Goal: Information Seeking & Learning: Learn about a topic

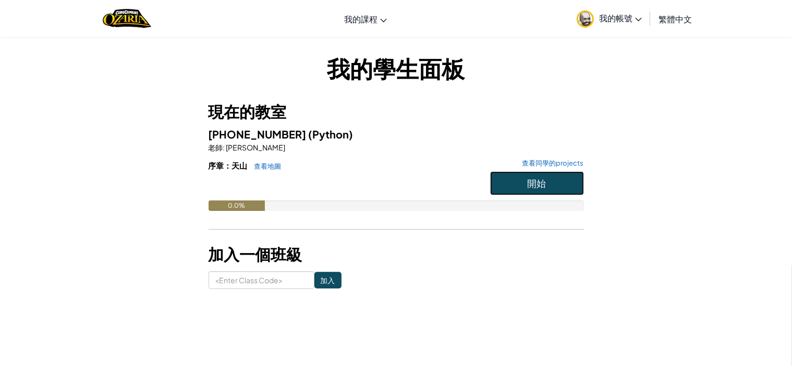
click at [534, 191] on button "開始" at bounding box center [537, 184] width 94 height 24
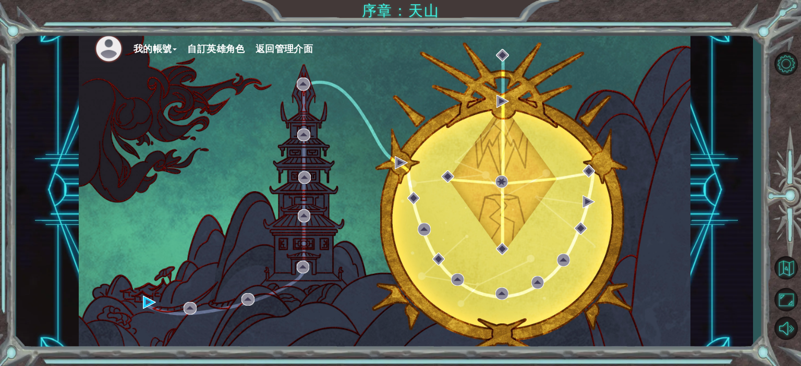
click at [145, 311] on div "我的帳號 自訂英雄角色 返回管理介面" at bounding box center [384, 190] width 611 height 323
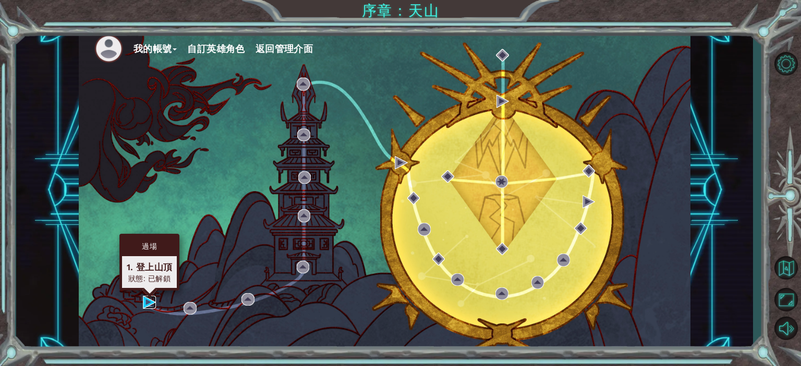
click at [146, 307] on img at bounding box center [149, 302] width 13 height 13
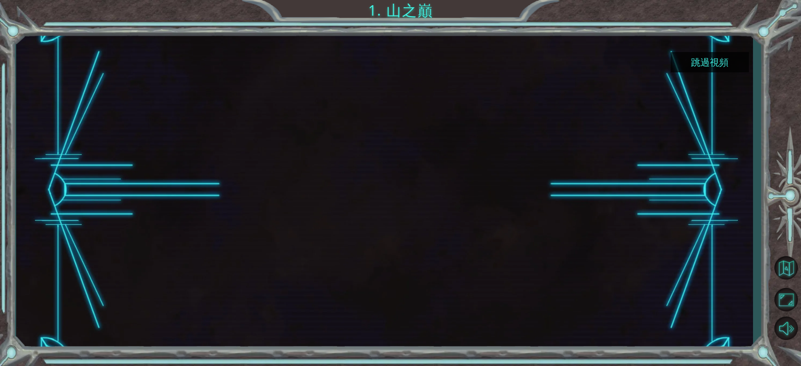
drag, startPoint x: 732, startPoint y: 64, endPoint x: 726, endPoint y: 64, distance: 6.8
click at [729, 64] on button "跳過視頻" at bounding box center [709, 62] width 78 height 20
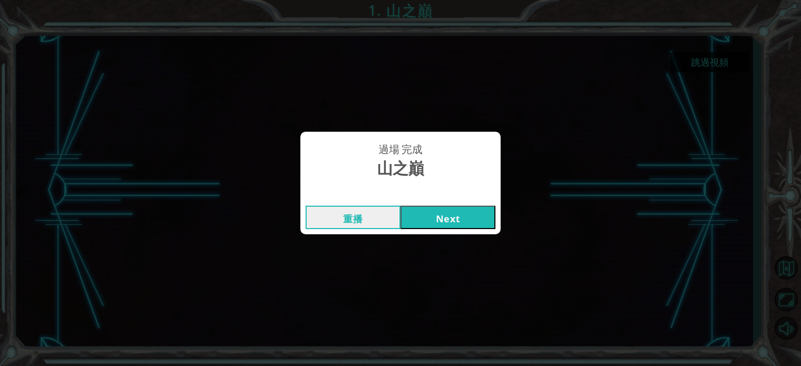
click at [444, 215] on button "Next" at bounding box center [447, 217] width 95 height 23
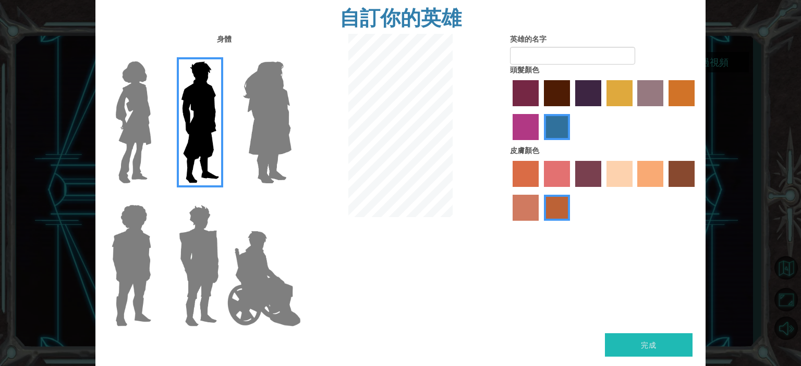
click at [579, 164] on label "tosca skin color" at bounding box center [588, 174] width 26 height 26
click at [571, 191] on input "tosca skin color" at bounding box center [571, 191] width 0 height 0
click at [531, 179] on label "sorbus skin color" at bounding box center [525, 174] width 26 height 26
click at [509, 191] on input "sorbus skin color" at bounding box center [509, 191] width 0 height 0
click at [616, 167] on label "sandy beach skin color" at bounding box center [619, 174] width 26 height 26
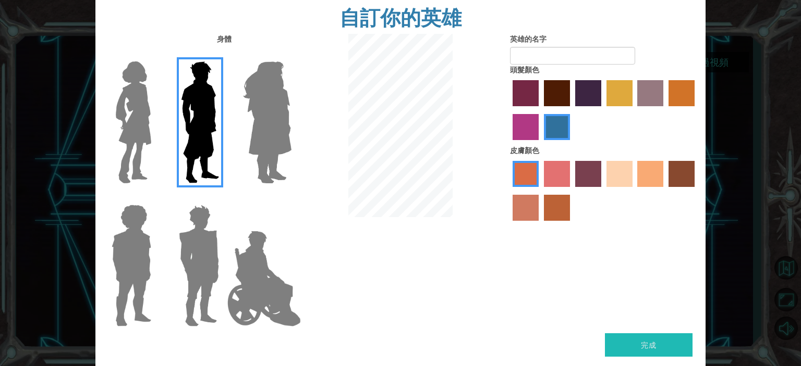
click at [603, 191] on input "sandy beach skin color" at bounding box center [603, 191] width 0 height 0
click at [521, 94] on label "paprika hair color" at bounding box center [525, 93] width 26 height 26
click at [509, 110] on input "paprika hair color" at bounding box center [509, 110] width 0 height 0
drag, startPoint x: 598, startPoint y: 96, endPoint x: 607, endPoint y: 93, distance: 9.6
click at [603, 94] on div at bounding box center [604, 112] width 188 height 68
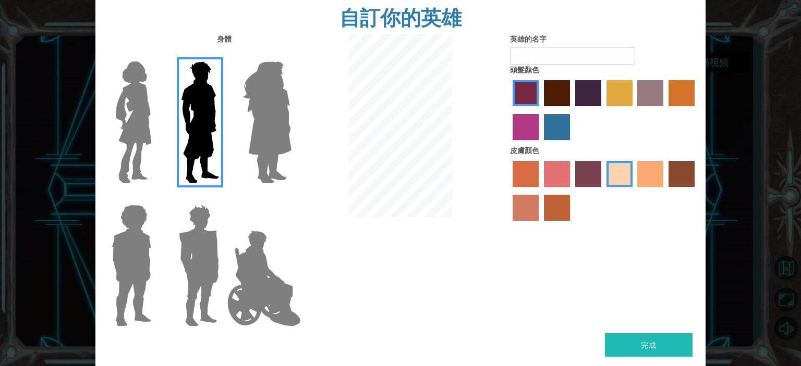
click at [607, 93] on label "tulip tree hair color" at bounding box center [619, 93] width 26 height 26
click at [603, 110] on input "tulip tree hair color" at bounding box center [603, 110] width 0 height 0
drag, startPoint x: 551, startPoint y: 131, endPoint x: 553, endPoint y: 141, distance: 10.6
click at [551, 136] on label "lachmara hair color" at bounding box center [557, 127] width 26 height 26
click at [540, 144] on input "lachmara hair color" at bounding box center [540, 144] width 0 height 0
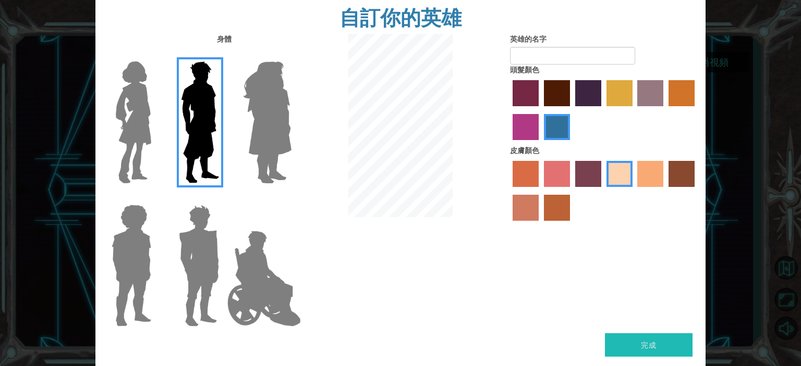
click at [655, 351] on button "完成" at bounding box center [649, 345] width 88 height 23
type input "11615[PERSON_NAME]"
click at [634, 355] on button "完成" at bounding box center [649, 345] width 88 height 23
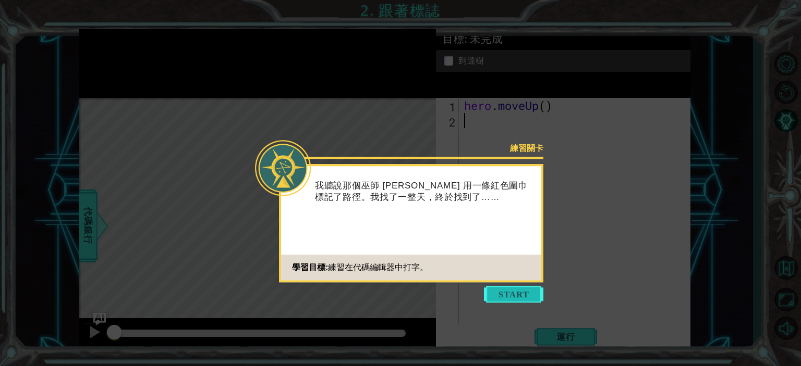
click at [523, 288] on button "Start" at bounding box center [513, 294] width 59 height 17
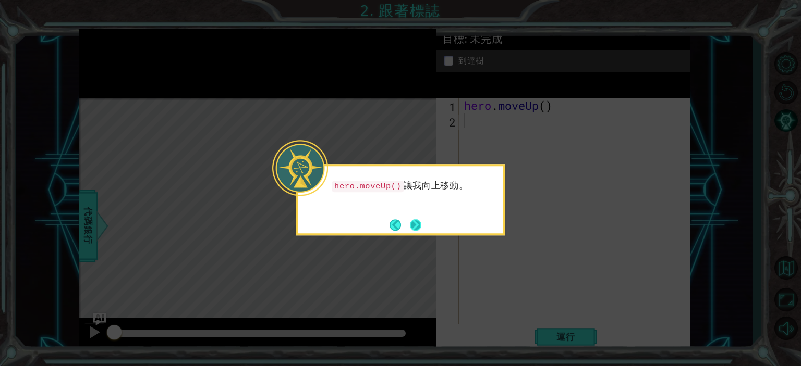
click at [416, 224] on button "Next" at bounding box center [415, 224] width 11 height 11
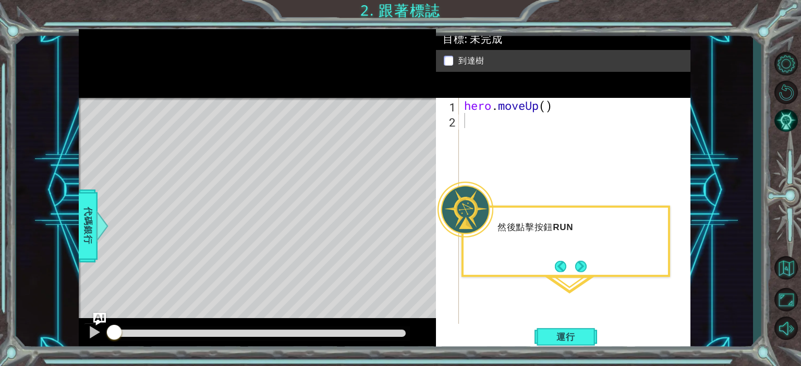
click at [593, 270] on div "然後點擊按鈕 RUN" at bounding box center [565, 241] width 209 height 71
click at [582, 272] on button "Next" at bounding box center [580, 266] width 19 height 19
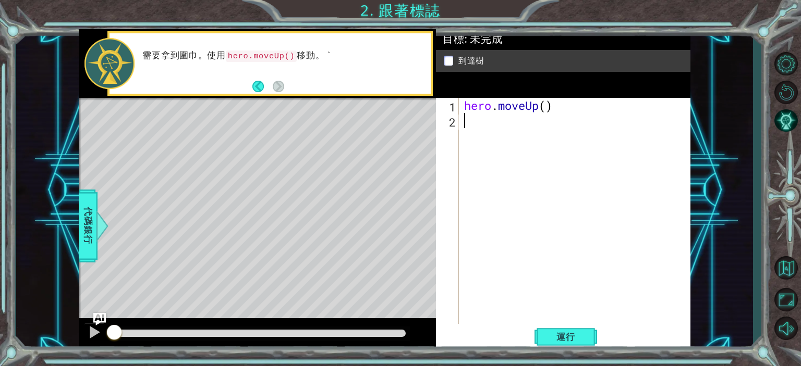
click at [546, 111] on div "hero . moveUp ( )" at bounding box center [577, 226] width 230 height 257
click at [573, 346] on button "運行" at bounding box center [565, 337] width 63 height 26
type textarea "hero.moveUp(2)"
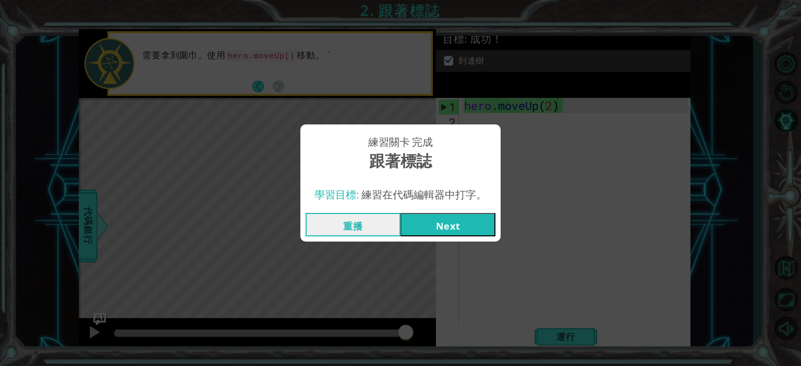
click at [431, 229] on button "Next" at bounding box center [447, 224] width 95 height 23
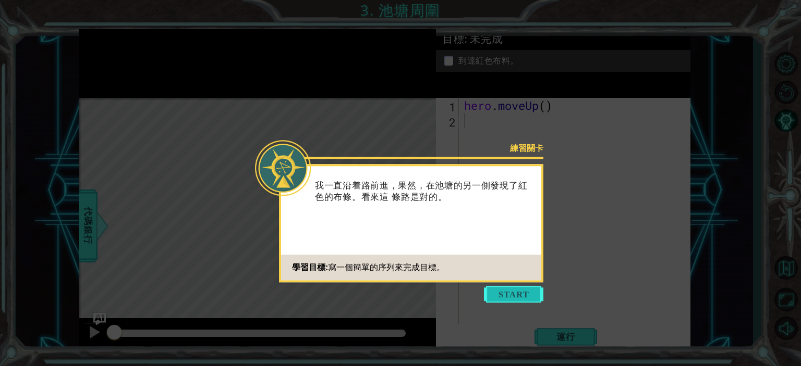
click at [511, 294] on button "Start" at bounding box center [513, 294] width 59 height 17
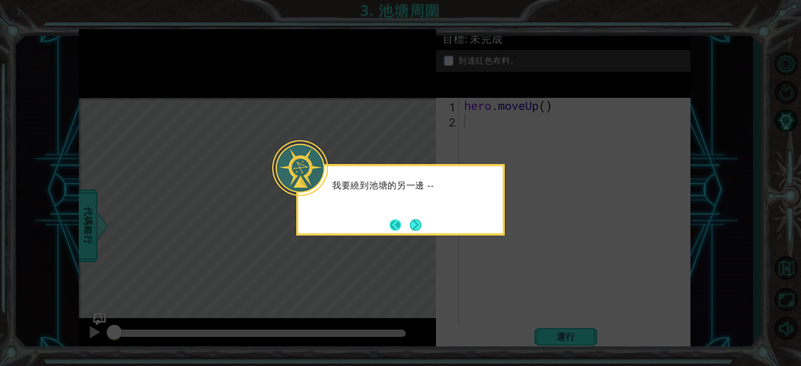
click at [405, 223] on button "Back" at bounding box center [399, 224] width 20 height 11
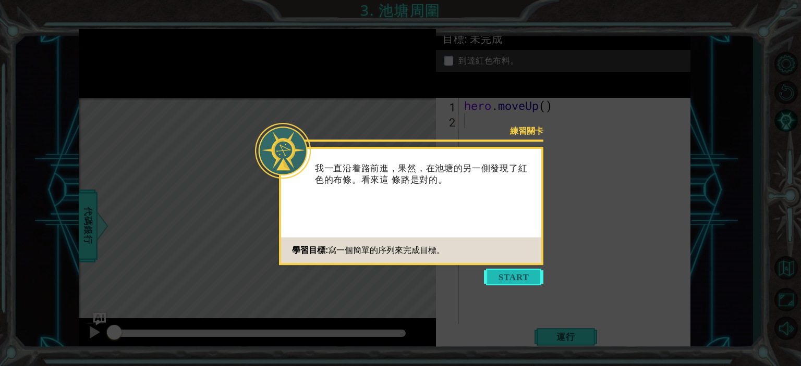
click at [497, 277] on button "Start" at bounding box center [513, 277] width 59 height 17
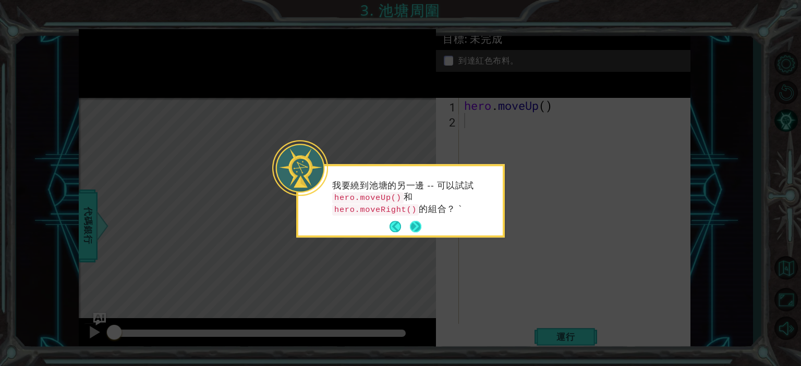
click at [421, 223] on button "Next" at bounding box center [415, 227] width 11 height 11
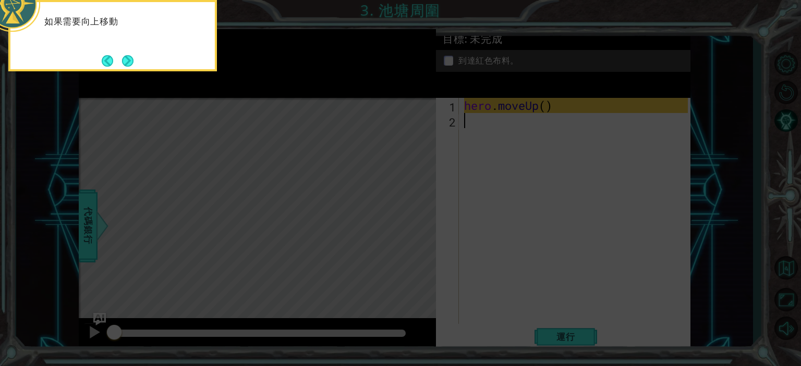
click at [533, 153] on icon at bounding box center [400, 54] width 801 height 623
click at [130, 56] on button "Next" at bounding box center [127, 60] width 11 height 11
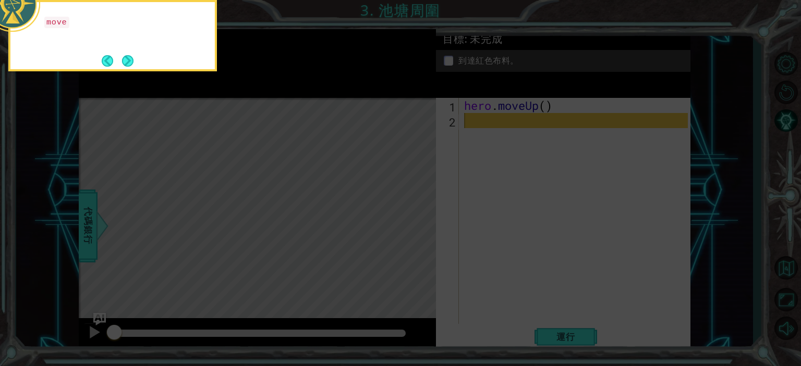
click at [130, 56] on button "Next" at bounding box center [127, 60] width 13 height 13
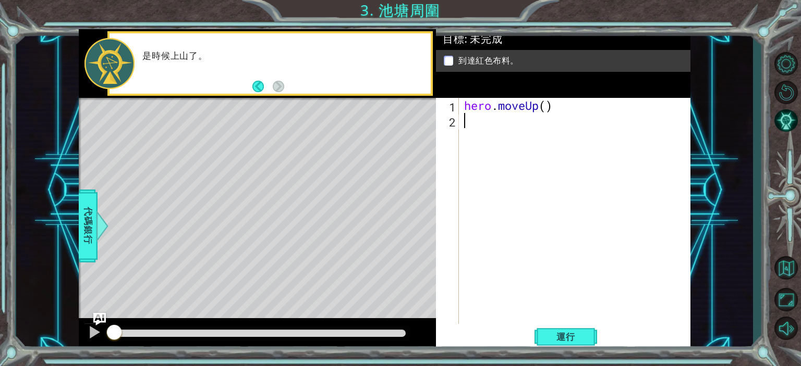
click at [469, 153] on div "hero . moveUp ( )" at bounding box center [577, 226] width 230 height 257
type textarea "ㄘ"
type textarea "h"
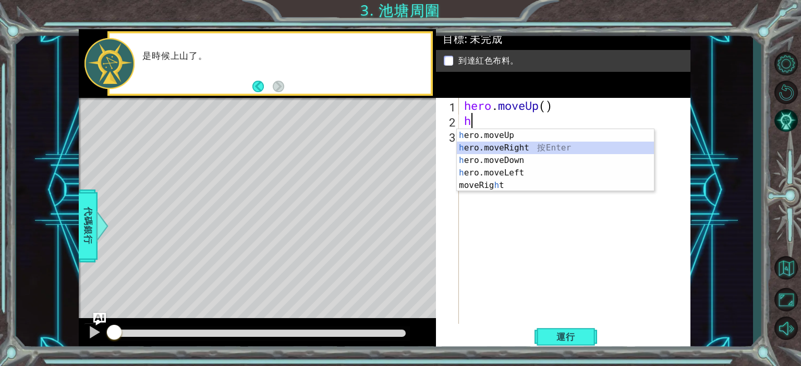
click at [534, 144] on div "h ero.moveUp 按 Enter h ero.moveRight 按 Enter h ero.moveDown 按 Enter h ero.moveL…" at bounding box center [555, 173] width 197 height 88
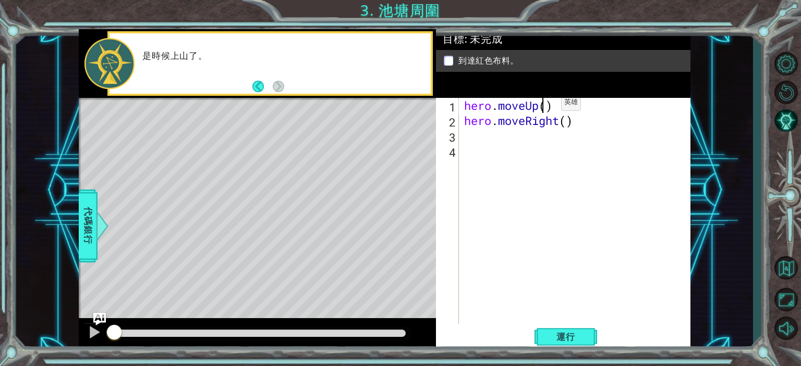
click at [545, 105] on div "hero . moveUp ( ) hero . moveRight ( )" at bounding box center [577, 226] width 230 height 257
click at [549, 107] on div "hero . moveUp ( ) hero . moveRight ( )" at bounding box center [577, 226] width 230 height 257
click at [565, 121] on div "hero . moveUp ( 2 ) hero . moveRight ( )" at bounding box center [577, 226] width 230 height 257
click at [571, 121] on div "hero . moveUp ( 2 ) hero . moveRight ( )" at bounding box center [577, 226] width 230 height 257
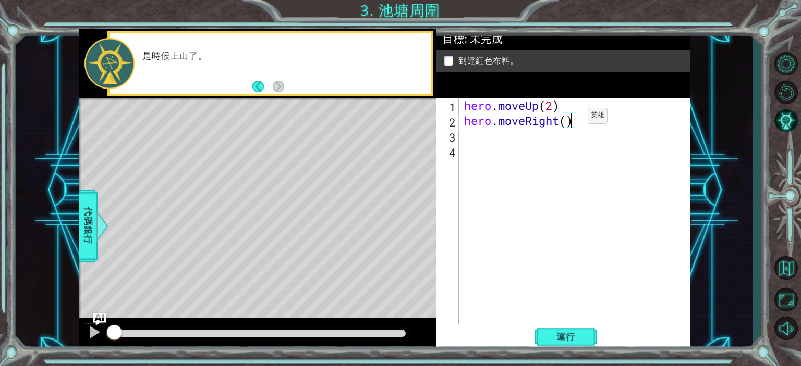
type textarea "hero.moveRight(1)"
click at [473, 137] on div "hero . moveUp ( 2 ) hero . moveRight ( 1 )" at bounding box center [577, 226] width 230 height 257
type textarea "h"
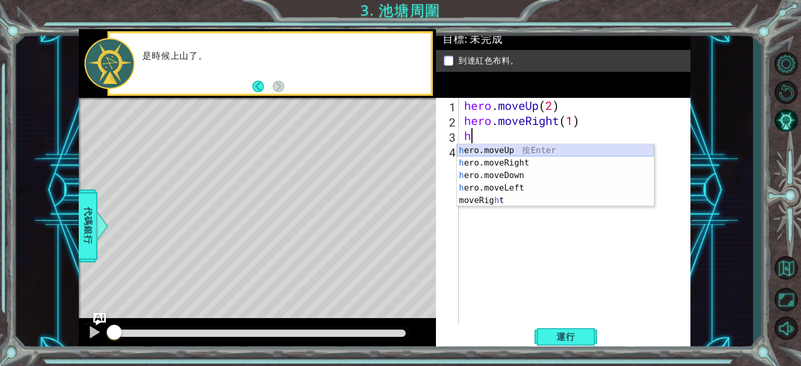
click at [509, 151] on div "h ero.moveUp 按 Enter h ero.moveRight 按 Enter h ero.moveDown 按 Enter h ero.moveL…" at bounding box center [555, 188] width 197 height 88
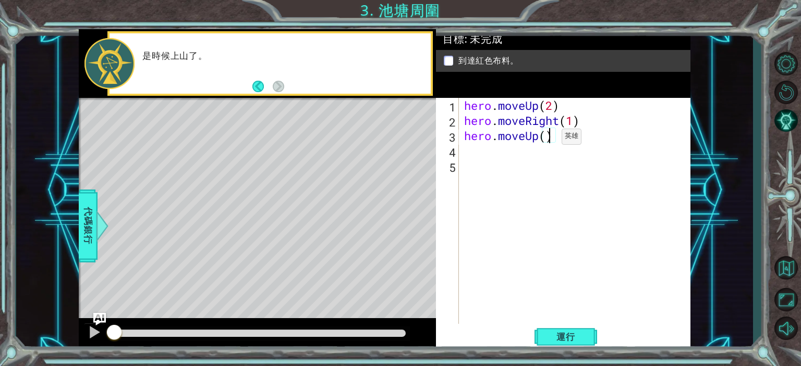
click at [546, 139] on div "hero . moveUp ( 2 ) hero . moveRight ( 1 ) hero . moveUp ( )" at bounding box center [577, 226] width 230 height 257
type textarea "hero.moveUp(1)"
click at [565, 331] on button "運行" at bounding box center [565, 337] width 63 height 26
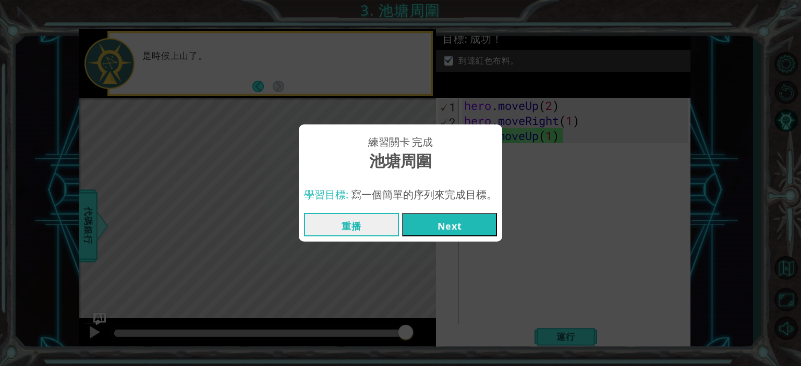
click at [419, 223] on button "Next" at bounding box center [449, 224] width 95 height 23
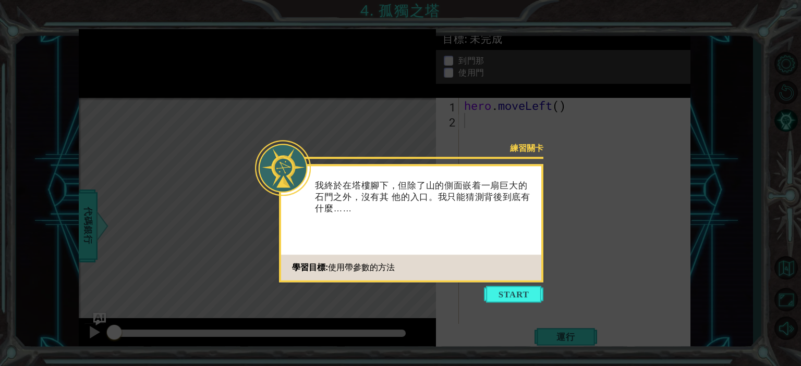
click at [501, 299] on button "Start" at bounding box center [513, 294] width 59 height 17
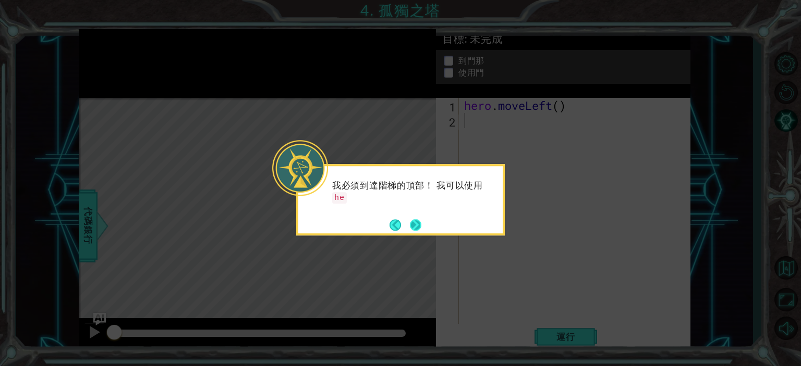
click at [413, 229] on button "Next" at bounding box center [415, 224] width 11 height 11
click at [413, 230] on button "Next" at bounding box center [415, 225] width 13 height 13
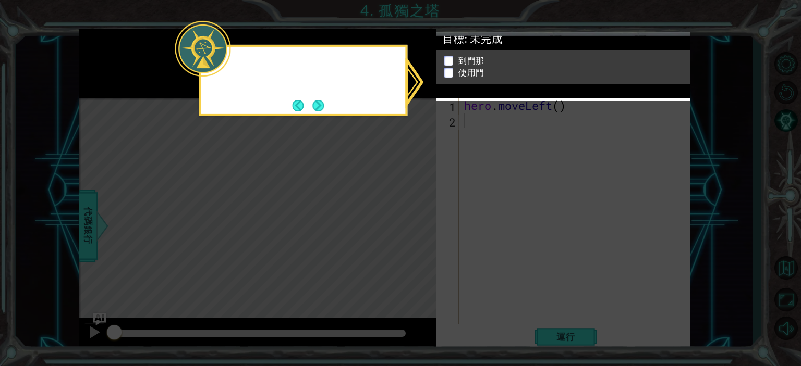
click at [413, 230] on icon at bounding box center [400, 183] width 801 height 366
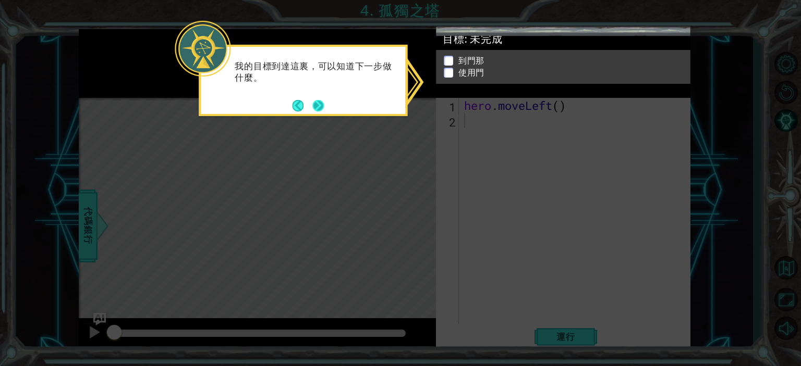
click at [318, 104] on button "Next" at bounding box center [318, 106] width 12 height 12
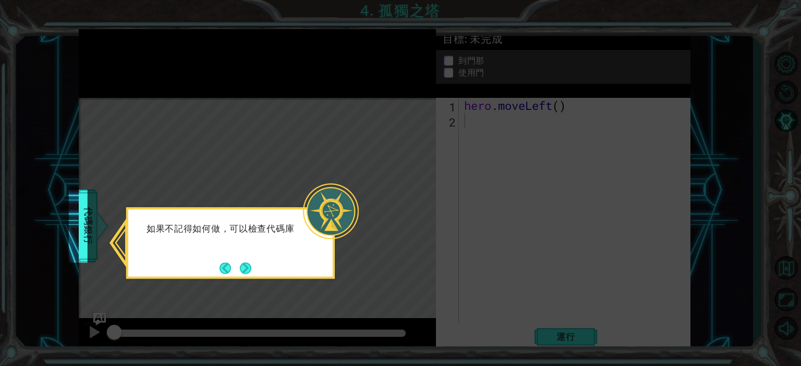
drag, startPoint x: 242, startPoint y: 276, endPoint x: 240, endPoint y: 271, distance: 6.1
click at [242, 274] on button "Next" at bounding box center [245, 268] width 11 height 11
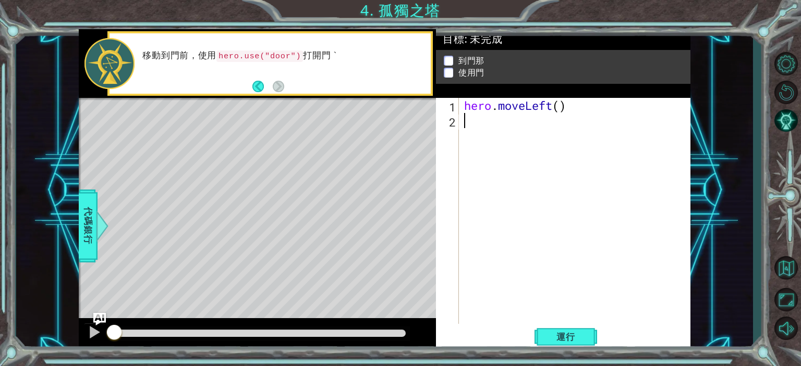
click at [477, 131] on div "hero . moveLeft ( )" at bounding box center [577, 226] width 230 height 257
click at [562, 108] on div "hero . moveLeft ( )" at bounding box center [577, 226] width 230 height 257
type textarea "hero.moveLeft(2)"
click at [555, 120] on div "hero . moveLeft ( 2 )" at bounding box center [577, 226] width 230 height 257
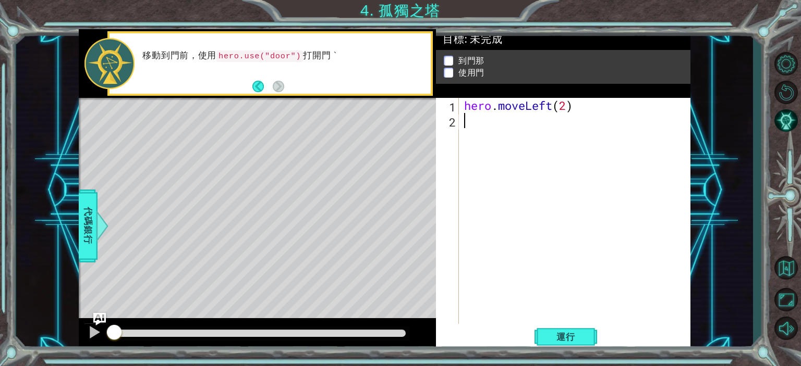
scroll to position [0, 0]
type textarea "h"
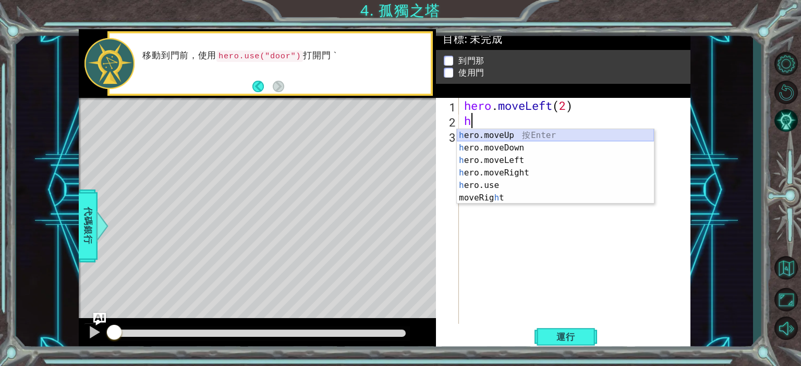
click at [522, 133] on div "h ero.moveUp 按 Enter h ero.moveDown 按 Enter h ero.moveLeft 按 Enter h ero.moveRi…" at bounding box center [555, 179] width 197 height 100
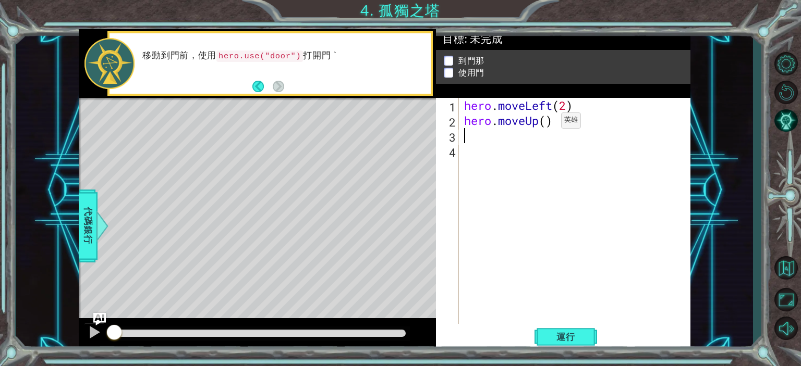
click at [545, 123] on div "hero . moveLeft ( 2 ) hero . moveUp ( )" at bounding box center [577, 226] width 230 height 257
type textarea "hero.moveUp(2)"
click at [504, 137] on div "hero . moveLeft ( 2 ) hero . moveUp ( 2 )" at bounding box center [577, 226] width 230 height 257
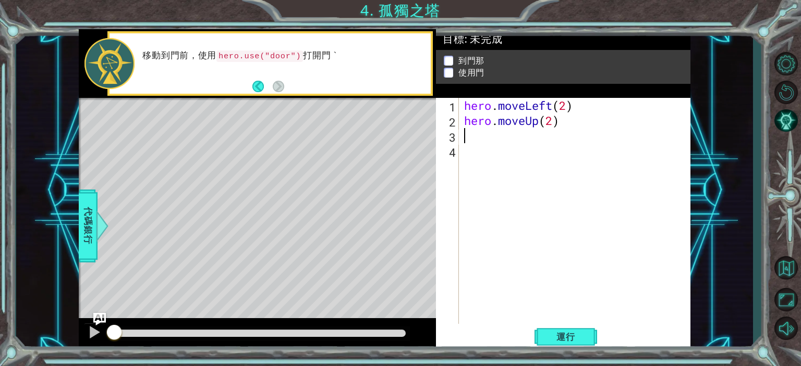
type textarea "h"
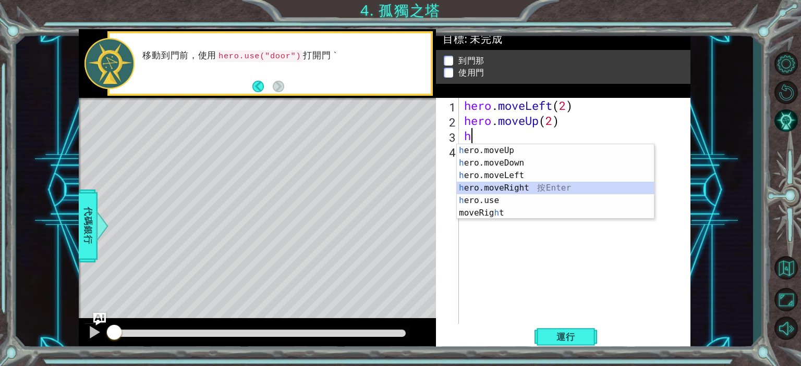
click at [522, 188] on div "h ero.moveUp 按 Enter h ero.moveDown 按 Enter h ero.moveLeft 按 Enter h ero.moveRi…" at bounding box center [555, 194] width 197 height 100
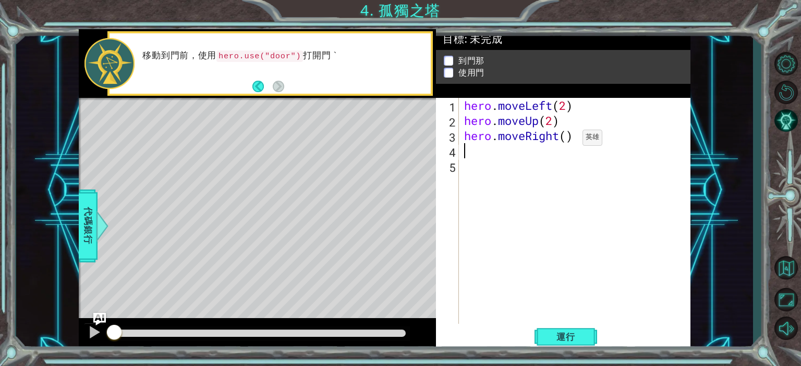
click at [567, 140] on div "hero . moveLeft ( 2 ) hero . moveUp ( 2 ) hero . moveRight ( )" at bounding box center [577, 226] width 230 height 257
type textarea "hero.moveRight(2)"
click at [505, 155] on div "hero . moveLeft ( 2 ) hero . moveUp ( 2 ) hero . moveRight ( 2 )" at bounding box center [577, 226] width 230 height 257
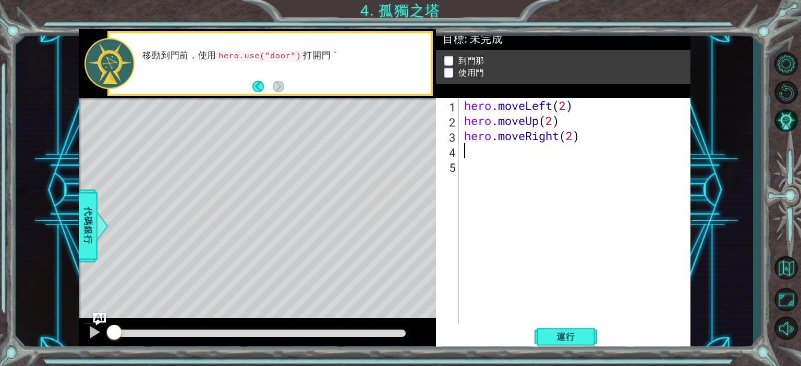
scroll to position [0, 0]
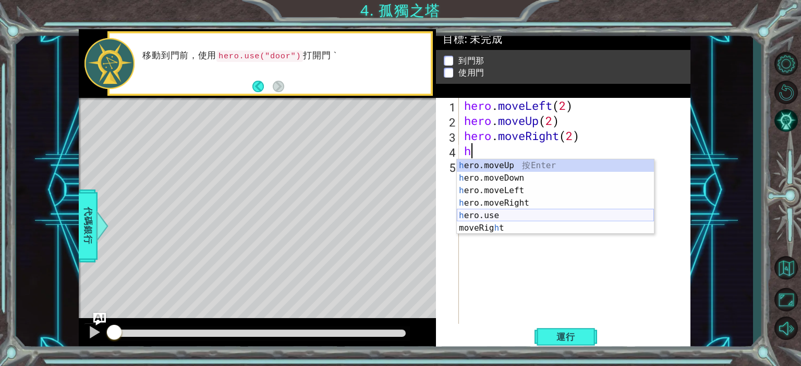
click at [513, 215] on div "h ero.moveUp 按 Enter h ero.moveDown 按 Enter h ero.moveLeft 按 Enter h ero.moveRi…" at bounding box center [555, 210] width 197 height 100
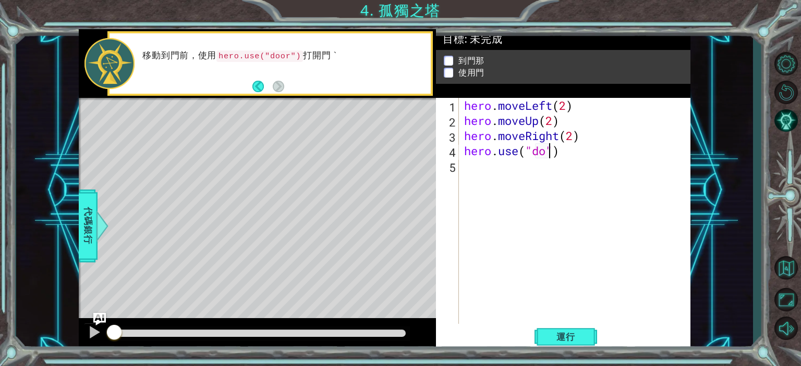
scroll to position [0, 5]
click at [542, 155] on div "hero . moveLeft ( 2 ) hero . moveUp ( 2 ) hero . moveRight ( 2 ) hero . use ( "…" at bounding box center [577, 226] width 230 height 257
click at [579, 334] on span "運行" at bounding box center [566, 337] width 40 height 10
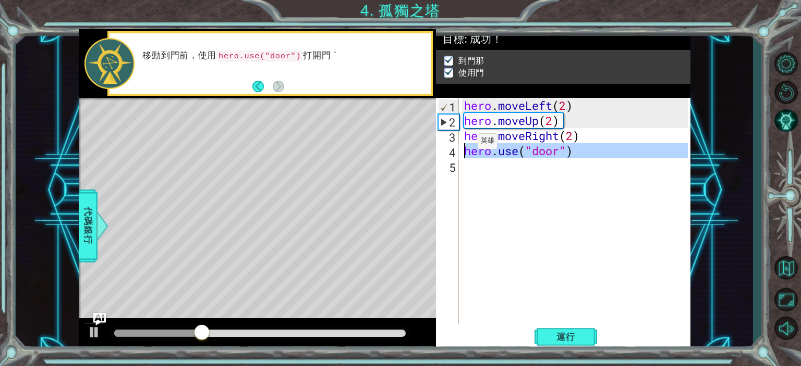
click at [452, 151] on div "4" at bounding box center [448, 152] width 21 height 15
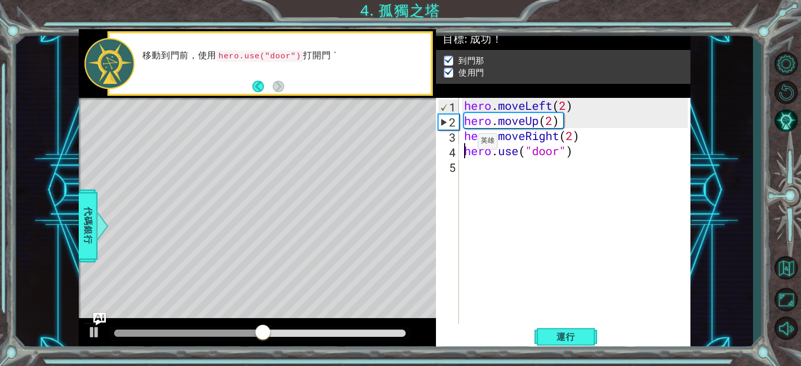
click at [443, 124] on div "2" at bounding box center [448, 122] width 20 height 15
type textarea "hero.moveUp(2)"
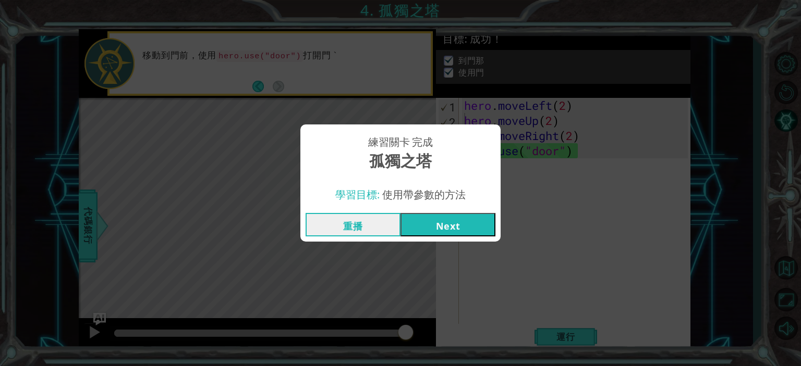
click at [437, 227] on button "Next" at bounding box center [447, 224] width 95 height 23
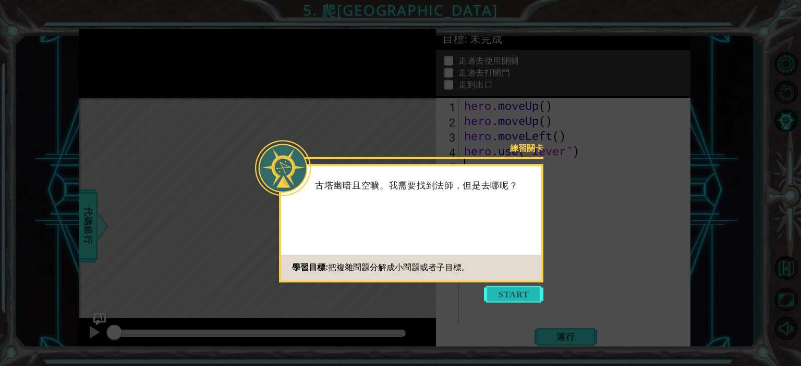
click at [505, 295] on button "Start" at bounding box center [513, 294] width 59 height 17
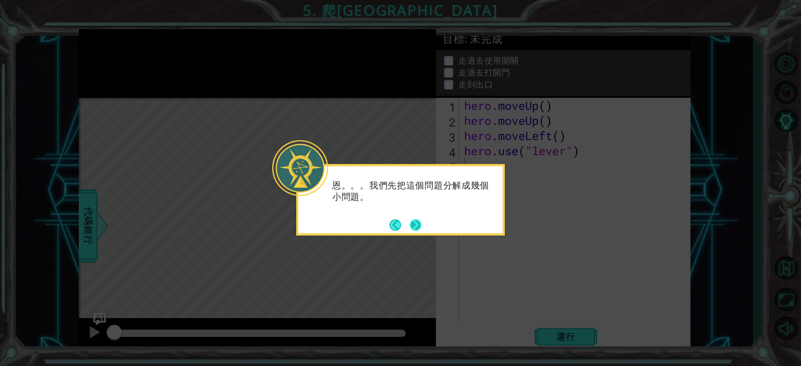
click at [413, 225] on button "Next" at bounding box center [415, 224] width 11 height 11
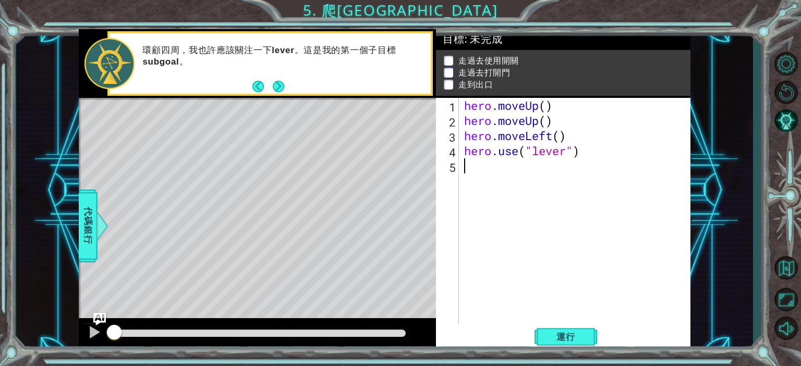
click at [280, 89] on button "Next" at bounding box center [278, 86] width 11 height 11
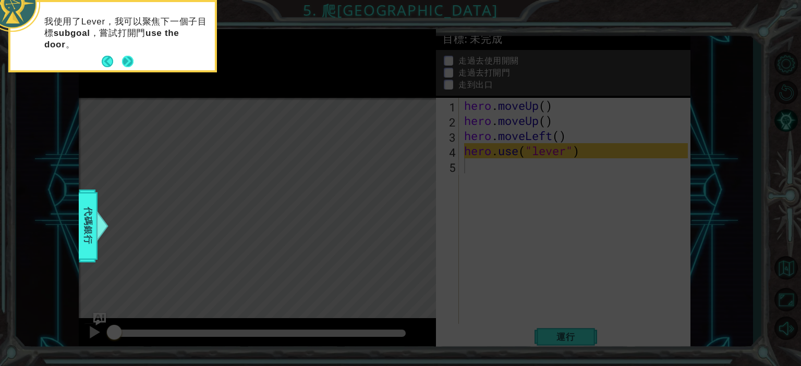
click at [131, 61] on button "Next" at bounding box center [127, 61] width 13 height 13
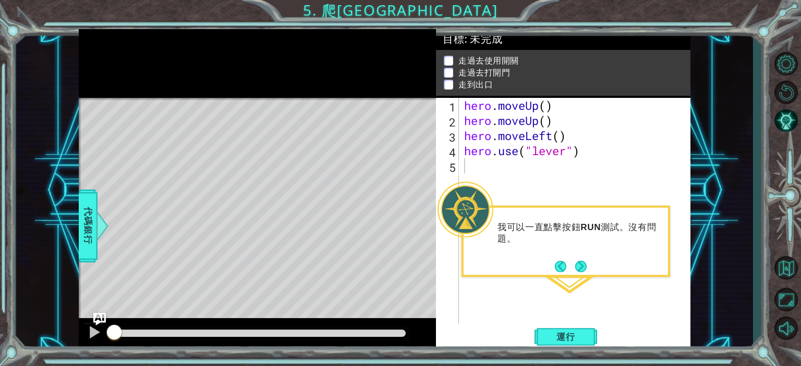
drag, startPoint x: 586, startPoint y: 273, endPoint x: 569, endPoint y: 273, distance: 17.2
click at [581, 272] on button "Next" at bounding box center [580, 266] width 11 height 11
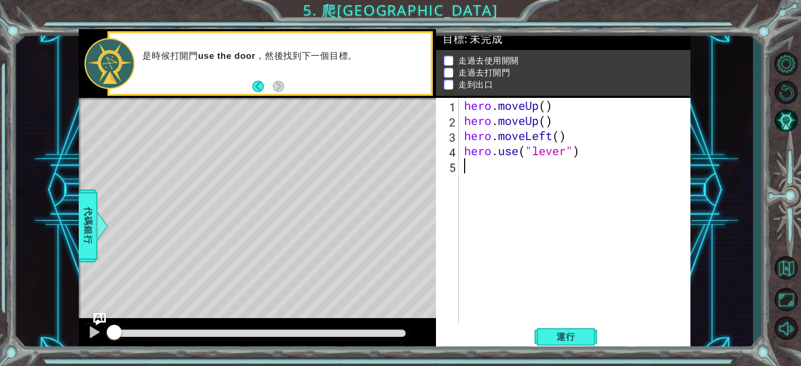
drag, startPoint x: 443, startPoint y: 233, endPoint x: 463, endPoint y: 265, distance: 37.9
click at [545, 335] on button "運行" at bounding box center [565, 337] width 63 height 26
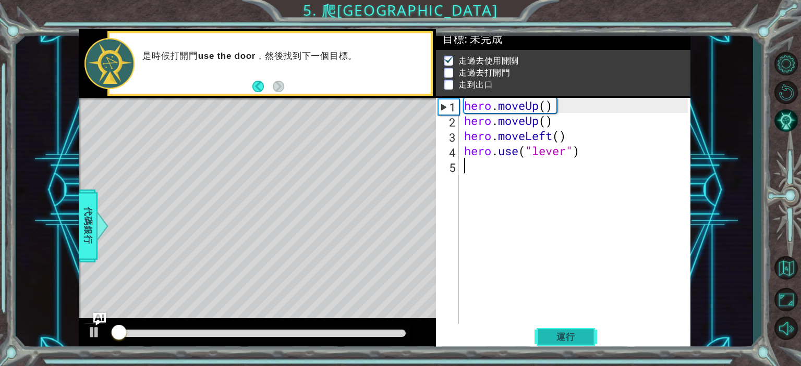
scroll to position [6, 0]
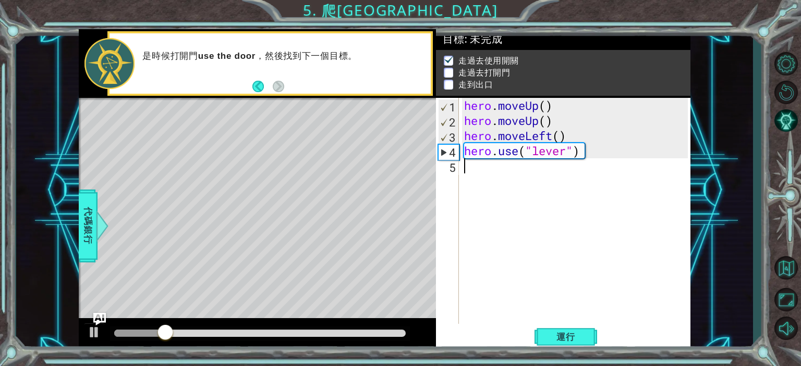
click at [488, 170] on div "hero . moveUp ( ) hero . moveUp ( ) hero . moveLeft ( ) hero . use ( "lever" )" at bounding box center [577, 226] width 230 height 257
type textarea "h"
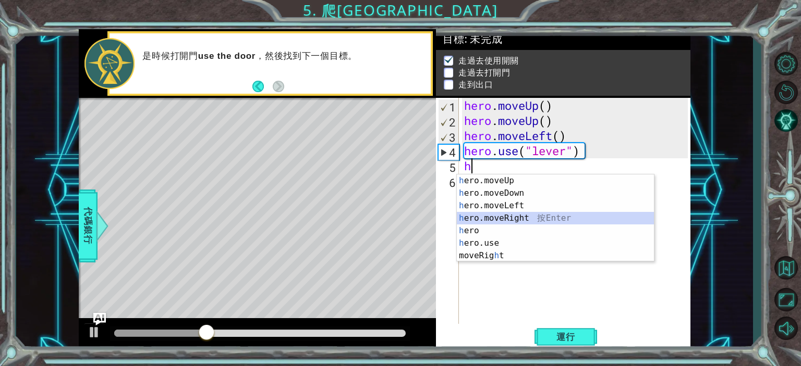
click at [515, 214] on div "h ero.moveUp 按 Enter h ero.moveDown 按 Enter h ero.moveLeft 按 Enter h ero.moveRi…" at bounding box center [555, 231] width 197 height 113
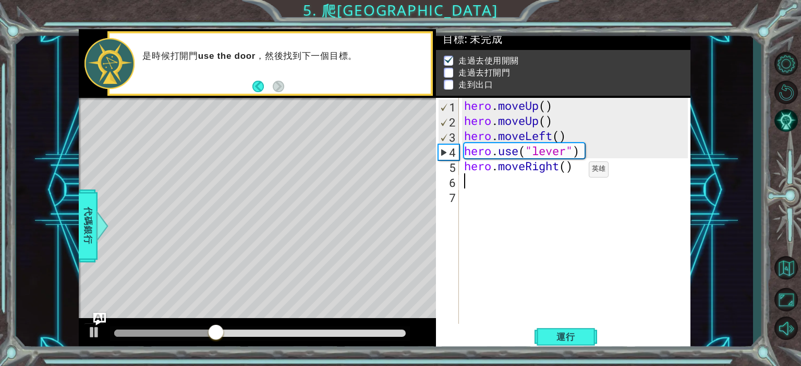
click at [573, 172] on div "hero . moveUp ( ) hero . moveUp ( ) hero . moveLeft ( ) hero . use ( "lever" ) …" at bounding box center [577, 226] width 230 height 257
type textarea "hero.moveRight(3)"
click at [516, 193] on div "hero . moveUp ( ) hero . moveUp ( ) hero . moveLeft ( ) hero . use ( "lever" ) …" at bounding box center [577, 226] width 230 height 257
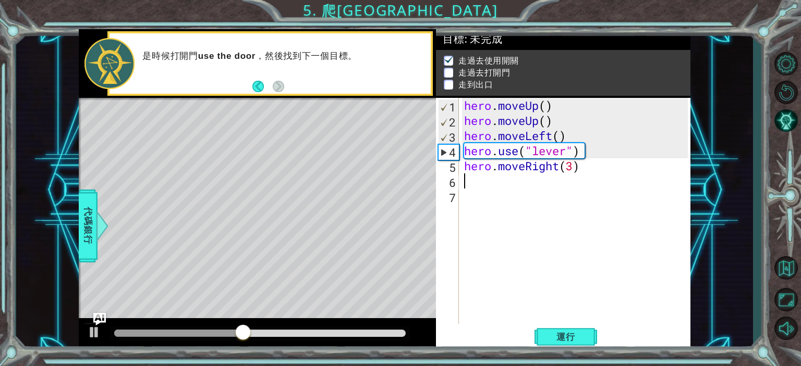
click at [518, 187] on div "hero . moveUp ( ) hero . moveUp ( ) hero . moveLeft ( ) hero . use ( "lever" ) …" at bounding box center [577, 226] width 230 height 257
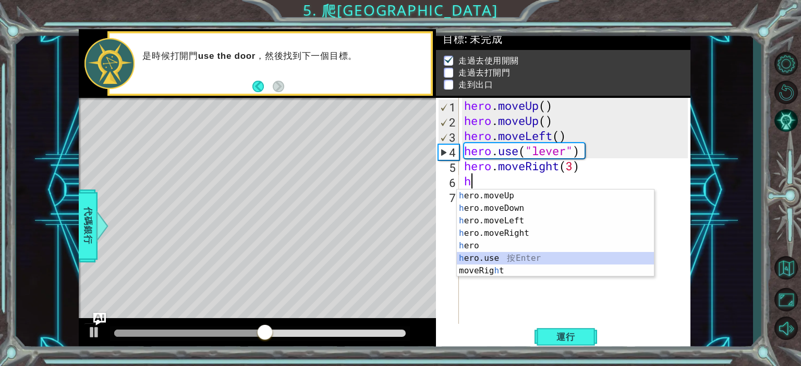
click at [498, 258] on div "h ero.moveUp 按 Enter h ero.moveDown 按 Enter h ero.moveLeft 按 Enter h ero.moveRi…" at bounding box center [555, 246] width 197 height 113
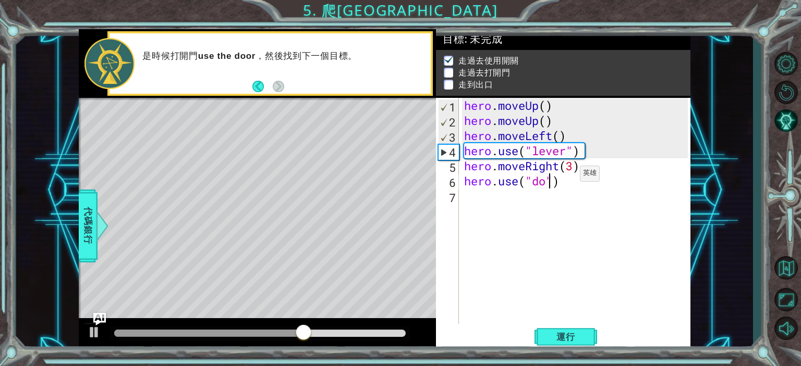
scroll to position [0, 5]
type textarea "hero.use("door")"
click at [505, 198] on div "hero . moveUp ( ) hero . moveUp ( ) hero . moveLeft ( ) hero . use ( "lever" ) …" at bounding box center [577, 226] width 230 height 257
type textarea "h"
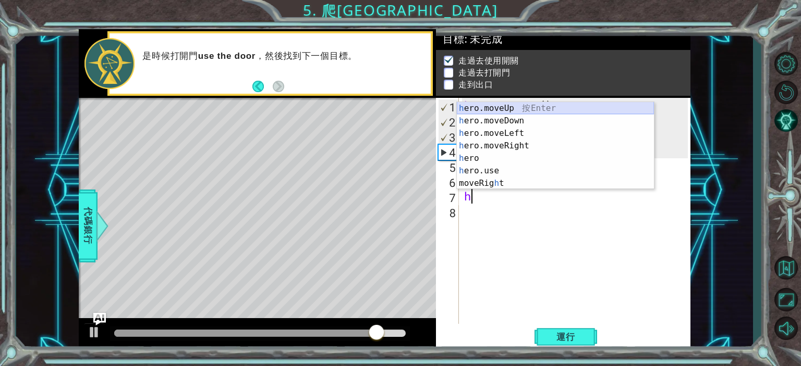
drag, startPoint x: 500, startPoint y: 106, endPoint x: 506, endPoint y: 105, distance: 6.4
click at [500, 106] on div "h ero.moveUp 按 Enter h ero.moveDown 按 Enter h ero.moveLeft 按 Enter h ero.moveRi…" at bounding box center [555, 158] width 197 height 113
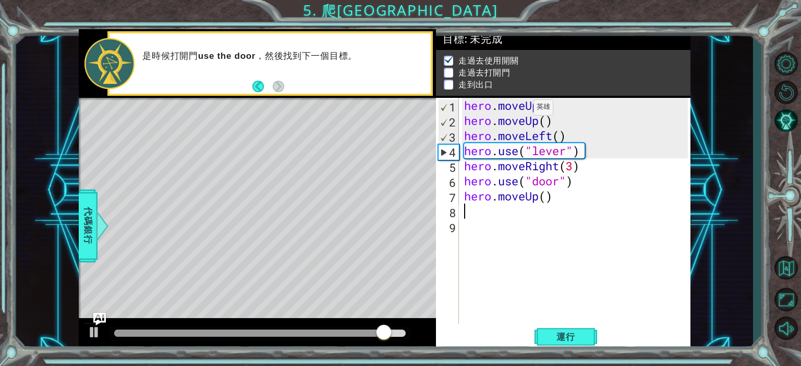
type textarea "1"
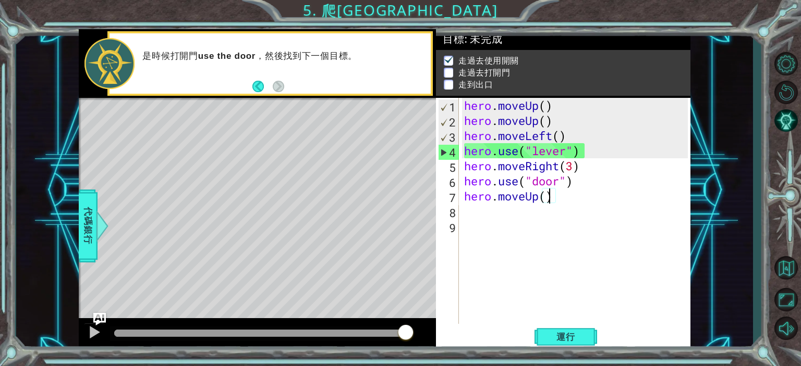
type textarea "hero.moveUp(1)"
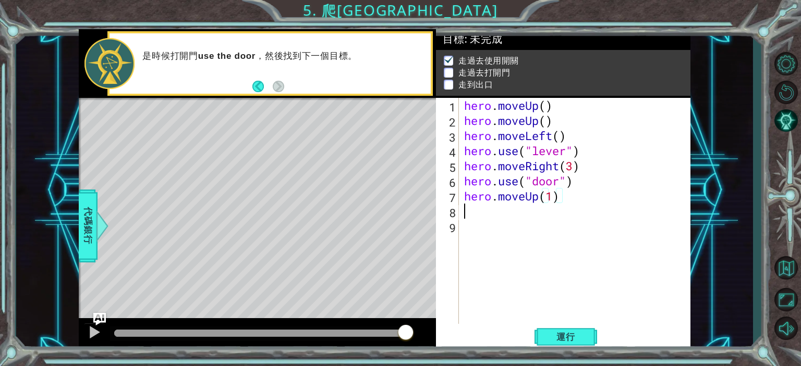
click at [483, 216] on div "hero . moveUp ( ) hero . moveUp ( ) hero . moveLeft ( ) hero . use ( "lever" ) …" at bounding box center [577, 226] width 230 height 257
type textarea "h"
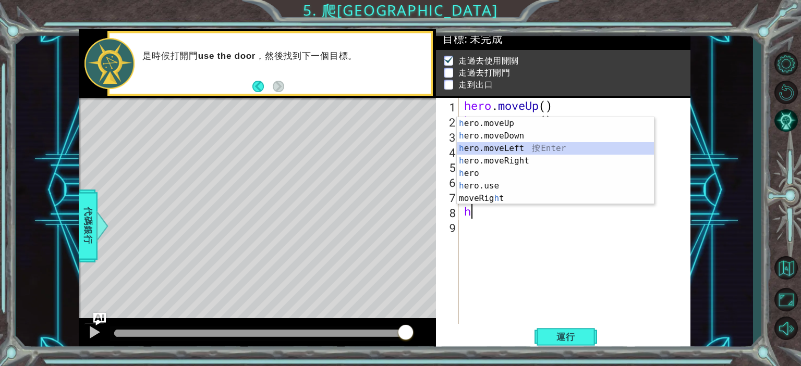
click at [507, 147] on div "h ero.moveUp 按 Enter h ero.moveDown 按 Enter h ero.moveLeft 按 Enter h ero.moveRi…" at bounding box center [555, 173] width 197 height 113
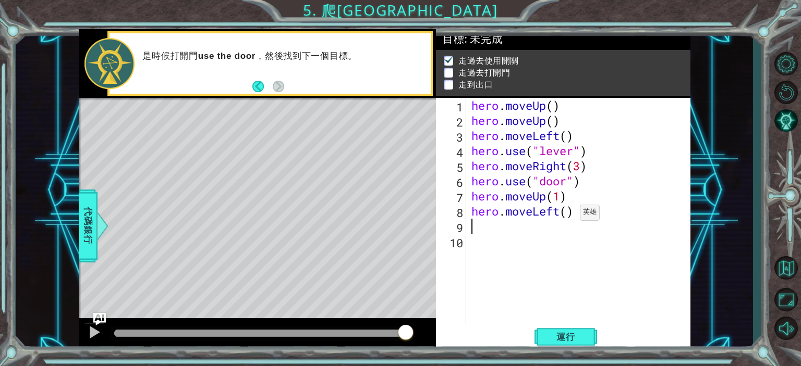
click at [571, 215] on div "hero . moveUp ( ) hero . moveUp ( ) hero . moveLeft ( ) hero . use ( "lever" ) …" at bounding box center [581, 226] width 224 height 257
click at [574, 327] on button "運行" at bounding box center [565, 337] width 63 height 26
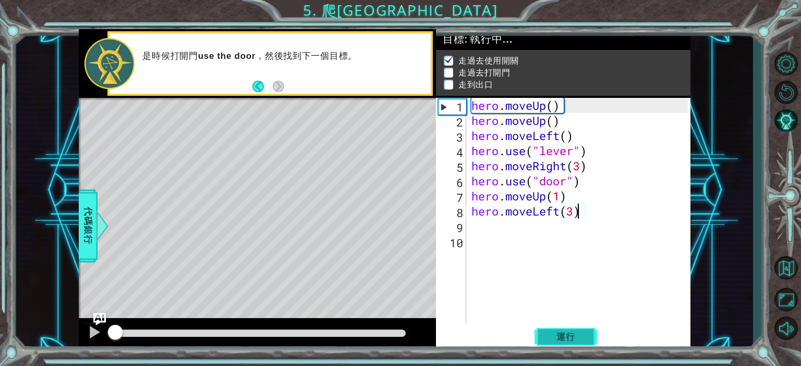
scroll to position [6, 0]
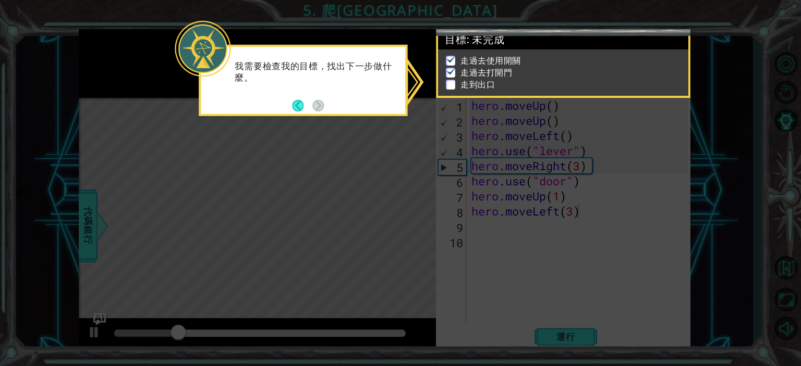
drag, startPoint x: 590, startPoint y: 324, endPoint x: 590, endPoint y: 310, distance: 14.6
click at [590, 324] on icon at bounding box center [400, 183] width 801 height 366
click at [517, 68] on li "走過去打開門" at bounding box center [564, 73] width 237 height 12
click at [300, 106] on button "Back" at bounding box center [302, 105] width 20 height 11
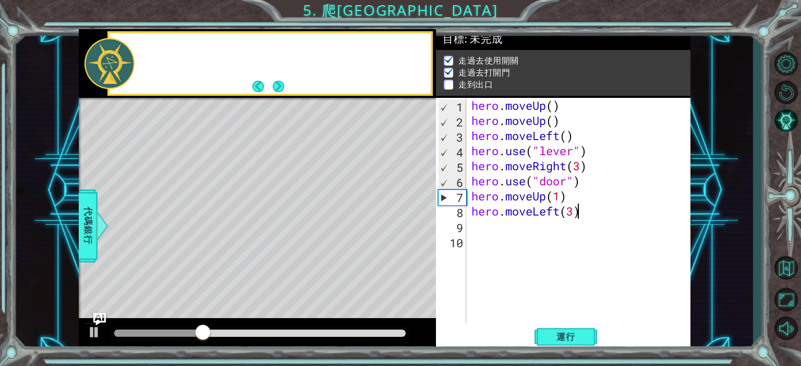
scroll to position [5, 0]
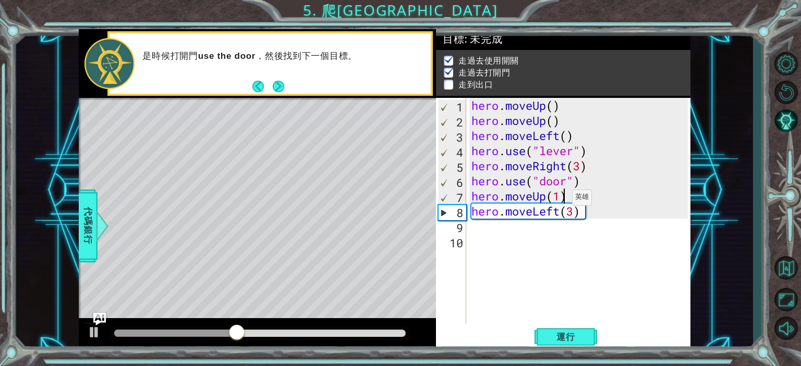
click at [563, 200] on div "hero . moveUp ( ) hero . moveUp ( ) hero . moveLeft ( ) hero . use ( "lever" ) …" at bounding box center [581, 226] width 224 height 257
type textarea "hero.moveUp(2)"
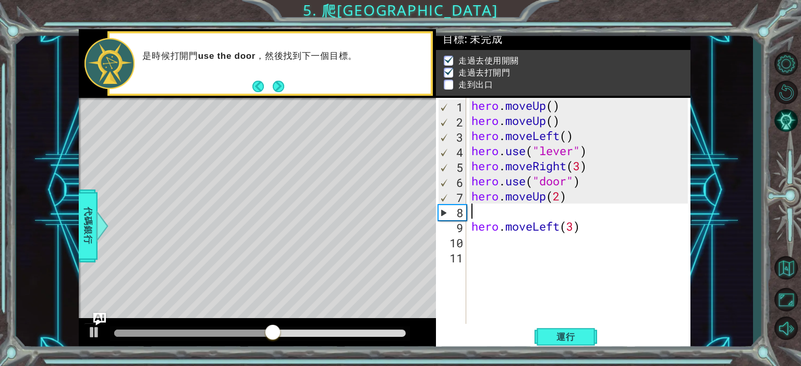
type textarea "hero.moveUp(2)"
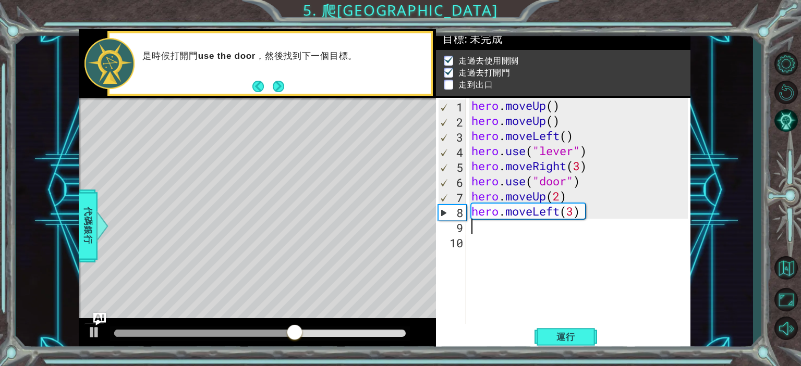
click at [488, 228] on div "hero . moveUp ( ) hero . moveUp ( ) hero . moveLeft ( ) hero . use ( "lever" ) …" at bounding box center [581, 226] width 224 height 257
type textarea "h"
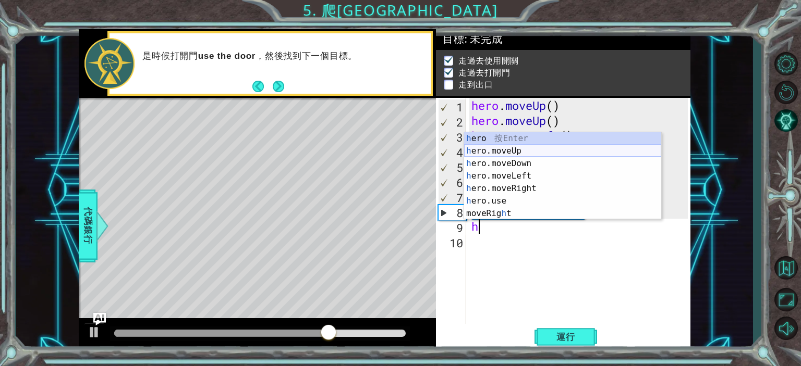
click at [474, 155] on div "h ero 按 Enter h ero.moveUp 按 Enter h ero.moveDown 按 Enter h ero.moveLeft 按 Ente…" at bounding box center [562, 188] width 197 height 113
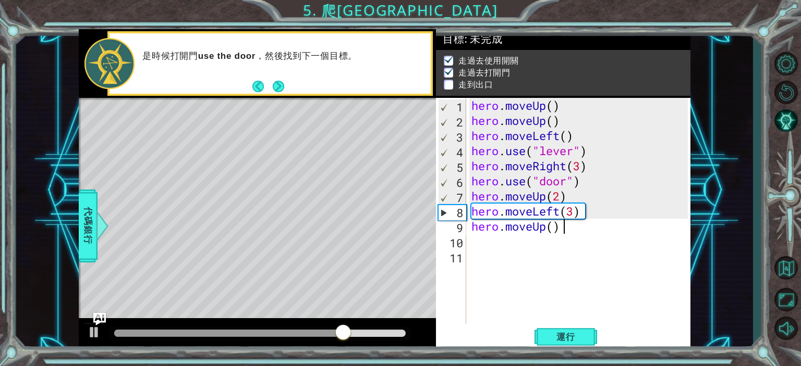
click at [560, 228] on div "hero . moveUp ( ) hero . moveUp ( ) hero . moveLeft ( ) hero . use ( "lever" ) …" at bounding box center [581, 226] width 224 height 257
click at [557, 228] on div "hero . moveUp ( ) hero . moveUp ( ) hero . moveLeft ( ) hero . use ( "lever" ) …" at bounding box center [581, 226] width 224 height 257
type textarea "hero.moveUp(1)"
click at [571, 338] on span "運行" at bounding box center [566, 337] width 40 height 10
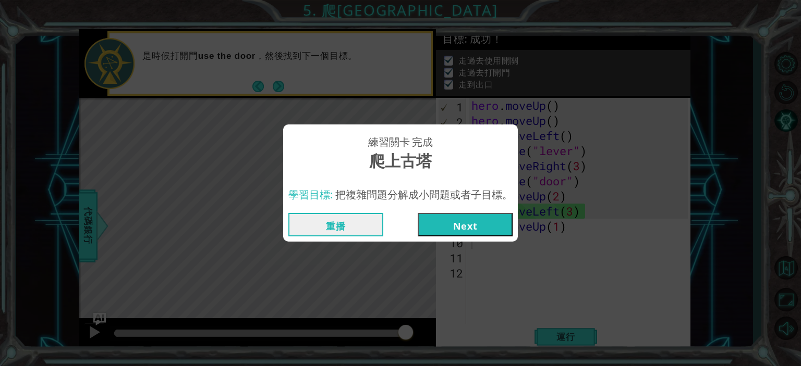
click at [449, 223] on button "Next" at bounding box center [465, 224] width 95 height 23
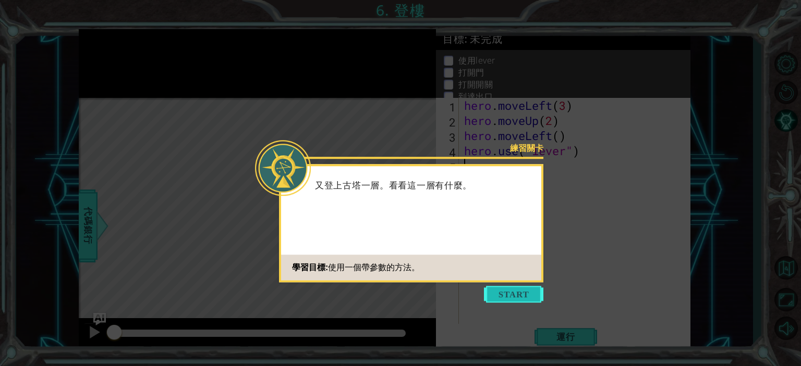
click at [511, 293] on button "Start" at bounding box center [513, 294] width 59 height 17
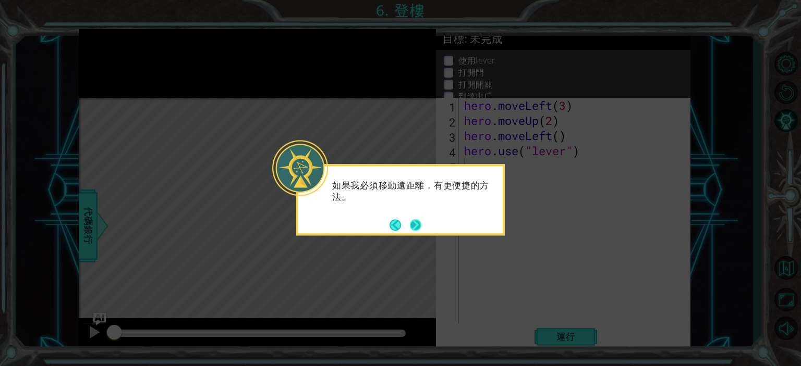
click at [410, 221] on button "Next" at bounding box center [415, 224] width 11 height 11
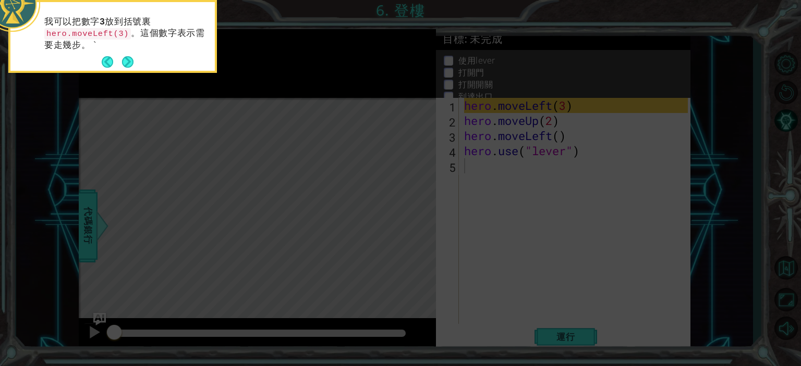
click at [573, 166] on icon at bounding box center [400, 54] width 801 height 623
click at [113, 57] on button "Back" at bounding box center [112, 61] width 20 height 11
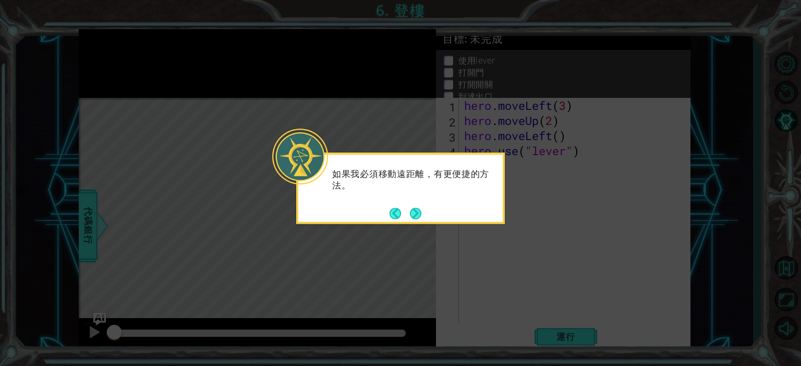
drag, startPoint x: 431, startPoint y: 218, endPoint x: 420, endPoint y: 217, distance: 11.1
click at [430, 218] on div "如果我必須移動遠距離，有更便捷的方法。" at bounding box center [400, 188] width 209 height 71
click at [420, 217] on button "Next" at bounding box center [415, 213] width 13 height 13
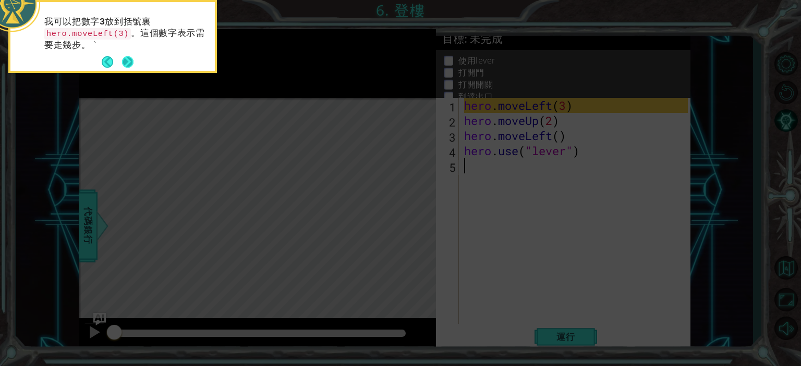
click at [129, 58] on button "Next" at bounding box center [128, 62] width 12 height 12
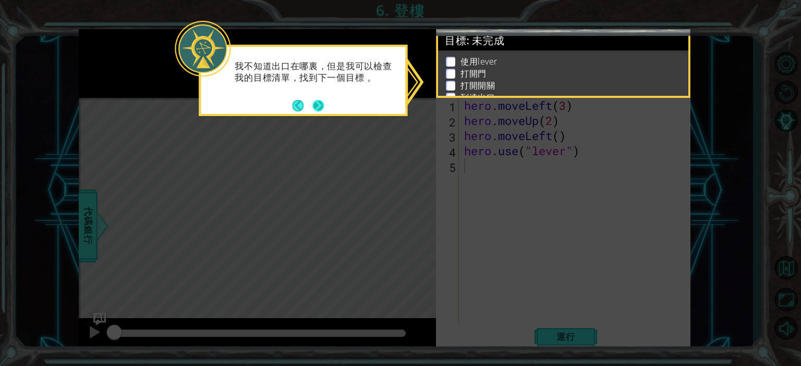
click at [323, 105] on button "Next" at bounding box center [317, 105] width 11 height 11
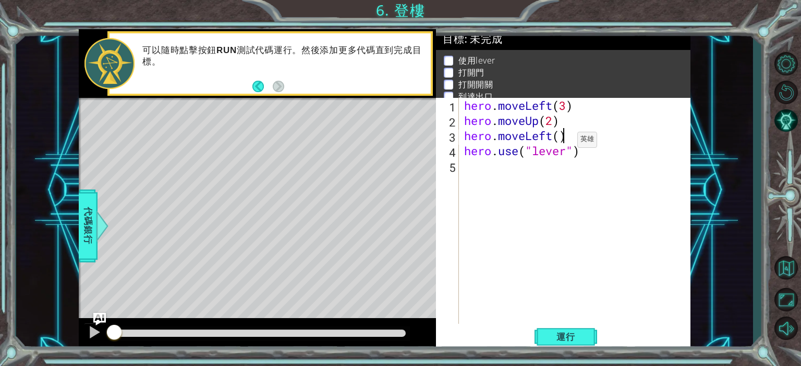
click at [561, 142] on div "hero . moveLeft ( 3 ) hero . moveUp ( 2 ) hero . moveLeft ( ) hero . use ( "lev…" at bounding box center [577, 226] width 230 height 257
type textarea "hero.moveLeft(2)"
click at [607, 136] on div "hero . moveLeft ( 3 ) hero . moveUp ( 2 ) hero . moveLeft ( 2 ) hero . use ( "l…" at bounding box center [577, 226] width 230 height 257
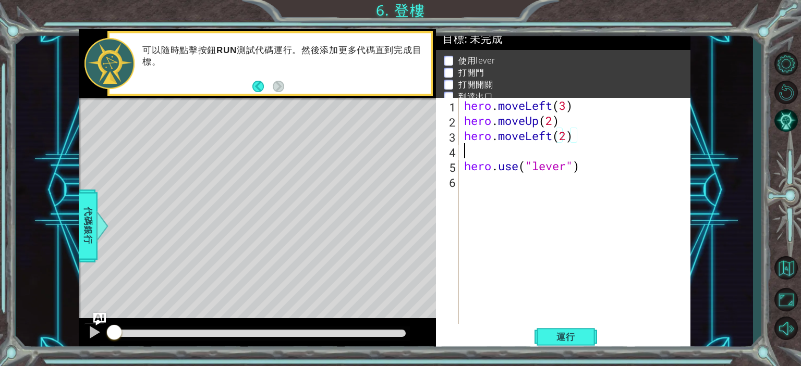
scroll to position [0, 0]
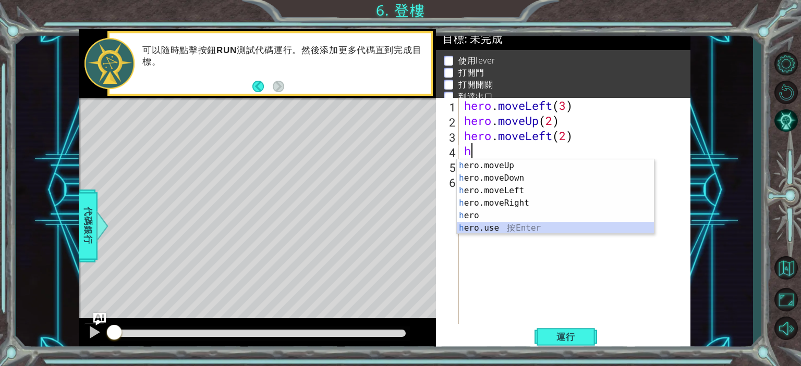
click at [493, 223] on div "h ero.moveUp 按 Enter h ero.moveDown 按 Enter h ero.moveLeft 按 Enter h ero.moveRi…" at bounding box center [555, 210] width 197 height 100
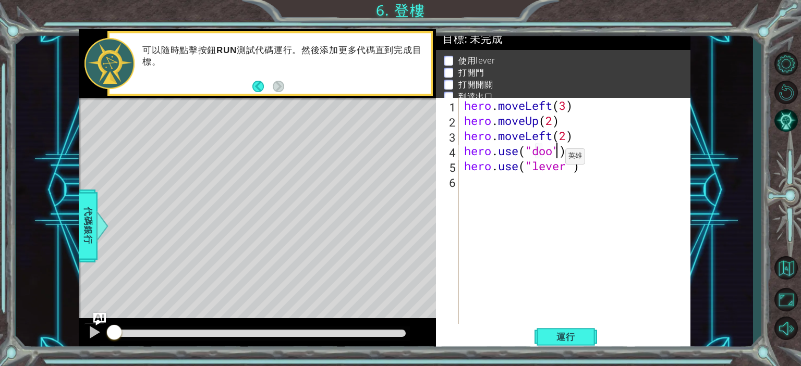
scroll to position [0, 5]
type textarea "hero.use("door")"
click at [590, 155] on div "hero . moveLeft ( 3 ) hero . moveUp ( 2 ) hero . moveLeft ( 2 ) hero . use ( "d…" at bounding box center [577, 226] width 230 height 257
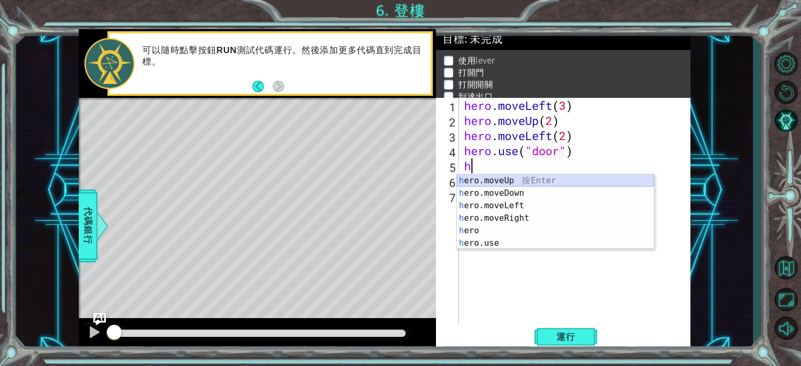
click at [526, 178] on div "h ero.moveUp 按 Enter h ero.moveDown 按 Enter h ero.moveLeft 按 Enter h ero.moveRi…" at bounding box center [555, 225] width 197 height 100
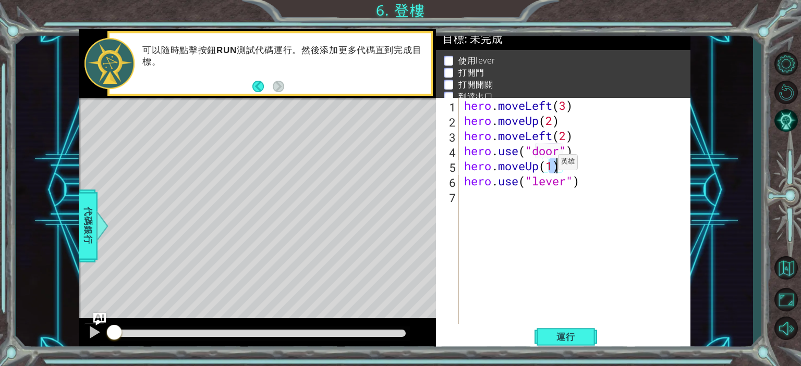
type textarea "hero.moveUp(2)"
click at [598, 165] on div "hero . moveLeft ( 3 ) hero . moveUp ( 2 ) hero . moveLeft ( 2 ) hero . use ( "d…" at bounding box center [577, 226] width 230 height 257
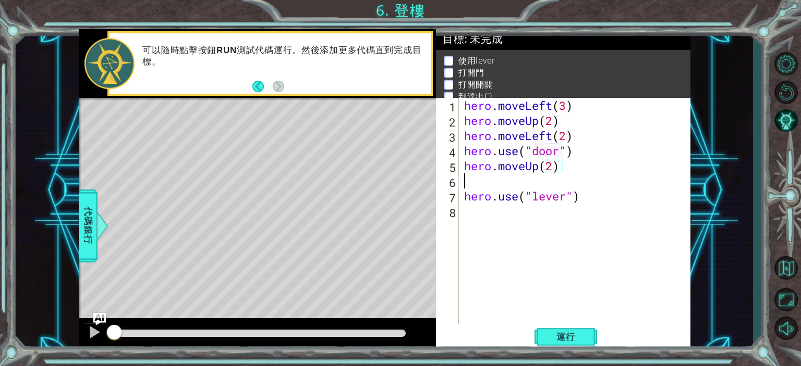
scroll to position [0, 0]
click at [472, 176] on div "hero . moveLeft ( 3 ) hero . moveUp ( 2 ) hero . moveLeft ( 2 ) hero . use ( "d…" at bounding box center [577, 226] width 230 height 257
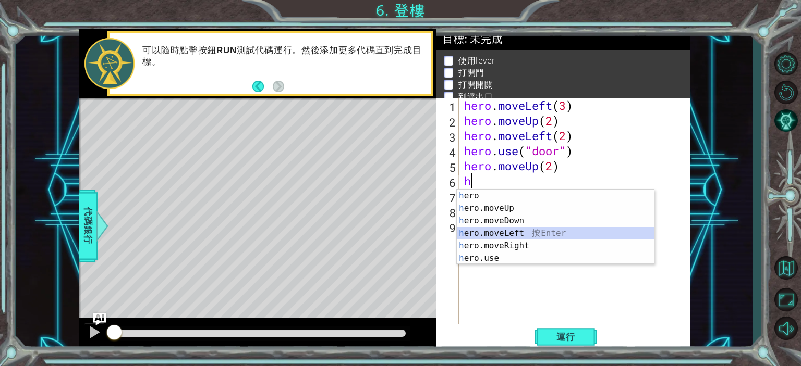
click at [543, 236] on div "h ero 按 Enter h ero.moveUp 按 Enter h ero.moveDown 按 Enter h ero.moveLeft 按 Ente…" at bounding box center [555, 240] width 197 height 100
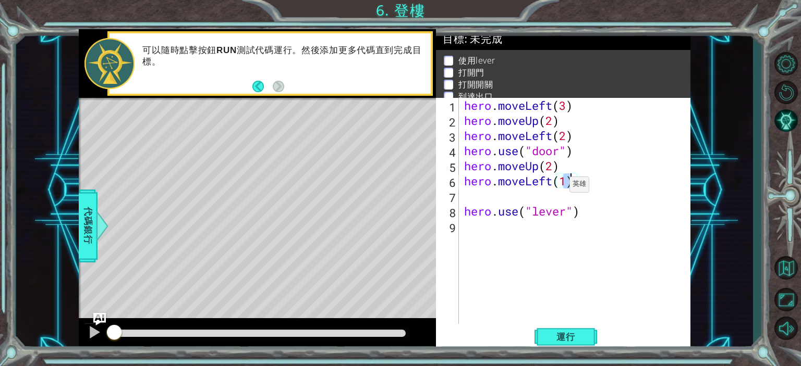
type textarea "hero.moveLeft(2)"
click at [517, 194] on div "hero . moveLeft ( 3 ) hero . moveUp ( 2 ) hero . moveLeft ( 2 ) hero . use ( "d…" at bounding box center [577, 226] width 230 height 257
type textarea "hero.moveLeft(2)"
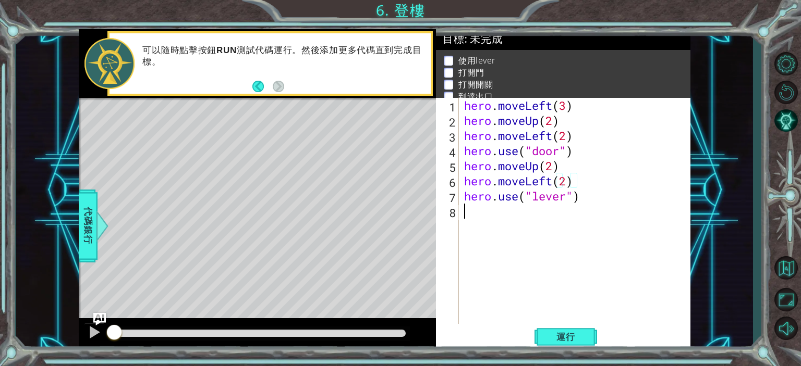
click at [494, 216] on div "hero . moveLeft ( 3 ) hero . moveUp ( 2 ) hero . moveLeft ( 2 ) hero . use ( "d…" at bounding box center [577, 226] width 230 height 257
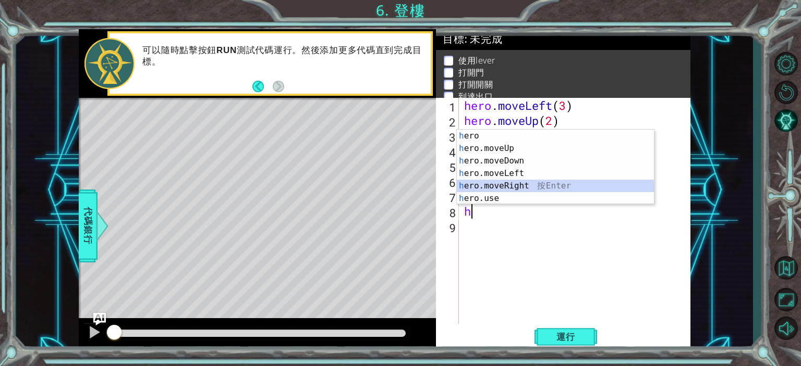
click at [497, 181] on div "h ero 按 Enter h ero.moveUp 按 Enter h ero.moveDown 按 Enter h ero.moveLeft 按 Ente…" at bounding box center [555, 180] width 197 height 100
type textarea "hero.moveRight(1)"
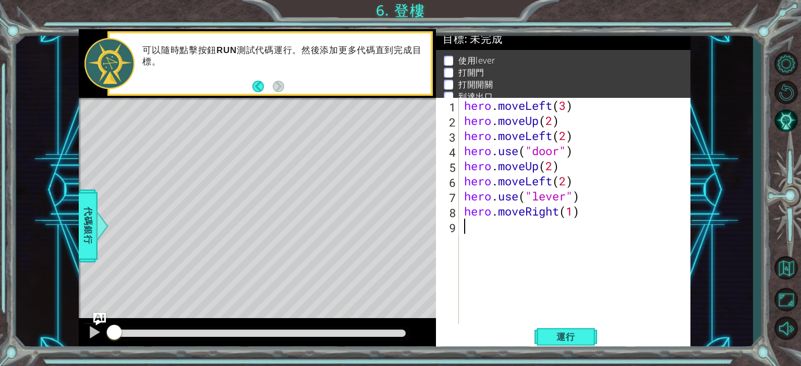
click at [553, 225] on div "hero . moveLeft ( 3 ) hero . moveUp ( 2 ) hero . moveLeft ( 2 ) hero . use ( "d…" at bounding box center [577, 226] width 230 height 257
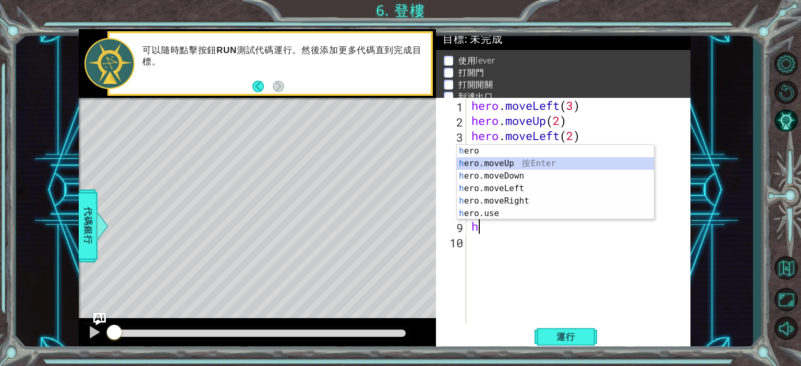
click at [521, 166] on div "h ero 按 Enter h ero.moveUp 按 Enter h ero.moveDown 按 Enter h ero.moveLeft 按 Ente…" at bounding box center [555, 195] width 197 height 100
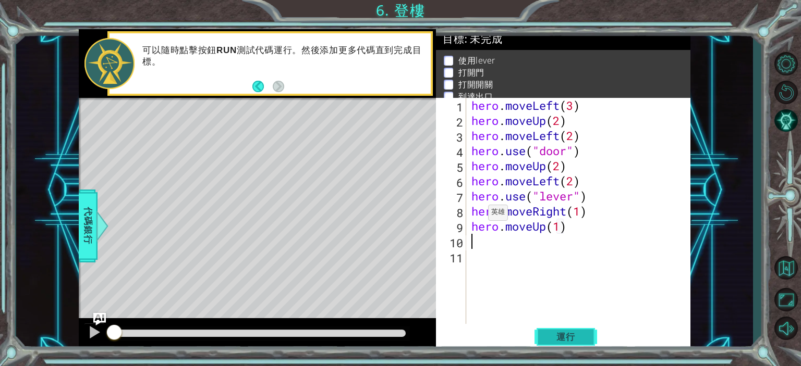
type textarea "hero.moveUp(1)"
click at [596, 335] on button "運行" at bounding box center [565, 337] width 63 height 26
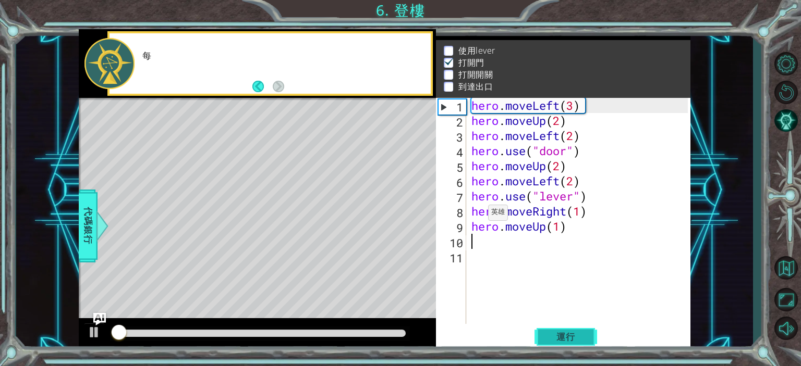
scroll to position [13, 0]
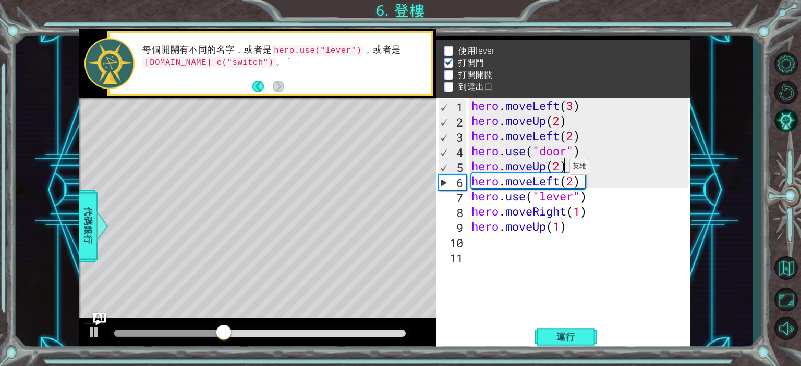
click at [561, 169] on div "hero . moveLeft ( 3 ) hero . moveUp ( 2 ) hero . moveLeft ( 2 ) hero . use ( "d…" at bounding box center [581, 226] width 224 height 257
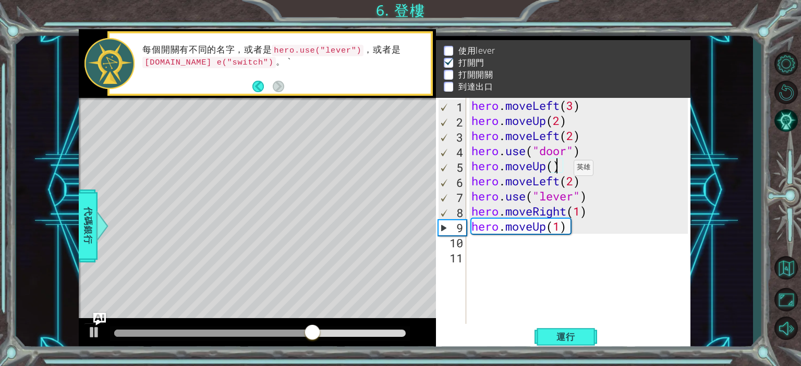
scroll to position [0, 5]
click at [578, 139] on div "hero . moveLeft ( 3 ) hero . moveUp ( 2 ) hero . moveLeft ( 2 ) hero . use ( "d…" at bounding box center [581, 226] width 224 height 257
type textarea "hero.moveLeft(1)"
click at [596, 134] on div "hero . moveLeft ( 3 ) hero . moveUp ( 2 ) hero . moveLeft ( 1 ) hero . use ( "d…" at bounding box center [581, 226] width 224 height 257
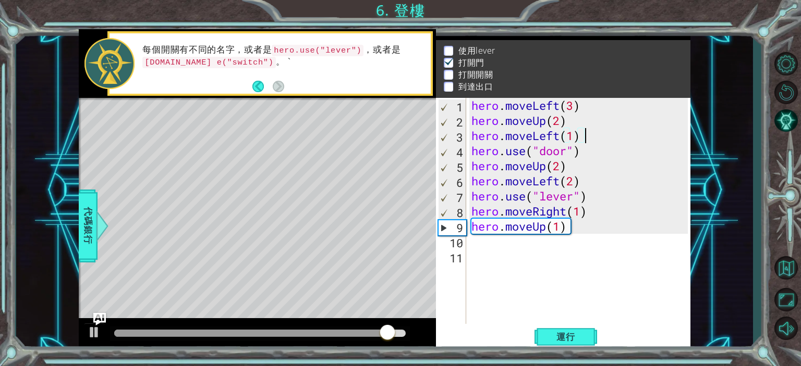
scroll to position [0, 0]
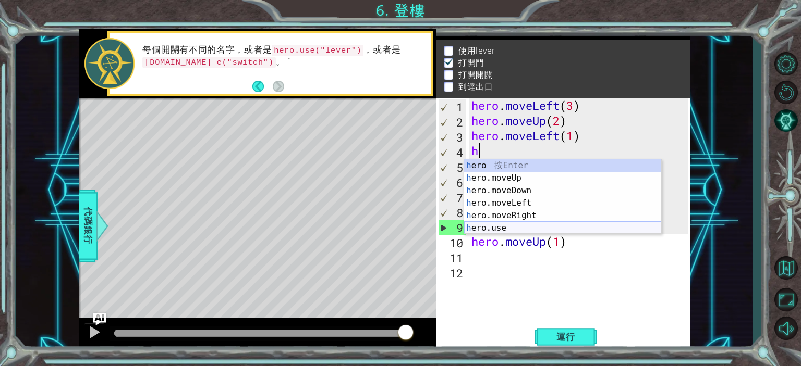
click at [503, 224] on div "h ero 按 Enter h ero.moveUp 按 Enter h ero.moveDown 按 Enter h ero.moveLeft 按 Ente…" at bounding box center [562, 210] width 197 height 100
type textarea "hero.use("name")"
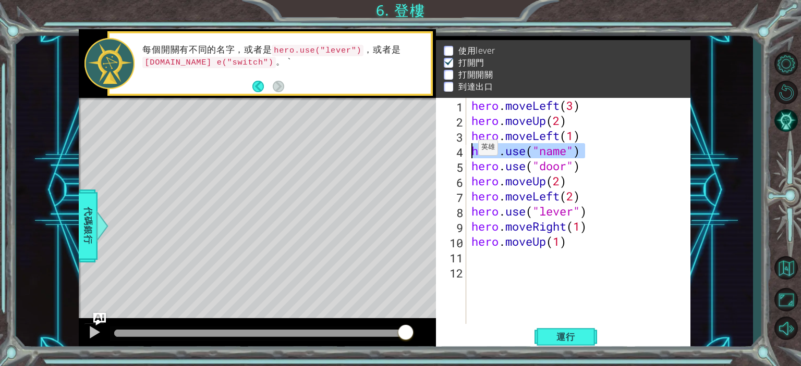
drag, startPoint x: 590, startPoint y: 155, endPoint x: 466, endPoint y: 149, distance: 123.7
click at [466, 149] on div "hero.use("name") 1 2 3 4 5 6 7 8 9 10 11 12 hero . moveLeft ( 3 ) hero . moveUp…" at bounding box center [561, 211] width 251 height 227
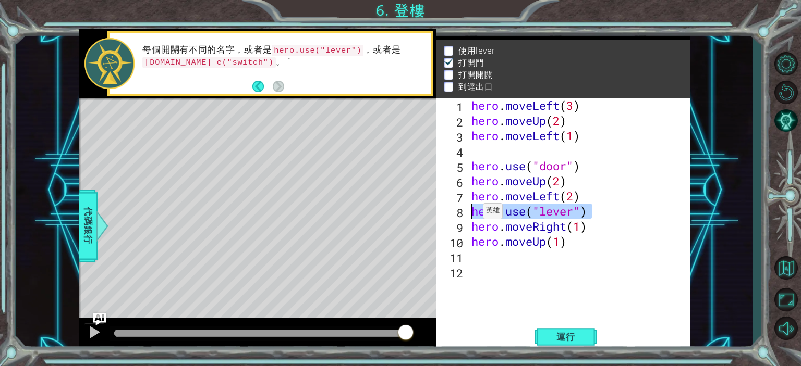
drag, startPoint x: 598, startPoint y: 214, endPoint x: 452, endPoint y: 212, distance: 146.0
click at [452, 212] on div "1 2 3 4 5 6 7 8 9 10 11 12 hero . moveLeft ( 3 ) hero . moveUp ( 2 ) hero . mov…" at bounding box center [561, 211] width 251 height 227
type textarea "hero.use("lever")"
click at [496, 156] on div "hero . moveLeft ( 3 ) hero . moveUp ( 2 ) hero . moveLeft ( 1 ) hero . use ( "d…" at bounding box center [581, 226] width 224 height 257
paste textarea "hero.use("lever")"
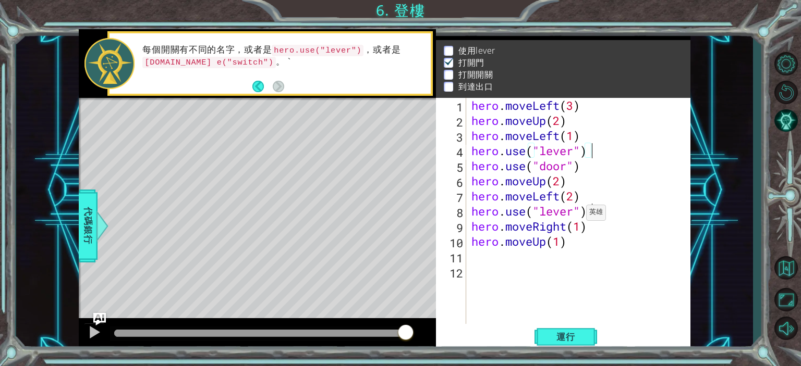
click at [578, 215] on div "hero . moveLeft ( 3 ) hero . moveUp ( 2 ) hero . moveLeft ( 1 ) hero . use ( "l…" at bounding box center [581, 226] width 224 height 257
drag, startPoint x: 591, startPoint y: 134, endPoint x: 468, endPoint y: 134, distance: 123.0
click at [468, 134] on div "hero.use("lever") 1 2 3 4 5 6 7 8 9 10 11 12 hero . moveLeft ( 3 ) hero . moveU…" at bounding box center [561, 211] width 251 height 227
click at [607, 154] on div "hero . moveLeft ( 3 ) hero . moveUp ( 2 ) hero . moveLeft ( 1 ) hero . use ( "l…" at bounding box center [581, 226] width 224 height 257
type textarea "hero.use("lever")"
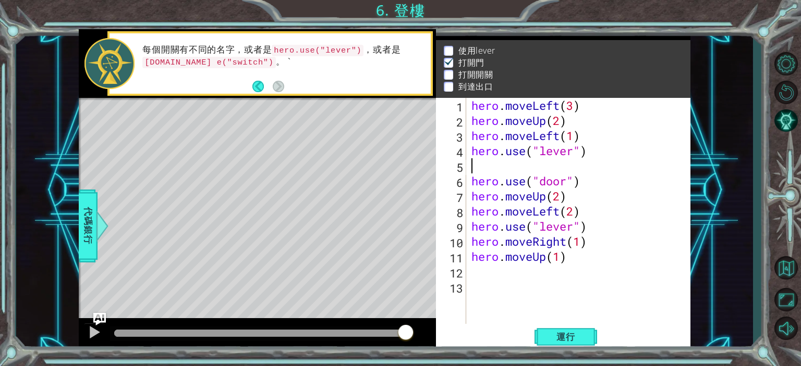
paste textarea "hero.moveLeft(1)"
drag, startPoint x: 563, startPoint y: 213, endPoint x: 539, endPoint y: 209, distance: 24.9
click at [539, 209] on div "hero . moveLeft ( 3 ) hero . moveUp ( 2 ) hero . moveLeft ( 1 ) hero . use ( "l…" at bounding box center [581, 226] width 224 height 257
type textarea "hero.moveLeft(2)"
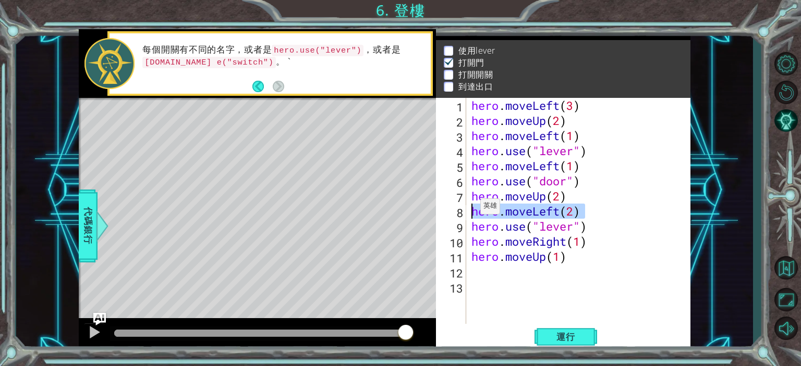
drag, startPoint x: 597, startPoint y: 215, endPoint x: 471, endPoint y: 209, distance: 125.8
click at [471, 209] on div "hero . moveLeft ( 3 ) hero . moveUp ( 2 ) hero . moveLeft ( 1 ) hero . use ( "l…" at bounding box center [581, 226] width 224 height 257
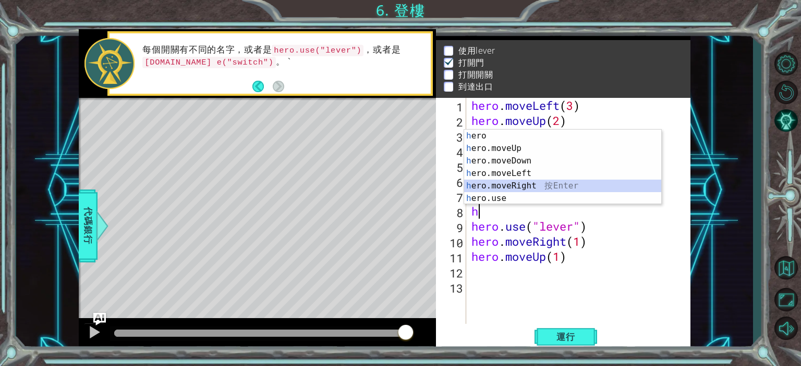
click at [515, 181] on div "h ero 按 Enter h ero.moveUp 按 Enter h ero.moveDown 按 Enter h ero.moveLeft 按 Ente…" at bounding box center [562, 180] width 197 height 100
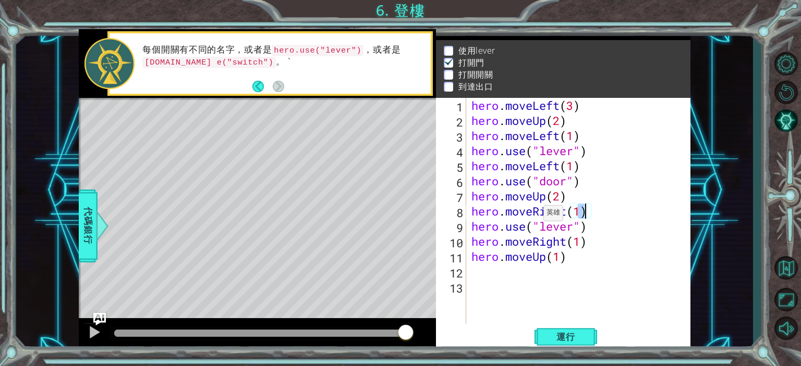
scroll to position [0, 6]
drag, startPoint x: 574, startPoint y: 227, endPoint x: 541, endPoint y: 233, distance: 33.3
click at [541, 233] on div "hero . moveLeft ( 3 ) hero . moveUp ( 2 ) hero . moveLeft ( 1 ) hero . use ( "l…" at bounding box center [581, 226] width 224 height 257
type textarea "hero.use("switch")"
click at [584, 333] on span "運行" at bounding box center [566, 337] width 40 height 10
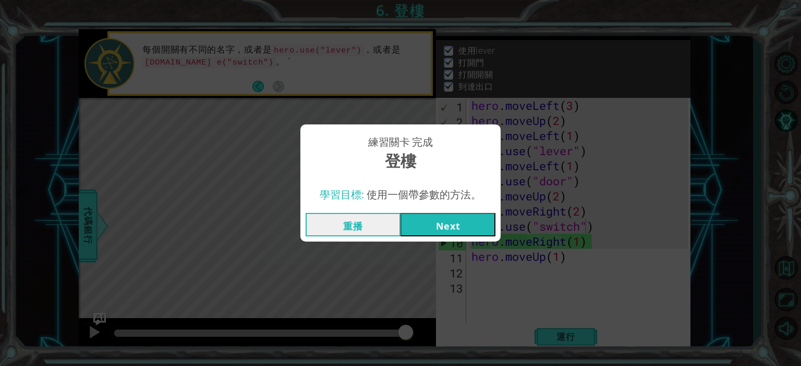
click at [458, 231] on button "Next" at bounding box center [447, 224] width 95 height 23
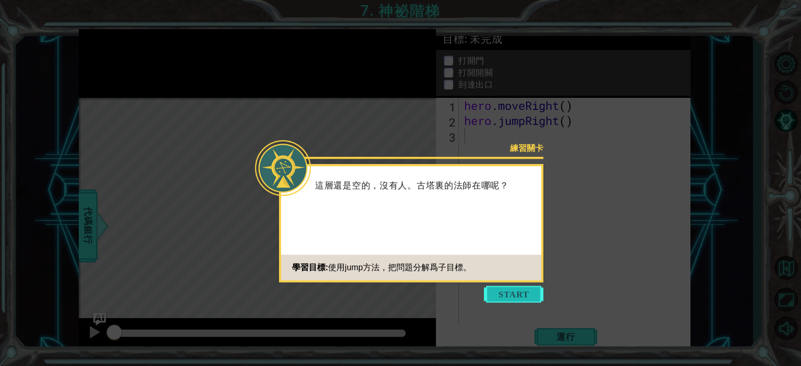
click at [505, 291] on button "Start" at bounding box center [513, 294] width 59 height 17
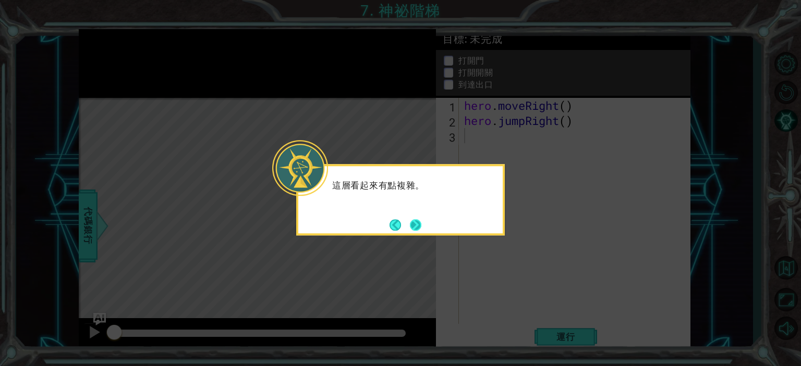
click at [415, 225] on button "Next" at bounding box center [415, 224] width 11 height 11
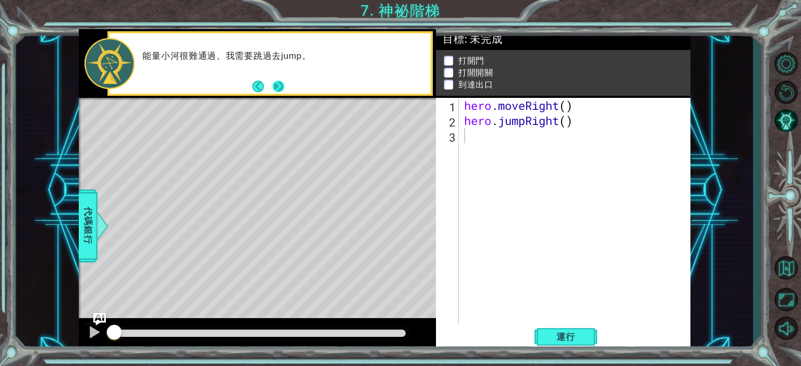
click at [285, 91] on div "能量小河很難通過。我需要跳過去jump。" at bounding box center [269, 63] width 321 height 60
click at [274, 87] on button "Next" at bounding box center [278, 86] width 11 height 11
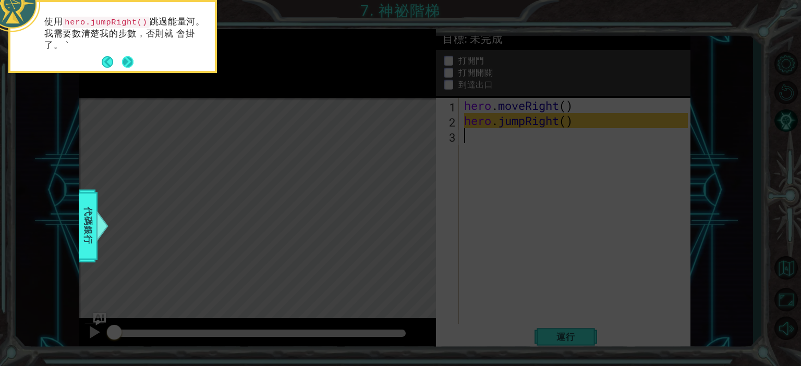
click at [132, 60] on button "Next" at bounding box center [127, 62] width 12 height 12
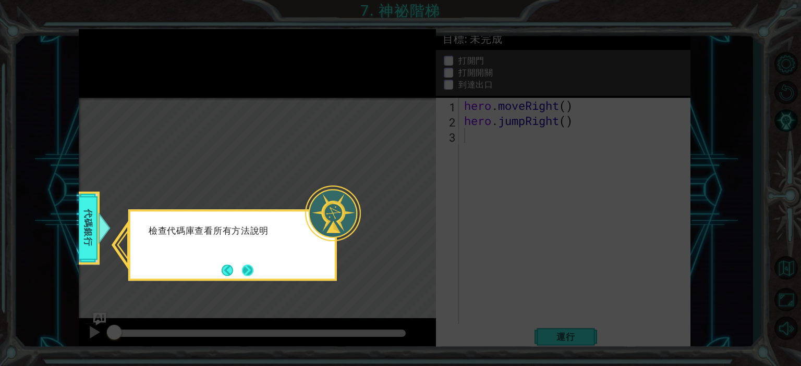
click at [251, 271] on button "Next" at bounding box center [247, 270] width 11 height 11
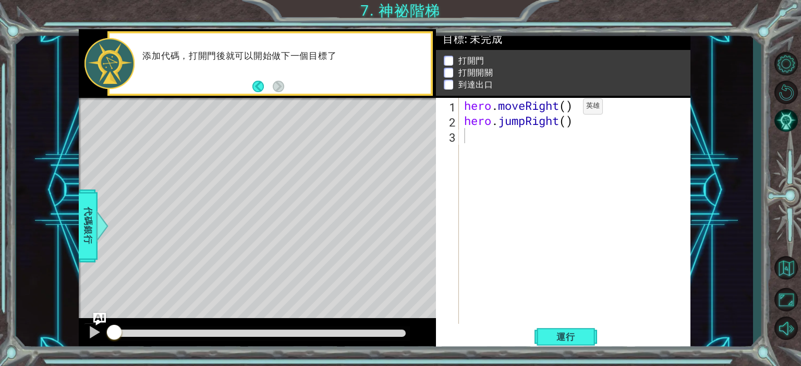
click at [567, 109] on div "hero . moveRight ( ) hero . jumpRight ( )" at bounding box center [577, 226] width 230 height 257
click at [567, 122] on div "hero . moveRight ( 1 ) hero . jumpRight ( )" at bounding box center [577, 226] width 230 height 257
click at [570, 120] on div "hero . moveRight ( 1 ) hero . jumpRight ( )" at bounding box center [577, 226] width 230 height 257
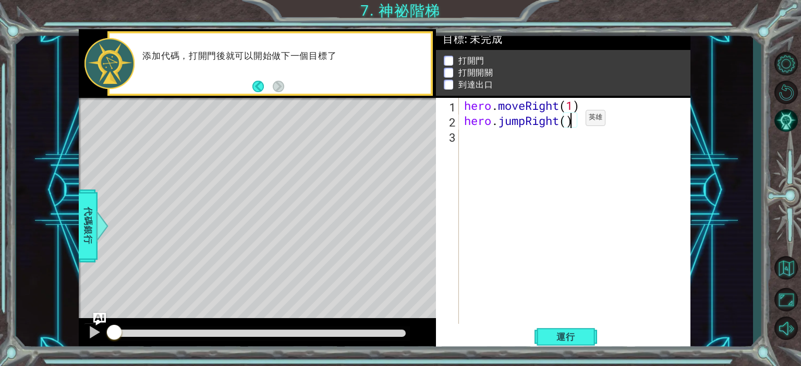
scroll to position [0, 6]
drag, startPoint x: 580, startPoint y: 107, endPoint x: 471, endPoint y: 90, distance: 109.8
click at [471, 90] on div "目標 : 未完成 打開門 打開開關 到達出口 hero.jumpRight(1) 1 2 3 hero . moveRight ( 1 ) hero . ju…" at bounding box center [563, 190] width 254 height 323
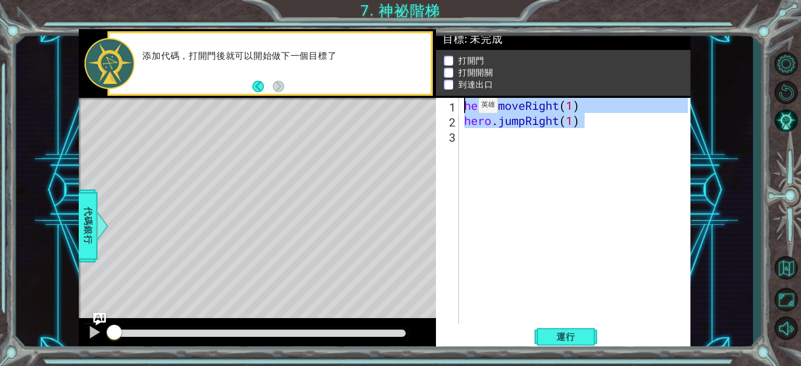
drag, startPoint x: 593, startPoint y: 115, endPoint x: 459, endPoint y: 108, distance: 133.7
click at [459, 108] on div "hero.moveRight(1) 1 2 3 hero . moveRight ( 1 ) hero . jumpRight ( 1 ) ההההההההה…" at bounding box center [561, 211] width 251 height 227
click at [595, 124] on div "hero . moveRight ( 1 ) hero . jumpRight ( 1 )" at bounding box center [574, 211] width 225 height 227
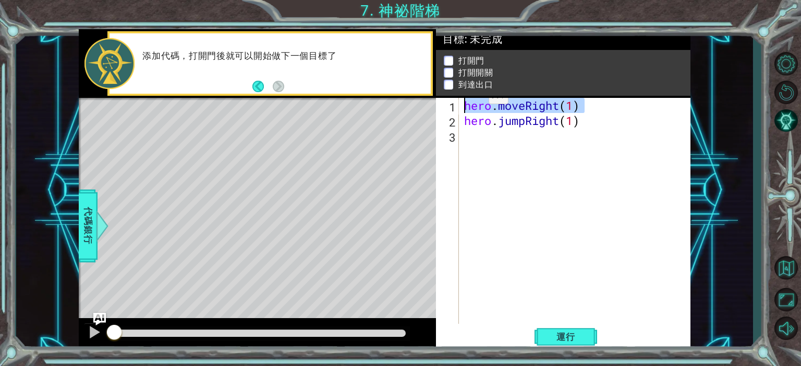
drag, startPoint x: 594, startPoint y: 109, endPoint x: 462, endPoint y: 96, distance: 132.5
click at [462, 96] on div "目標 : 未完成 打開門 打開開關 到達出口 hero.jumpRight(1) 1 2 3 hero . moveRight ( 1 ) hero . ju…" at bounding box center [563, 190] width 254 height 323
type textarea "hero.moveRight(1)"
click at [476, 139] on div "hero . moveRight ( 1 ) hero . jumpRight ( 1 )" at bounding box center [577, 226] width 230 height 257
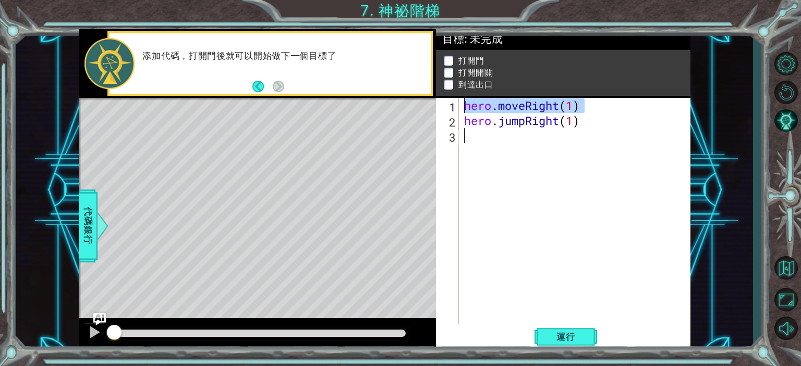
paste textarea "hero.moveRight(1)"
type textarea "hero.moveRight(1)"
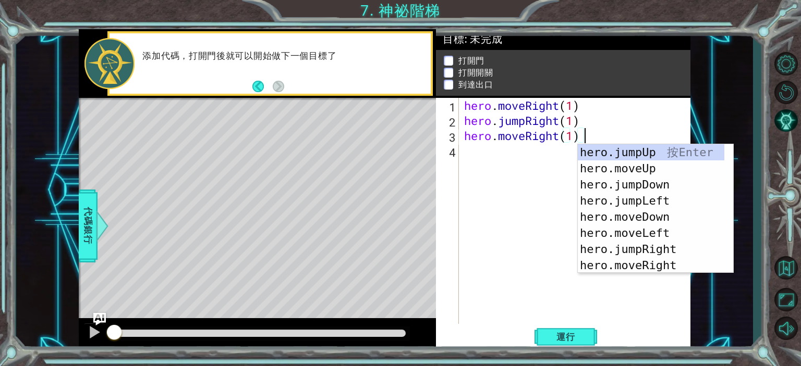
click at [478, 159] on div "hero . moveRight ( 1 ) hero . jumpRight ( 1 ) hero . moveRight ( 1 )" at bounding box center [577, 226] width 230 height 257
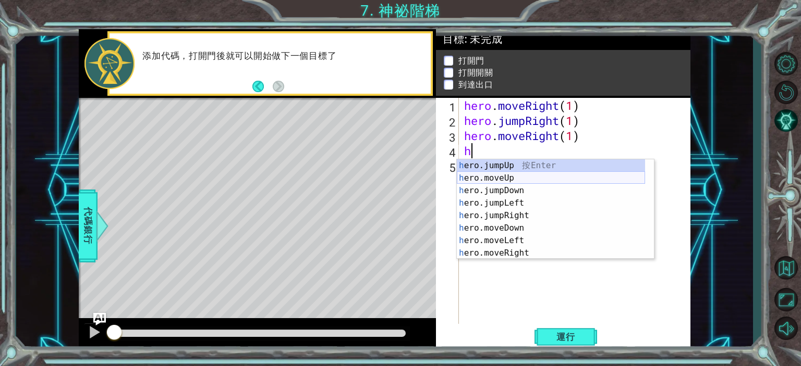
click at [532, 180] on div "h ero.jumpUp 按 Enter h ero.moveUp 按 Enter h ero.jumpDown 按 Enter h ero.jumpLeft…" at bounding box center [551, 222] width 188 height 125
type textarea "hero.moveUp(1)"
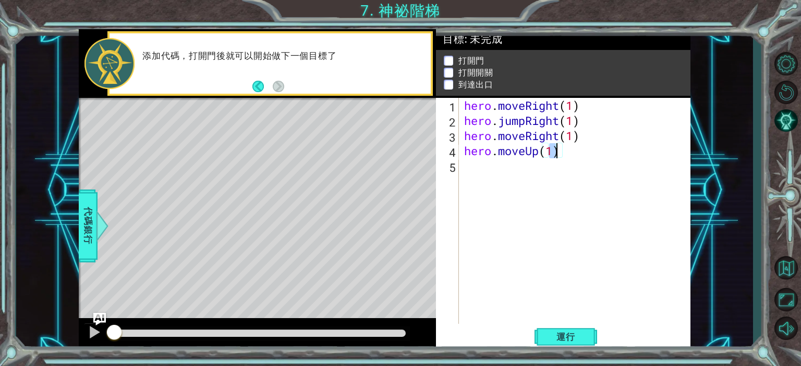
click at [490, 170] on div "hero . moveRight ( 1 ) hero . jumpRight ( 1 ) hero . moveRight ( 1 ) hero . mov…" at bounding box center [577, 226] width 230 height 257
type textarea "h"
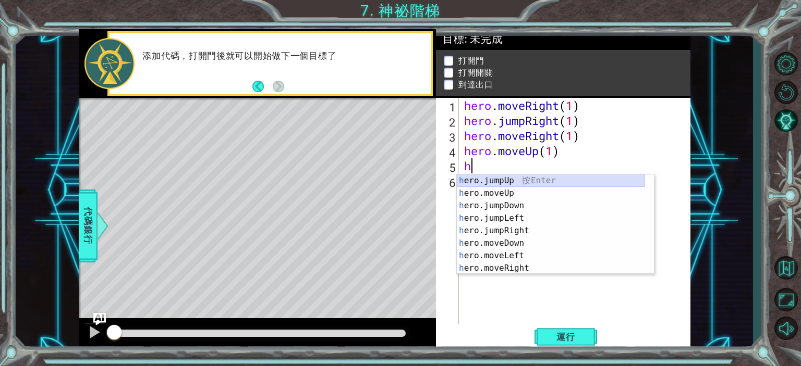
click at [525, 183] on div "h ero.jumpUp 按 Enter h ero.moveUp 按 Enter h ero.jumpDown 按 Enter h ero.jumpLeft…" at bounding box center [551, 237] width 188 height 125
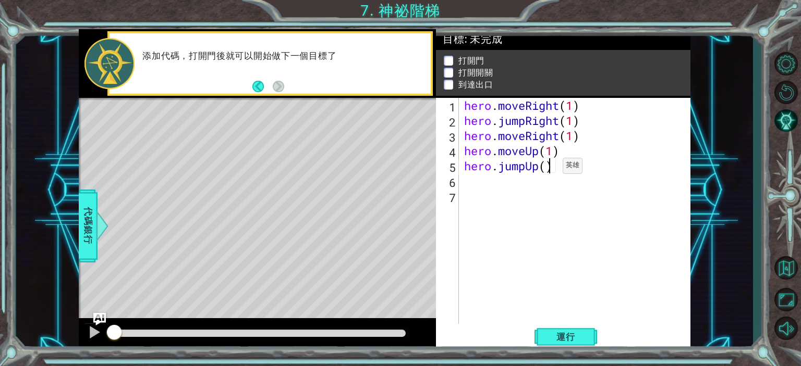
click at [547, 168] on div "hero . moveRight ( 1 ) hero . jumpRight ( 1 ) hero . moveRight ( 1 ) hero . mov…" at bounding box center [577, 226] width 230 height 257
type textarea "hero.jumpUp(1)"
click at [569, 329] on button "運行" at bounding box center [565, 337] width 63 height 26
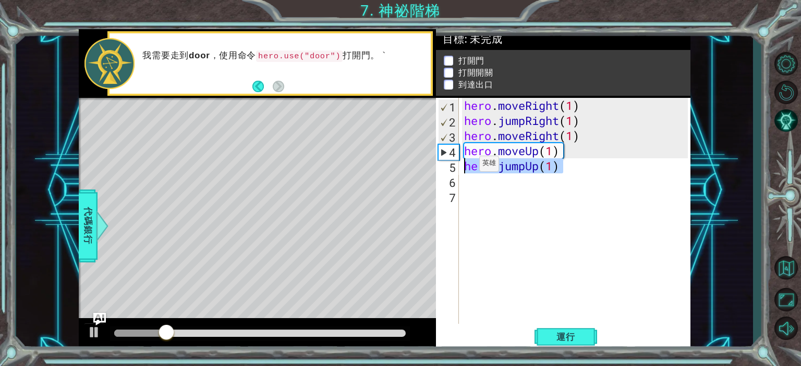
drag, startPoint x: 575, startPoint y: 174, endPoint x: 463, endPoint y: 166, distance: 111.8
click at [463, 166] on div "hero . moveRight ( 1 ) hero . jumpRight ( 1 ) hero . moveRight ( 1 ) hero . mov…" at bounding box center [577, 226] width 230 height 257
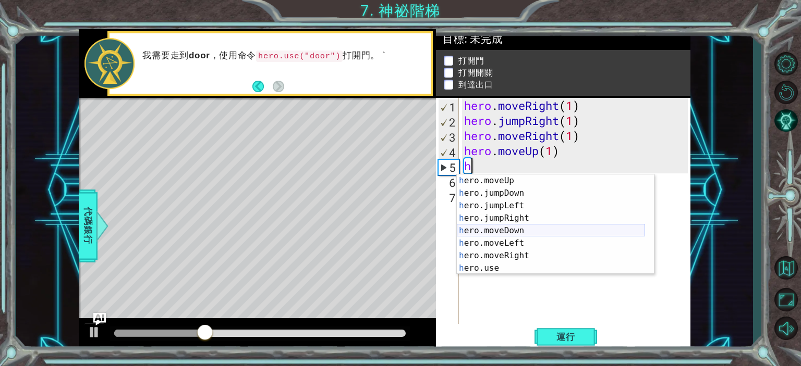
scroll to position [13, 0]
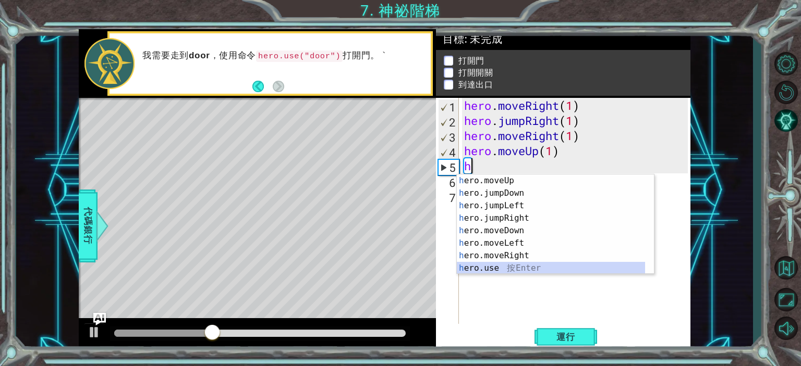
click at [533, 265] on div "h ero.moveUp 按 Enter h ero.jumpDown 按 Enter h ero.jumpLeft 按 Enter h ero.jumpRi…" at bounding box center [551, 237] width 188 height 125
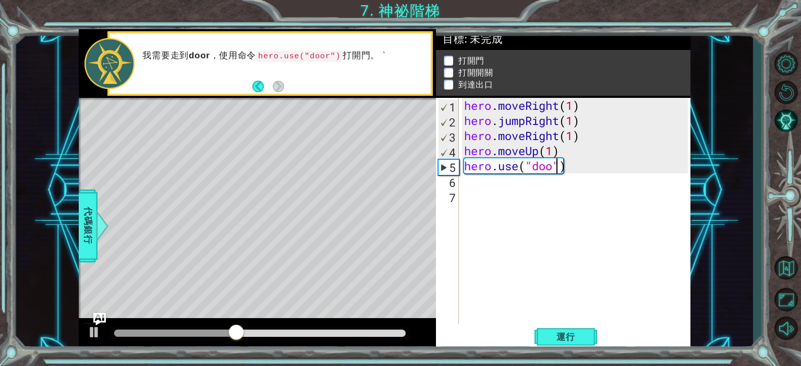
scroll to position [0, 5]
drag, startPoint x: 567, startPoint y: 154, endPoint x: 459, endPoint y: 151, distance: 108.5
click at [459, 151] on div "hero.use("door") 1 2 3 4 5 6 7 hero . moveRight ( 1 ) hero . jumpRight ( 1 ) he…" at bounding box center [561, 211] width 251 height 227
type textarea "hero.moveUp(1)"
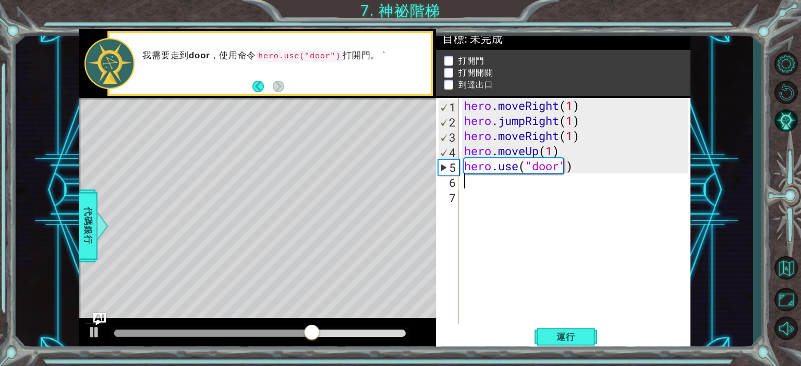
click at [475, 184] on div "hero . moveRight ( 1 ) hero . jumpRight ( 1 ) hero . moveRight ( 1 ) hero . mov…" at bounding box center [577, 226] width 230 height 257
paste textarea "hero.moveUp(1)"
click at [557, 184] on div "hero . moveRight ( 1 ) hero . jumpRight ( 1 ) hero . moveRight ( 1 ) hero . mov…" at bounding box center [577, 226] width 230 height 257
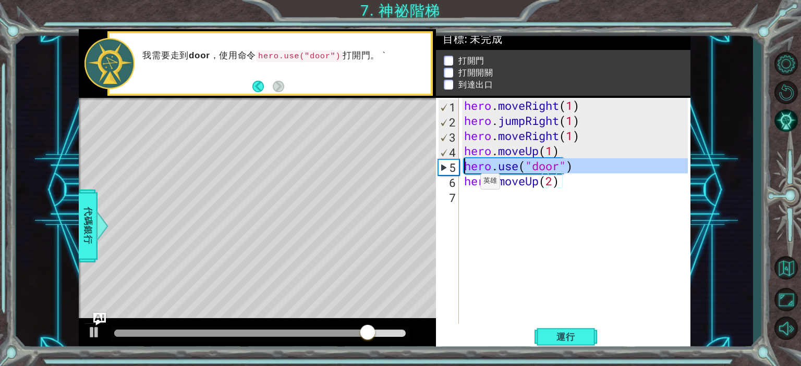
click at [445, 168] on div "5" at bounding box center [448, 167] width 20 height 15
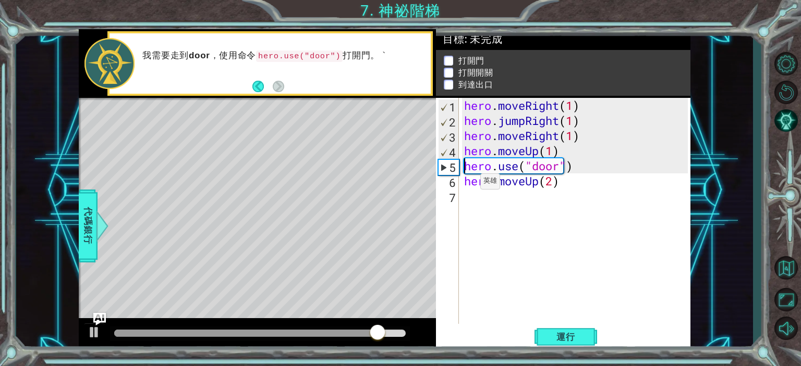
click at [442, 166] on div "5" at bounding box center [448, 167] width 20 height 15
type textarea "hero.use("door")"
click at [566, 343] on button "運行" at bounding box center [565, 337] width 63 height 26
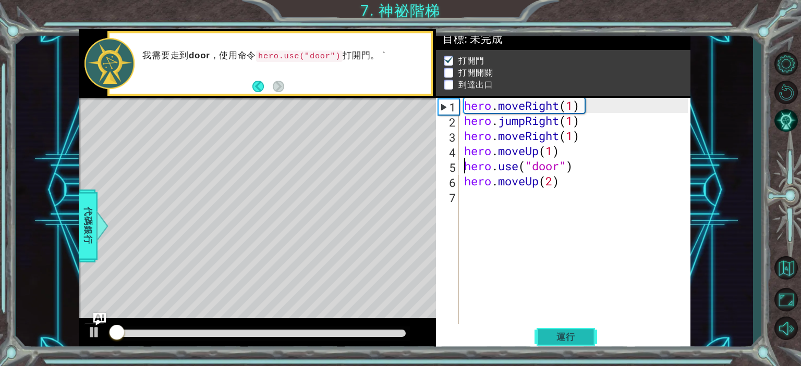
scroll to position [6, 0]
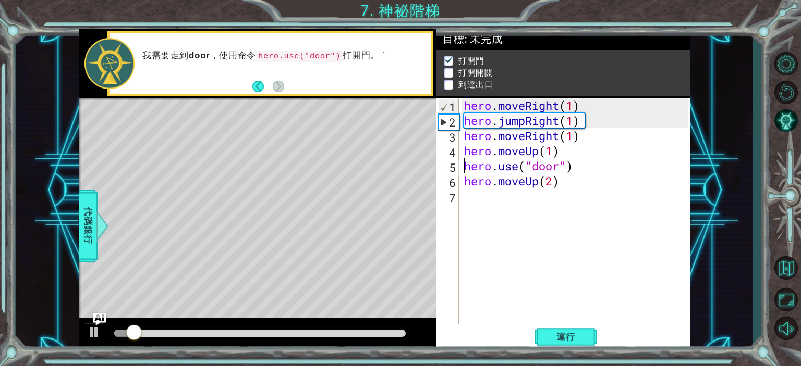
click at [352, 333] on div at bounding box center [259, 333] width 291 height 7
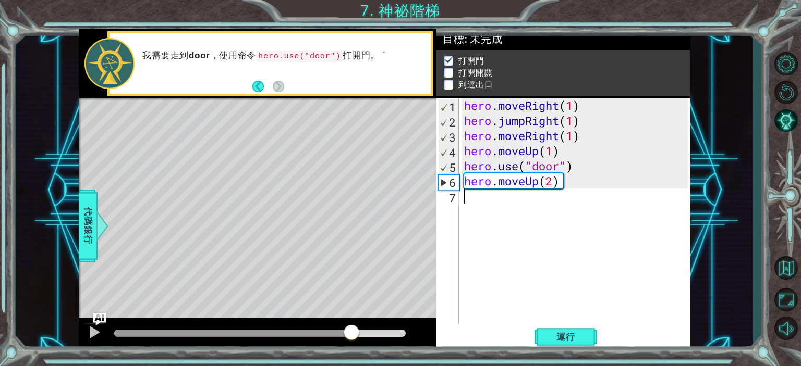
click at [468, 198] on div "hero . moveRight ( 1 ) hero . jumpRight ( 1 ) hero . moveRight ( 1 ) hero . mov…" at bounding box center [577, 226] width 230 height 257
type textarea "h"
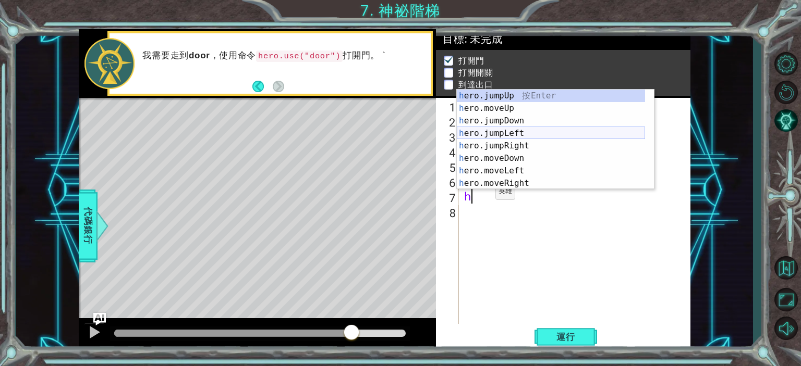
click at [488, 132] on div "h ero.jumpUp 按 Enter h ero.moveUp 按 Enter h ero.jumpDown 按 Enter h ero.jumpLeft…" at bounding box center [551, 152] width 188 height 125
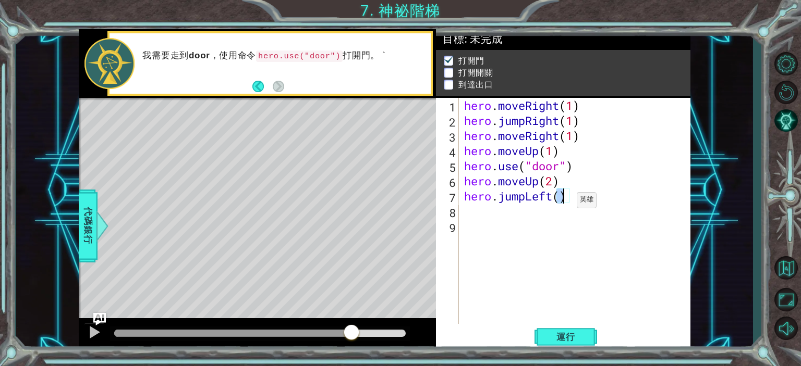
click at [561, 202] on div "hero . moveRight ( 1 ) hero . jumpRight ( 1 ) hero . moveRight ( 1 ) hero . mov…" at bounding box center [577, 226] width 230 height 257
click at [561, 202] on div "hero . moveRight ( 1 ) hero . jumpRight ( 1 ) hero . moveRight ( 1 ) hero . mov…" at bounding box center [574, 211] width 225 height 227
drag, startPoint x: 527, startPoint y: 198, endPoint x: 499, endPoint y: 193, distance: 28.0
click at [499, 193] on div "hero . moveRight ( 1 ) hero . jumpRight ( 1 ) hero . moveRight ( 1 ) hero . mov…" at bounding box center [577, 226] width 230 height 257
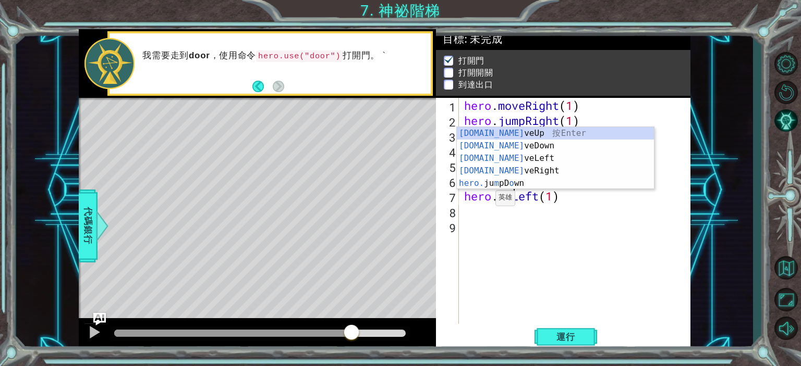
scroll to position [0, 3]
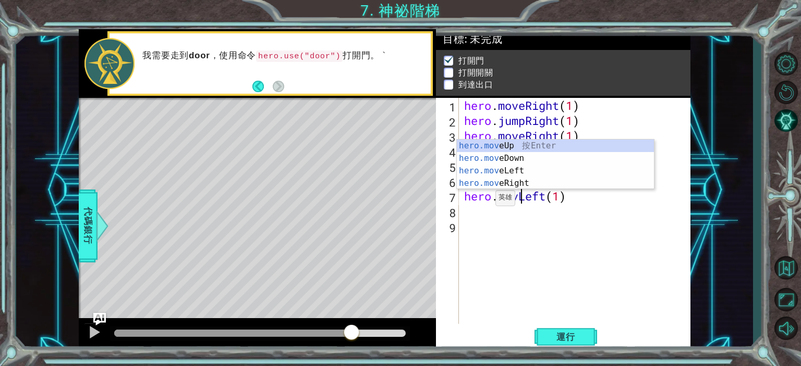
type textarea "hero.moveLeft(1)"
click at [540, 241] on div "hero . moveRight ( 1 ) hero . jumpRight ( 1 ) hero . moveRight ( 1 ) hero . mov…" at bounding box center [577, 226] width 230 height 257
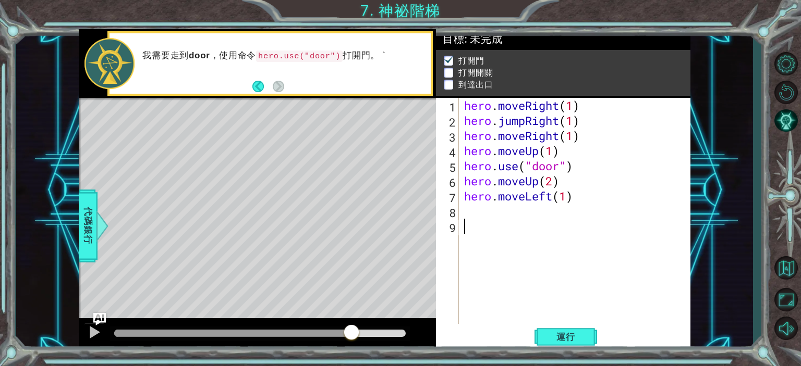
scroll to position [0, 0]
click at [523, 221] on div "hero . moveRight ( 1 ) hero . jumpRight ( 1 ) hero . moveRight ( 1 ) hero . mov…" at bounding box center [577, 226] width 230 height 257
click at [507, 210] on div "hero . moveRight ( 1 ) hero . jumpRight ( 1 ) hero . moveRight ( 1 ) hero . mov…" at bounding box center [577, 226] width 230 height 257
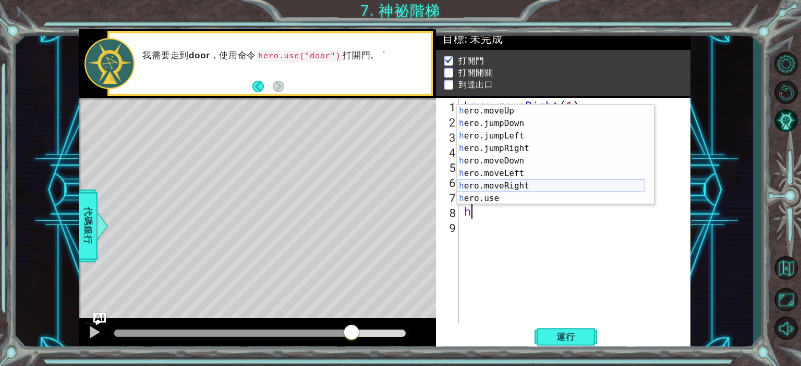
scroll to position [13, 0]
click at [499, 194] on div "h ero.moveUp 按 Enter h ero.jumpDown 按 Enter h ero.jumpLeft 按 Enter h ero.jumpRi…" at bounding box center [551, 167] width 188 height 125
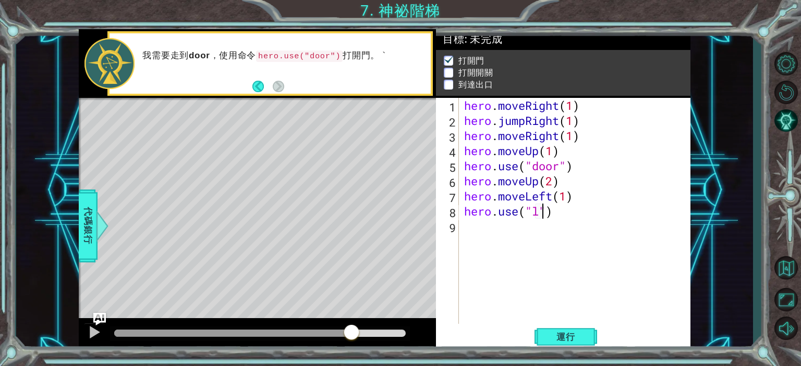
scroll to position [0, 4]
type textarea "hero.use("lever")"
click at [523, 227] on div "hero . moveRight ( 1 ) hero . jumpRight ( 1 ) hero . moveRight ( 1 ) hero . mov…" at bounding box center [577, 226] width 230 height 257
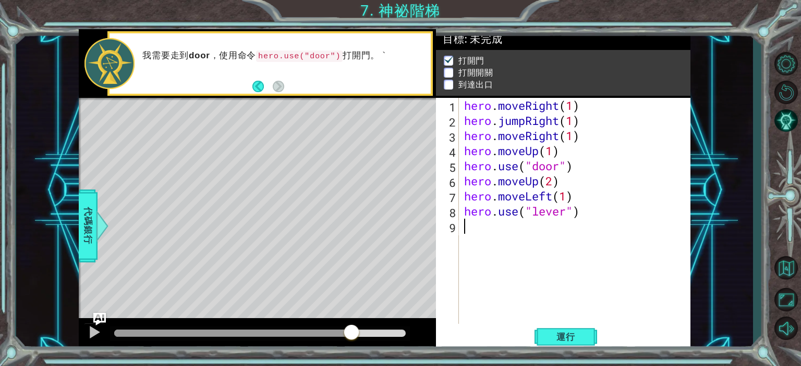
type textarea "h"
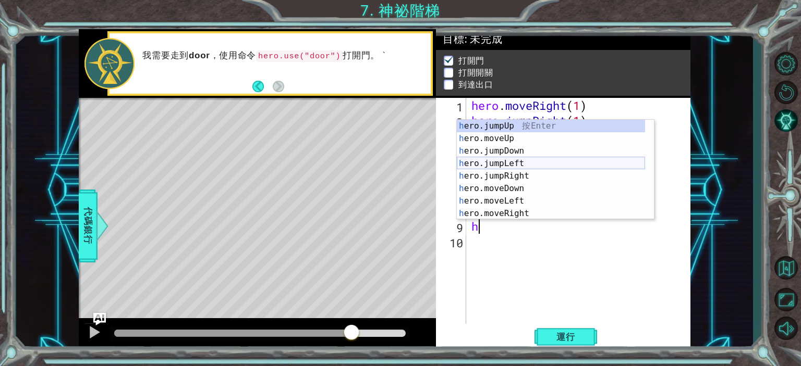
click at [549, 166] on div "h ero.jumpUp 按 Enter h ero.moveUp 按 Enter h ero.jumpDown 按 Enter h ero.jumpLeft…" at bounding box center [551, 182] width 188 height 125
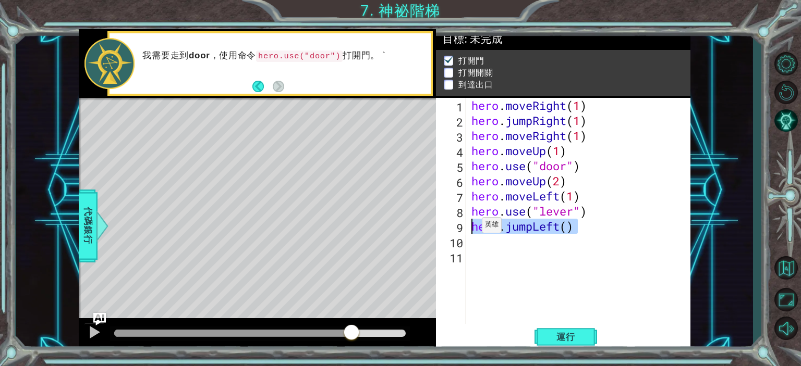
drag, startPoint x: 580, startPoint y: 233, endPoint x: 473, endPoint y: 228, distance: 107.0
click at [473, 228] on div "hero . moveRight ( 1 ) hero . jumpRight ( 1 ) hero . moveRight ( 1 ) hero . mov…" at bounding box center [581, 226] width 224 height 257
type textarea "hero.jumpLeft()"
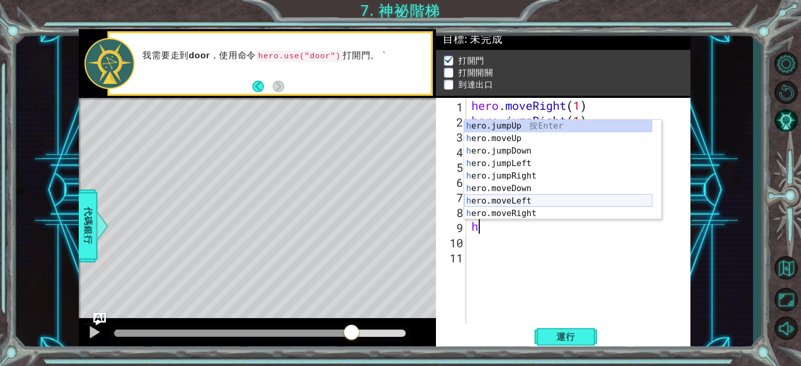
click at [523, 203] on div "h ero.jumpUp 按 Enter h ero.moveUp 按 Enter h ero.jumpDown 按 Enter h ero.jumpLeft…" at bounding box center [558, 182] width 188 height 125
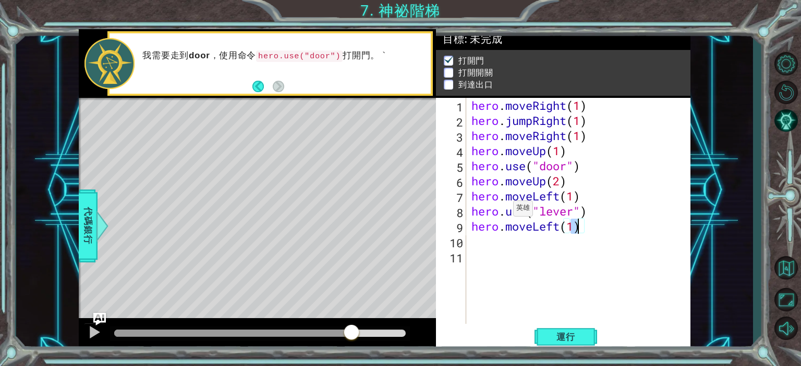
type textarea "hero.moveLeft(2)"
click at [482, 246] on div "hero . moveRight ( 1 ) hero . jumpRight ( 1 ) hero . moveRight ( 1 ) hero . mov…" at bounding box center [581, 226] width 224 height 257
type textarea "h"
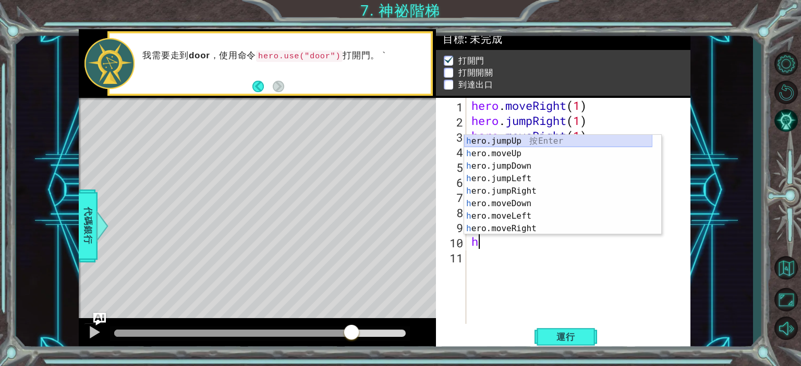
click at [530, 143] on div "h ero.jumpUp 按 Enter h ero.moveUp 按 Enter h ero.jumpDown 按 Enter h ero.jumpLeft…" at bounding box center [558, 197] width 188 height 125
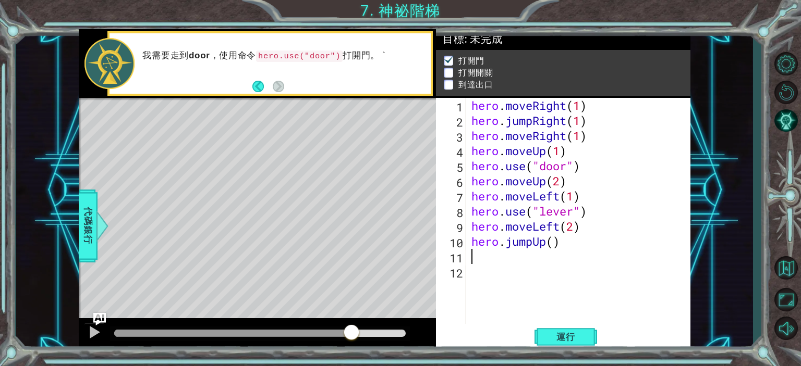
type textarea "1"
type textarea "hero.jumpUp(1)"
click at [583, 328] on button "運行" at bounding box center [565, 337] width 63 height 26
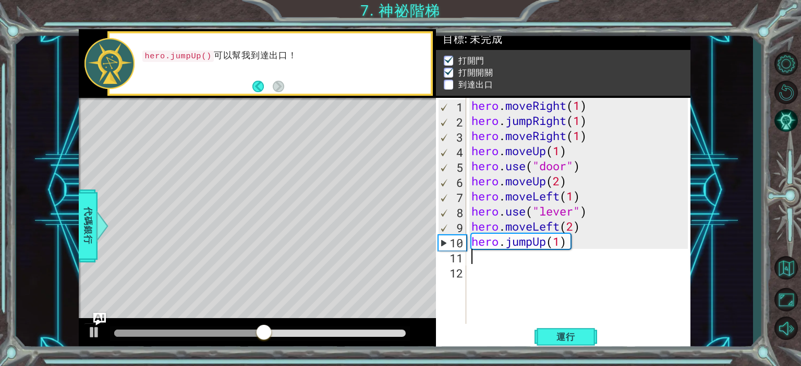
drag, startPoint x: 511, startPoint y: 257, endPoint x: 509, endPoint y: 262, distance: 5.6
click at [509, 262] on div "hero . moveRight ( 1 ) hero . jumpRight ( 1 ) hero . moveRight ( 1 ) hero . mov…" at bounding box center [581, 226] width 224 height 257
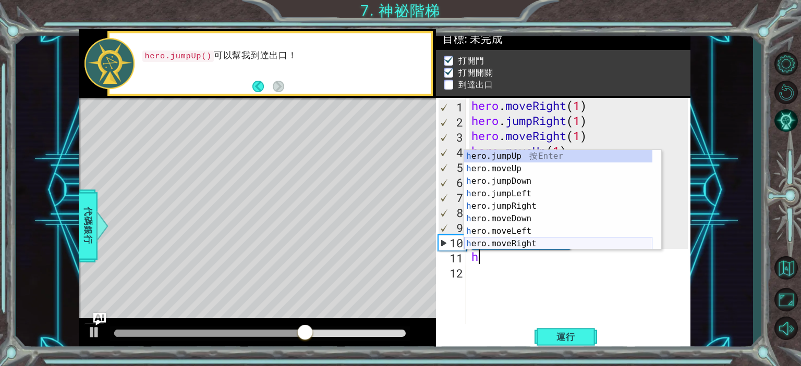
click at [522, 239] on div "h ero.jumpUp 按 Enter h ero.moveUp 按 Enter h ero.jumpDown 按 Enter h ero.jumpLeft…" at bounding box center [558, 212] width 188 height 125
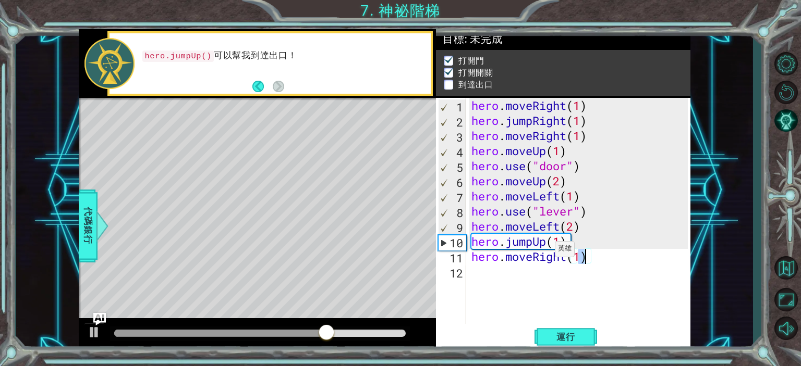
type textarea "hero.moveRight(2)"
click at [546, 278] on div "hero . moveRight ( 1 ) hero . jumpRight ( 1 ) hero . moveRight ( 1 ) hero . mov…" at bounding box center [581, 226] width 224 height 257
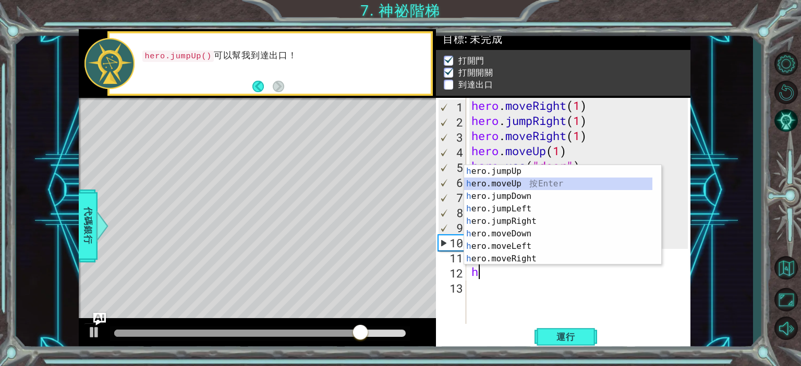
click at [518, 187] on div "h ero.jumpUp 按 Enter h ero.moveUp 按 Enter h ero.jumpDown 按 Enter h ero.jumpLeft…" at bounding box center [558, 227] width 188 height 125
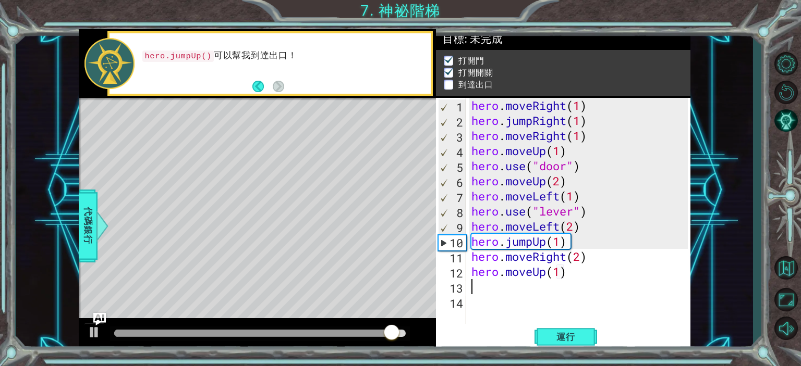
type textarea "hero.moveUp(1)"
click at [597, 337] on div "運行" at bounding box center [565, 337] width 254 height 26
click at [596, 337] on button "運行" at bounding box center [565, 337] width 63 height 26
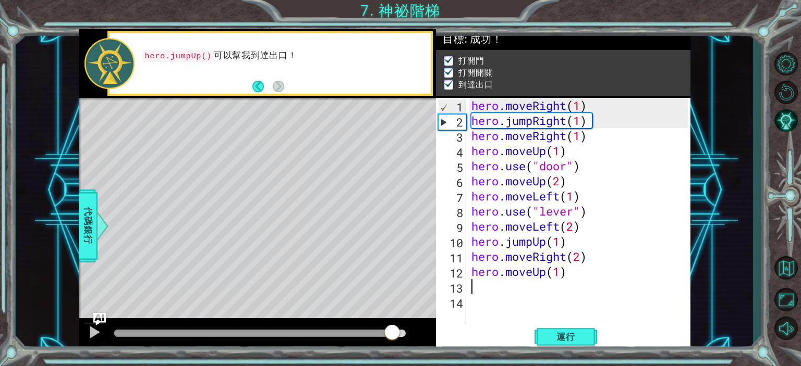
click at [392, 331] on div at bounding box center [259, 333] width 291 height 7
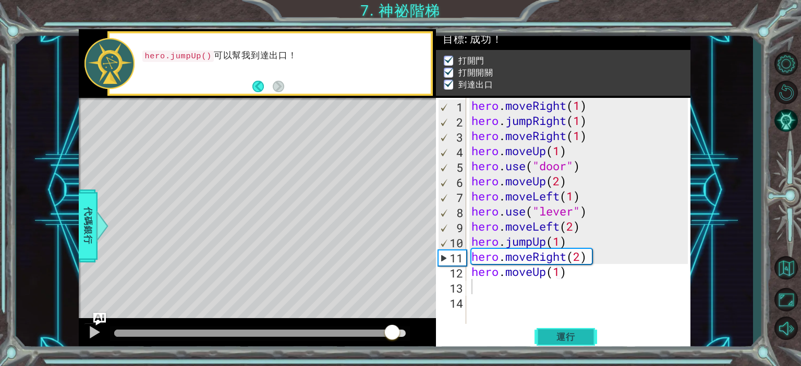
click at [564, 337] on span "運行" at bounding box center [566, 337] width 40 height 10
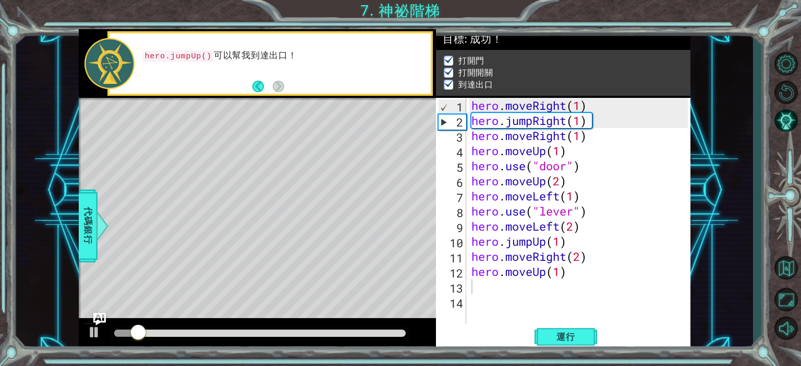
drag, startPoint x: 279, startPoint y: 329, endPoint x: 300, endPoint y: 328, distance: 20.9
click at [300, 328] on div at bounding box center [260, 334] width 300 height 15
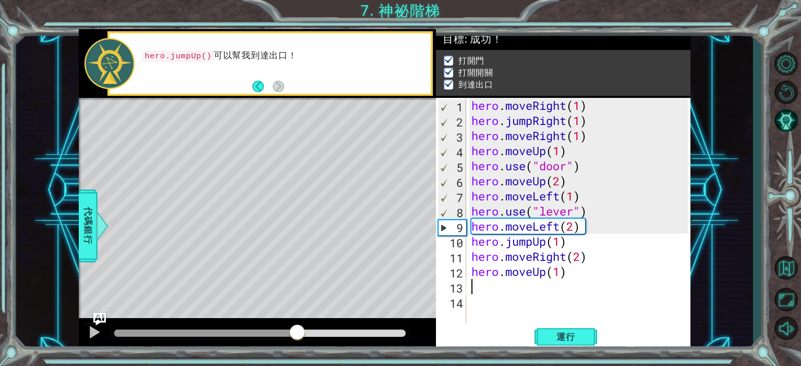
click at [299, 331] on div at bounding box center [259, 333] width 291 height 7
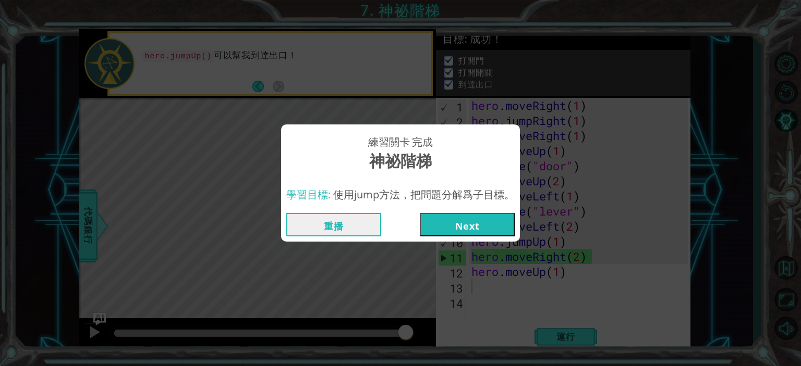
click at [463, 231] on button "Next" at bounding box center [467, 224] width 95 height 23
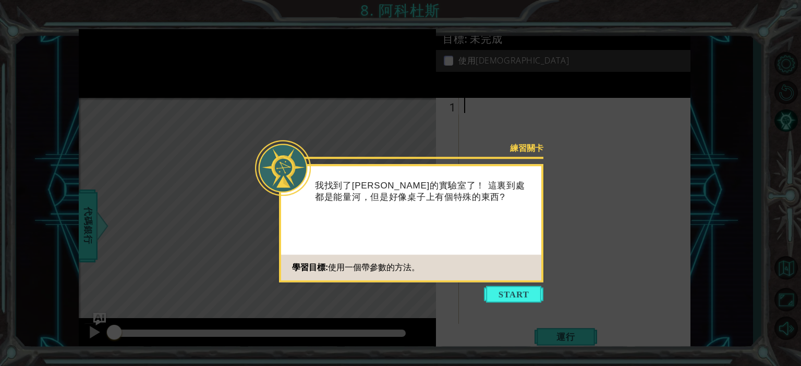
click at [515, 298] on button "Start" at bounding box center [513, 294] width 59 height 17
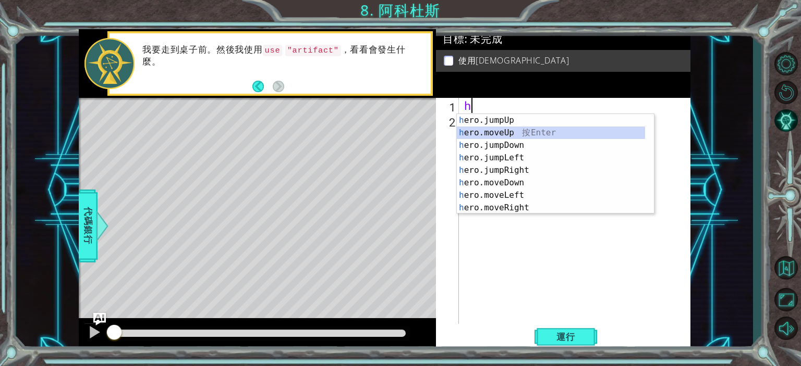
click at [516, 133] on div "h ero.jumpUp 按 Enter h ero.moveUp 按 Enter h ero.jumpDown 按 Enter h ero.jumpLeft…" at bounding box center [551, 176] width 188 height 125
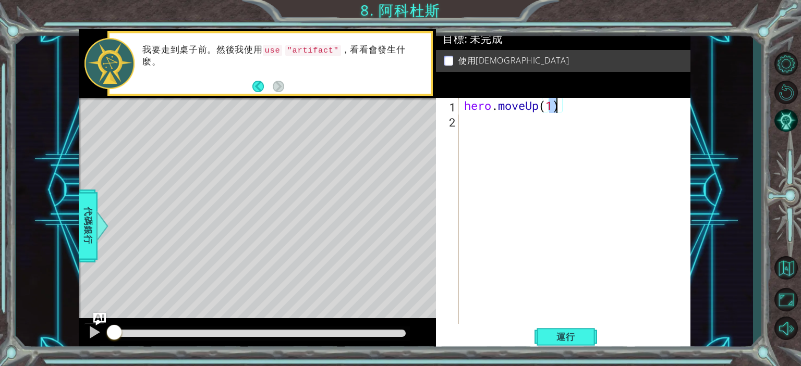
type textarea "hero.moveUp(2)"
click at [521, 123] on div "hero . moveUp ( 2 )" at bounding box center [577, 226] width 230 height 257
type textarea "h"
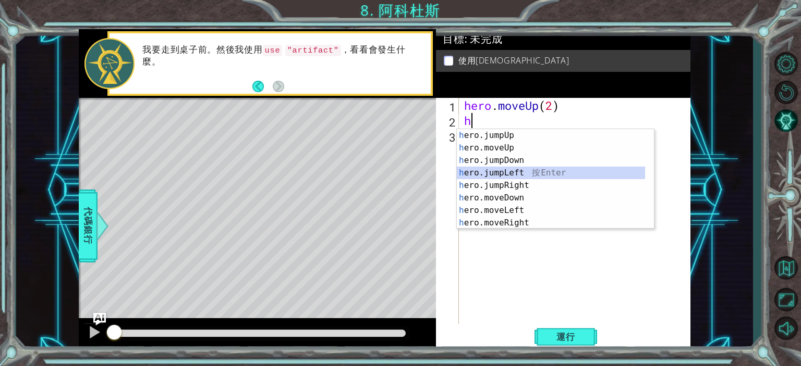
click at [532, 173] on div "h ero.jumpUp 按 Enter h ero.moveUp 按 Enter h ero.jumpDown 按 Enter h ero.jumpLeft…" at bounding box center [551, 191] width 188 height 125
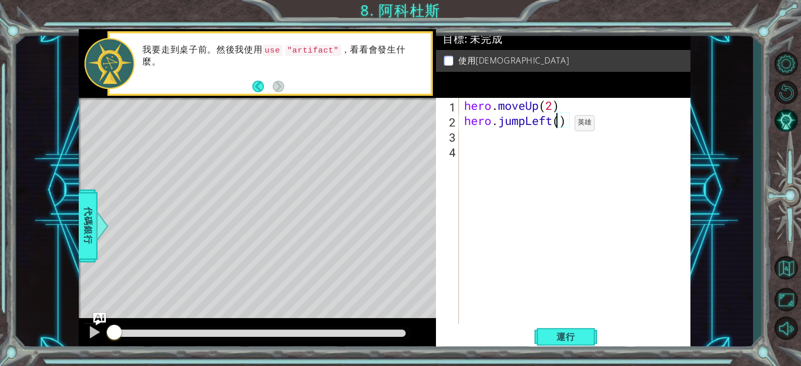
click at [563, 123] on div "hero . moveUp ( 2 ) hero . jumpLeft ( )" at bounding box center [577, 226] width 230 height 257
click at [563, 123] on div "hero . moveUp ( 2 ) hero . jumpLeft ( )" at bounding box center [574, 211] width 225 height 227
type textarea "hero.jumpLeft(1)"
click at [540, 145] on div "hero . moveUp ( 2 ) hero . jumpLeft ( 1 )" at bounding box center [577, 226] width 230 height 257
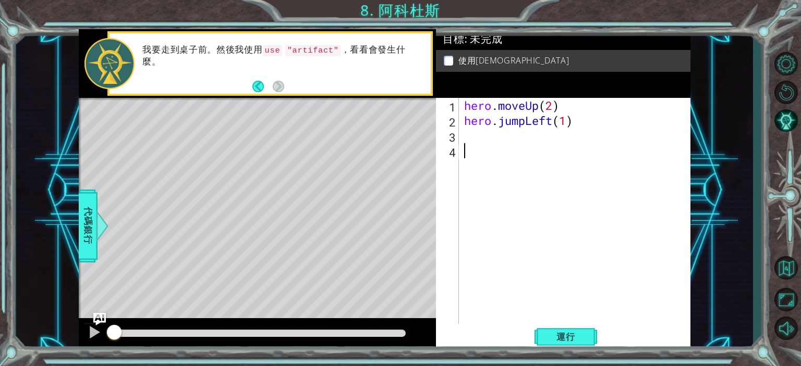
scroll to position [0, 0]
click at [551, 133] on div "hero . moveUp ( 2 ) hero . jumpLeft ( 1 )" at bounding box center [577, 226] width 230 height 257
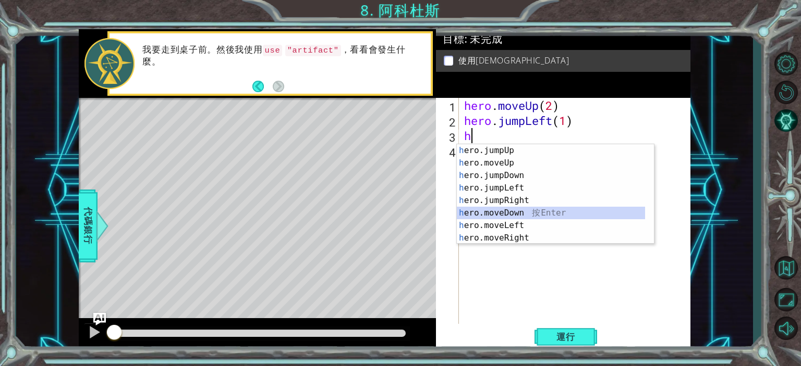
click at [512, 218] on div "h ero.jumpUp 按 Enter h ero.moveUp 按 Enter h ero.jumpDown 按 Enter h ero.jumpLeft…" at bounding box center [551, 206] width 188 height 125
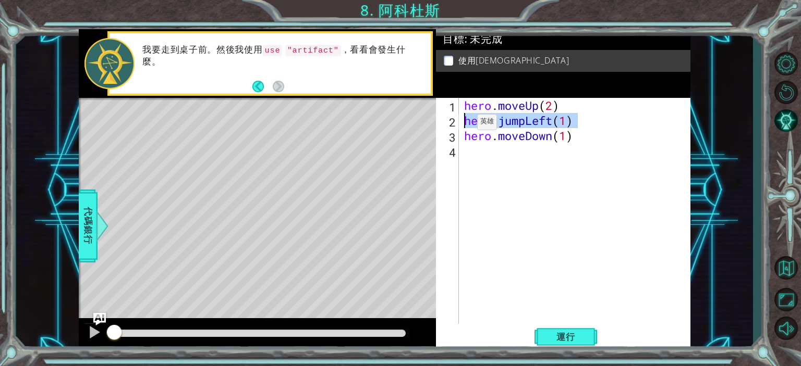
drag, startPoint x: 601, startPoint y: 123, endPoint x: 461, endPoint y: 125, distance: 139.2
click at [462, 125] on div "hero . moveUp ( 2 ) hero . jumpLeft ( 1 ) hero . moveDown ( 1 )" at bounding box center [574, 211] width 225 height 227
type textarea "hero.jumpLeft(1)"
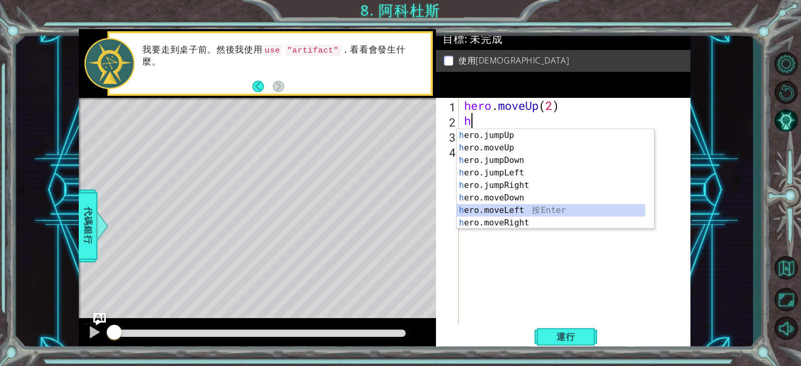
click at [501, 211] on div "h ero.jumpUp 按 Enter h ero.moveUp 按 Enter h ero.jumpDown 按 Enter h ero.jumpLeft…" at bounding box center [551, 191] width 188 height 125
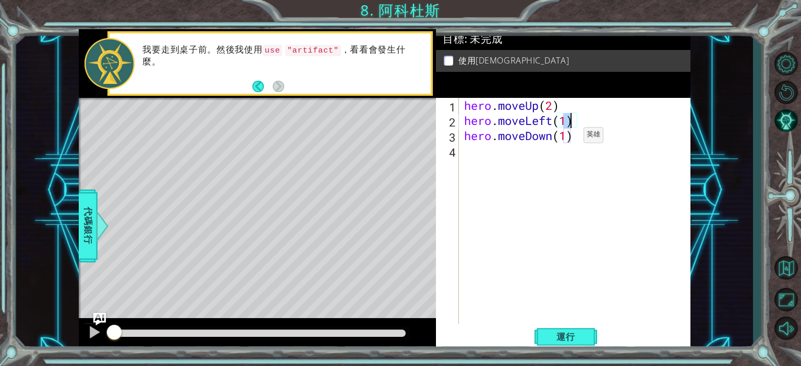
click at [568, 137] on div "hero . moveUp ( 2 ) hero . moveLeft ( 1 ) hero . moveDown ( 1 )" at bounding box center [577, 226] width 230 height 257
type textarea "hero.moveDown(2)"
click at [514, 154] on div "hero . moveUp ( 2 ) hero . moveLeft ( 1 ) hero . moveDown ( 2 )" at bounding box center [577, 226] width 230 height 257
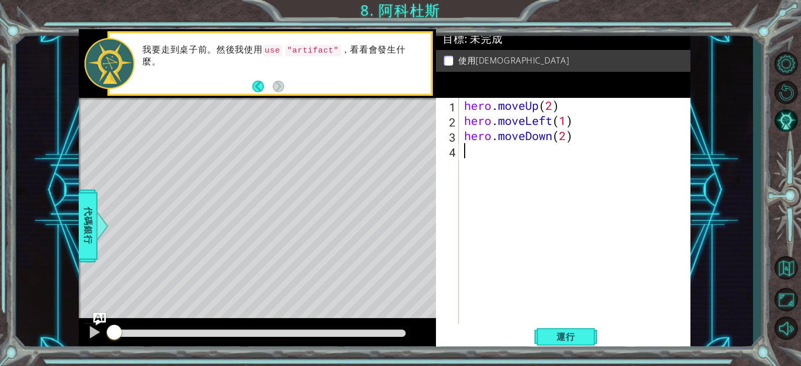
type textarea "h"
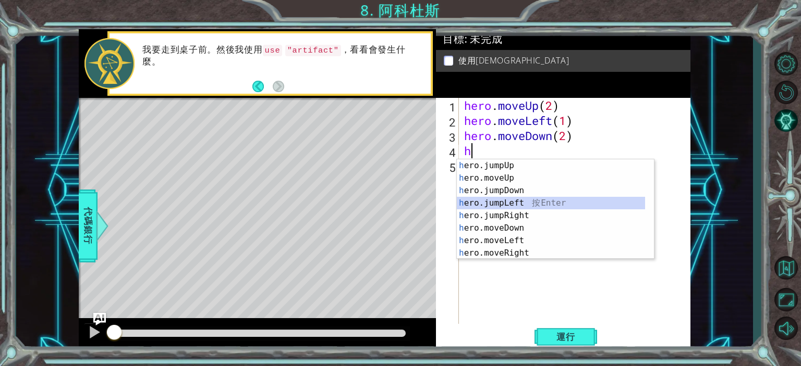
click at [514, 205] on div "h ero.jumpUp 按 Enter h ero.moveUp 按 Enter h ero.jumpDown 按 Enter h ero.jumpLeft…" at bounding box center [551, 222] width 188 height 125
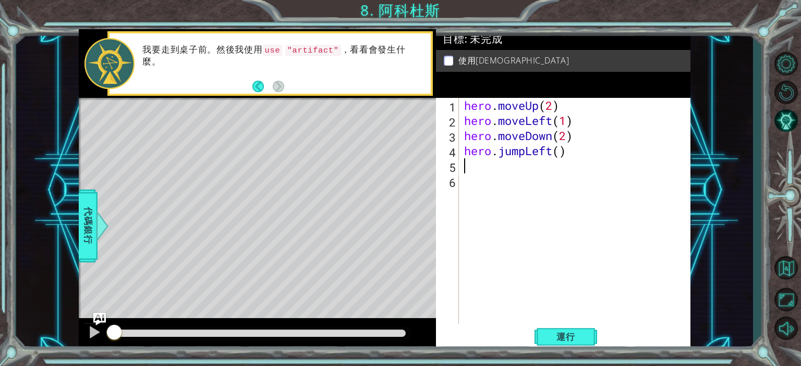
click at [567, 150] on div "hero . moveUp ( 2 ) hero . moveLeft ( 1 ) hero . moveDown ( 2 ) hero . jumpLeft…" at bounding box center [577, 226] width 230 height 257
click at [565, 151] on div "hero . moveUp ( 2 ) hero . moveLeft ( 1 ) hero . moveDown ( 2 ) hero . jumpLeft…" at bounding box center [574, 211] width 225 height 227
type textarea "hero.jumpLeft(1)"
click at [546, 170] on div "hero . moveUp ( 2 ) hero . moveLeft ( 1 ) hero . moveDown ( 2 ) hero . jumpLeft…" at bounding box center [577, 226] width 230 height 257
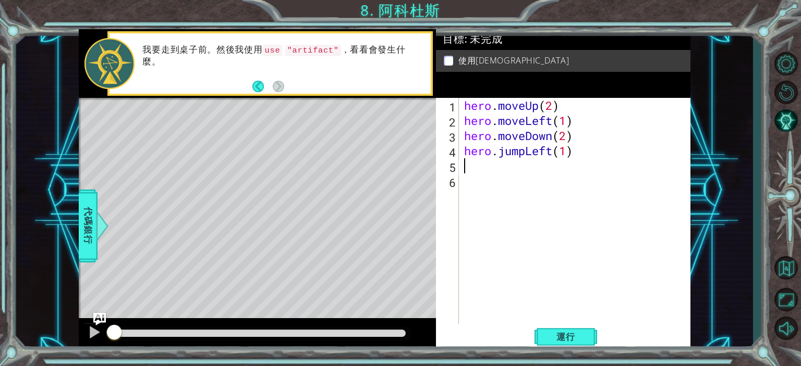
scroll to position [0, 0]
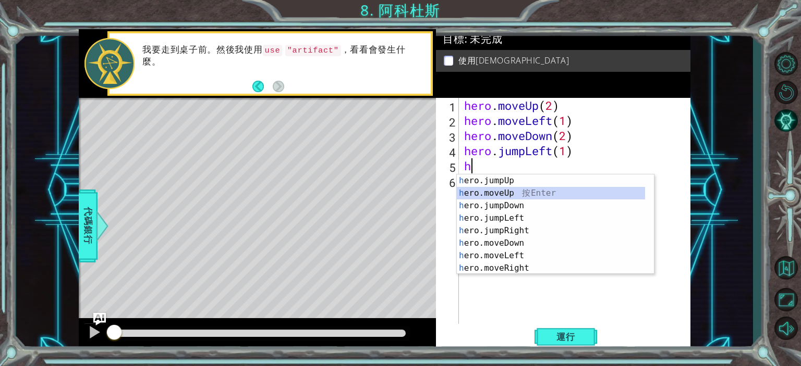
click at [520, 191] on div "h ero.jumpUp 按 Enter h ero.moveUp 按 Enter h ero.jumpDown 按 Enter h ero.jumpLeft…" at bounding box center [551, 237] width 188 height 125
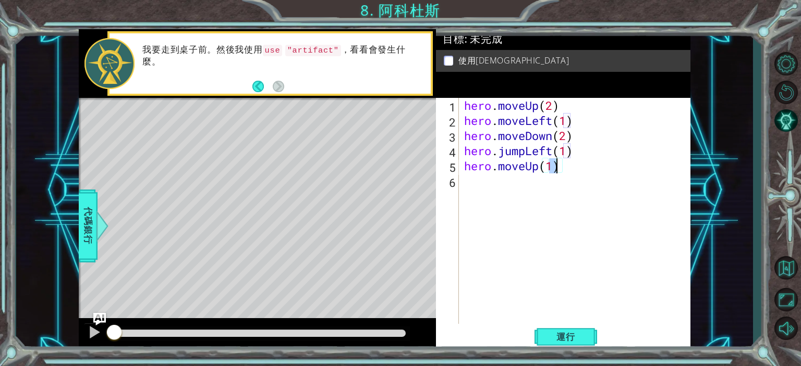
type textarea "hero.moveUp(2)"
click at [525, 191] on div "hero . moveUp ( 2 ) hero . moveLeft ( 1 ) hero . moveDown ( 2 ) hero . jumpLeft…" at bounding box center [577, 226] width 230 height 257
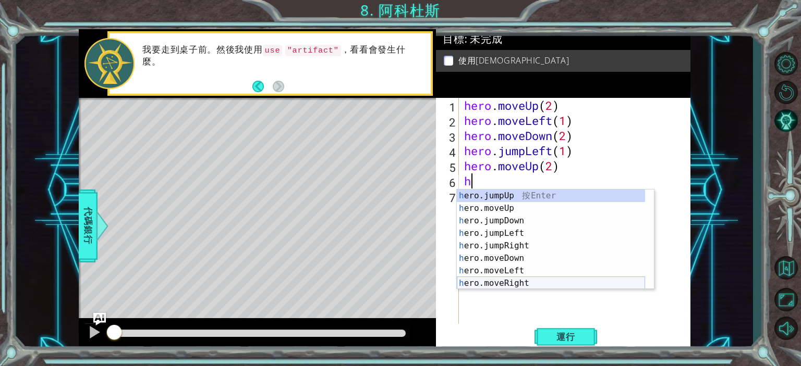
click at [505, 280] on div "h ero.jumpUp 按 Enter h ero.moveUp 按 Enter h ero.jumpDown 按 Enter h ero.jumpLeft…" at bounding box center [551, 252] width 188 height 125
type textarea "hero.moveRight(1)"
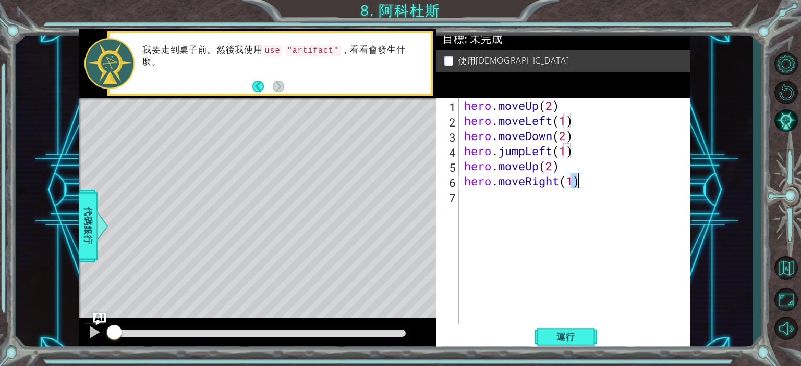
click at [521, 209] on div "hero . moveUp ( 2 ) hero . moveLeft ( 1 ) hero . moveDown ( 2 ) hero . jumpLeft…" at bounding box center [577, 226] width 230 height 257
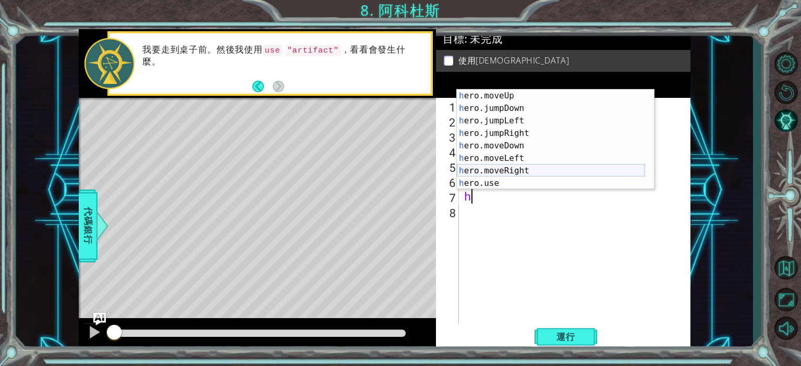
scroll to position [13, 0]
click at [510, 180] on div "h ero.moveUp 按 Enter h ero.jumpDown 按 Enter h ero.jumpLeft 按 Enter h ero.jumpRi…" at bounding box center [551, 152] width 188 height 125
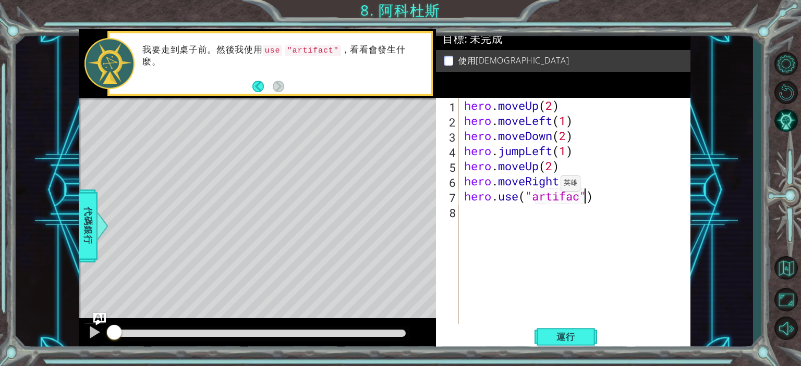
scroll to position [0, 7]
type textarea "hero.use("artifact")"
click at [571, 337] on span "運行" at bounding box center [566, 337] width 40 height 10
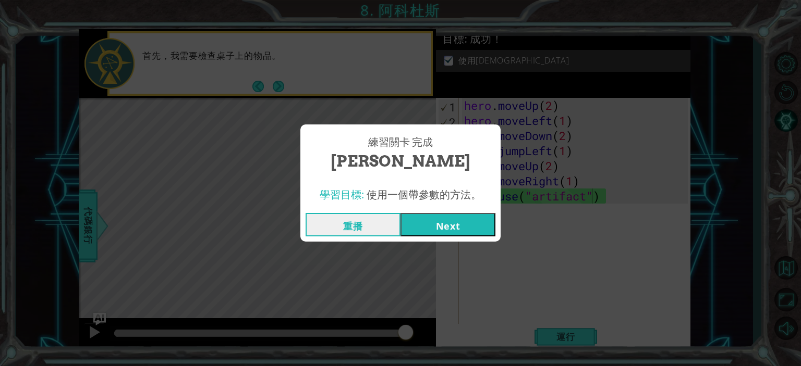
click at [457, 225] on button "Next" at bounding box center [447, 224] width 95 height 23
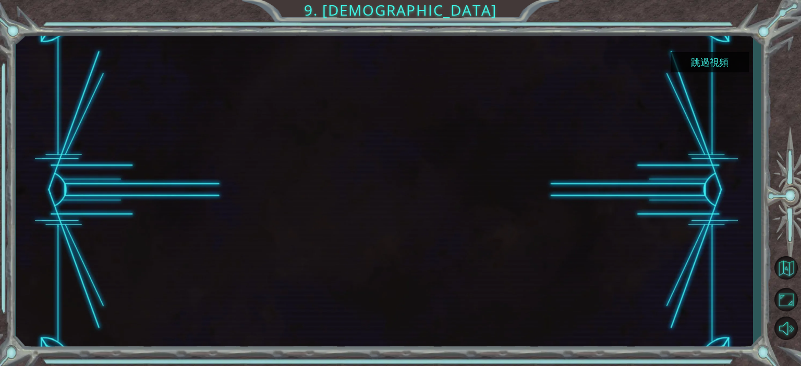
click at [717, 63] on button "跳過視頻" at bounding box center [709, 62] width 78 height 20
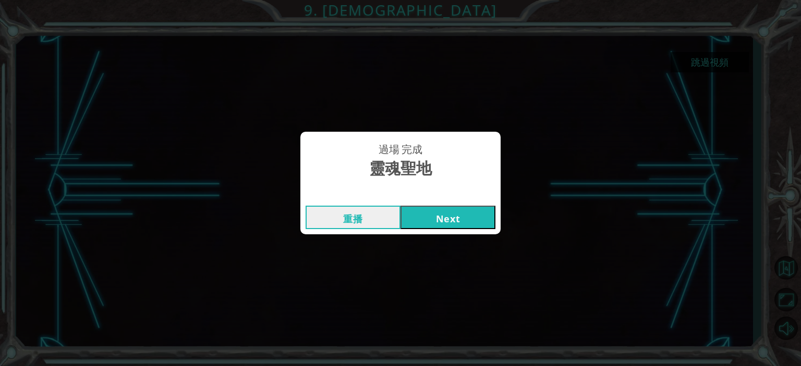
click at [436, 215] on button "Next" at bounding box center [447, 217] width 95 height 23
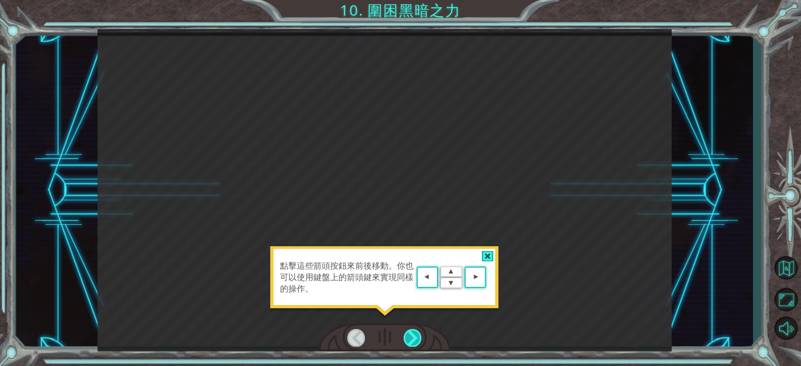
click at [409, 331] on div at bounding box center [412, 337] width 18 height 17
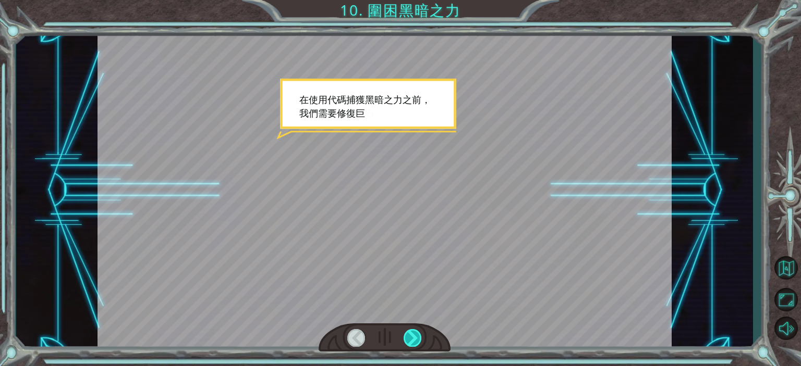
click at [417, 332] on div at bounding box center [412, 337] width 18 height 17
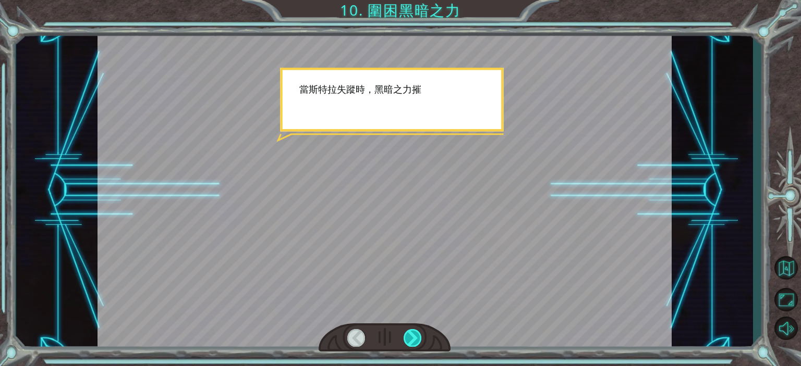
click at [417, 332] on div at bounding box center [412, 337] width 18 height 17
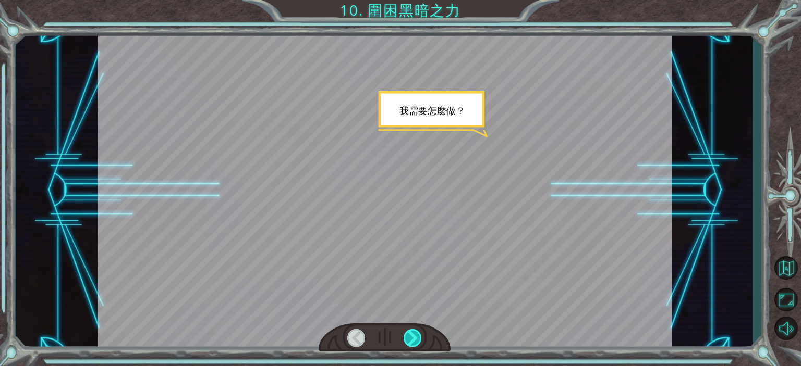
click at [417, 332] on div at bounding box center [412, 337] width 18 height 17
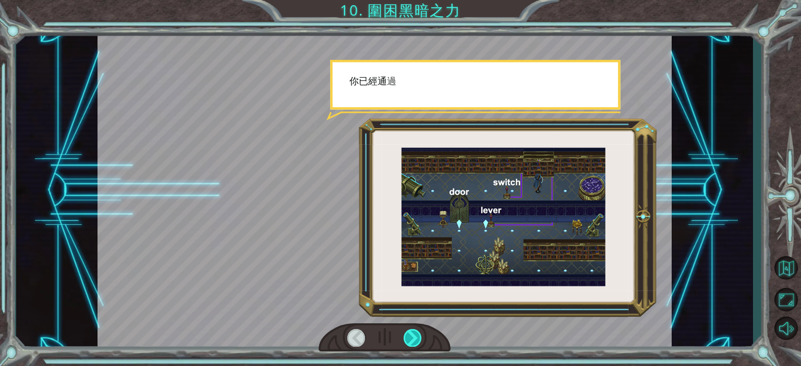
click at [417, 332] on div at bounding box center [412, 337] width 18 height 17
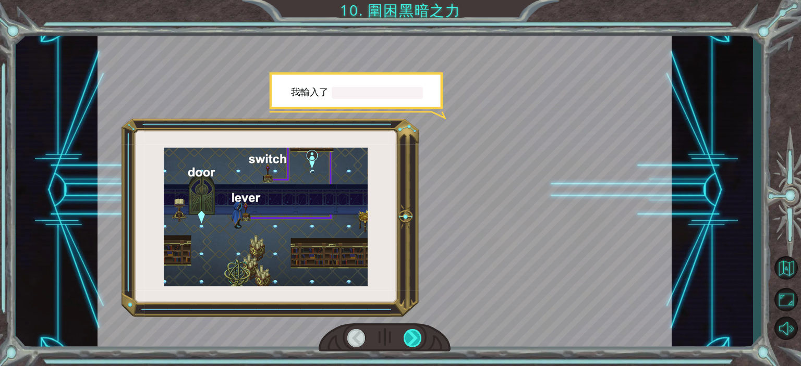
click at [417, 332] on div at bounding box center [412, 337] width 18 height 17
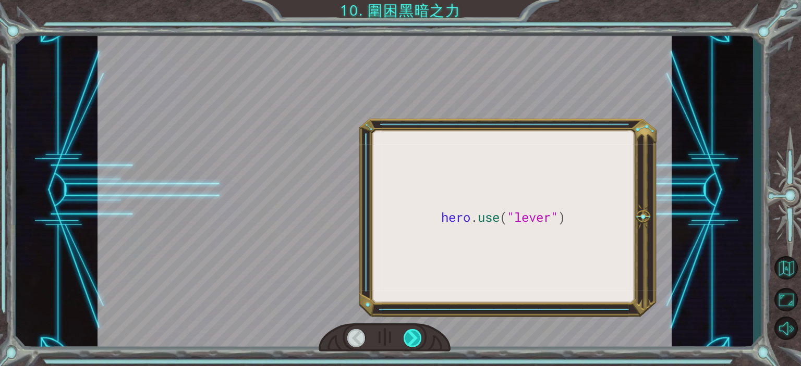
click at [417, 332] on div at bounding box center [412, 337] width 18 height 17
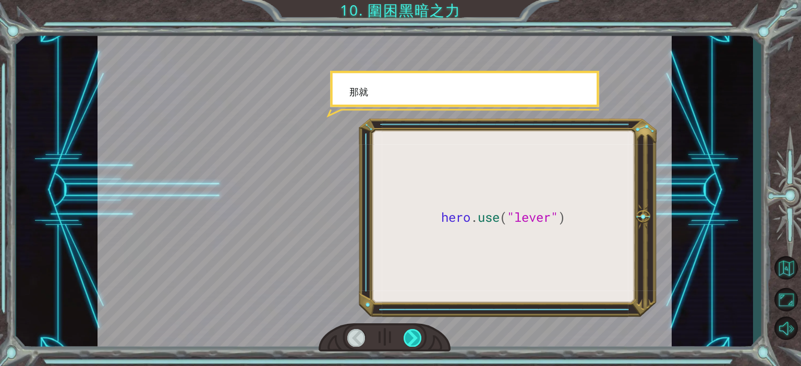
click at [417, 332] on div at bounding box center [412, 337] width 18 height 17
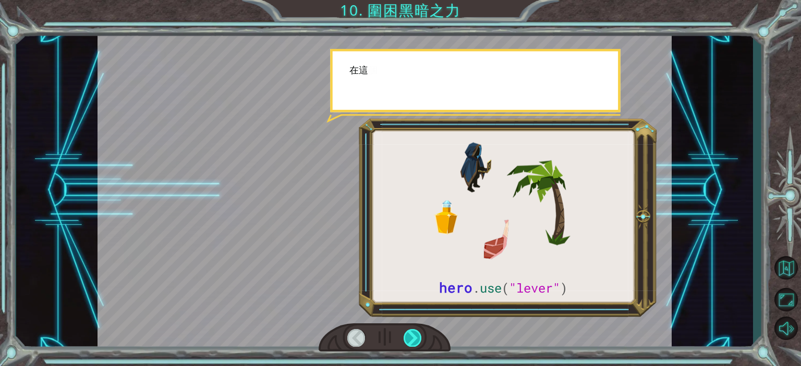
click at [417, 332] on div at bounding box center [412, 337] width 18 height 17
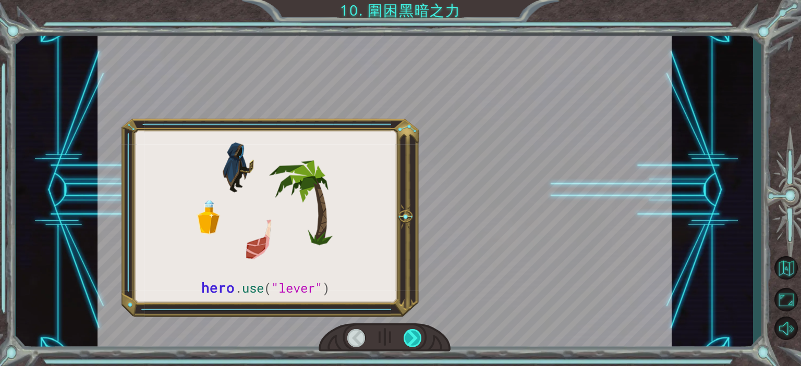
click at [417, 332] on div at bounding box center [412, 337] width 18 height 17
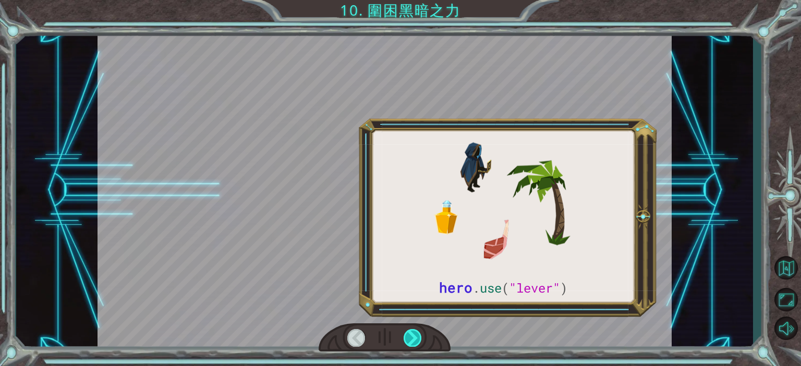
click at [417, 332] on div at bounding box center [412, 337] width 18 height 17
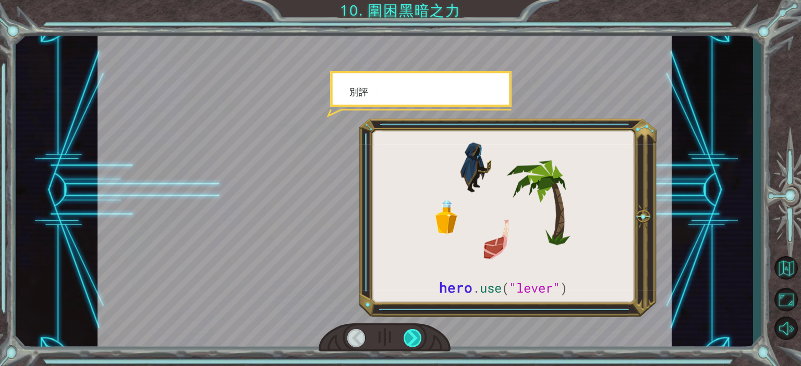
click at [417, 332] on div at bounding box center [412, 337] width 18 height 17
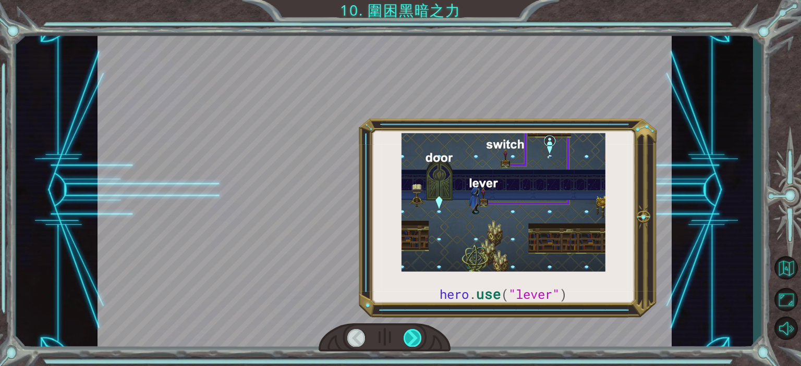
click at [417, 332] on div at bounding box center [412, 337] width 18 height 17
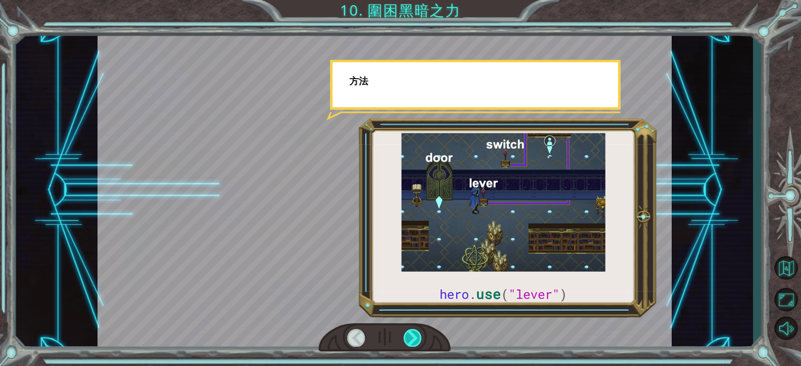
click at [417, 332] on div at bounding box center [412, 337] width 18 height 17
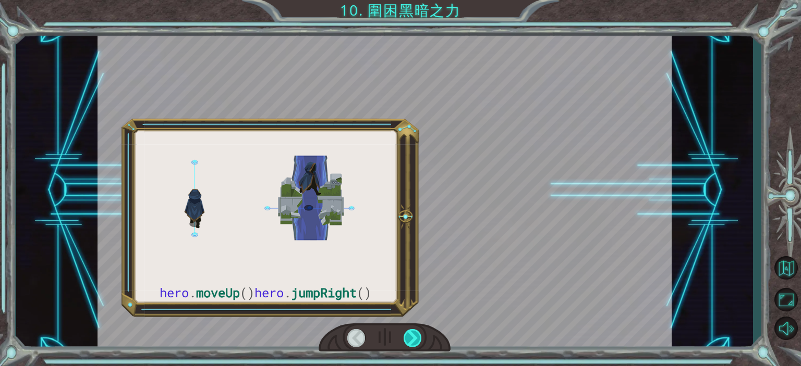
click at [417, 332] on div at bounding box center [412, 337] width 18 height 17
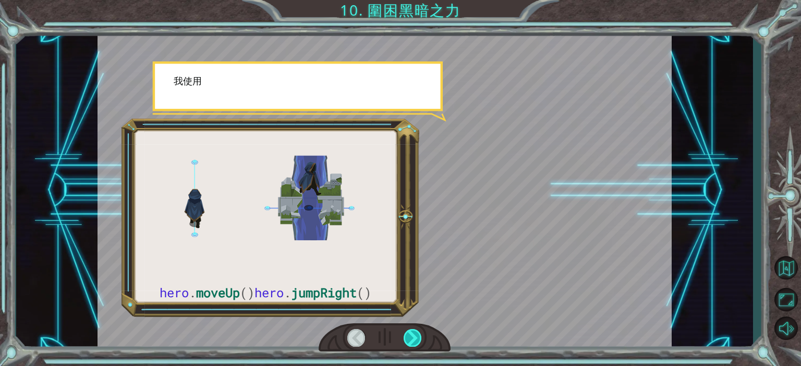
click at [417, 332] on div at bounding box center [412, 337] width 18 height 17
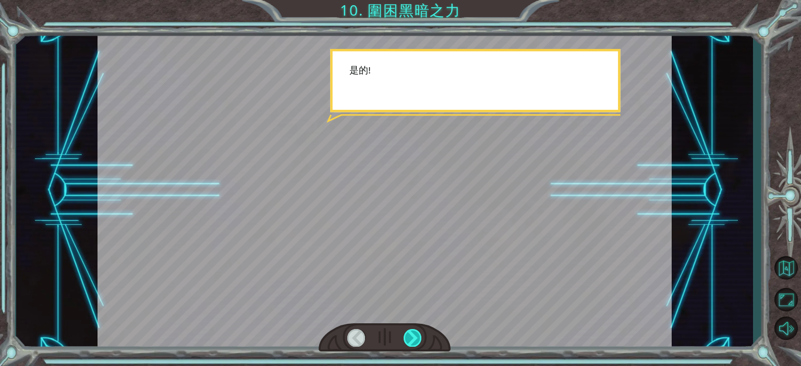
click at [415, 331] on div at bounding box center [412, 337] width 18 height 17
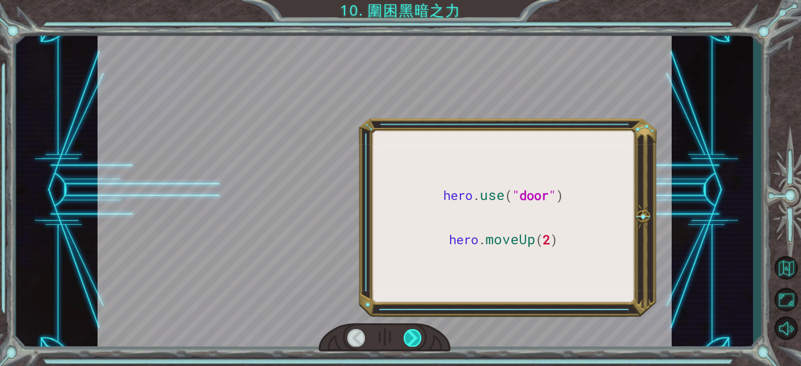
drag, startPoint x: 415, startPoint y: 331, endPoint x: 409, endPoint y: 329, distance: 5.8
click at [414, 332] on div at bounding box center [412, 337] width 18 height 17
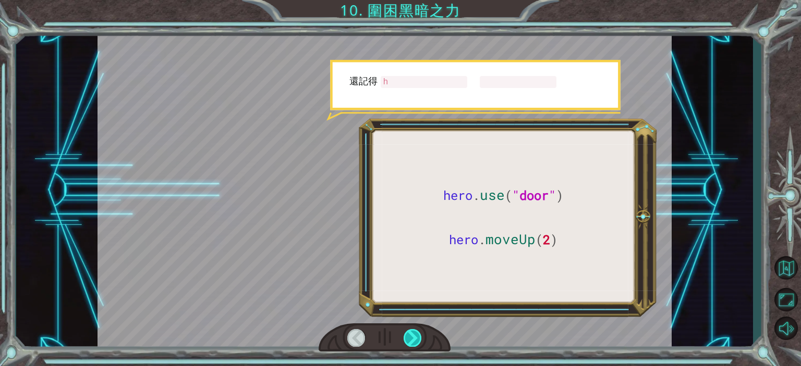
click at [409, 329] on div at bounding box center [412, 337] width 18 height 17
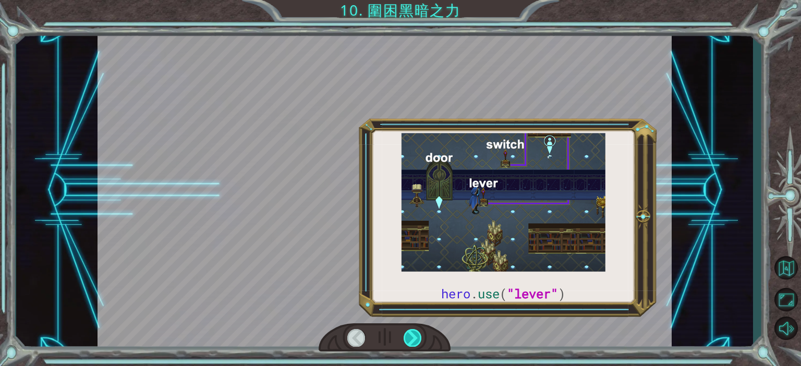
click at [409, 329] on div at bounding box center [412, 337] width 18 height 17
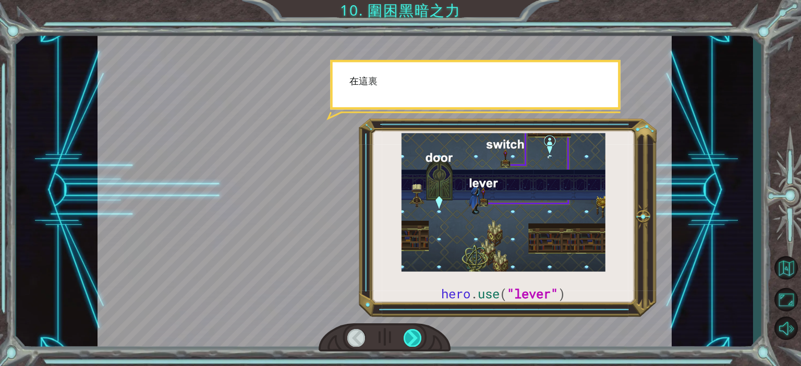
click at [409, 329] on div at bounding box center [412, 337] width 18 height 17
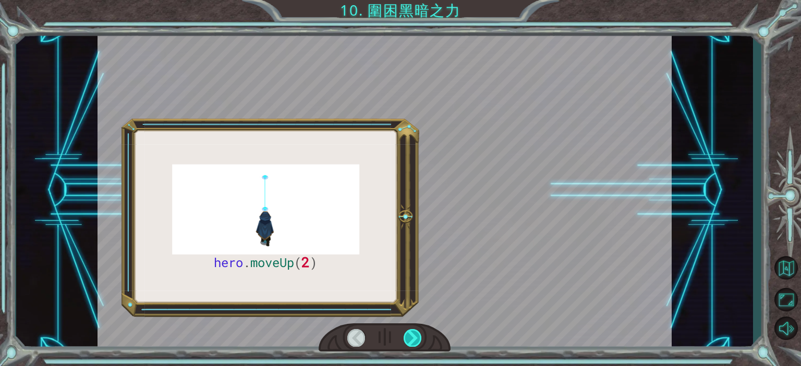
click at [409, 329] on div at bounding box center [412, 337] width 18 height 17
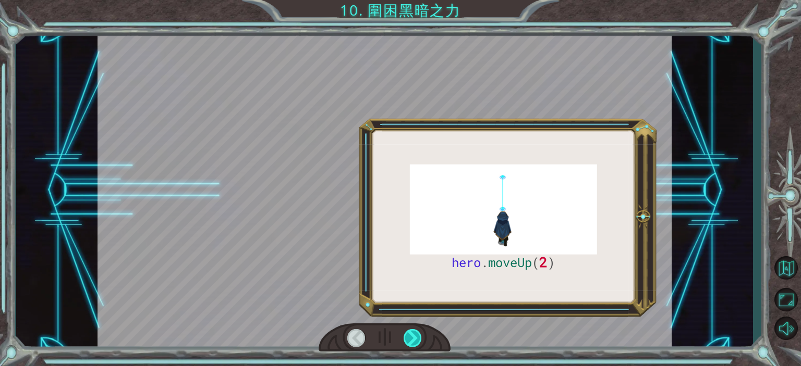
click at [409, 329] on div at bounding box center [412, 337] width 18 height 17
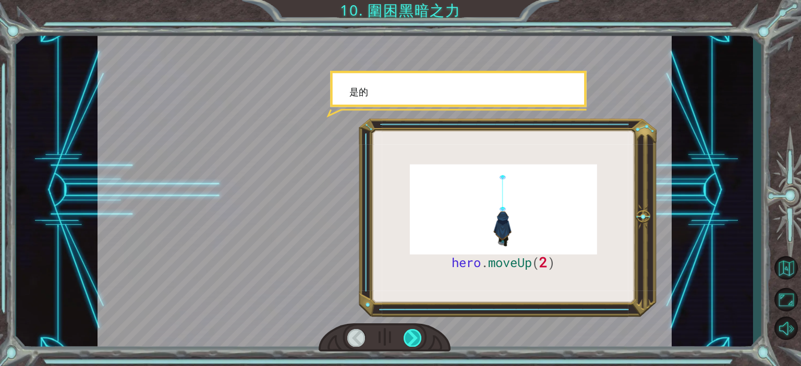
click at [409, 329] on div at bounding box center [412, 337] width 18 height 17
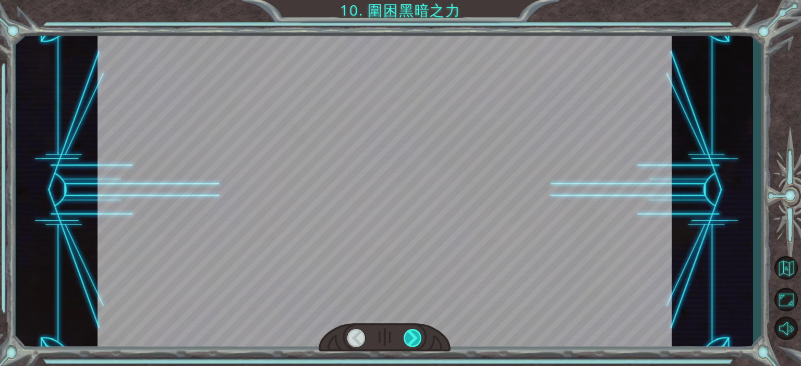
click at [409, 329] on div at bounding box center [412, 337] width 18 height 17
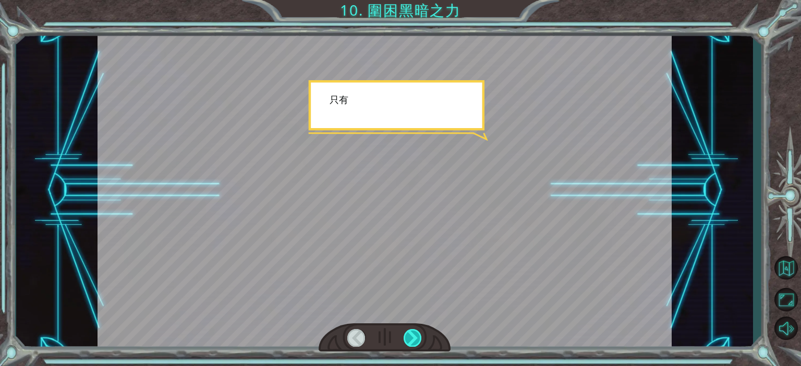
click at [409, 329] on div at bounding box center [412, 337] width 18 height 17
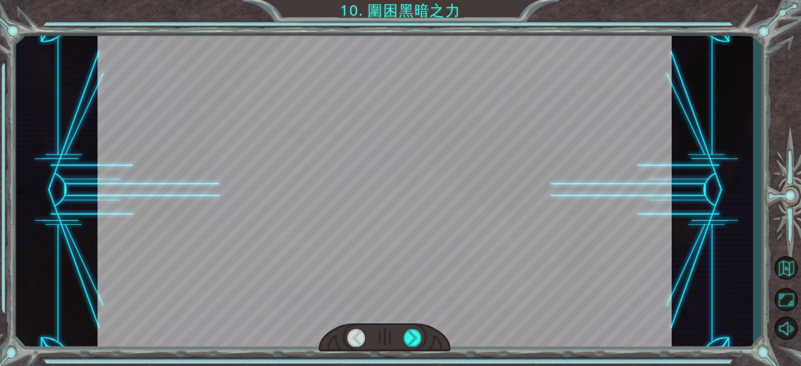
click at [409, 328] on div at bounding box center [385, 338] width 132 height 29
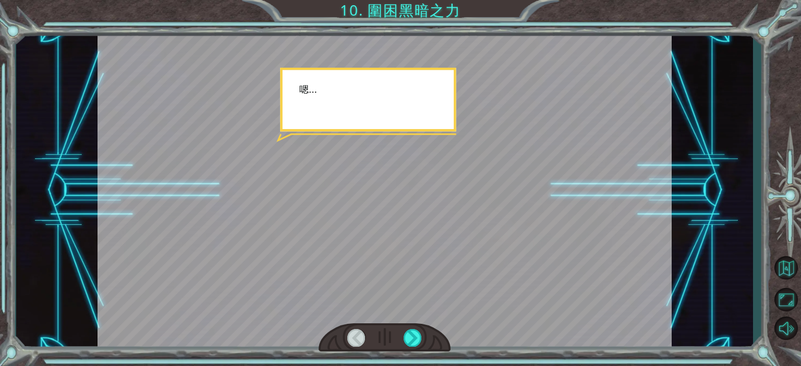
click at [409, 328] on div at bounding box center [385, 338] width 132 height 29
click at [409, 329] on div at bounding box center [385, 338] width 132 height 29
click at [407, 329] on div at bounding box center [385, 338] width 132 height 29
click at [414, 331] on div at bounding box center [412, 337] width 18 height 17
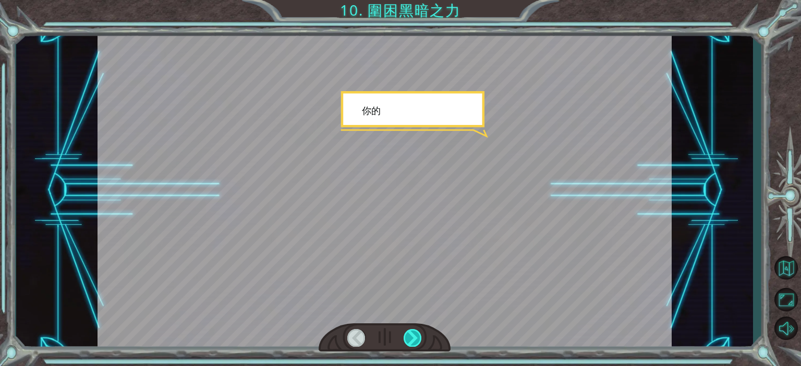
click at [414, 331] on div at bounding box center [412, 337] width 18 height 17
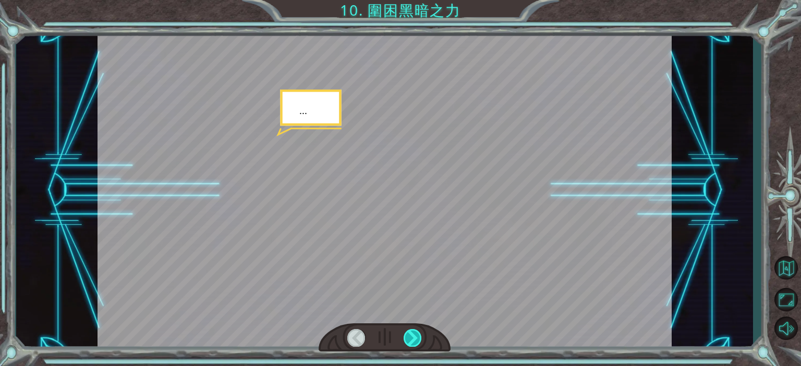
click at [414, 331] on div at bounding box center [412, 337] width 18 height 17
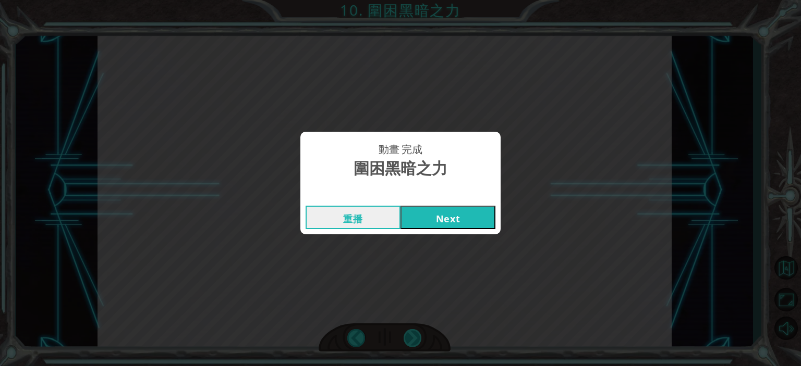
click at [414, 332] on div "動畫 完成 圍困黑暗之力 重播 Next" at bounding box center [400, 183] width 801 height 366
click at [444, 217] on button "Next" at bounding box center [447, 217] width 95 height 23
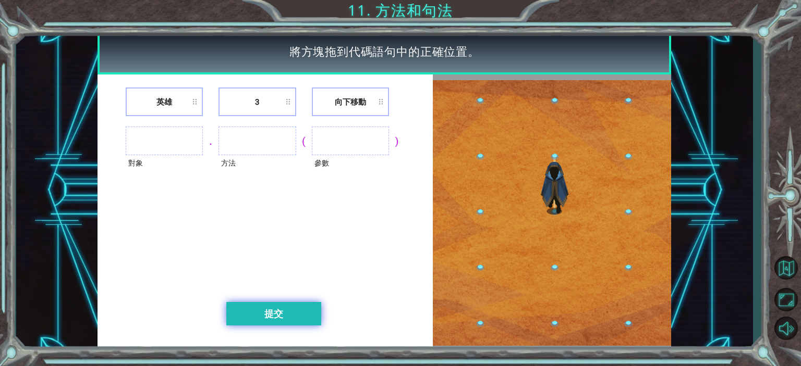
click at [247, 314] on button "提交" at bounding box center [273, 313] width 95 height 23
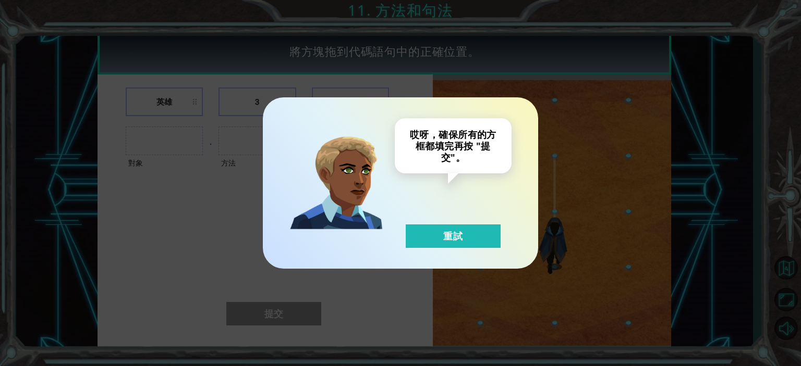
click at [441, 248] on div "哎呀，確保所有的方框都填完再按 "提交"。 重試" at bounding box center [400, 183] width 275 height 172
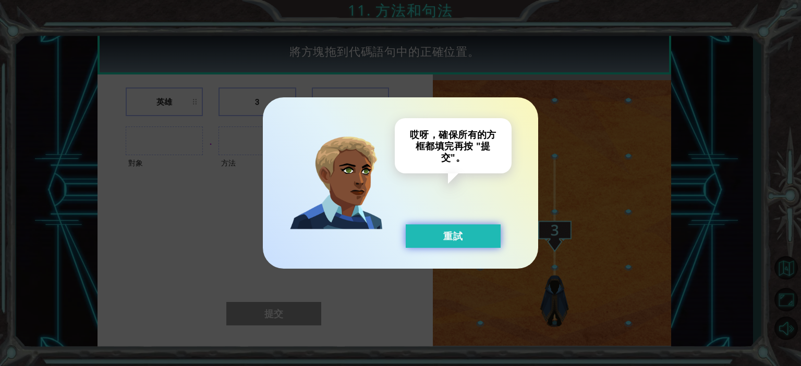
click at [444, 241] on button "重試" at bounding box center [453, 236] width 95 height 23
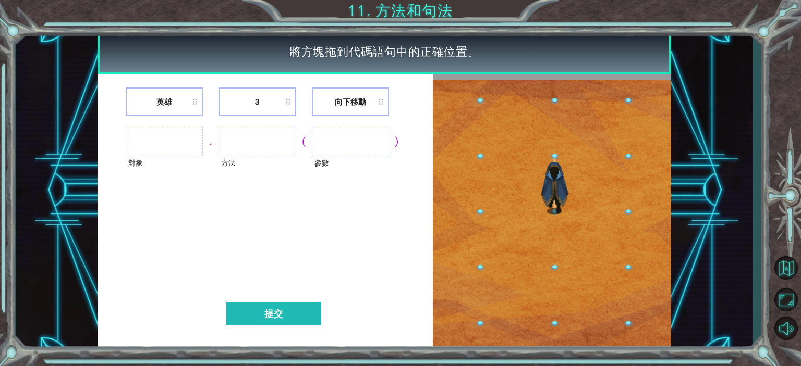
drag, startPoint x: 163, startPoint y: 124, endPoint x: 161, endPoint y: 133, distance: 9.1
click at [161, 131] on div "英雄 3 向下移動 對象 . 方法 ( 參數 ) 提交" at bounding box center [264, 213] width 335 height 277
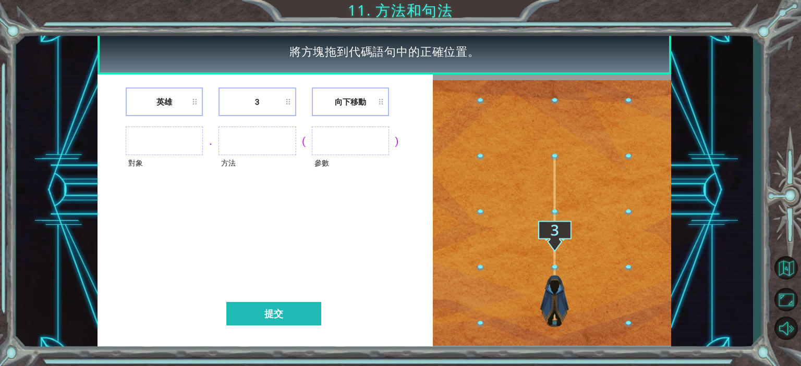
click at [161, 139] on ul at bounding box center [164, 141] width 77 height 29
click at [167, 144] on ul at bounding box center [164, 141] width 77 height 29
click at [175, 135] on ul at bounding box center [164, 141] width 77 height 29
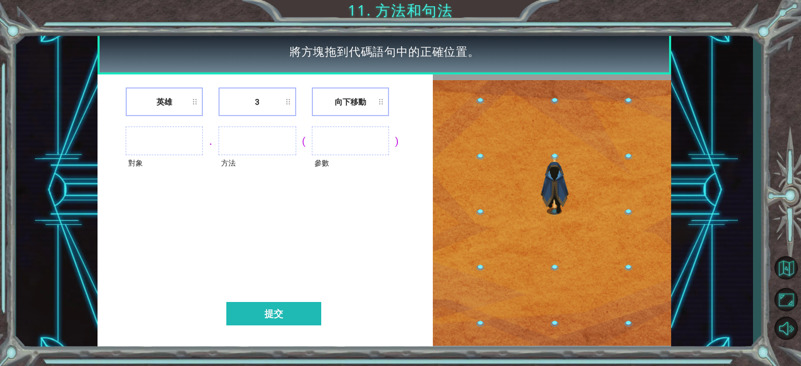
click at [175, 135] on ul at bounding box center [164, 141] width 77 height 29
click at [356, 127] on ul at bounding box center [350, 141] width 77 height 29
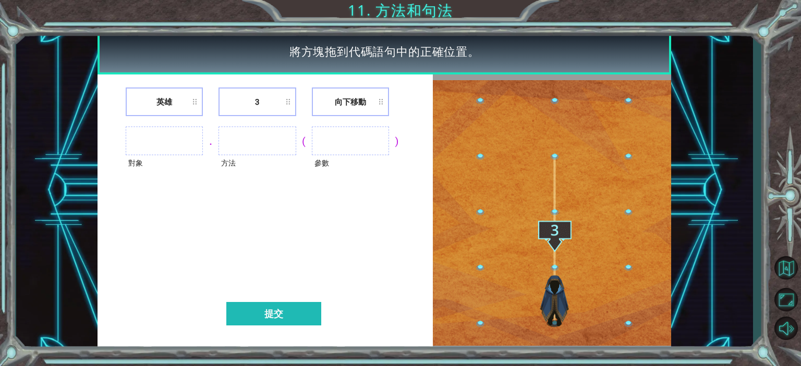
click at [380, 104] on li "向下移動" at bounding box center [350, 102] width 77 height 29
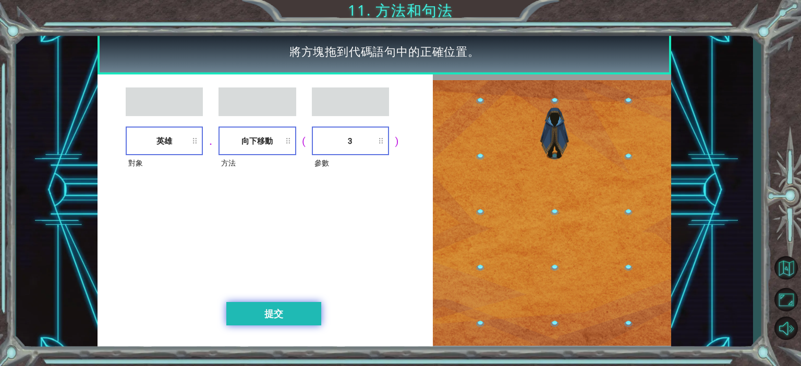
drag, startPoint x: 277, startPoint y: 296, endPoint x: 276, endPoint y: 308, distance: 12.1
click at [276, 308] on div "對象 英雄 . 方法 向下移動 ( 參數 3 ) 提交" at bounding box center [264, 213] width 335 height 277
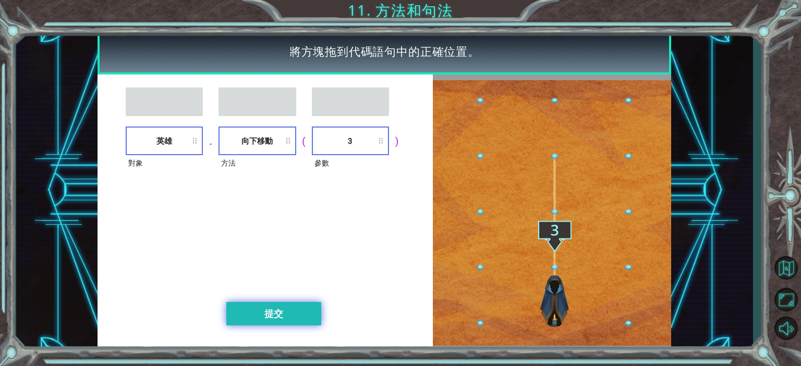
click at [279, 307] on button "提交" at bounding box center [273, 313] width 95 height 23
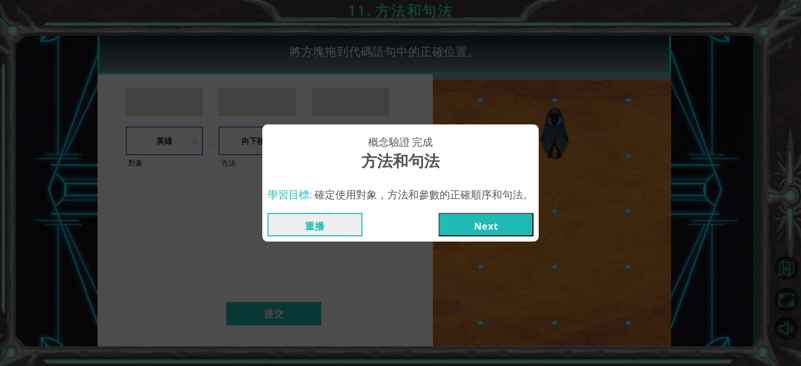
click at [509, 233] on button "Next" at bounding box center [485, 224] width 95 height 23
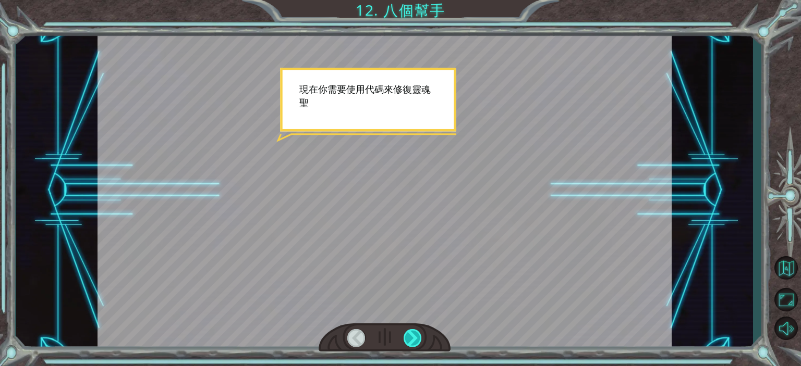
click at [414, 344] on div at bounding box center [412, 337] width 18 height 17
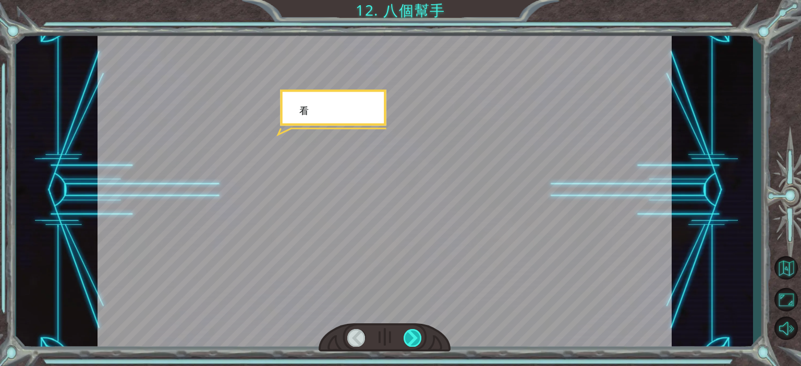
click at [406, 341] on div at bounding box center [412, 337] width 18 height 17
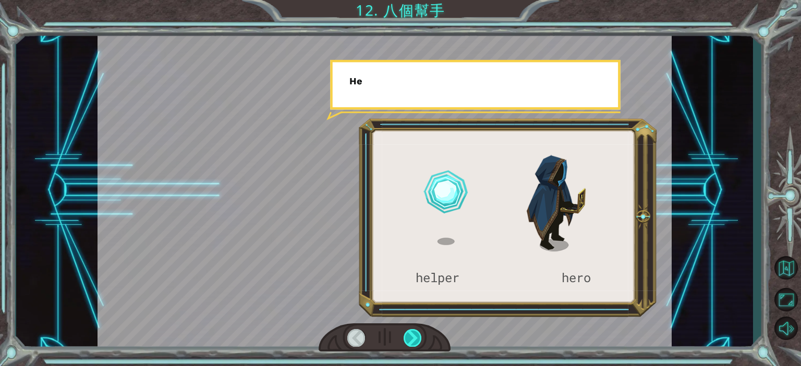
click at [407, 340] on div at bounding box center [412, 337] width 18 height 17
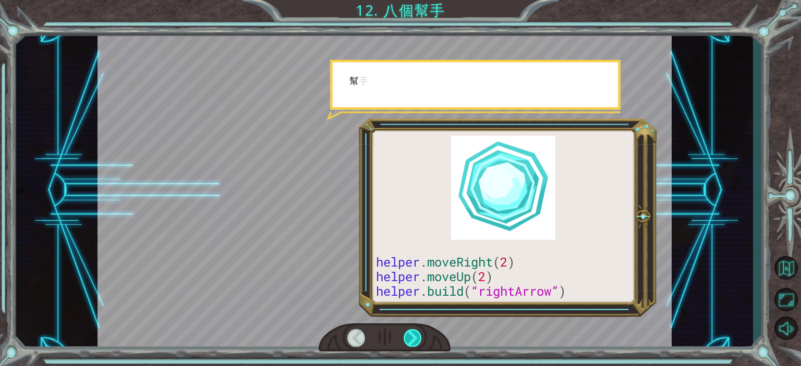
click at [408, 340] on div at bounding box center [412, 337] width 18 height 17
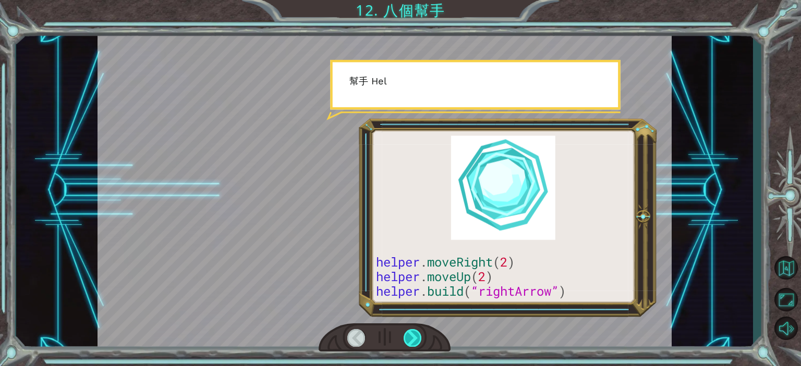
click at [408, 340] on div at bounding box center [412, 337] width 18 height 17
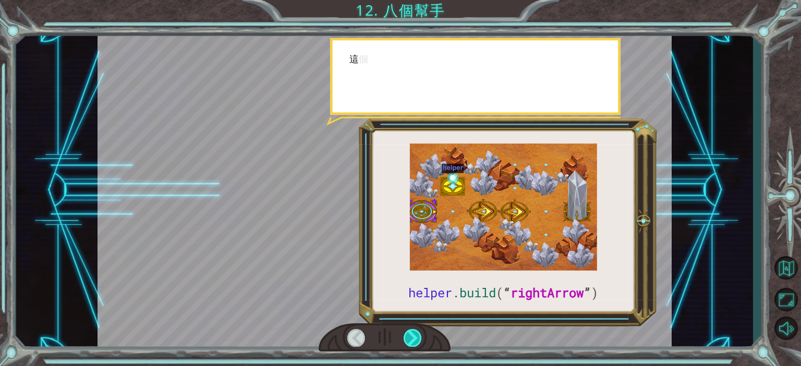
click at [408, 340] on div at bounding box center [412, 337] width 18 height 17
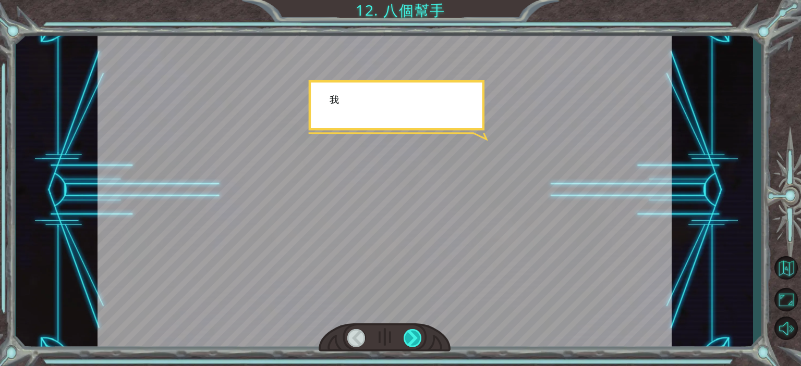
click at [408, 340] on div at bounding box center [412, 337] width 18 height 17
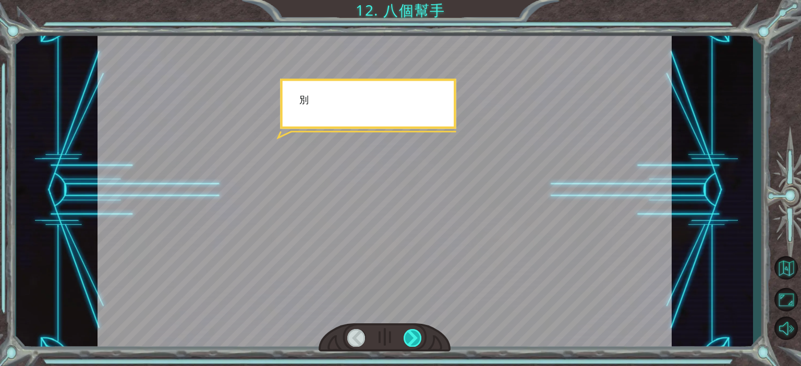
click at [408, 340] on div at bounding box center [412, 337] width 18 height 17
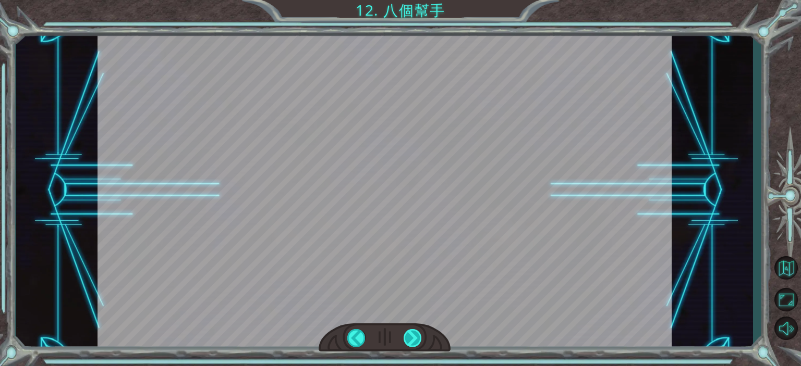
click at [408, 340] on div at bounding box center [412, 337] width 18 height 17
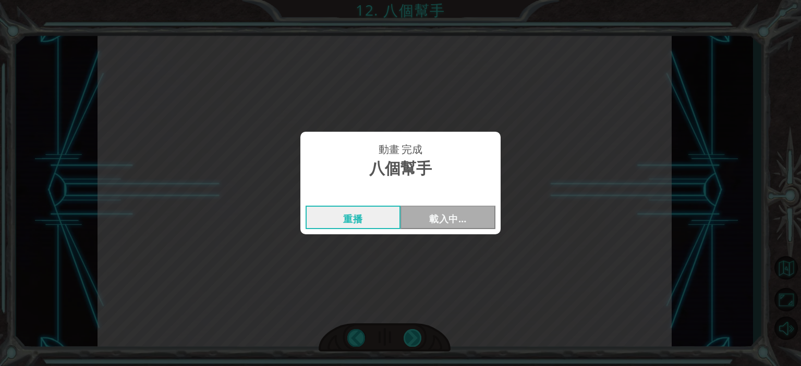
click at [408, 340] on div "動畫 完成 八個幫手 重播 載入中…" at bounding box center [400, 183] width 801 height 366
click at [457, 217] on button "Next" at bounding box center [447, 217] width 95 height 23
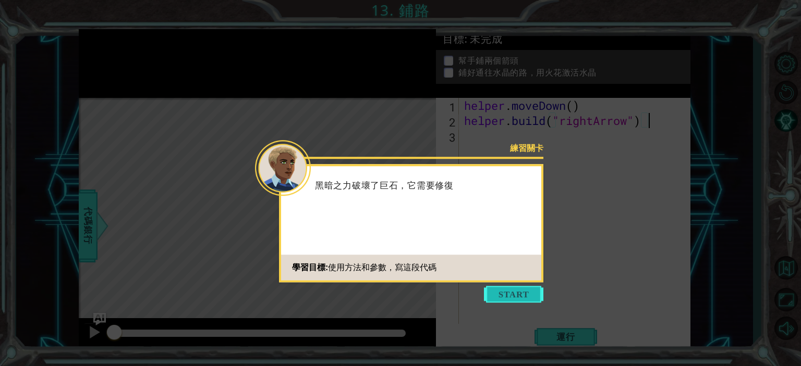
click at [500, 297] on button "Start" at bounding box center [513, 294] width 59 height 17
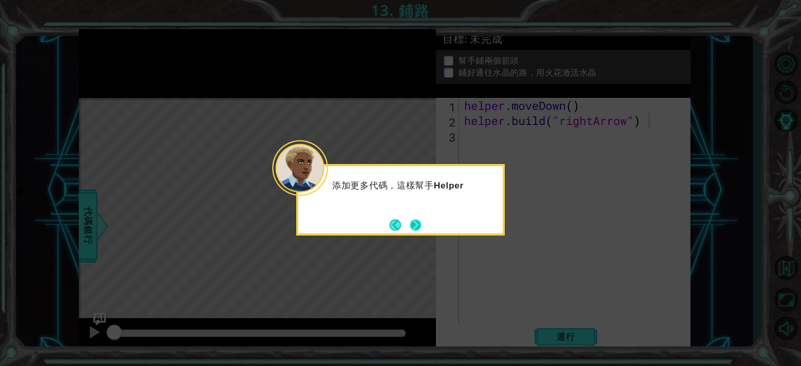
click at [415, 219] on button "Next" at bounding box center [415, 224] width 11 height 11
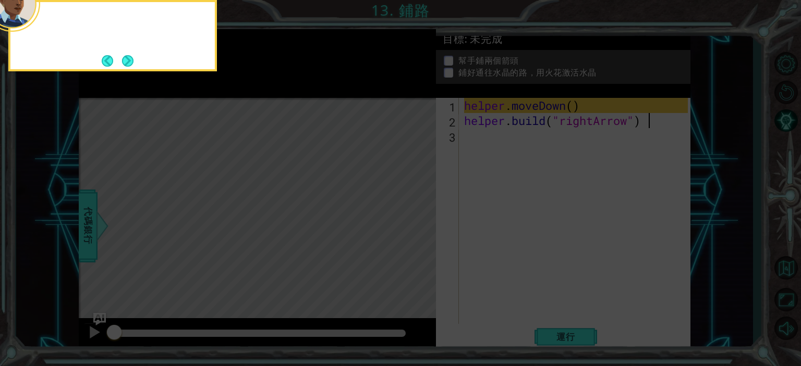
click at [415, 220] on icon at bounding box center [400, 54] width 801 height 623
click at [133, 60] on button "Next" at bounding box center [127, 60] width 13 height 13
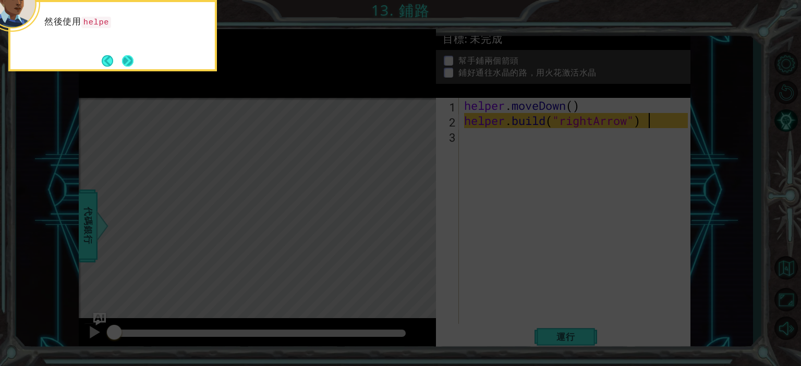
click at [131, 61] on button "Next" at bounding box center [127, 60] width 19 height 19
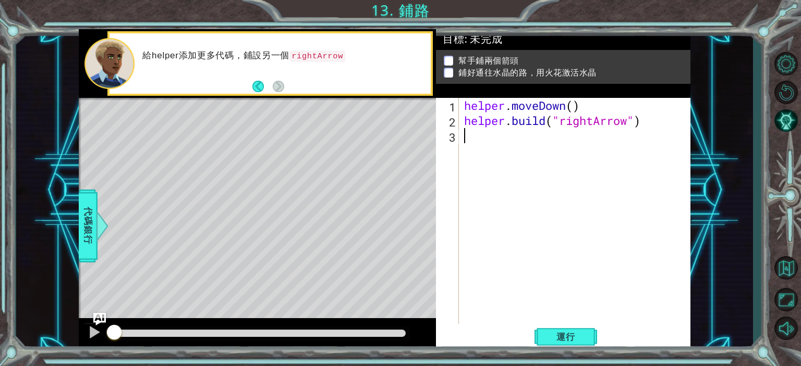
click at [496, 141] on div "helper . moveDown ( ) helper . build ( "rightArrow" )" at bounding box center [577, 226] width 230 height 257
click at [551, 334] on span "運行" at bounding box center [566, 337] width 40 height 10
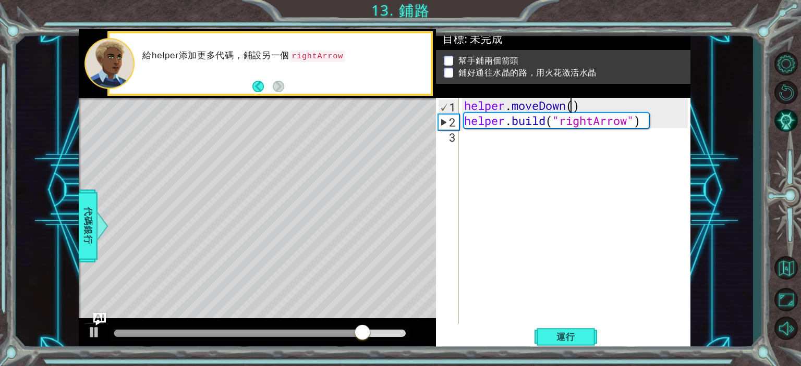
click at [568, 106] on div "helper . moveDown ( ) helper . build ( "rightArrow" )" at bounding box center [577, 226] width 230 height 257
type textarea "helper.moveDown()"
click at [579, 103] on div "helper . moveDown ( ) helper . build ( "rightArrow" )" at bounding box center [577, 226] width 230 height 257
click at [590, 106] on div "helper . moveDown ( ) helper . build ( "rightArrow" )" at bounding box center [577, 226] width 230 height 257
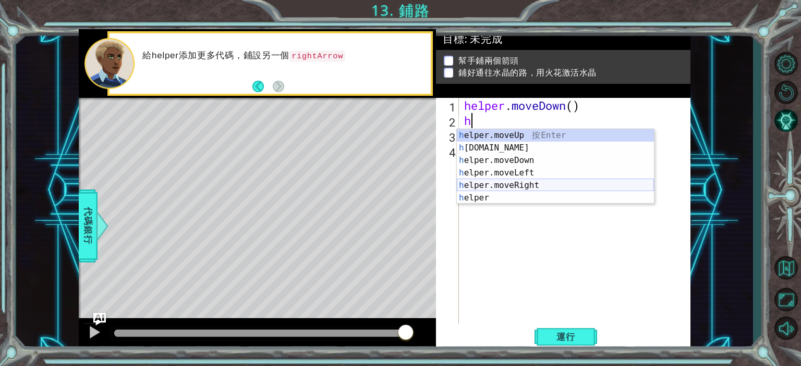
click at [512, 183] on div "h elper.moveUp 按 Enter h [DOMAIN_NAME] 按 Enter h elper.moveDown 按 Enter h elper…" at bounding box center [555, 179] width 197 height 100
type textarea "helper.moveRight(1)"
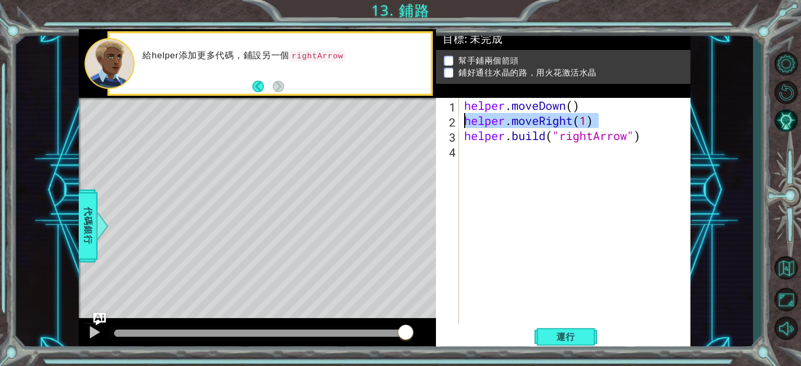
drag, startPoint x: 605, startPoint y: 122, endPoint x: 468, endPoint y: 121, distance: 137.1
click at [468, 121] on div "helper . moveDown ( ) helper . moveRight ( 1 ) helper . build ( "rightArrow" )" at bounding box center [577, 226] width 230 height 257
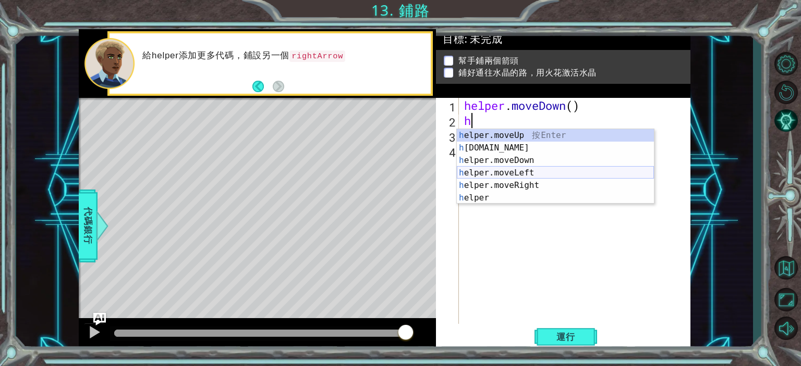
click at [519, 173] on div "h elper.moveUp 按 Enter h [DOMAIN_NAME] 按 Enter h elper.moveDown 按 Enter h elper…" at bounding box center [555, 179] width 197 height 100
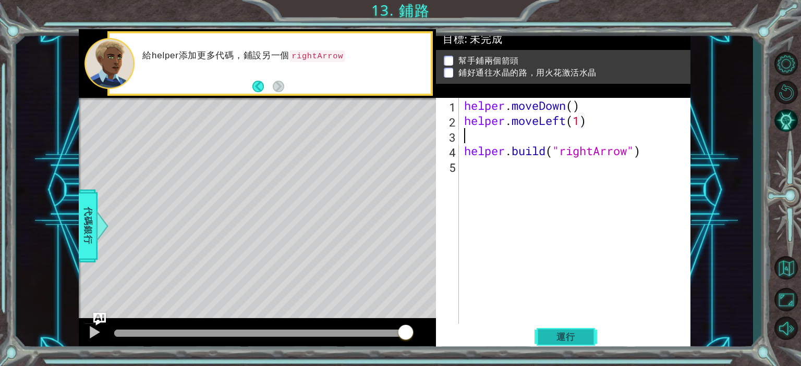
type textarea "helper.moveLeft(1)"
click at [566, 335] on span "運行" at bounding box center [566, 337] width 40 height 10
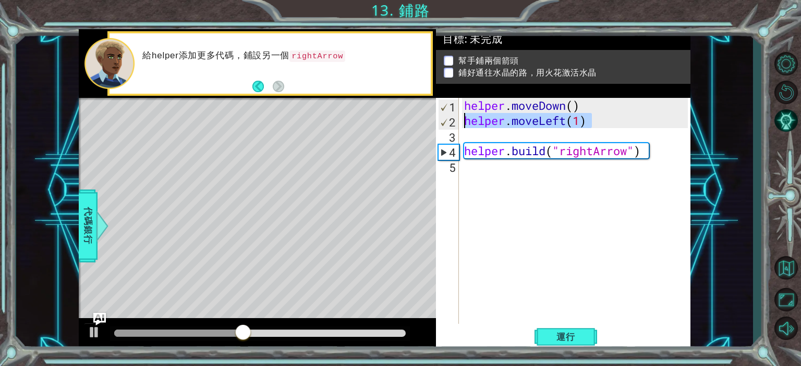
drag, startPoint x: 602, startPoint y: 127, endPoint x: 465, endPoint y: 125, distance: 137.1
click at [465, 126] on div "helper . moveDown ( ) helper . moveLeft ( 1 ) helper . build ( "rightArrow" )" at bounding box center [577, 226] width 230 height 257
type textarea "helper.moveLeft(1)"
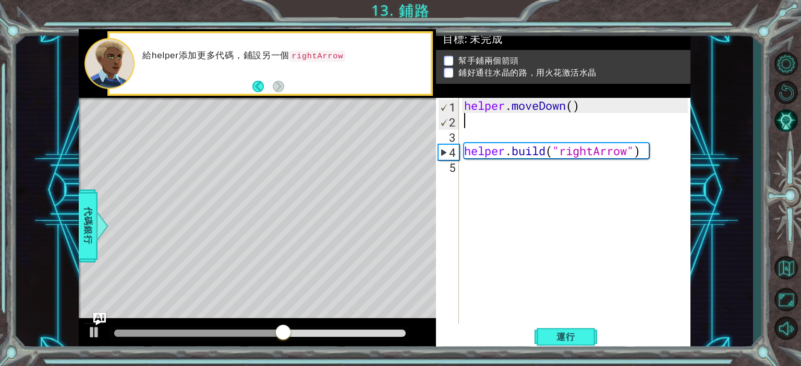
type textarea "helper.moveDown()"
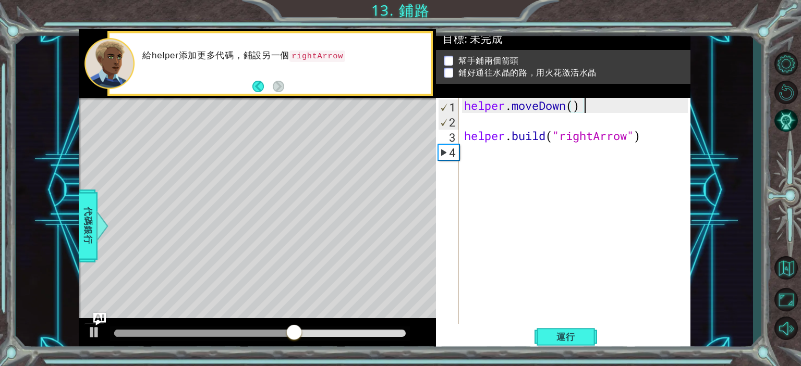
click at [494, 120] on div "helper . moveDown ( ) helper . build ( "rightArrow" )" at bounding box center [577, 226] width 230 height 257
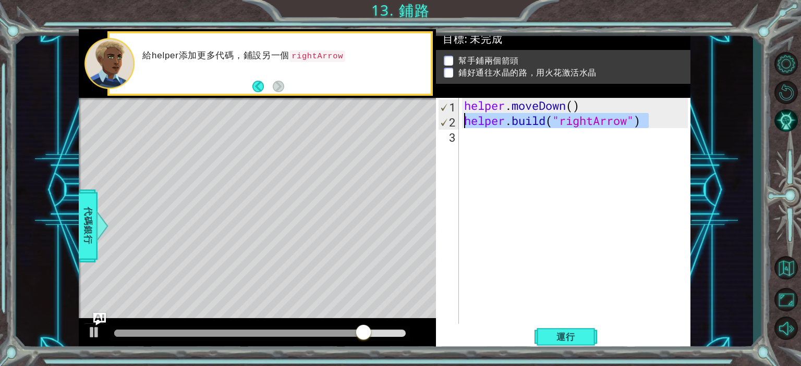
drag, startPoint x: 654, startPoint y: 121, endPoint x: 463, endPoint y: 125, distance: 190.8
click at [463, 125] on div "helper . moveDown ( ) helper . build ( "rightArrow" )" at bounding box center [577, 226] width 230 height 257
type textarea "[DOMAIN_NAME]("rightArrow")"
click at [478, 138] on div "helper . moveDown ( ) helper . build ( "rightArrow" )" at bounding box center [577, 226] width 230 height 257
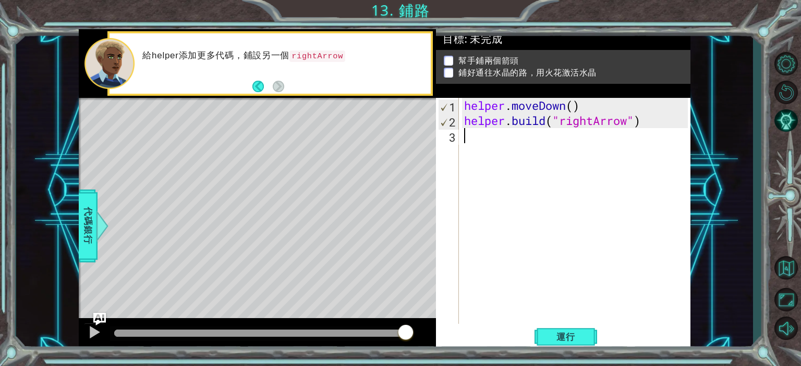
type textarea "ㄘ"
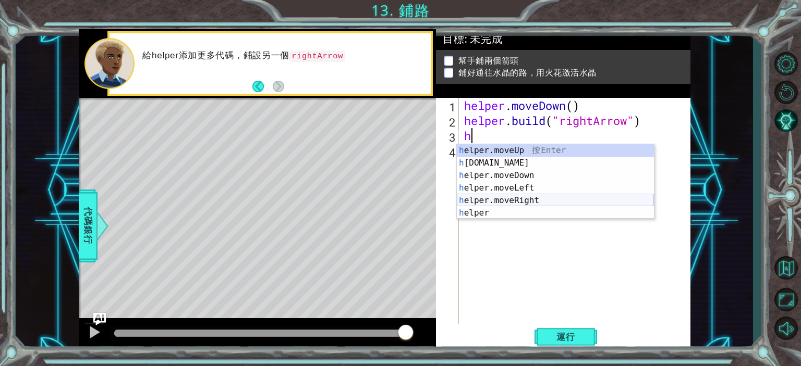
click at [534, 198] on div "h elper.moveUp 按 Enter h [DOMAIN_NAME] 按 Enter h elper.moveDown 按 Enter h elper…" at bounding box center [555, 194] width 197 height 100
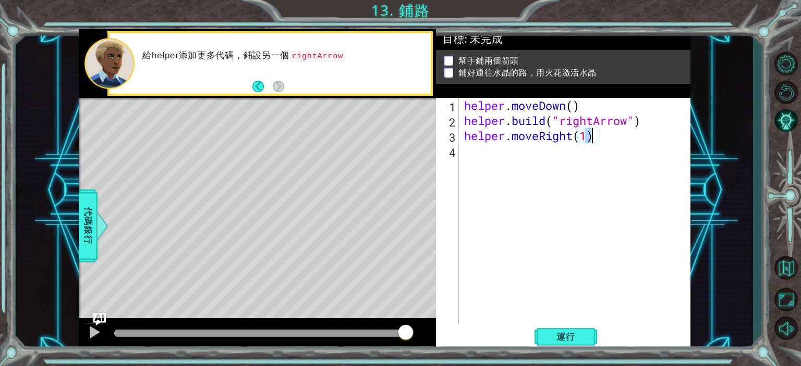
type textarea "helper.moveRight(3)"
click at [605, 162] on div "helper . moveDown ( ) helper . build ( "rightArrow" ) helper . moveRight ( 3 )" at bounding box center [577, 226] width 230 height 257
paste textarea "[DOMAIN_NAME]("rightArrow")"
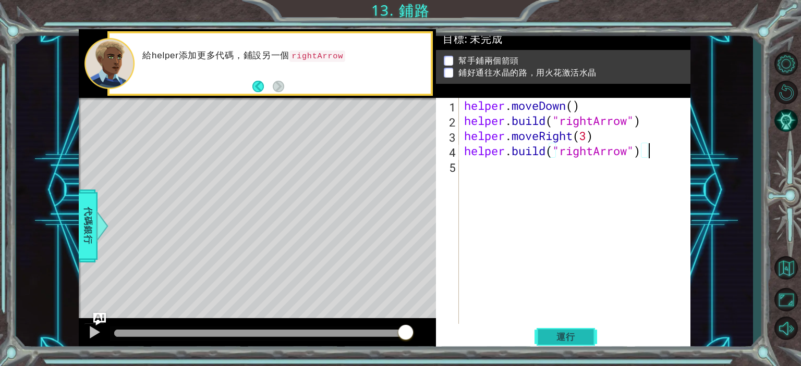
type textarea "[DOMAIN_NAME]("rightArrow")"
click at [583, 344] on button "運行" at bounding box center [565, 337] width 63 height 26
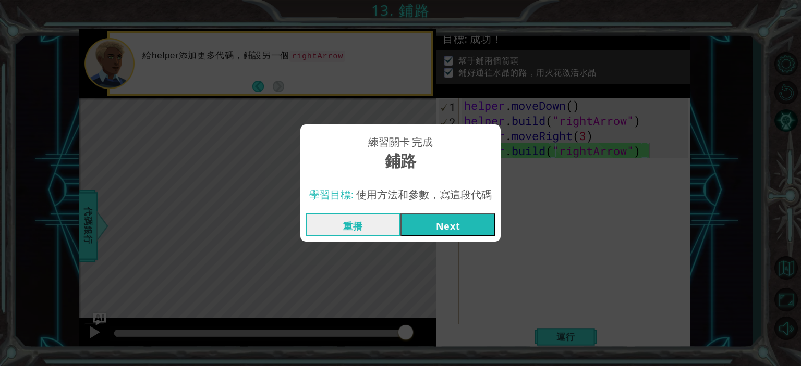
click at [481, 224] on button "Next" at bounding box center [447, 224] width 95 height 23
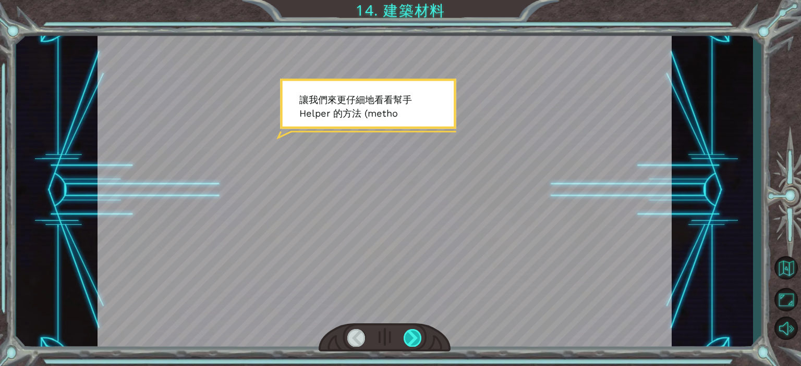
click at [406, 338] on div at bounding box center [412, 337] width 18 height 17
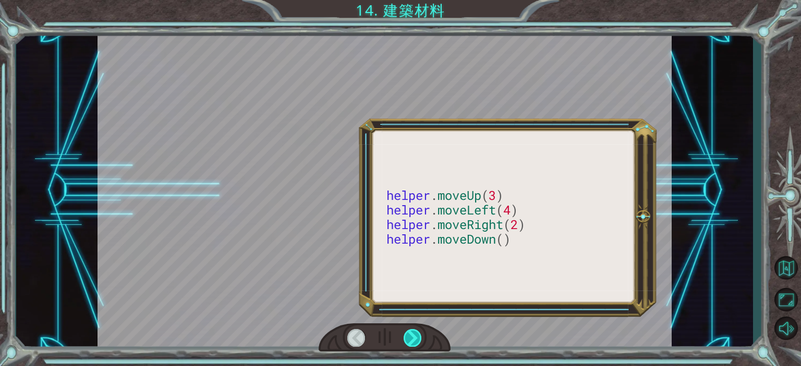
click at [406, 338] on div at bounding box center [412, 337] width 18 height 17
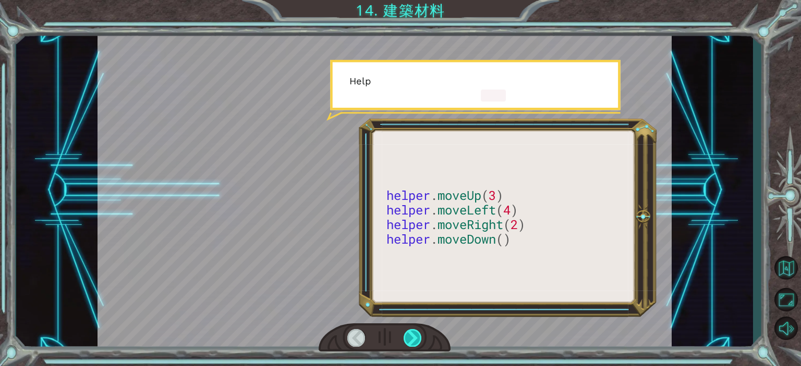
click at [406, 338] on div at bounding box center [412, 337] width 18 height 17
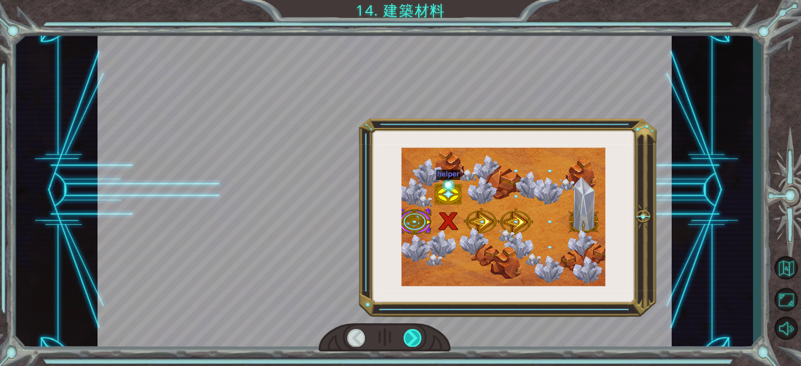
click at [406, 338] on div at bounding box center [412, 337] width 18 height 17
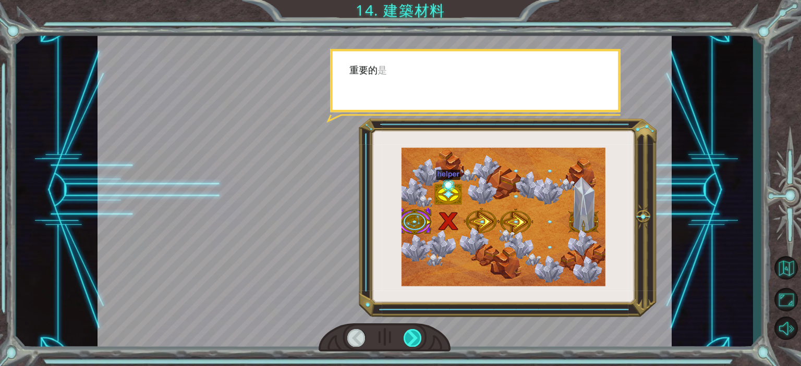
click at [406, 338] on div at bounding box center [412, 337] width 18 height 17
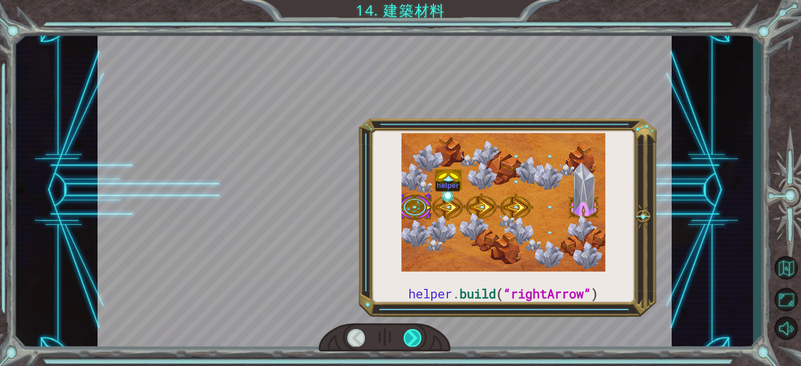
click at [406, 338] on div at bounding box center [412, 337] width 18 height 17
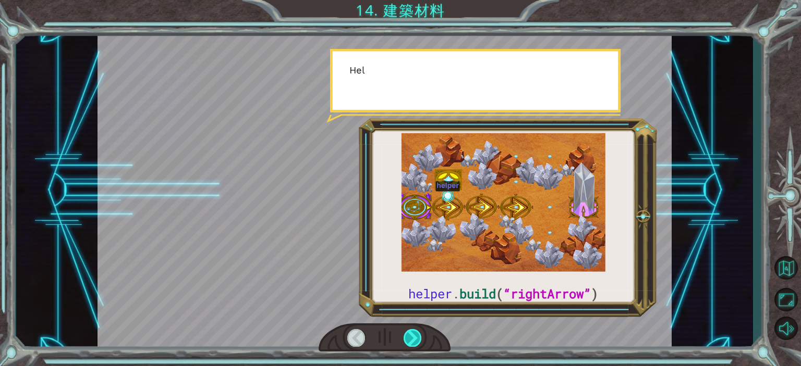
click at [406, 338] on div at bounding box center [412, 337] width 18 height 17
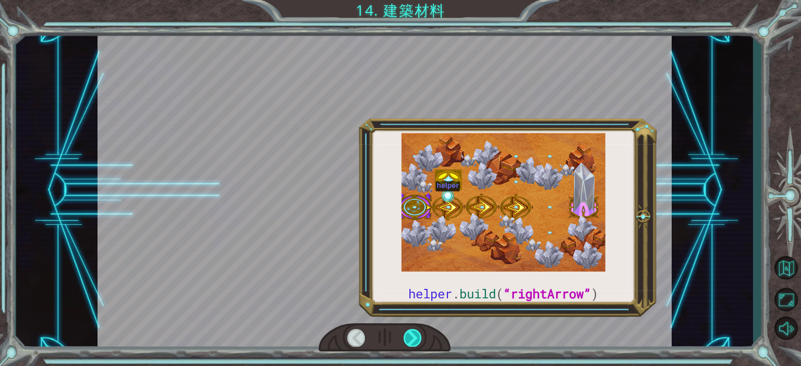
click at [406, 338] on div at bounding box center [412, 337] width 18 height 17
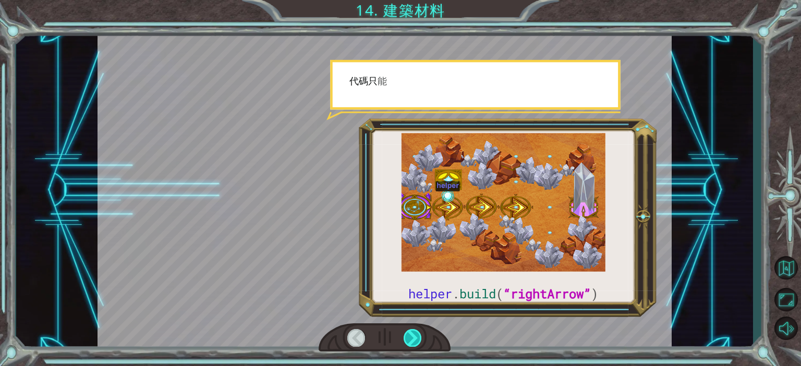
click at [406, 338] on div at bounding box center [412, 337] width 18 height 17
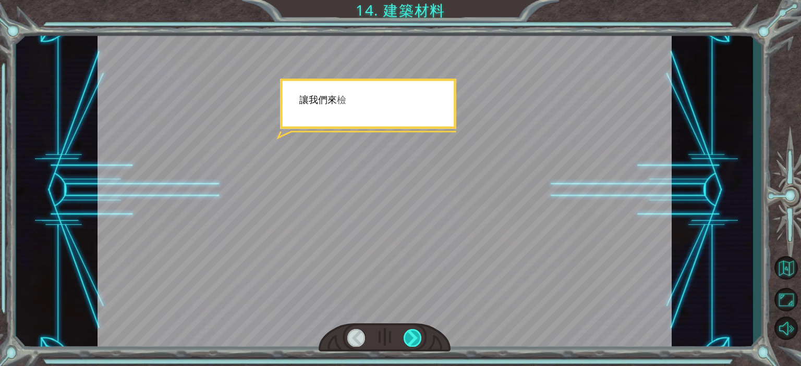
click at [406, 338] on div at bounding box center [412, 337] width 18 height 17
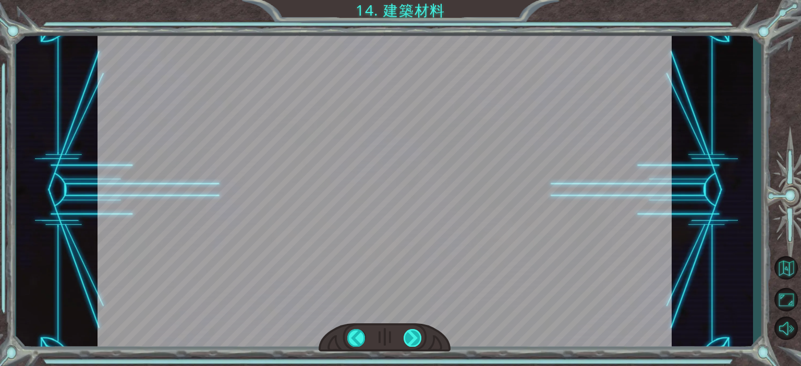
click at [406, 338] on div at bounding box center [412, 337] width 18 height 17
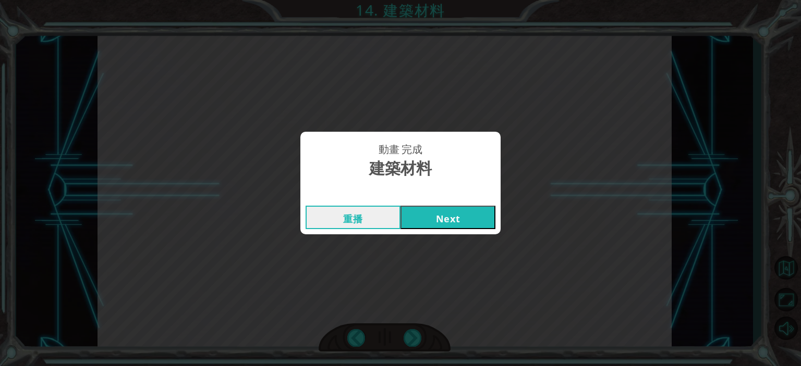
click at [456, 210] on button "Next" at bounding box center [447, 217] width 95 height 23
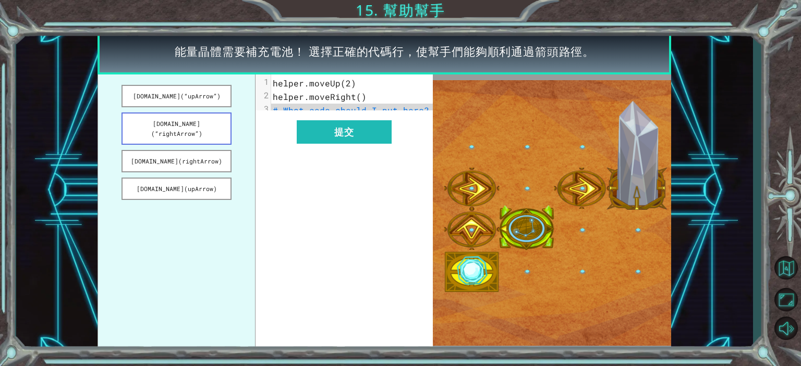
click at [221, 126] on button "[DOMAIN_NAME](“rightArrow”)" at bounding box center [176, 129] width 110 height 32
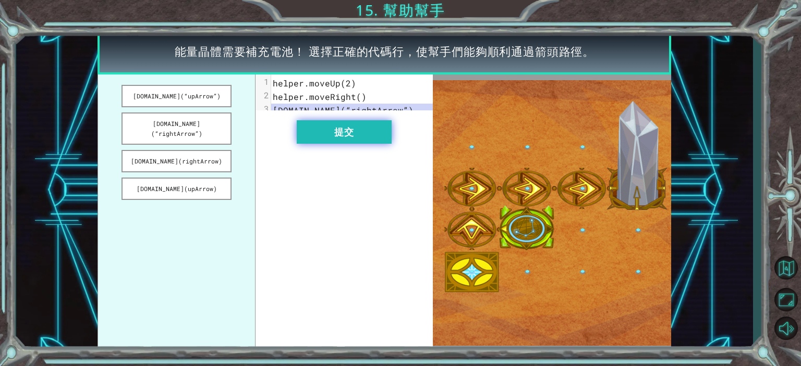
click at [335, 137] on button "提交" at bounding box center [344, 131] width 95 height 23
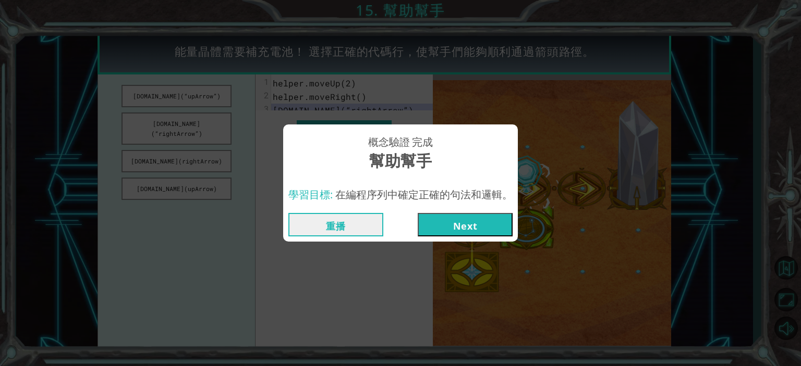
click at [467, 235] on button "Next" at bounding box center [465, 224] width 95 height 23
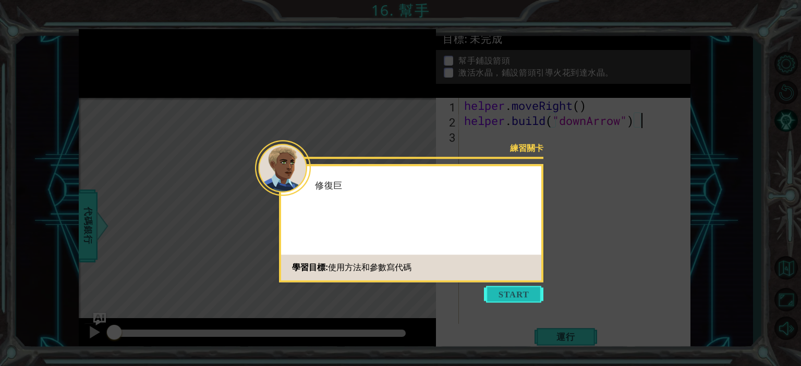
click at [500, 300] on button "Start" at bounding box center [513, 294] width 59 height 17
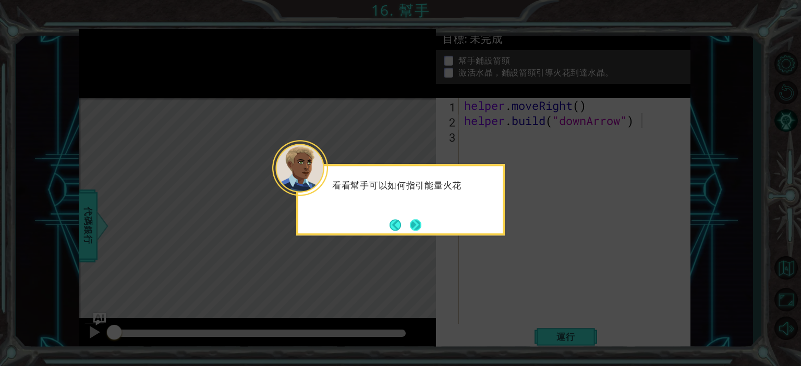
click at [416, 223] on button "Next" at bounding box center [415, 224] width 13 height 13
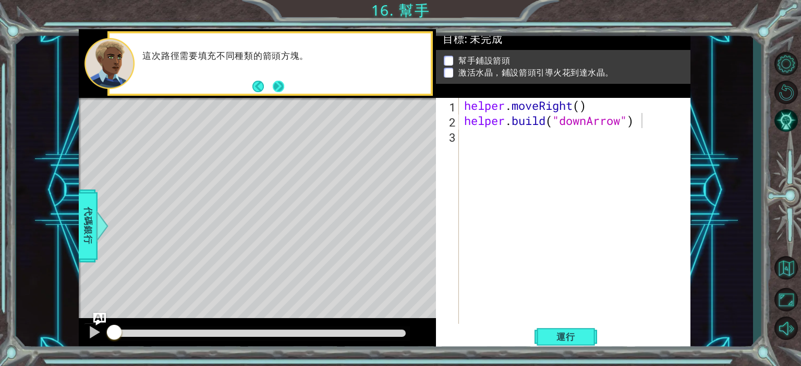
click at [279, 91] on button "Next" at bounding box center [278, 87] width 16 height 16
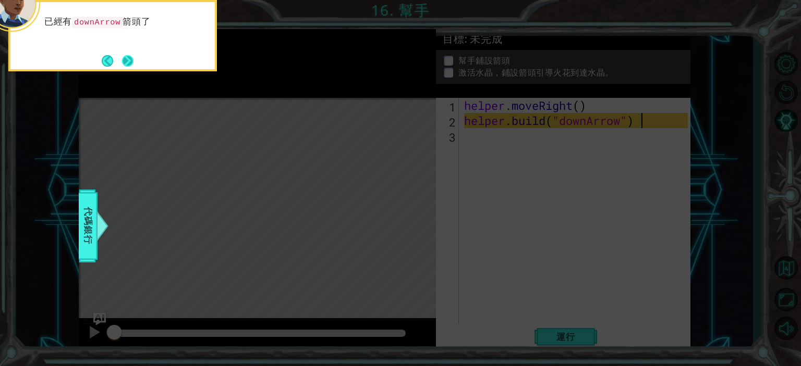
click at [133, 59] on button "Next" at bounding box center [127, 60] width 11 height 11
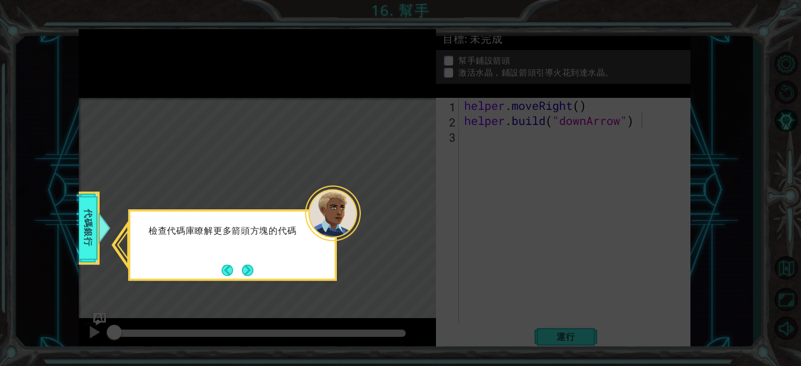
click at [253, 266] on button "Next" at bounding box center [247, 270] width 11 height 11
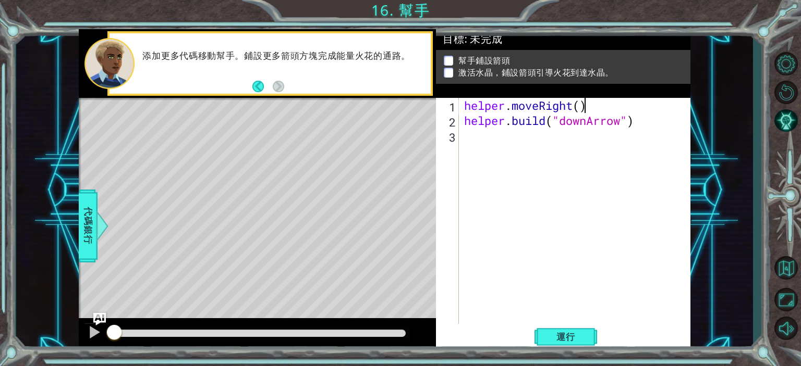
drag, startPoint x: 585, startPoint y: 112, endPoint x: 583, endPoint y: 118, distance: 6.6
click at [584, 112] on div "helper . moveRight ( ) helper . build ( "downArrow" )" at bounding box center [577, 226] width 230 height 257
type textarea "helper.moveRight(1)"
click at [549, 155] on div "helper . moveRight ( 1 ) helper . build ( "downArrow" )" at bounding box center [577, 226] width 230 height 257
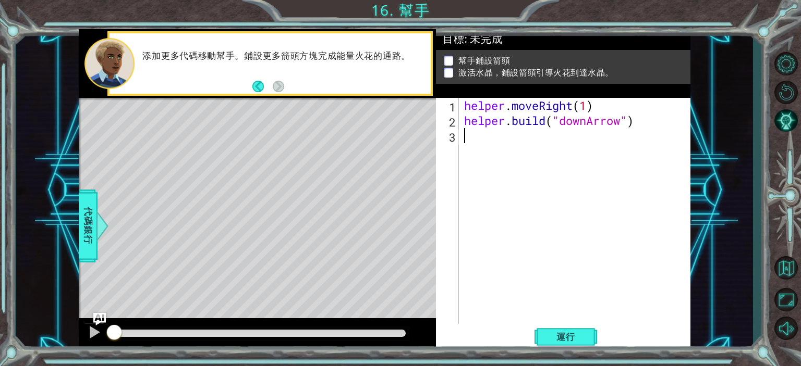
scroll to position [0, 0]
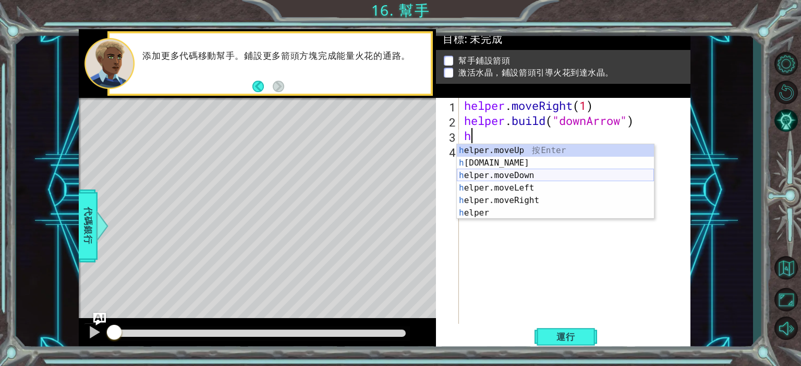
click at [528, 174] on div "h elper.moveUp 按 Enter h [DOMAIN_NAME] 按 Enter h elper.moveDown 按 Enter h elper…" at bounding box center [555, 194] width 197 height 100
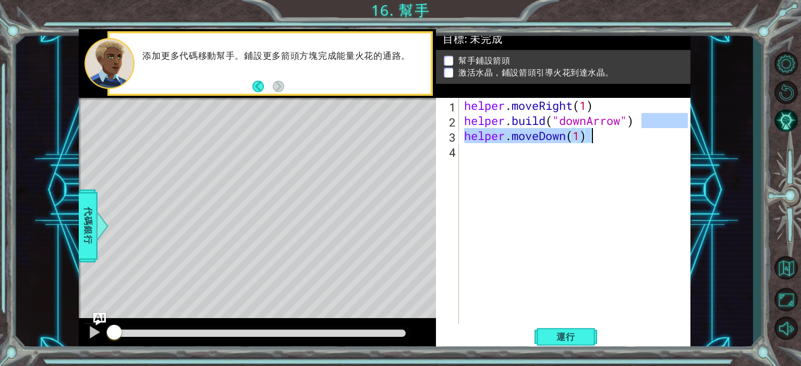
drag, startPoint x: 662, startPoint y: 123, endPoint x: 653, endPoint y: 128, distance: 11.0
click at [653, 129] on div "helper . moveRight ( 1 ) helper . build ( "downArrow" ) helper . moveDown ( 1 )" at bounding box center [577, 226] width 230 height 257
click at [642, 133] on div "helper . moveRight ( 1 ) helper . build ( "downArrow" ) helper . moveDown ( 1 )" at bounding box center [574, 211] width 225 height 227
type textarea "helper.moveDown(1)"
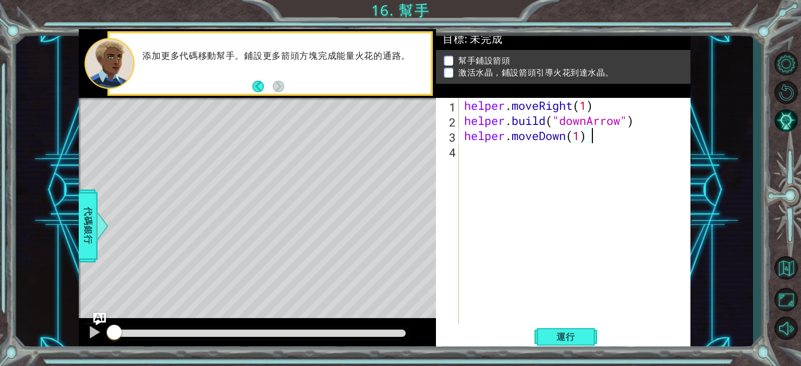
click at [524, 149] on div "helper . moveRight ( 1 ) helper . build ( "downArrow" ) helper . moveDown ( 1 )" at bounding box center [577, 226] width 230 height 257
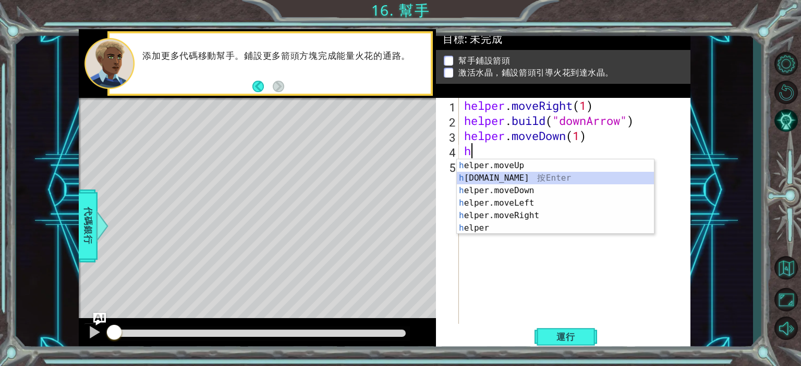
click at [517, 178] on div "h elper.moveUp 按 Enter h [DOMAIN_NAME] 按 Enter h elper.moveDown 按 Enter h elper…" at bounding box center [555, 210] width 197 height 100
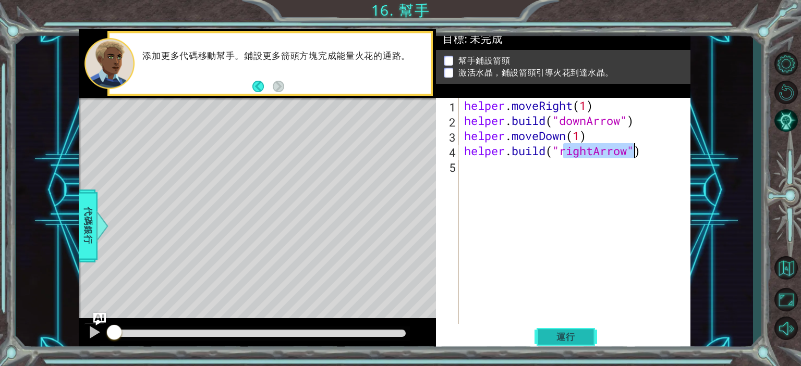
type textarea "[DOMAIN_NAME]("rightArrow")"
click at [545, 333] on button "運行" at bounding box center [565, 337] width 63 height 26
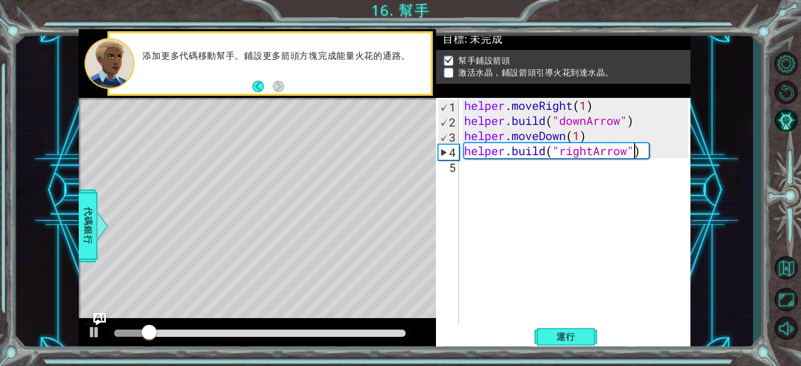
click at [509, 169] on div "helper . moveRight ( 1 ) helper . build ( "downArrow" ) helper . moveDown ( 1 )…" at bounding box center [577, 226] width 230 height 257
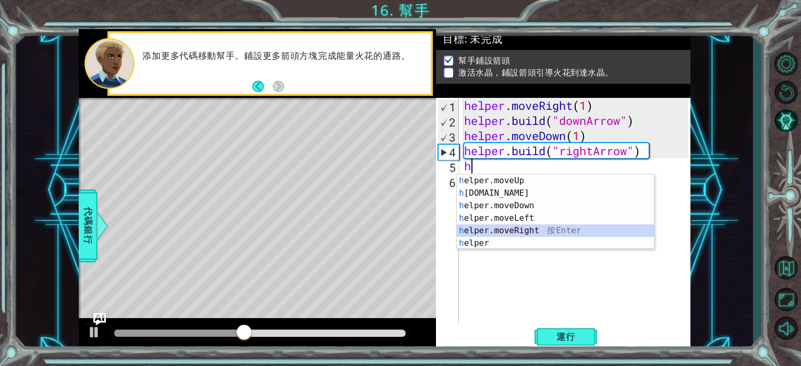
click at [533, 227] on div "h elper.moveUp 按 Enter h [DOMAIN_NAME] 按 Enter h elper.moveDown 按 Enter h elper…" at bounding box center [555, 225] width 197 height 100
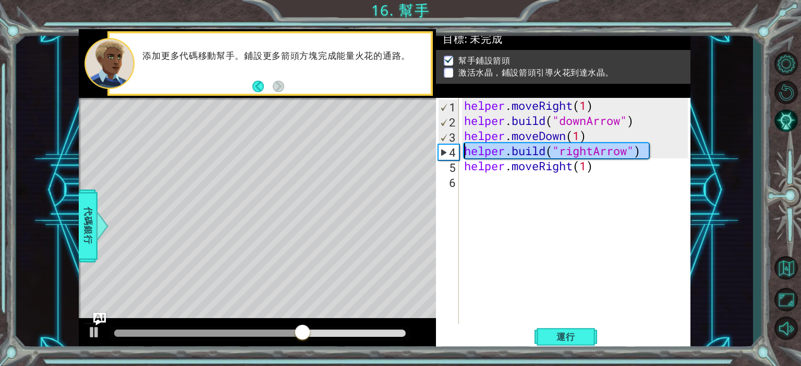
drag, startPoint x: 659, startPoint y: 152, endPoint x: 469, endPoint y: 152, distance: 189.8
click at [466, 152] on div "helper . moveRight ( 1 ) helper . build ( "downArrow" ) helper . moveDown ( 1 )…" at bounding box center [577, 226] width 230 height 257
type textarea "[DOMAIN_NAME]("rightArrow")"
click at [507, 184] on div "helper . moveRight ( 1 ) helper . build ( "downArrow" ) helper . moveDown ( 1 )…" at bounding box center [577, 226] width 230 height 257
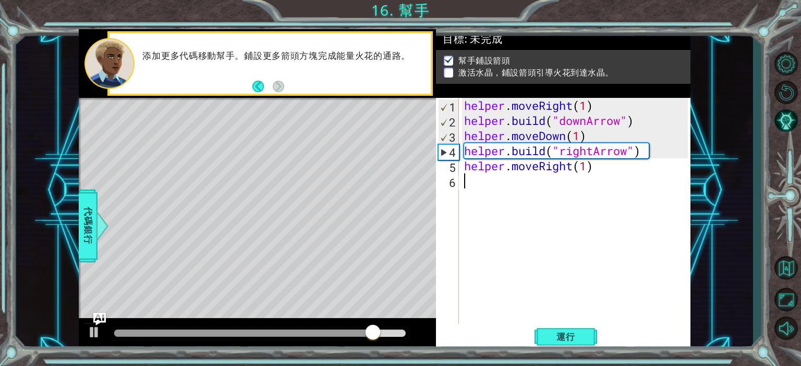
paste textarea "[DOMAIN_NAME]("rightArrow")"
type textarea "[DOMAIN_NAME]("rightArrow")"
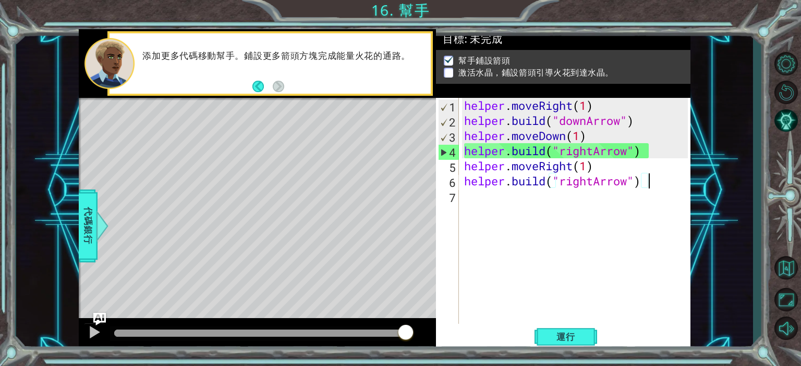
click at [497, 200] on div "helper . moveRight ( 1 ) helper . build ( "downArrow" ) helper . moveDown ( 1 )…" at bounding box center [577, 226] width 230 height 257
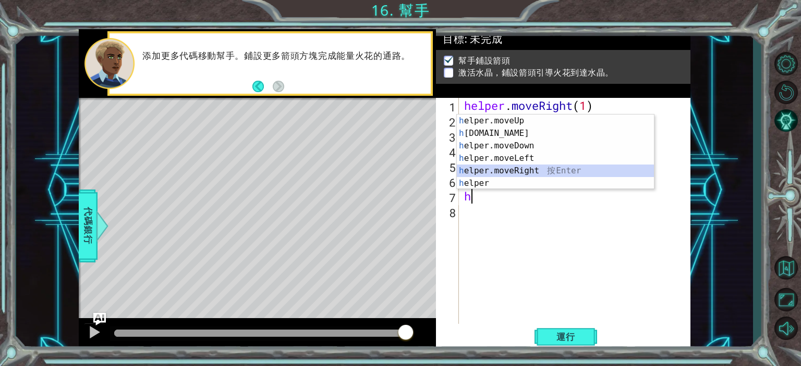
click at [534, 173] on div "h elper.moveUp 按 Enter h [DOMAIN_NAME] 按 Enter h elper.moveDown 按 Enter h elper…" at bounding box center [555, 165] width 197 height 100
type textarea "helper.moveRight(1)"
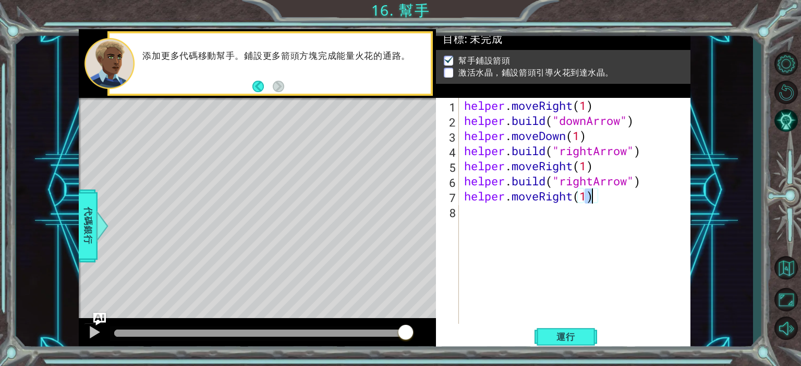
click at [510, 210] on div "helper . moveRight ( 1 ) helper . build ( "downArrow" ) helper . moveDown ( 1 )…" at bounding box center [577, 226] width 230 height 257
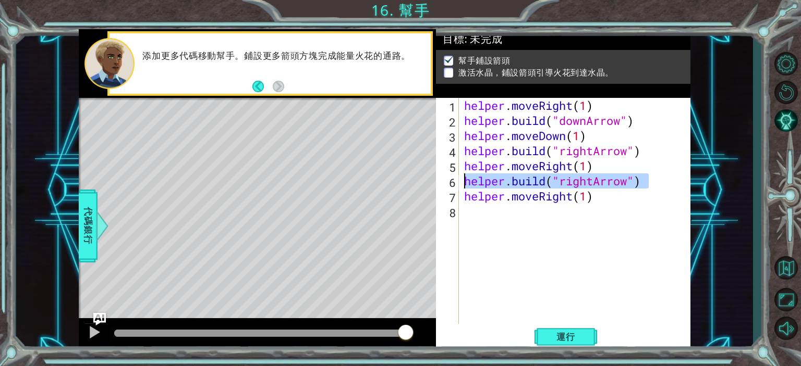
drag, startPoint x: 648, startPoint y: 181, endPoint x: 463, endPoint y: 185, distance: 184.6
click at [463, 185] on div "helper . moveRight ( 1 ) helper . build ( "downArrow" ) helper . moveDown ( 1 )…" at bounding box center [577, 226] width 230 height 257
type textarea "[DOMAIN_NAME]("rightArrow")"
click at [502, 210] on div "helper . moveRight ( 1 ) helper . build ( "downArrow" ) helper . moveDown ( 1 )…" at bounding box center [577, 226] width 230 height 257
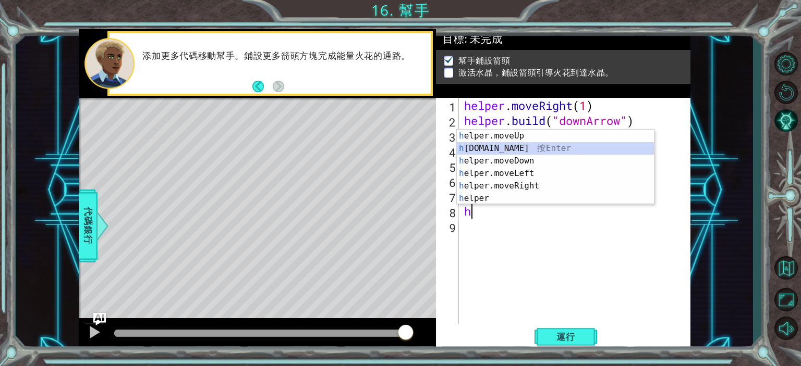
click at [508, 143] on div "h elper.moveUp 按 Enter h [DOMAIN_NAME] 按 Enter h elper.moveDown 按 Enter h elper…" at bounding box center [555, 180] width 197 height 100
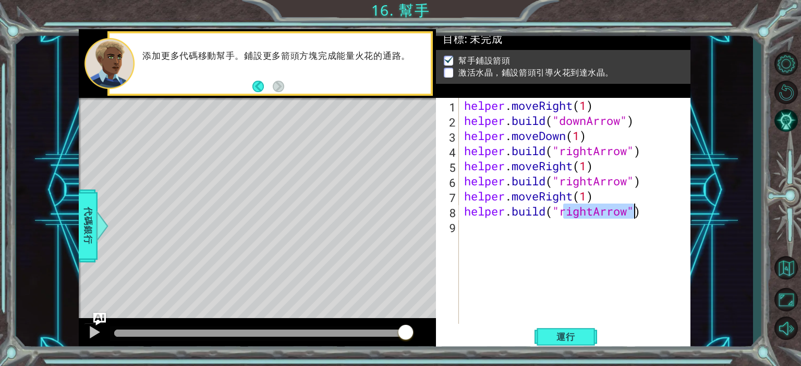
click at [596, 211] on div "helper . moveRight ( 1 ) helper . build ( "downArrow" ) helper . moveDown ( 1 )…" at bounding box center [574, 211] width 225 height 227
drag, startPoint x: 587, startPoint y: 213, endPoint x: 564, endPoint y: 217, distance: 23.4
click at [564, 217] on div "helper . moveRight ( 1 ) helper . build ( "downArrow" ) helper . moveDown ( 1 )…" at bounding box center [577, 226] width 230 height 257
type textarea "[DOMAIN_NAME]("upArrow")"
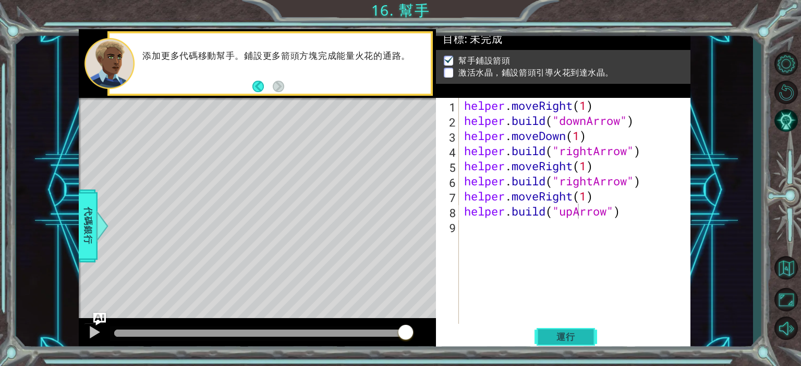
click at [567, 335] on span "運行" at bounding box center [566, 337] width 40 height 10
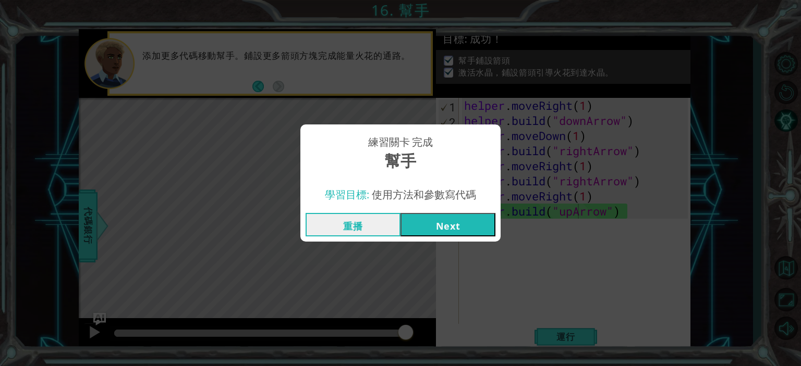
click at [457, 216] on button "Next" at bounding box center [447, 224] width 95 height 23
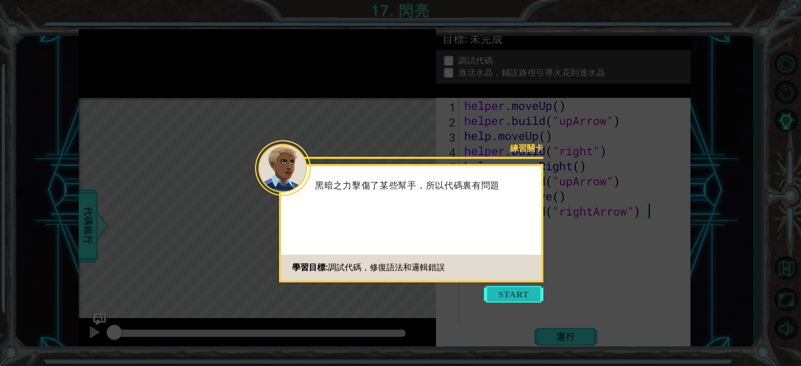
click at [536, 290] on button "Start" at bounding box center [513, 294] width 59 height 17
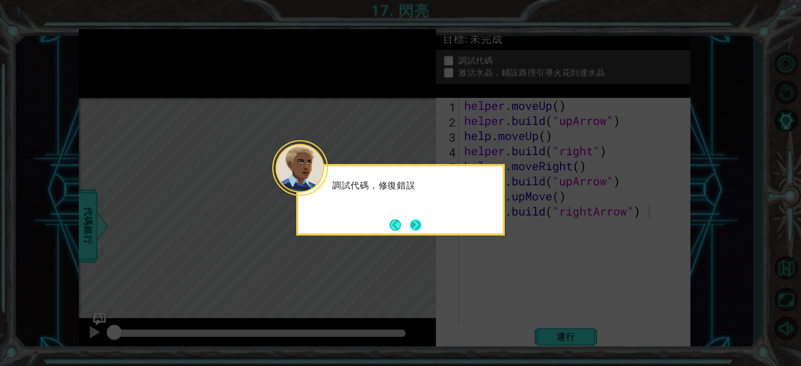
click at [419, 224] on button "Next" at bounding box center [416, 225] width 16 height 16
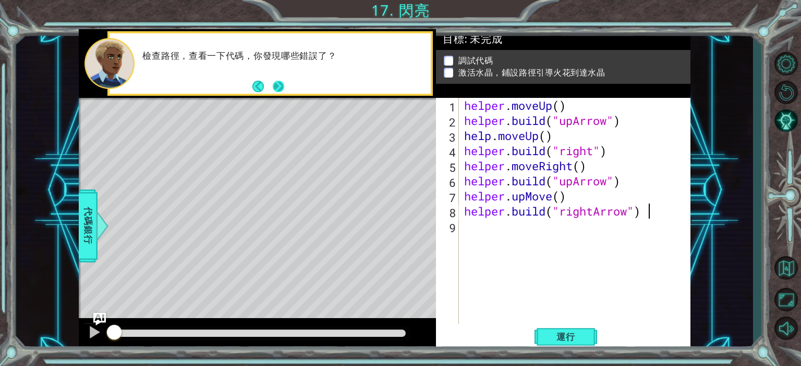
click at [274, 86] on button "Next" at bounding box center [278, 87] width 12 height 12
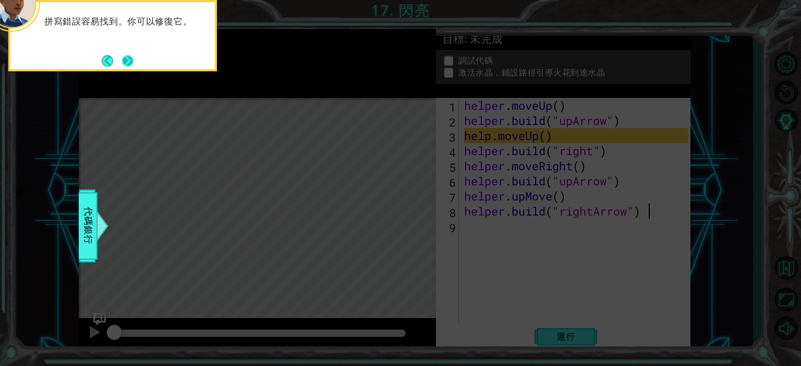
click at [133, 59] on button "Next" at bounding box center [128, 61] width 14 height 14
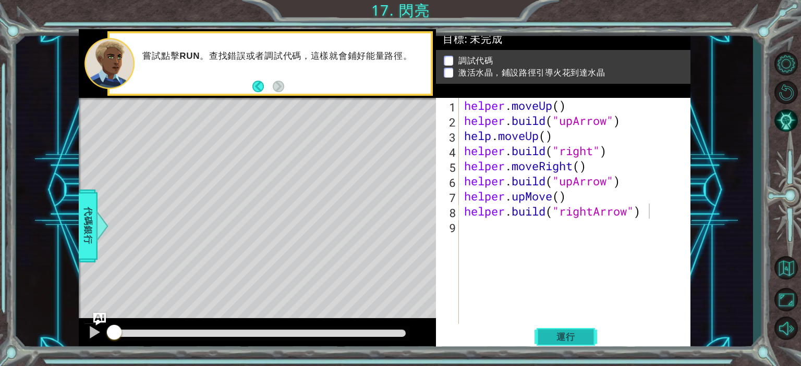
click at [563, 339] on span "運行" at bounding box center [566, 337] width 40 height 10
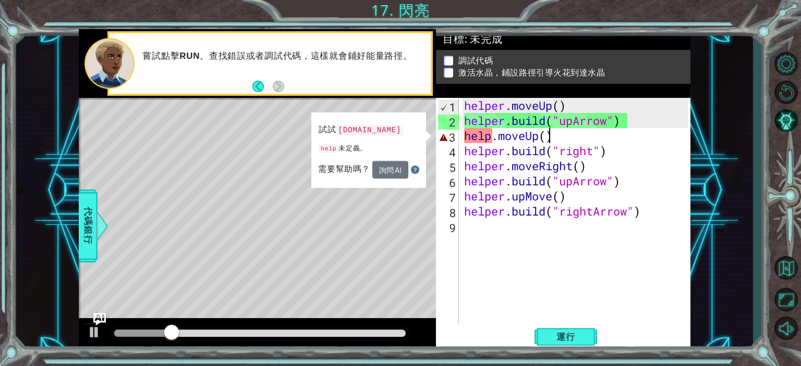
click at [548, 137] on div "helper . moveUp ( ) helper . build ( "upArrow" ) help . moveUp ( ) helper . bui…" at bounding box center [577, 226] width 230 height 257
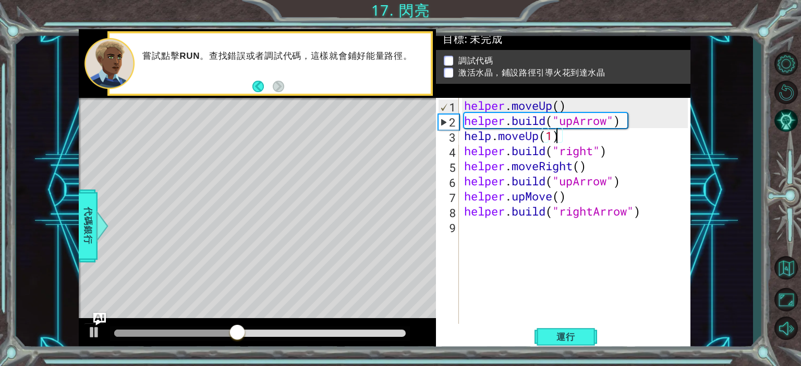
click at [586, 170] on div "helper . moveUp ( ) helper . build ( "upArrow" ) help . moveUp ( 1 ) helper . b…" at bounding box center [577, 226] width 230 height 257
click at [561, 204] on div "helper . moveUp ( ) helper . build ( "upArrow" ) help . moveUp ( 1 ) helper . b…" at bounding box center [577, 226] width 230 height 257
click at [559, 339] on span "運行" at bounding box center [566, 337] width 40 height 10
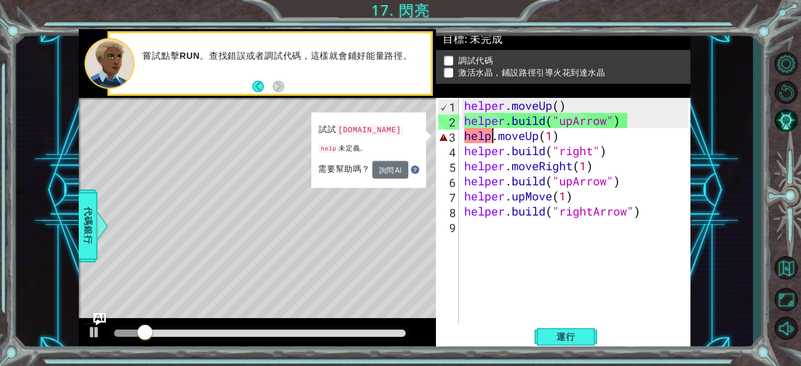
click at [494, 139] on div "helper . moveUp ( ) helper . build ( "upArrow" ) help . moveUp ( 1 ) helper . b…" at bounding box center [577, 226] width 230 height 257
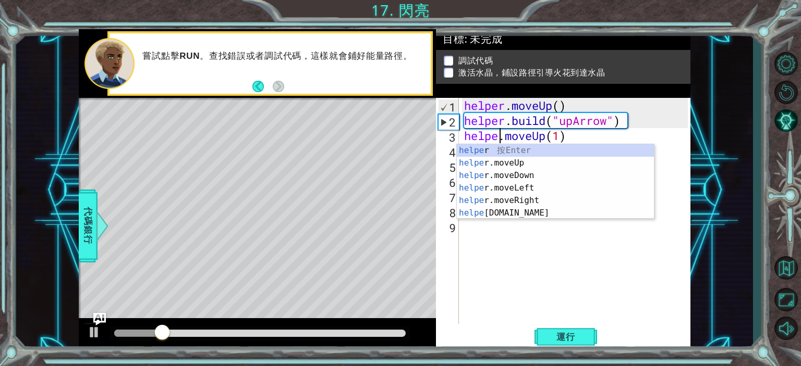
scroll to position [0, 2]
click at [576, 339] on span "運行" at bounding box center [566, 337] width 40 height 10
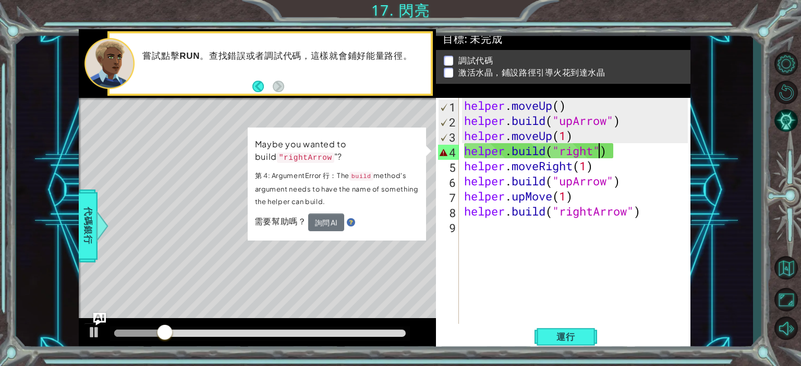
click at [600, 154] on div "helper . moveUp ( ) helper . build ( "upArrow" ) helper . moveUp ( 1 ) helper .…" at bounding box center [577, 226] width 230 height 257
drag, startPoint x: 614, startPoint y: 185, endPoint x: 579, endPoint y: 183, distance: 35.0
click at [579, 183] on div "helper . moveUp ( ) helper . build ( "upArrow" ) helper . moveUp ( 1 ) helper .…" at bounding box center [577, 226] width 230 height 257
click at [597, 155] on div "helper . moveUp ( ) helper . build ( "upArrow" ) helper . moveUp ( 1 ) helper .…" at bounding box center [577, 226] width 230 height 257
paste textarea "Arrow"
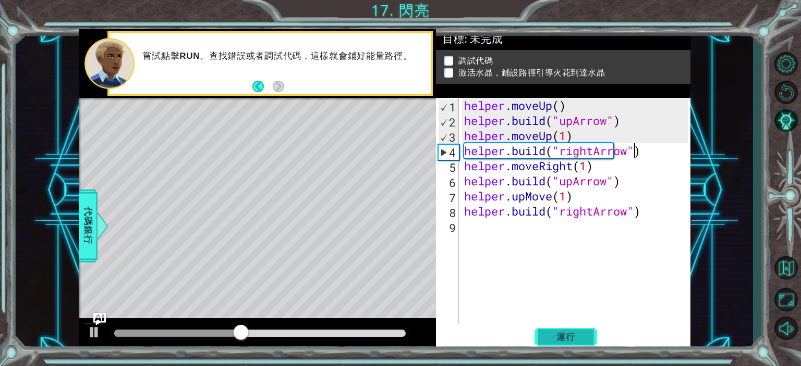
click at [576, 340] on span "運行" at bounding box center [566, 337] width 40 height 10
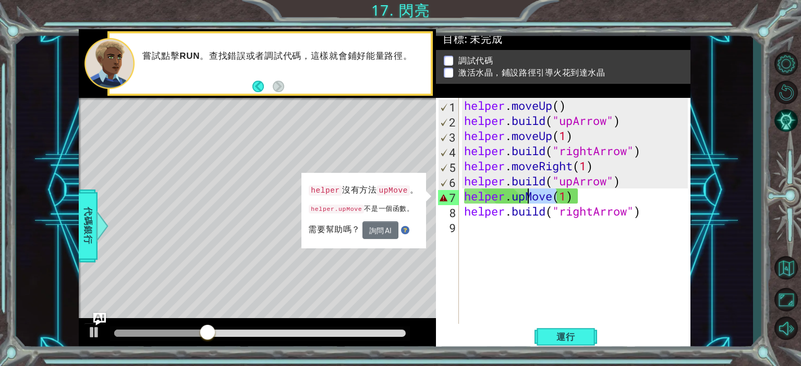
drag, startPoint x: 555, startPoint y: 198, endPoint x: 527, endPoint y: 196, distance: 28.7
click at [527, 196] on div "helper . moveUp ( ) helper . build ( "upArrow" ) helper . moveUp ( 1 ) helper .…" at bounding box center [577, 226] width 230 height 257
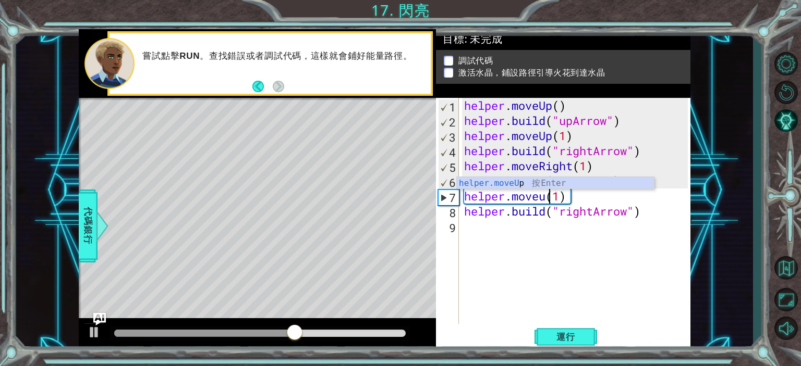
scroll to position [0, 5]
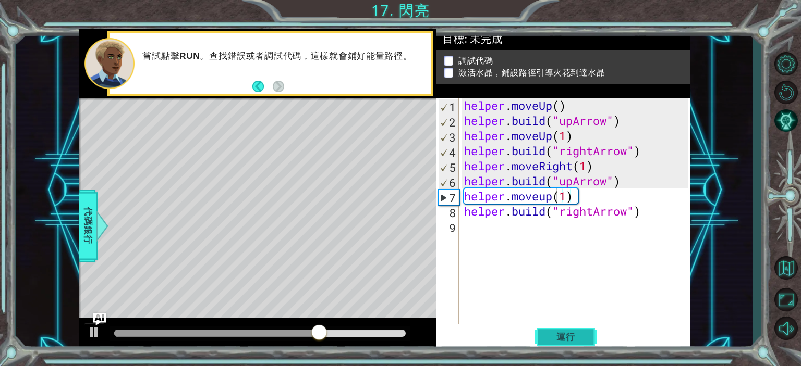
click at [577, 339] on span "運行" at bounding box center [566, 337] width 40 height 10
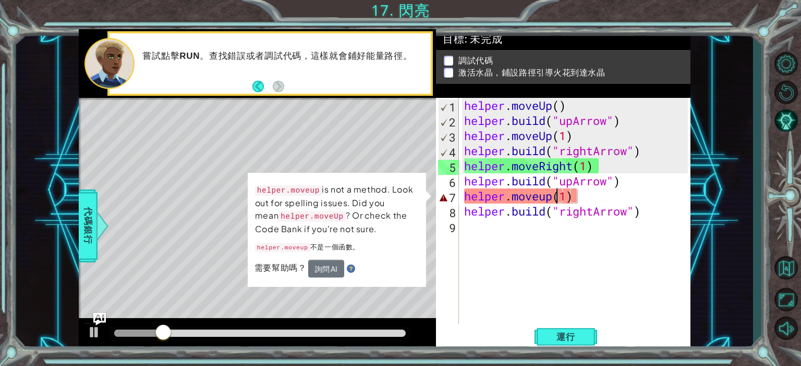
click at [549, 200] on div "helper . moveUp ( ) helper . build ( "upArrow" ) helper . moveUp ( 1 ) helper .…" at bounding box center [577, 226] width 230 height 257
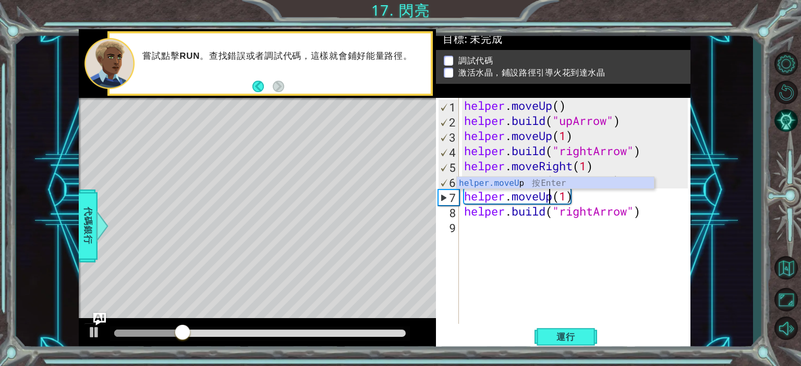
scroll to position [0, 5]
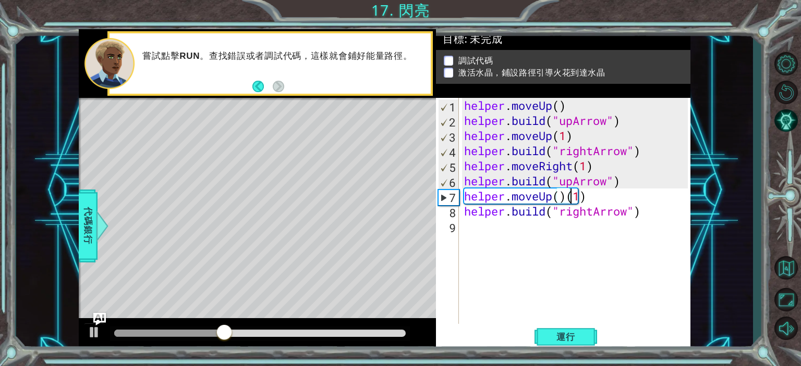
click at [570, 200] on div "helper . moveUp ( ) helper . build ( "upArrow" ) helper . moveUp ( 1 ) helper .…" at bounding box center [577, 226] width 230 height 257
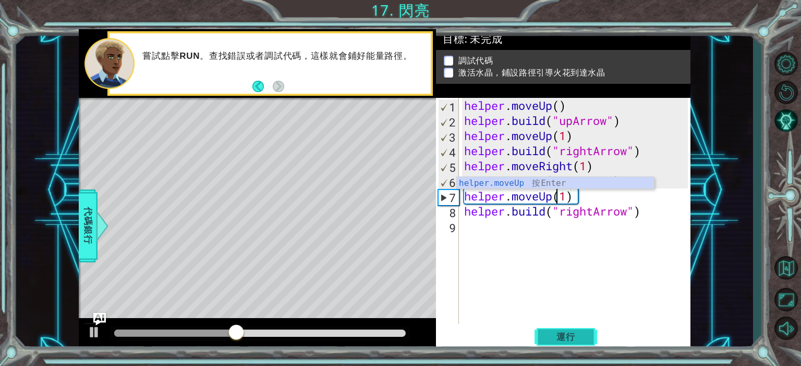
type textarea "helper.moveUp(1)"
click at [581, 337] on span "運行" at bounding box center [566, 337] width 40 height 10
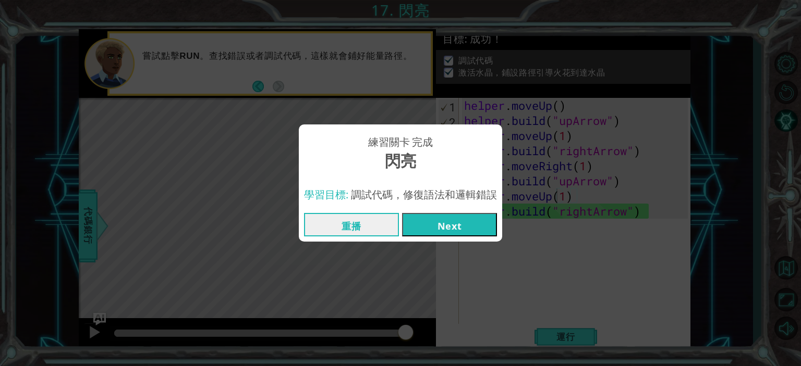
click at [469, 235] on button "Next" at bounding box center [449, 224] width 95 height 23
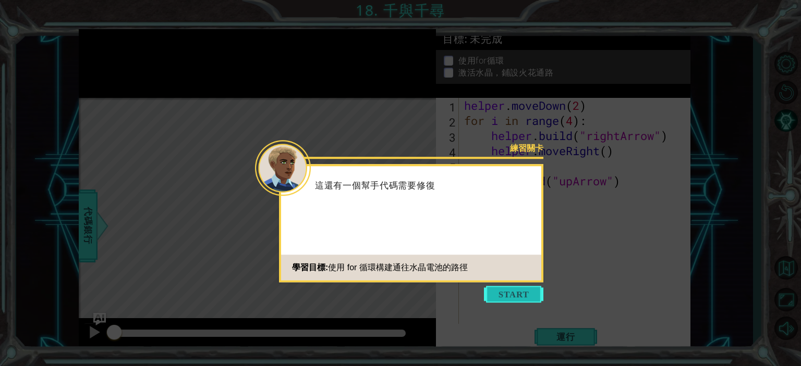
click at [512, 295] on button "Start" at bounding box center [513, 294] width 59 height 17
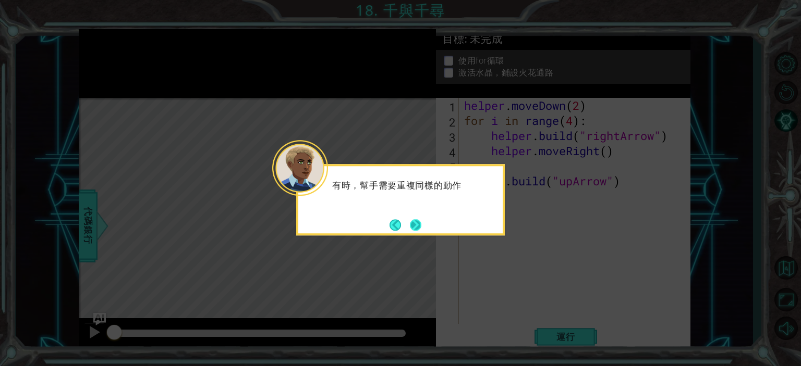
click at [411, 228] on button "Next" at bounding box center [415, 224] width 11 height 11
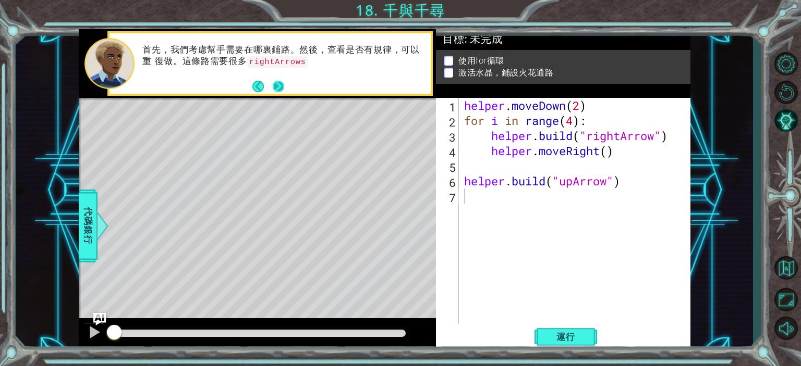
drag, startPoint x: 278, startPoint y: 77, endPoint x: 279, endPoint y: 85, distance: 8.4
click at [278, 81] on div "首先，我們考慮幫手需要在哪裏鋪路。然後，查看是否有規律，可以重 復做。這條路需要很多 rightArrows" at bounding box center [269, 63] width 321 height 60
click at [279, 85] on button "Next" at bounding box center [278, 86] width 15 height 15
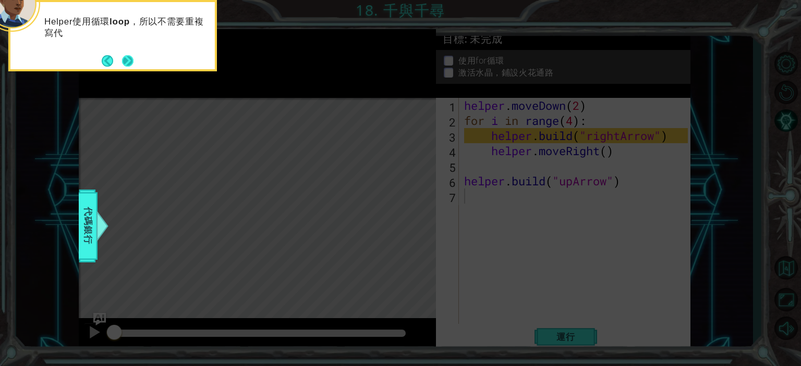
click at [127, 62] on button "Next" at bounding box center [127, 61] width 12 height 12
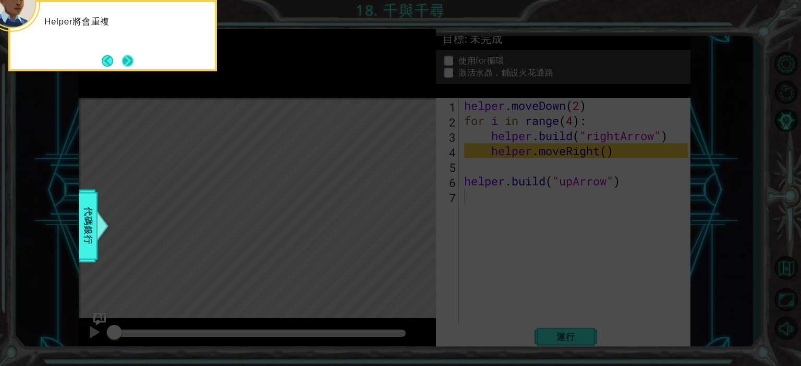
click at [132, 66] on button "Next" at bounding box center [128, 61] width 12 height 12
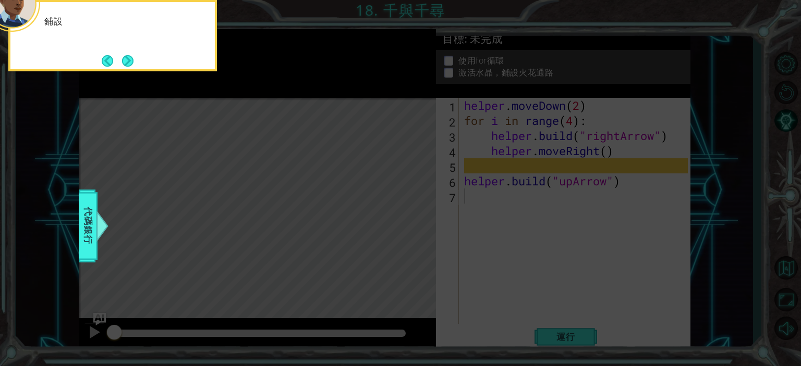
click at [132, 66] on button "Next" at bounding box center [127, 61] width 12 height 12
click at [132, 66] on button "Next" at bounding box center [127, 60] width 11 height 11
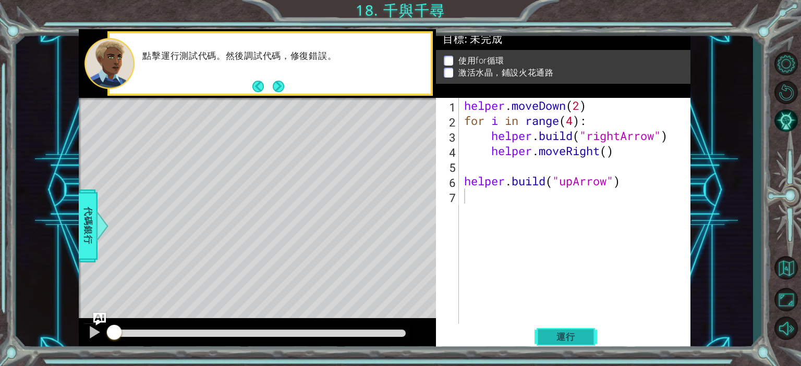
click at [575, 339] on span "運行" at bounding box center [566, 337] width 40 height 10
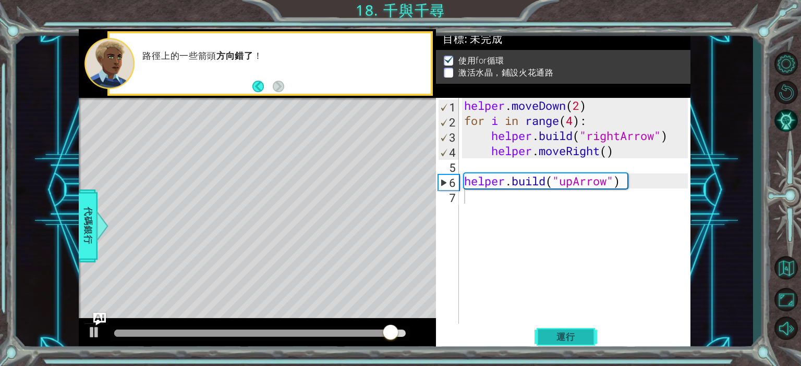
click at [566, 330] on button "運行" at bounding box center [565, 337] width 63 height 26
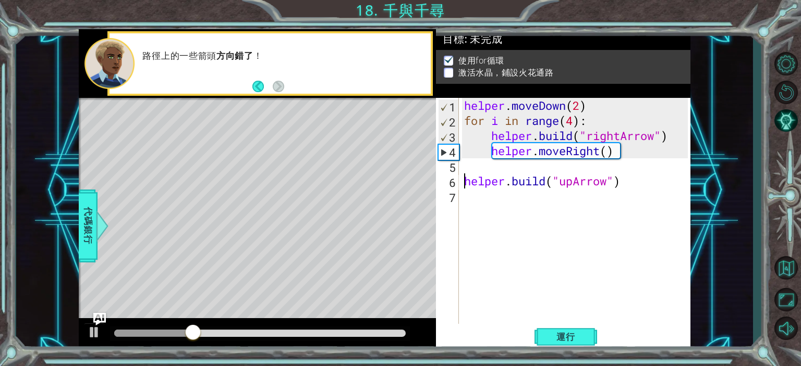
click at [467, 183] on div "helper . moveDown ( 2 ) for i in range ( 4 ) : helper . build ( "rightArrow" ) …" at bounding box center [577, 226] width 230 height 257
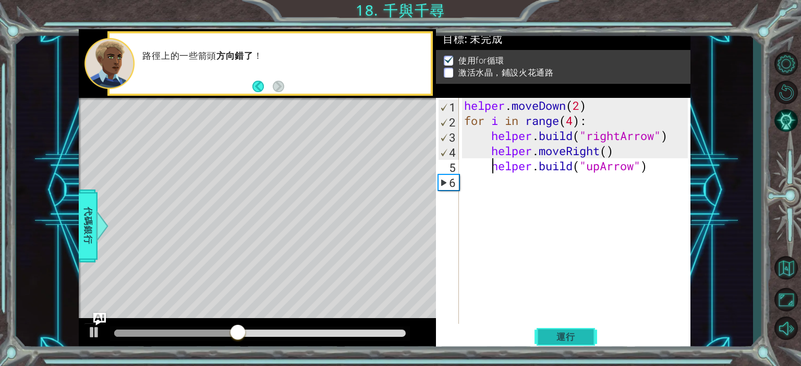
click at [547, 336] on span "運行" at bounding box center [566, 337] width 40 height 10
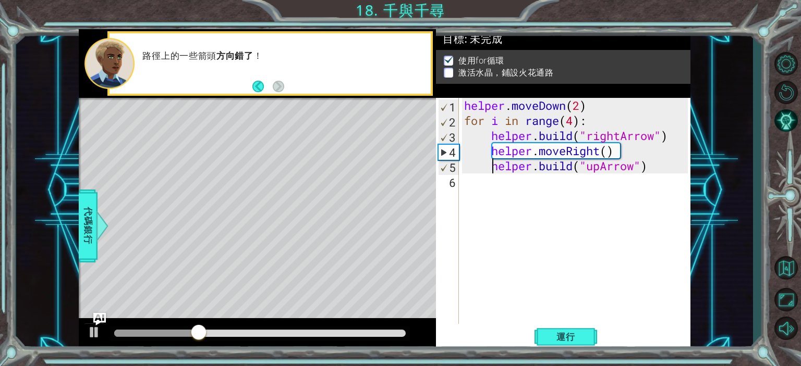
click at [491, 168] on div "helper . moveDown ( 2 ) for i in range ( 4 ) : helper . build ( "rightArrow" ) …" at bounding box center [577, 226] width 230 height 257
type textarea "[DOMAIN_NAME]("upArrow")"
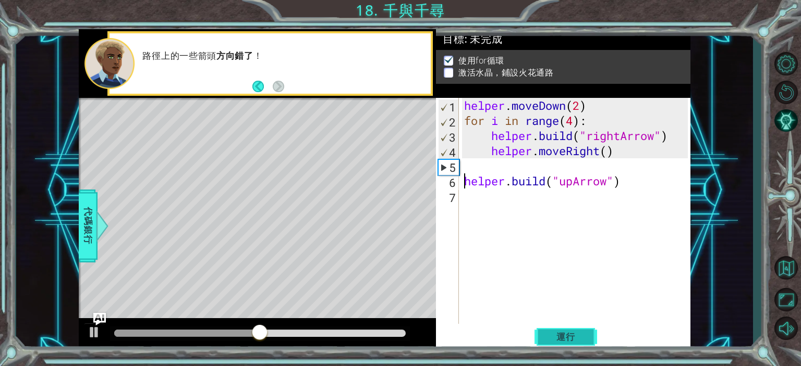
click at [572, 339] on span "運行" at bounding box center [566, 337] width 40 height 10
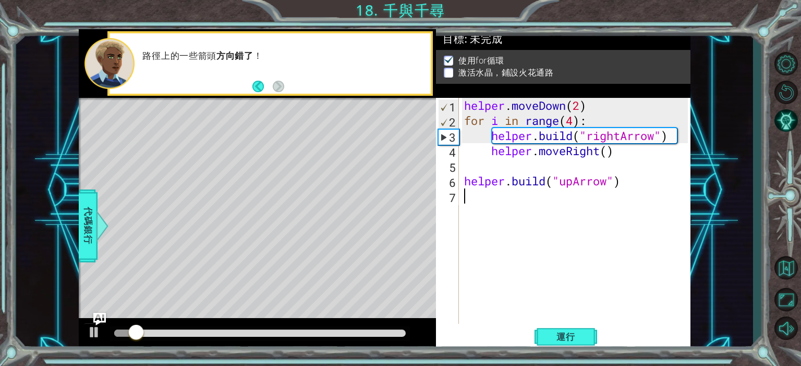
click at [519, 201] on div "helper . moveDown ( 2 ) for i in range ( 4 ) : helper . build ( "rightArrow" ) …" at bounding box center [577, 226] width 230 height 257
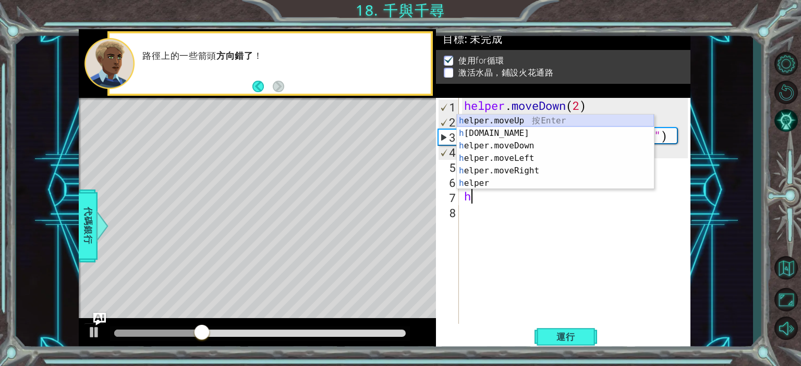
click at [528, 121] on div "h elper.moveUp 按 Enter h [DOMAIN_NAME] 按 Enter h elper.moveDown 按 Enter h elper…" at bounding box center [555, 165] width 197 height 100
type textarea "helper.moveUp(1)"
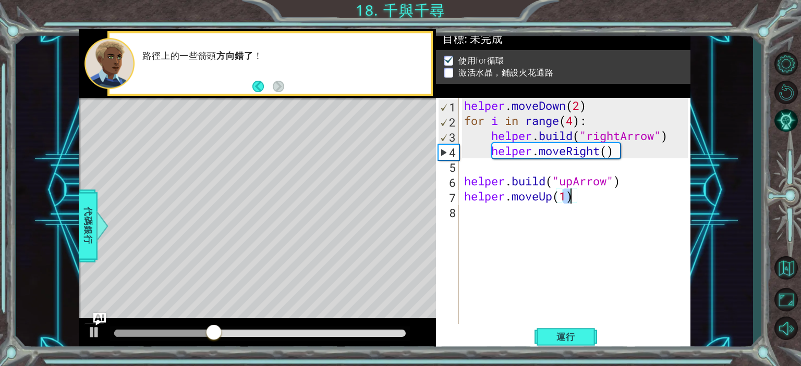
click at [559, 216] on div "helper . moveDown ( 2 ) for i in range ( 4 ) : helper . build ( "rightArrow" ) …" at bounding box center [577, 226] width 230 height 257
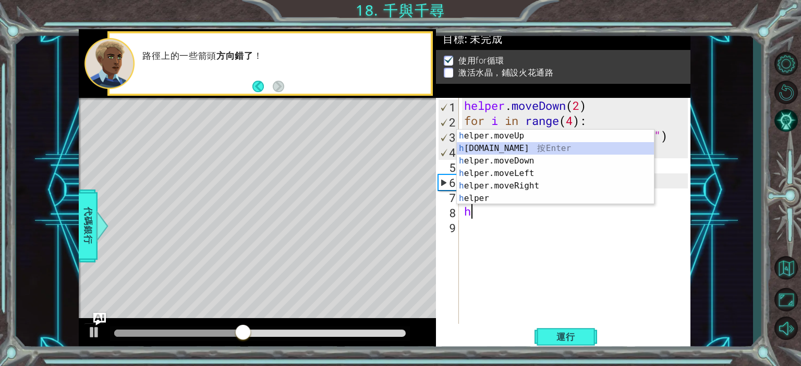
click at [521, 150] on div "h elper.moveUp 按 Enter h [DOMAIN_NAME] 按 Enter h elper.moveDown 按 Enter h elper…" at bounding box center [555, 180] width 197 height 100
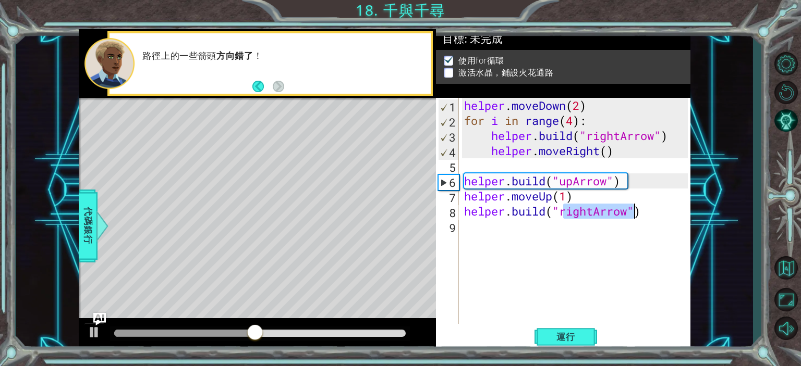
click at [591, 213] on div "helper . moveDown ( 2 ) for i in range ( 4 ) : helper . build ( "rightArrow" ) …" at bounding box center [574, 211] width 225 height 227
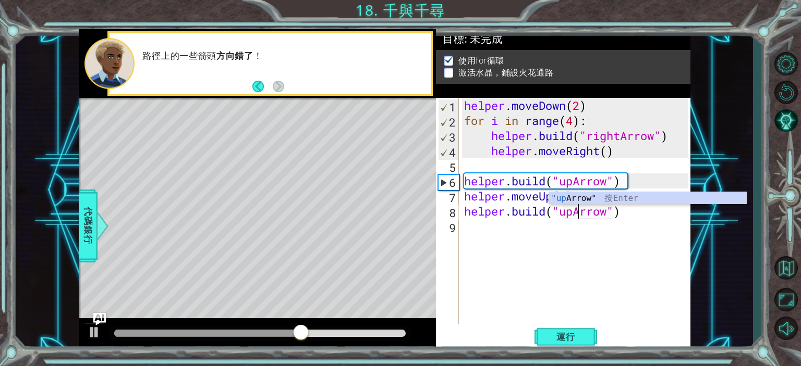
scroll to position [0, 6]
type textarea "[DOMAIN_NAME]("upArrow")"
click at [573, 335] on span "運行" at bounding box center [566, 337] width 40 height 10
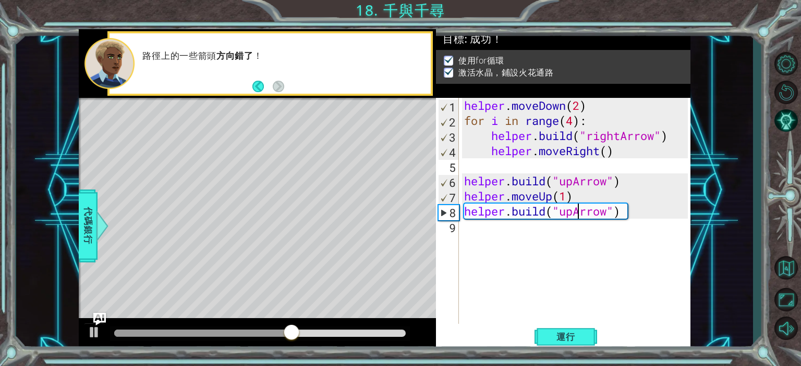
click at [396, 334] on div at bounding box center [259, 333] width 291 height 7
click at [91, 331] on div at bounding box center [95, 333] width 14 height 14
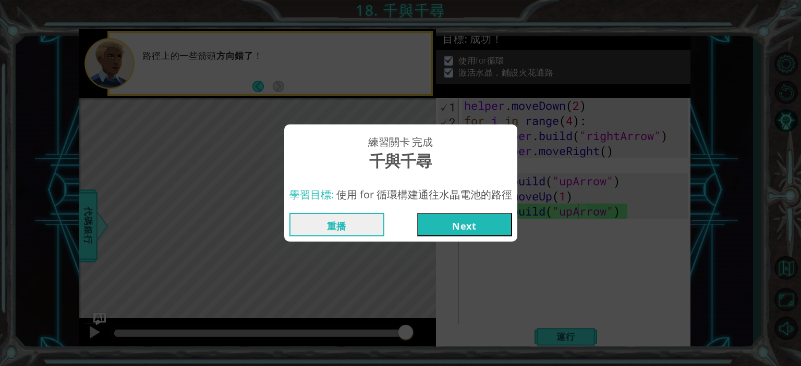
click at [468, 231] on button "Next" at bounding box center [464, 224] width 95 height 23
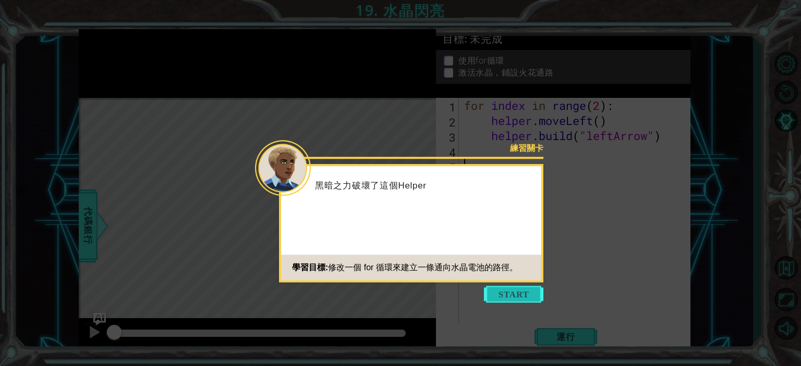
click at [520, 293] on button "Start" at bounding box center [513, 294] width 59 height 17
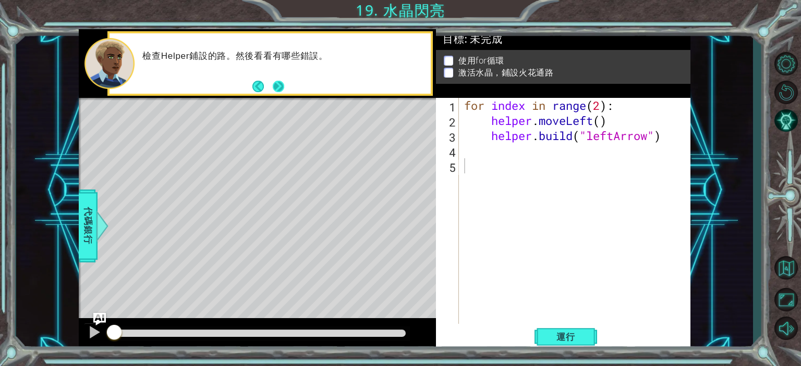
click at [282, 85] on button "Next" at bounding box center [278, 86] width 11 height 11
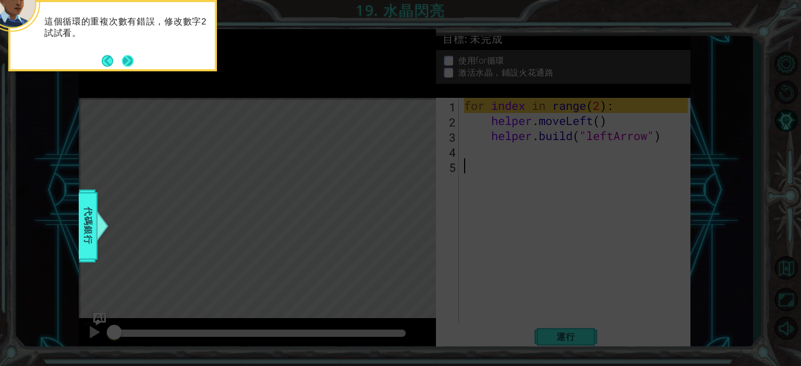
click at [131, 56] on button "Next" at bounding box center [127, 60] width 11 height 11
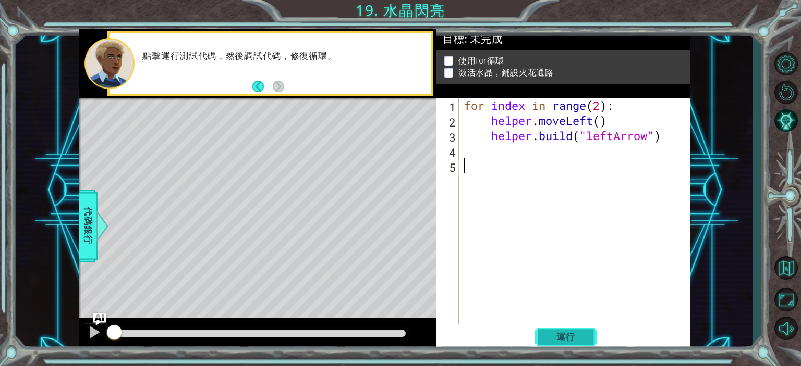
click at [574, 332] on span "運行" at bounding box center [566, 337] width 40 height 10
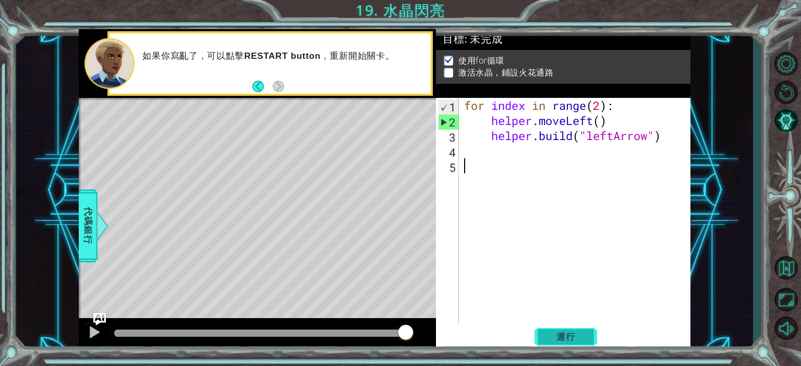
click at [558, 327] on button "運行" at bounding box center [565, 337] width 63 height 26
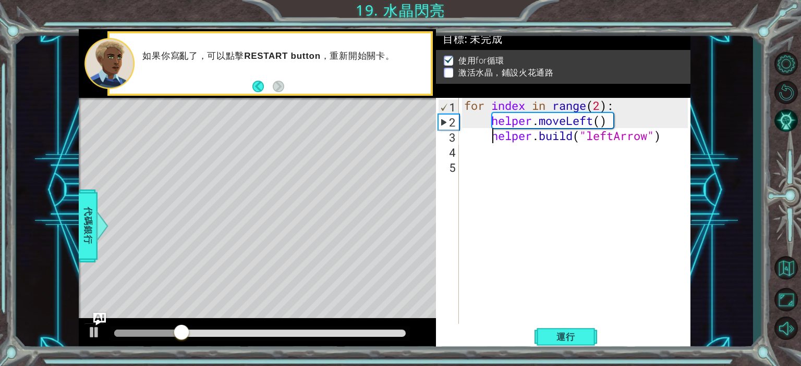
click at [491, 140] on div "for index in range ( 2 ) : helper . moveLeft ( ) helper . build ( "leftArrow" )" at bounding box center [577, 226] width 230 height 257
click at [469, 107] on div "for index in range ( 2 ) : helper . moveLeft ( ) helper . build ( "leftArrow" )" at bounding box center [577, 226] width 230 height 257
click at [603, 102] on div "for index in range ( 2 ) : helper . moveLeft ( ) helper . build ( "leftArrow" )" at bounding box center [577, 226] width 230 height 257
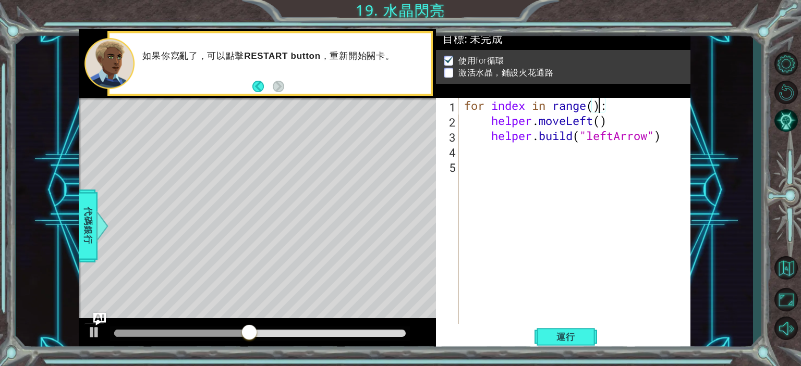
scroll to position [0, 8]
click at [555, 329] on button "運行" at bounding box center [565, 337] width 63 height 26
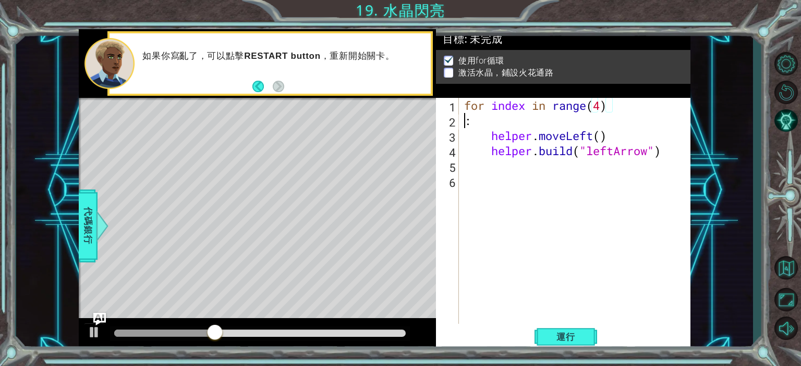
scroll to position [0, 0]
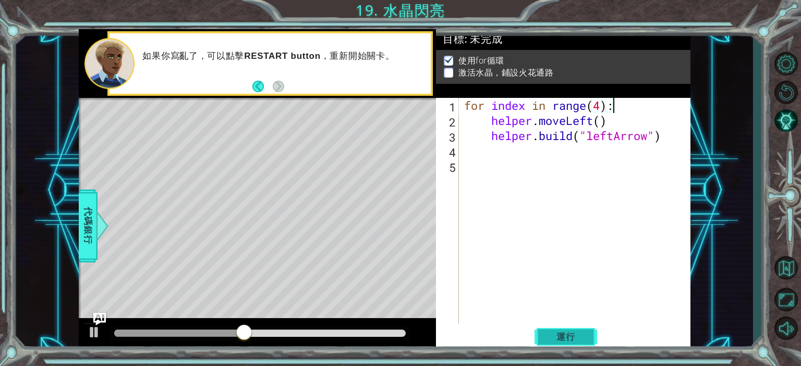
type textarea "for index in range(4):"
click at [548, 327] on button "運行" at bounding box center [565, 337] width 63 height 26
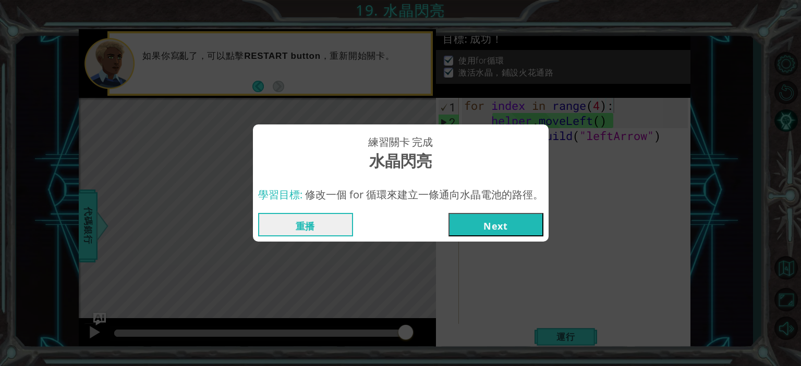
click at [509, 230] on button "Next" at bounding box center [495, 224] width 95 height 23
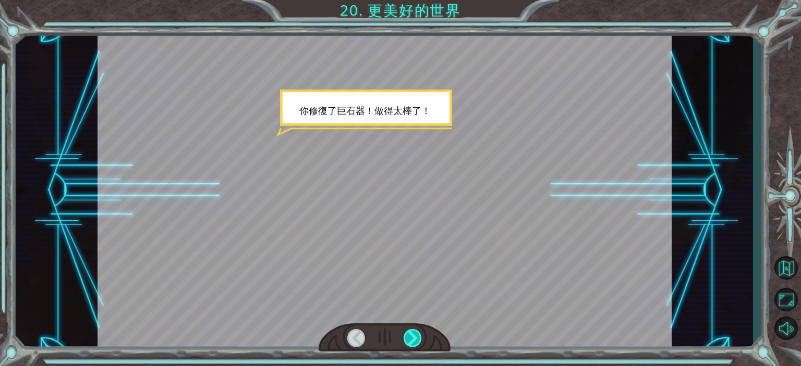
click at [408, 338] on div at bounding box center [412, 337] width 18 height 17
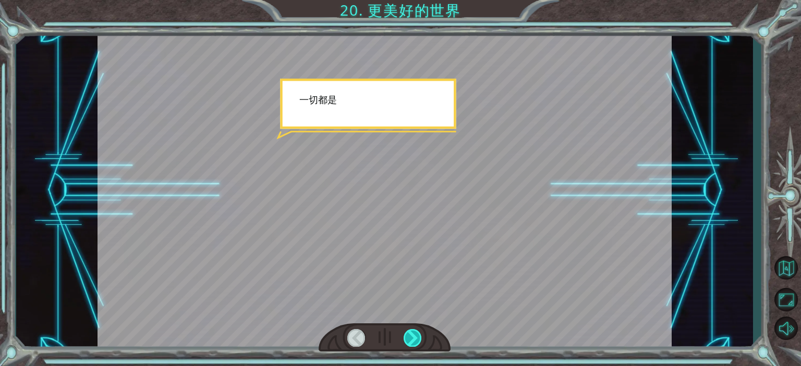
click at [407, 347] on div at bounding box center [412, 337] width 18 height 17
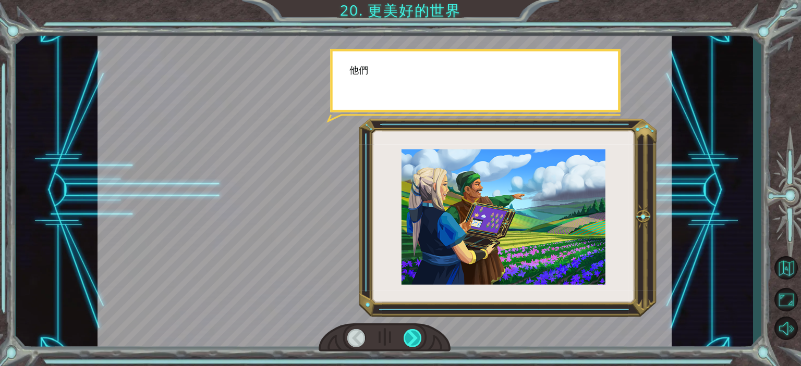
click at [407, 347] on div at bounding box center [412, 337] width 18 height 17
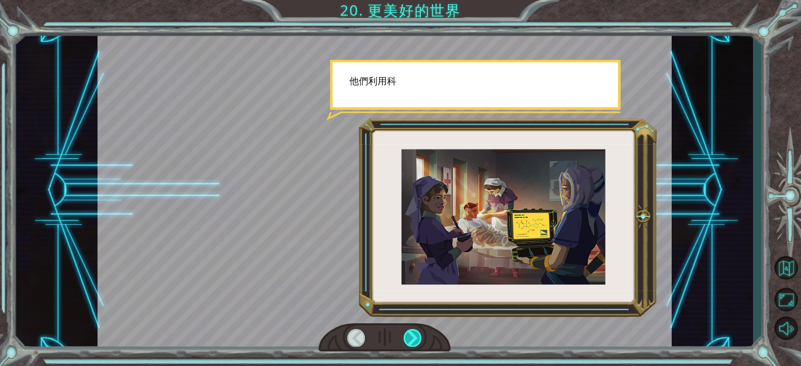
click at [407, 347] on div at bounding box center [412, 337] width 18 height 17
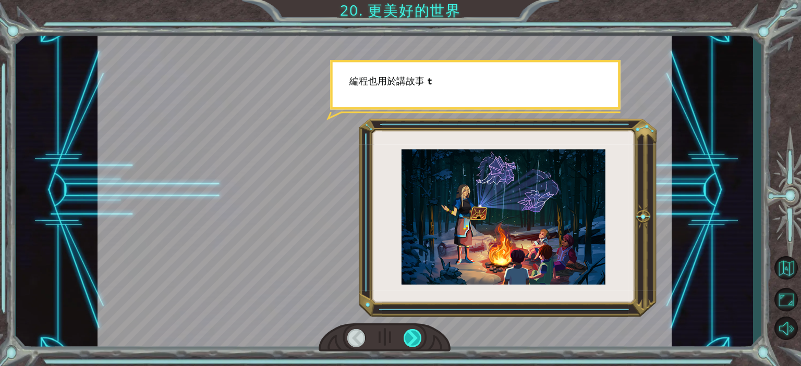
click at [407, 347] on div at bounding box center [412, 337] width 18 height 17
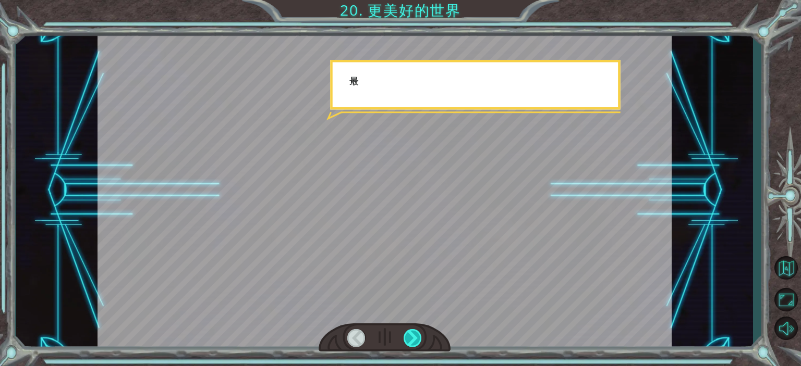
click at [407, 347] on div at bounding box center [412, 337] width 18 height 17
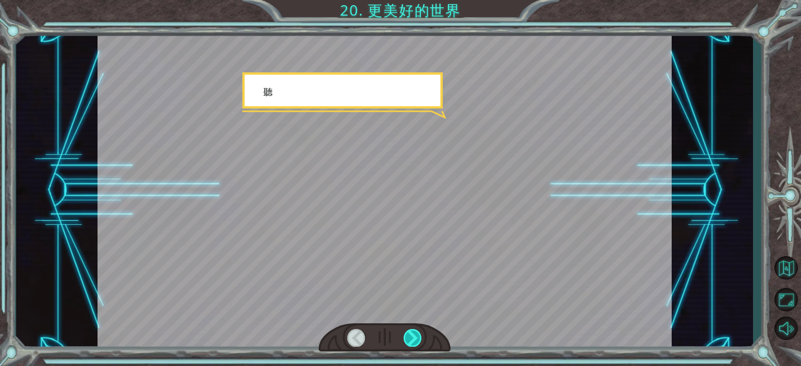
click at [407, 347] on div at bounding box center [412, 337] width 18 height 17
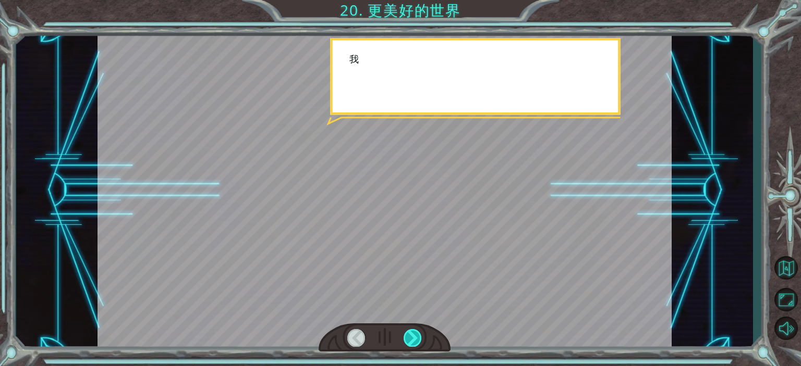
click at [407, 347] on div at bounding box center [412, 337] width 18 height 17
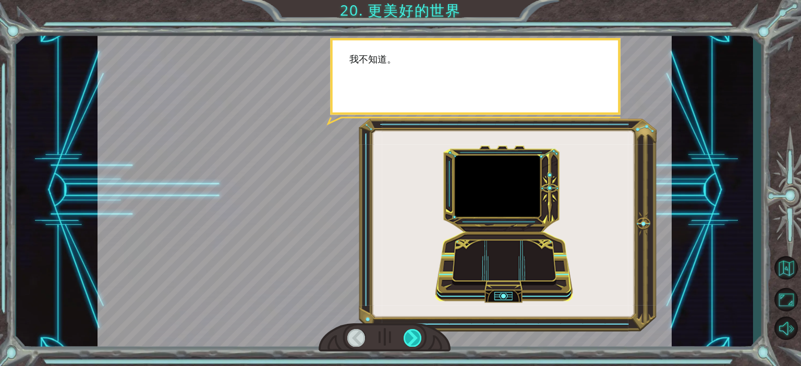
click at [407, 347] on div at bounding box center [412, 337] width 18 height 17
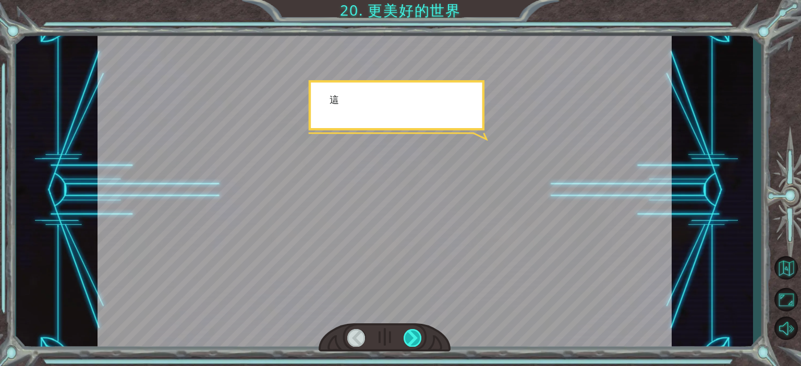
click at [407, 347] on div at bounding box center [412, 337] width 18 height 17
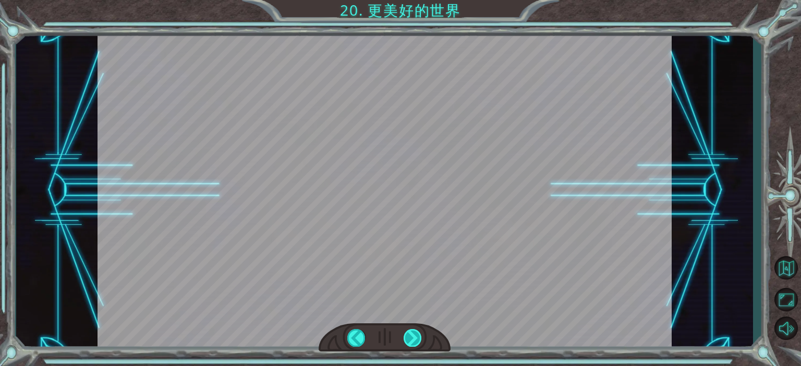
click at [407, 0] on div "你 修 復 了 巨 石 器 ！ 做 得 太 棒 了 ！ 一 切 都 是 代 碼 完 成 的 。 功 能 強 大 ！ 編 程 是 很 多 世 紀 以 前 的 一…" at bounding box center [400, 0] width 801 height 0
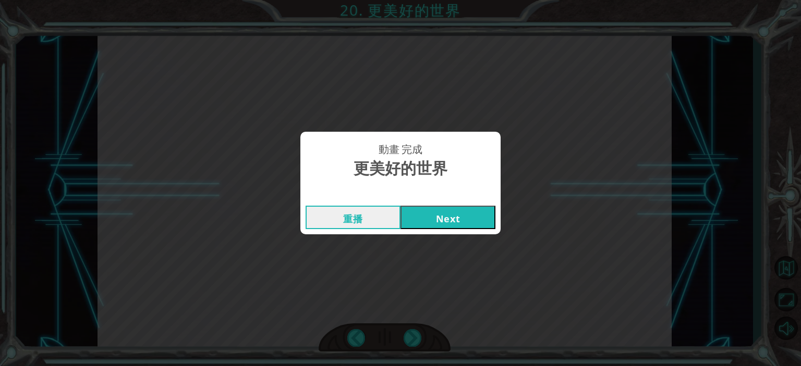
click at [440, 218] on button "Next" at bounding box center [447, 217] width 95 height 23
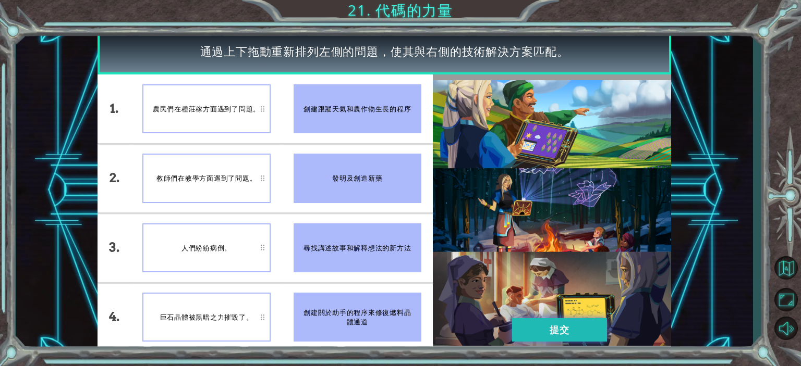
click at [562, 327] on button "提交" at bounding box center [559, 330] width 95 height 23
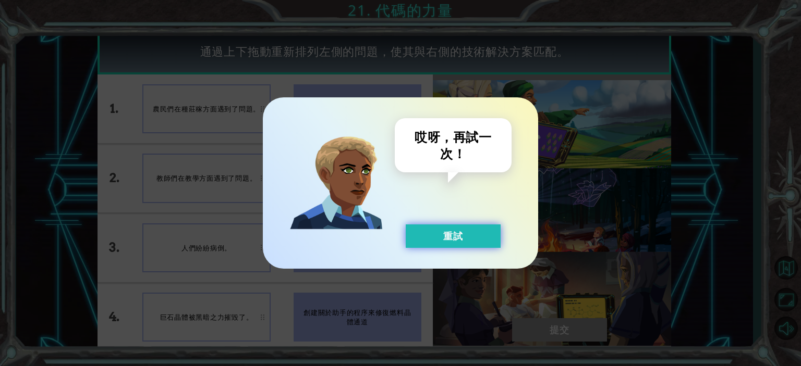
click at [466, 239] on button "重試" at bounding box center [453, 236] width 95 height 23
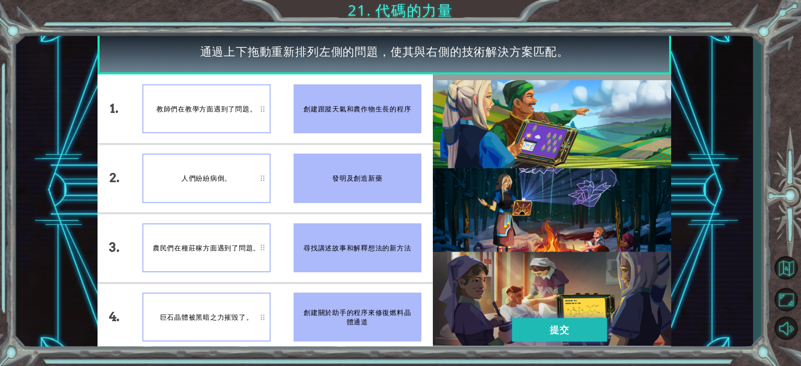
click at [543, 336] on button "提交" at bounding box center [559, 330] width 95 height 23
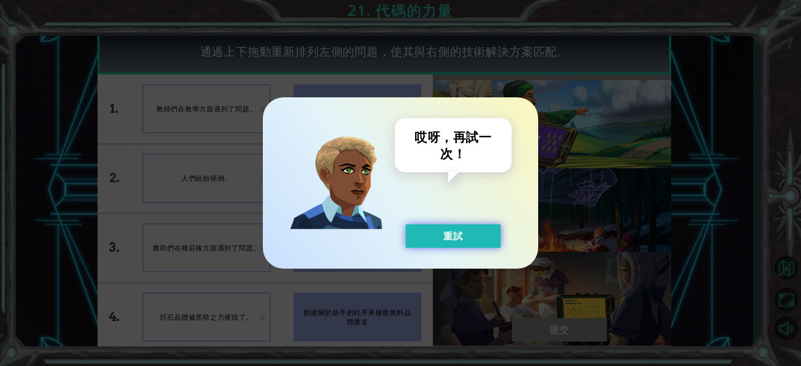
click at [436, 239] on button "重試" at bounding box center [453, 236] width 95 height 23
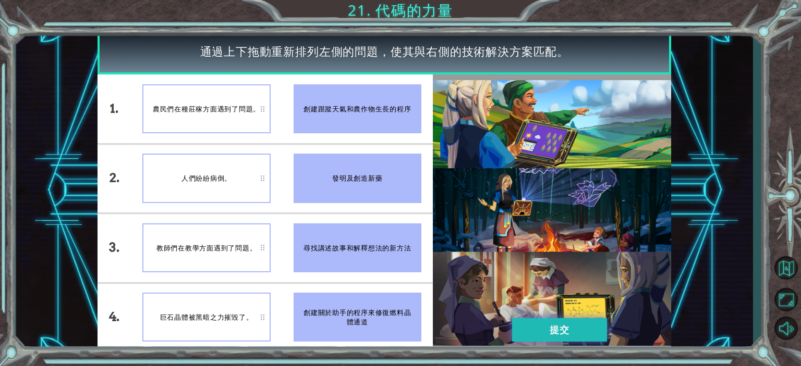
click at [542, 333] on button "提交" at bounding box center [559, 330] width 95 height 23
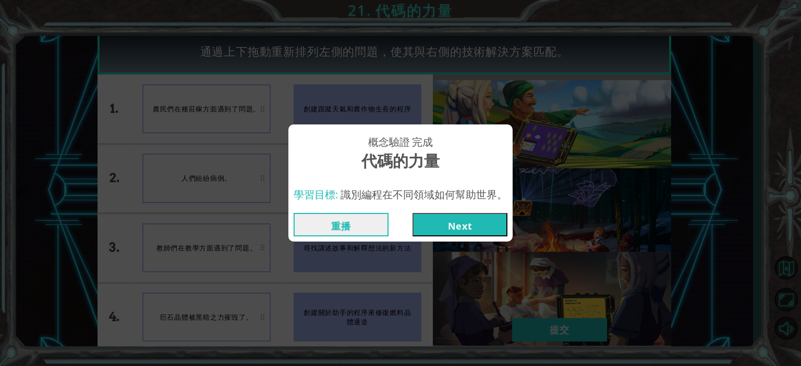
click at [466, 237] on div "重播 Next" at bounding box center [400, 225] width 224 height 34
click at [460, 218] on button "Next" at bounding box center [459, 224] width 95 height 23
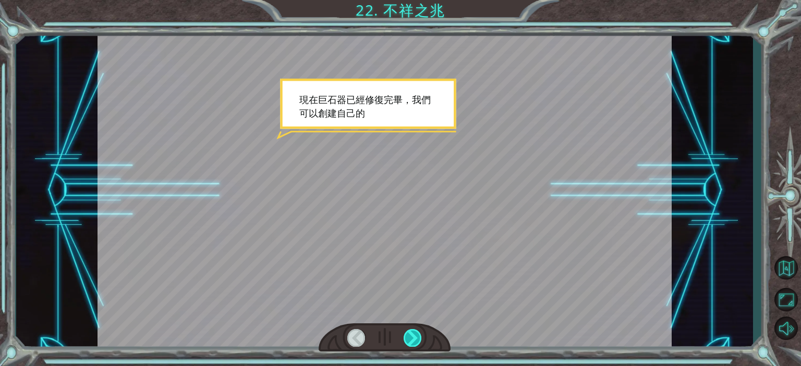
click at [408, 345] on div at bounding box center [412, 337] width 18 height 17
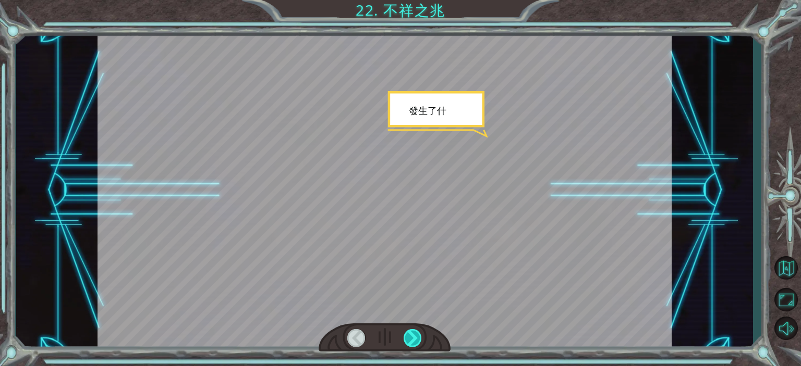
click at [413, 340] on div at bounding box center [412, 337] width 18 height 17
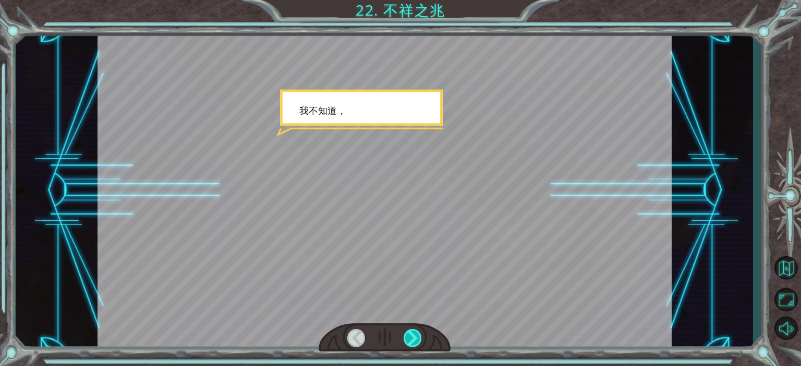
click at [413, 340] on div at bounding box center [412, 337] width 18 height 17
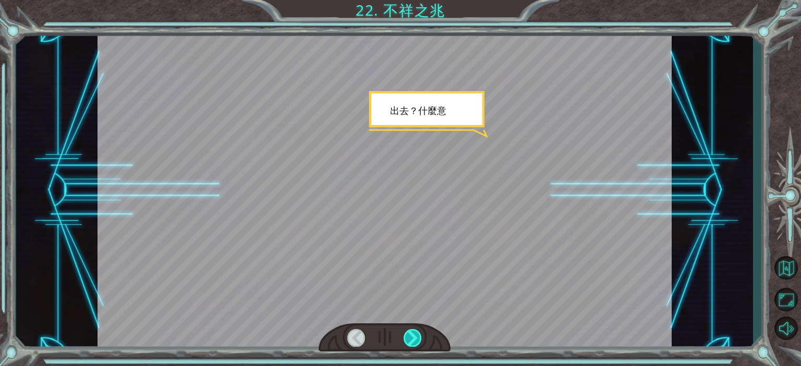
click at [413, 340] on div at bounding box center [412, 337] width 18 height 17
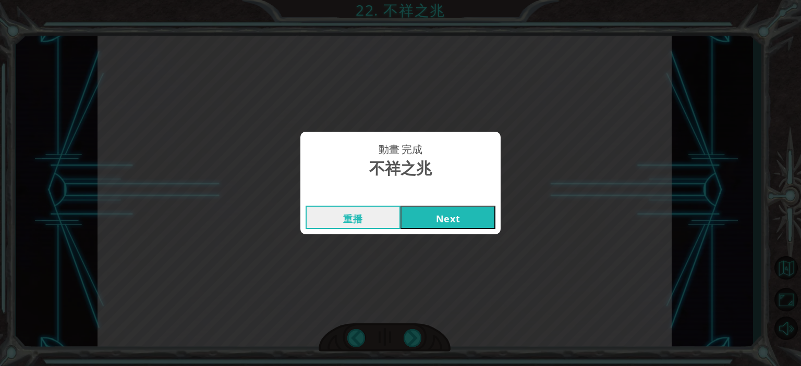
click at [450, 221] on button "Next" at bounding box center [447, 217] width 95 height 23
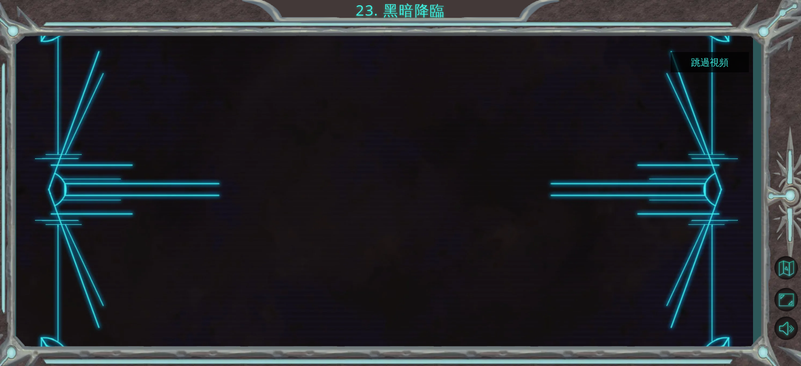
click at [730, 62] on div "跳過視頻" at bounding box center [384, 190] width 737 height 323
click at [730, 62] on button "跳過視頻" at bounding box center [709, 62] width 78 height 20
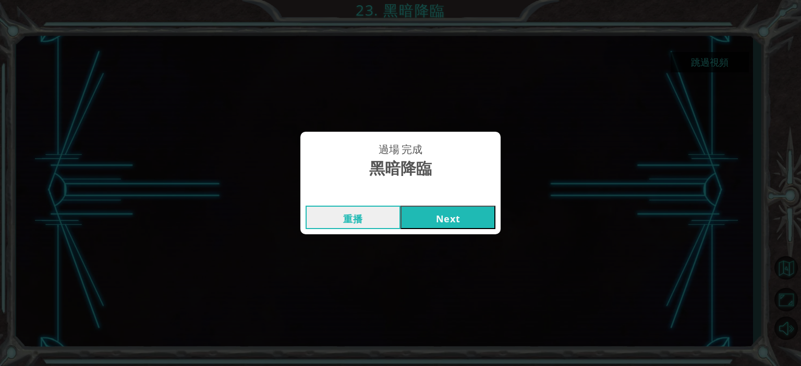
click at [457, 206] on button "Next" at bounding box center [447, 217] width 95 height 23
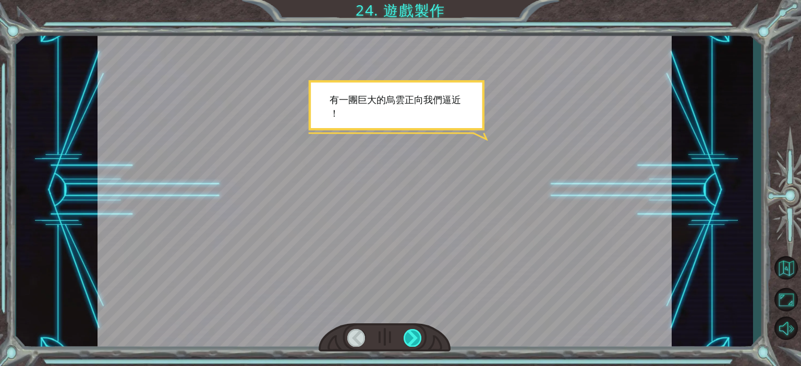
click at [416, 343] on div at bounding box center [412, 337] width 18 height 17
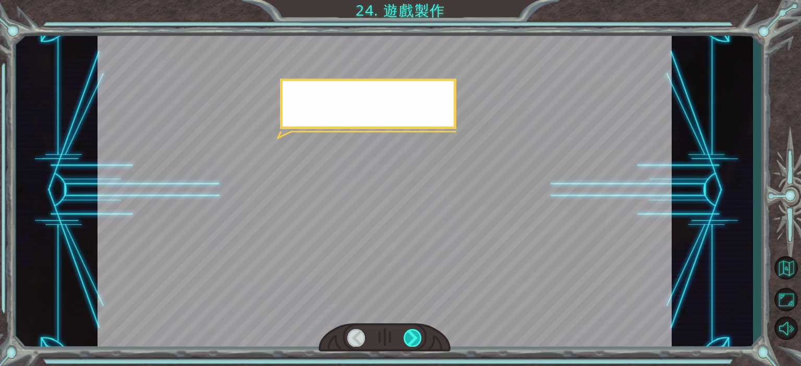
click at [416, 339] on div at bounding box center [412, 337] width 18 height 17
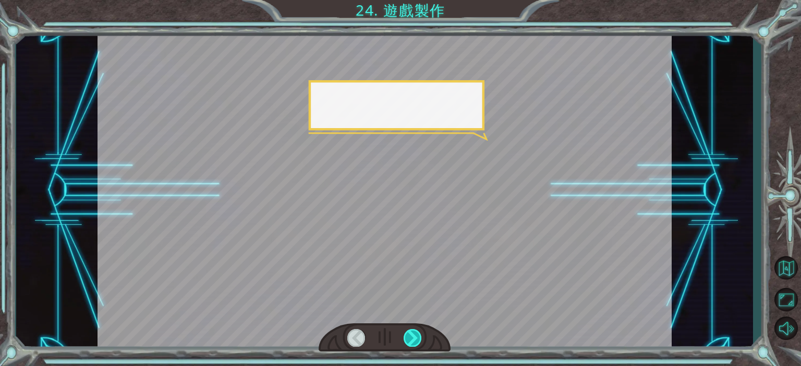
click at [416, 339] on div at bounding box center [412, 337] width 18 height 17
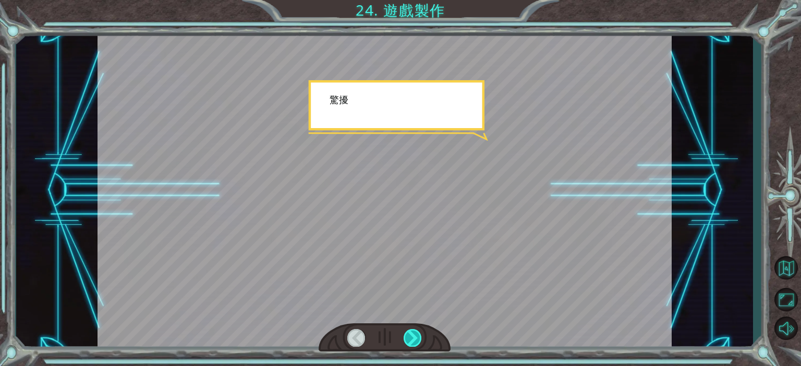
click at [416, 339] on div at bounding box center [412, 337] width 18 height 17
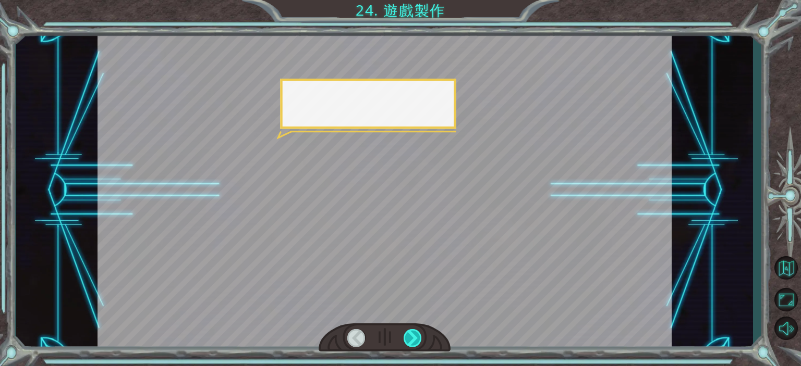
click at [416, 339] on div at bounding box center [412, 337] width 18 height 17
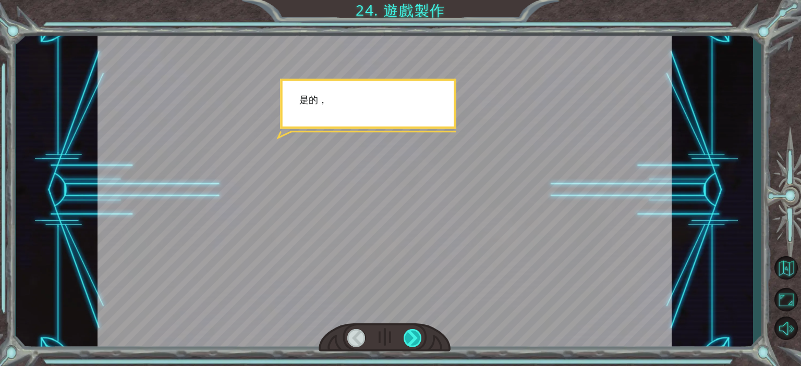
click at [416, 339] on div at bounding box center [412, 337] width 18 height 17
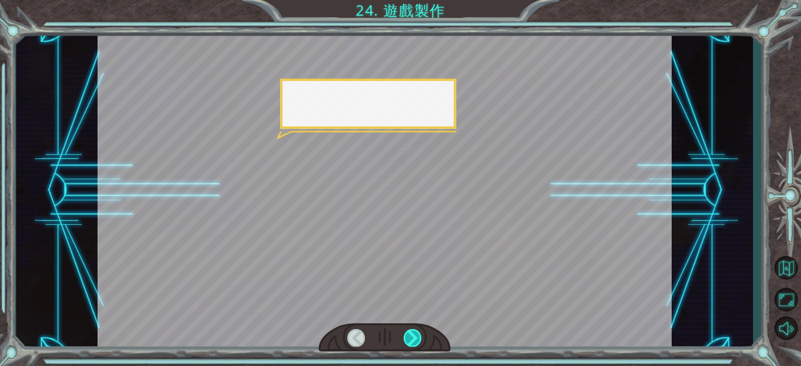
click at [416, 339] on div at bounding box center [412, 337] width 18 height 17
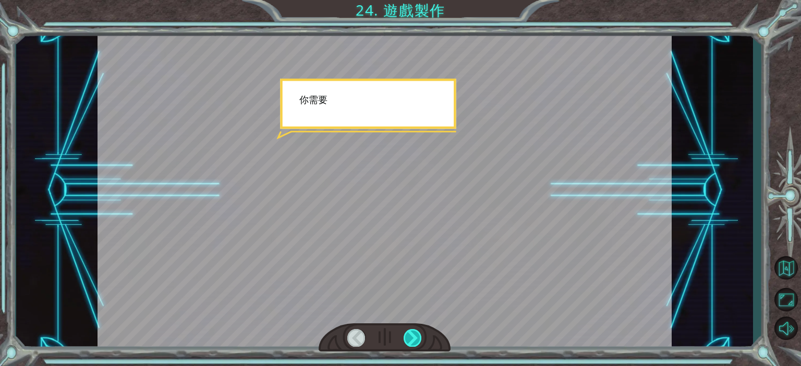
click at [416, 339] on div at bounding box center [412, 337] width 18 height 17
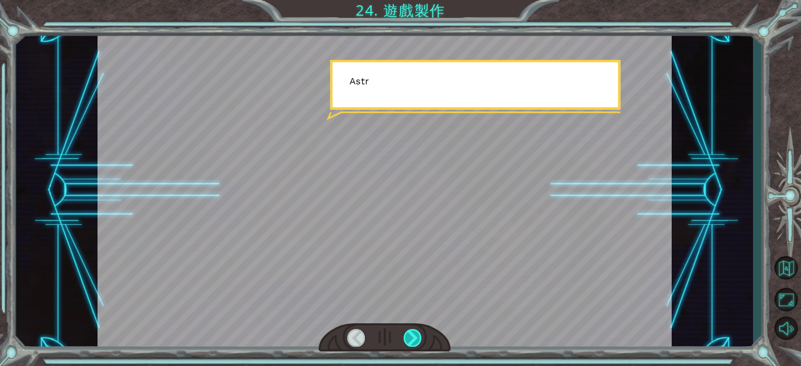
click at [416, 339] on div at bounding box center [412, 337] width 18 height 17
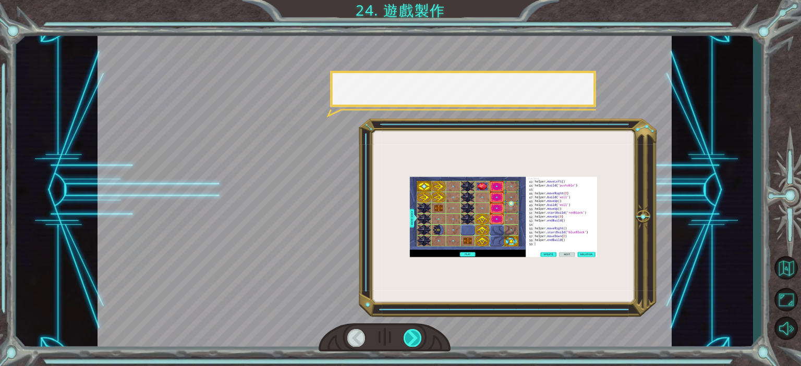
click at [416, 339] on div at bounding box center [412, 337] width 18 height 17
click at [415, 337] on div at bounding box center [412, 337] width 18 height 17
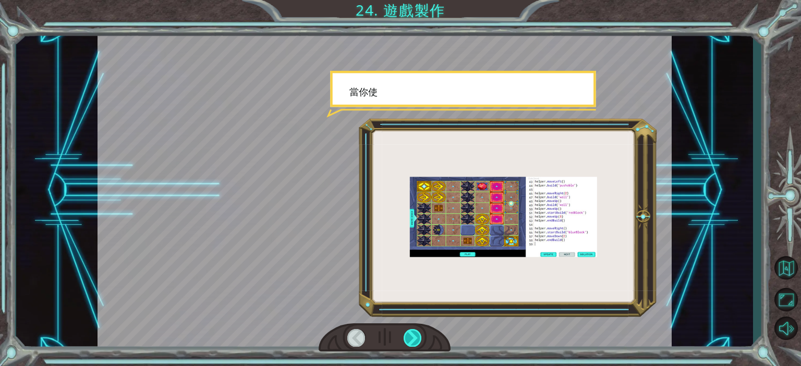
click at [415, 337] on div at bounding box center [412, 337] width 18 height 17
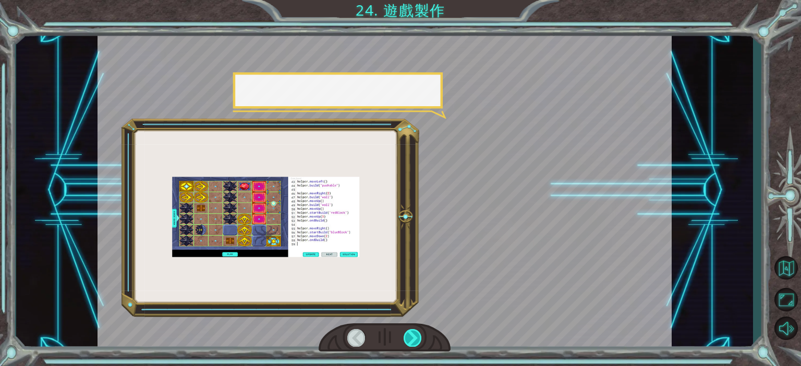
click at [415, 337] on div at bounding box center [412, 337] width 18 height 17
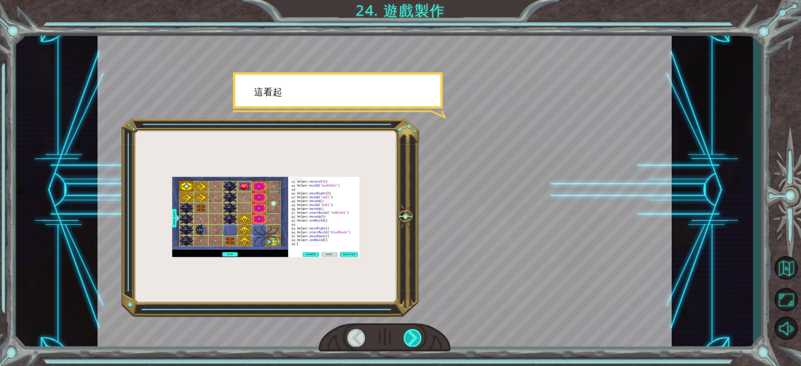
click at [414, 338] on div at bounding box center [412, 337] width 18 height 17
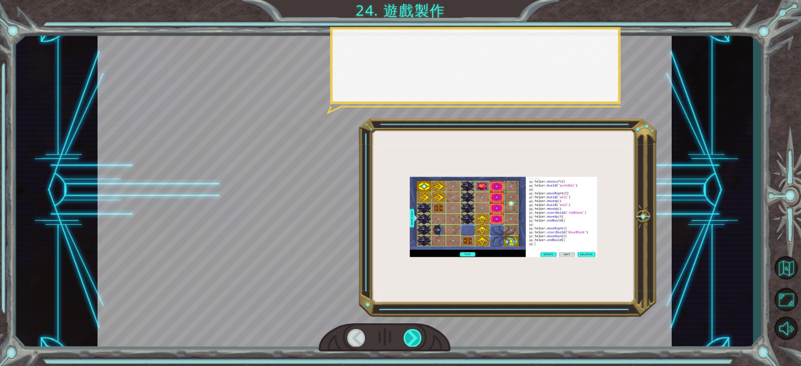
click at [413, 338] on div at bounding box center [412, 337] width 18 height 17
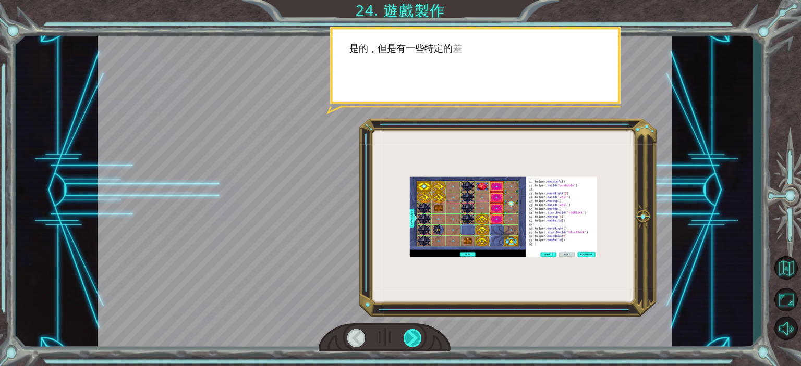
click at [413, 338] on div at bounding box center [412, 337] width 18 height 17
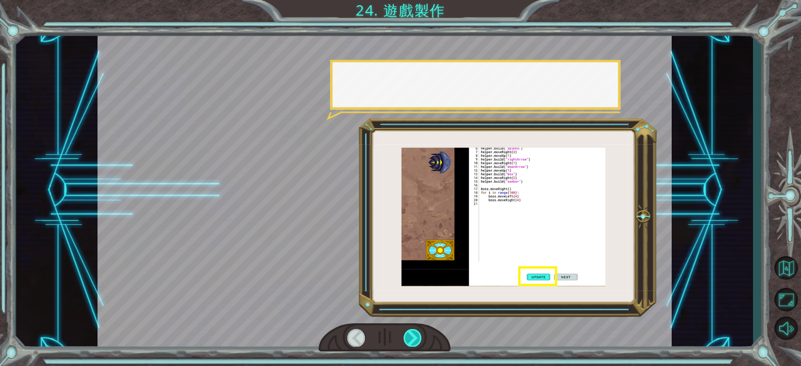
click at [413, 338] on div at bounding box center [412, 337] width 18 height 17
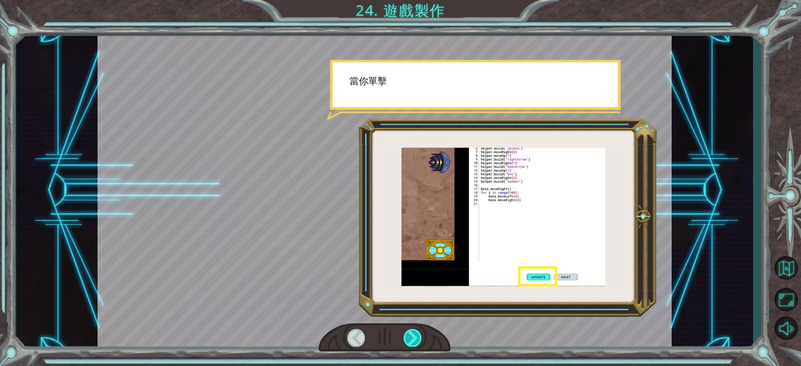
click at [413, 338] on div at bounding box center [412, 337] width 18 height 17
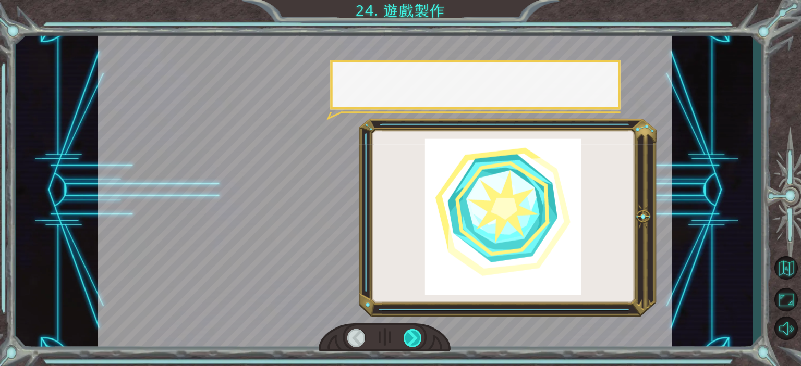
click at [412, 337] on div at bounding box center [412, 337] width 18 height 17
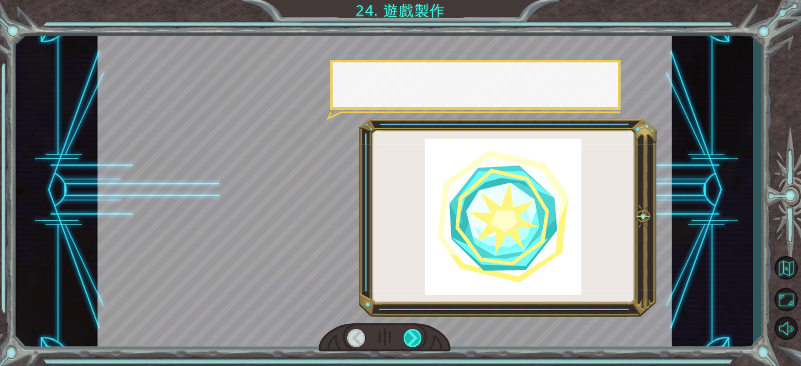
click at [411, 337] on div at bounding box center [412, 337] width 18 height 17
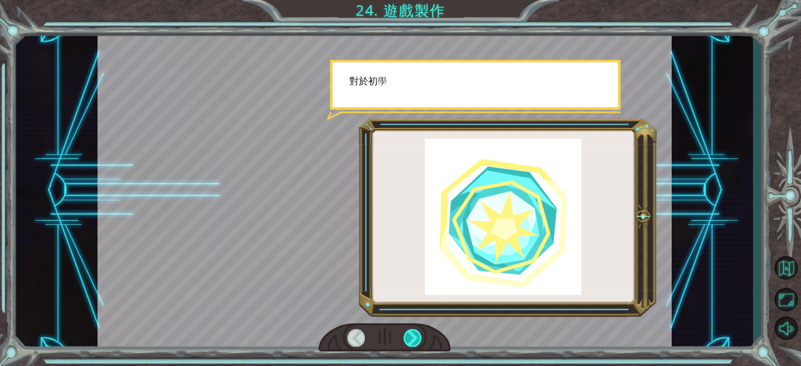
click at [411, 337] on div at bounding box center [412, 337] width 18 height 17
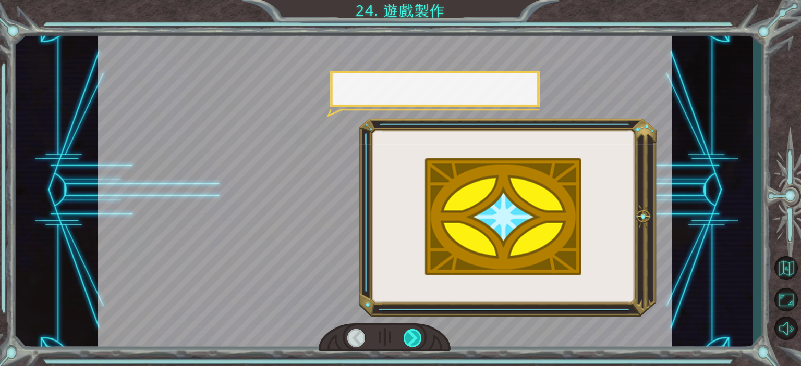
click at [409, 335] on div at bounding box center [412, 337] width 18 height 17
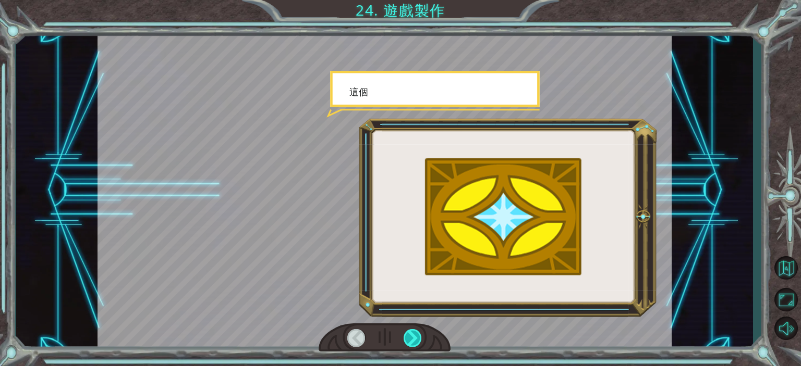
click at [409, 335] on div at bounding box center [412, 337] width 18 height 17
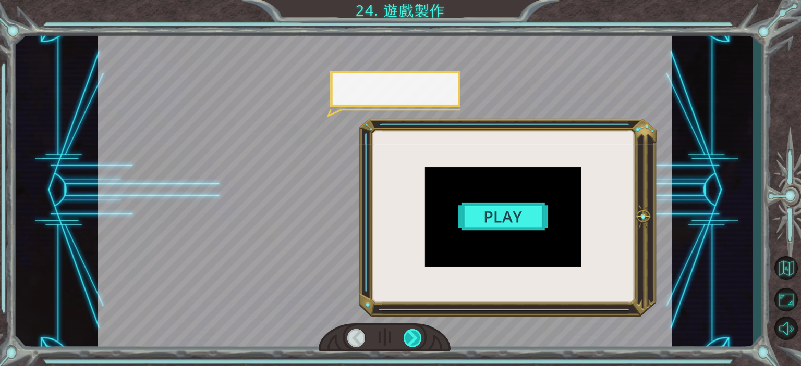
click at [409, 335] on div at bounding box center [412, 337] width 18 height 17
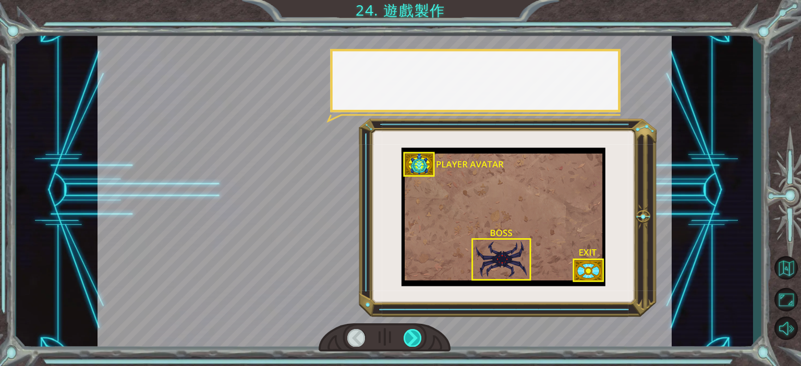
click at [409, 335] on div at bounding box center [412, 337] width 18 height 17
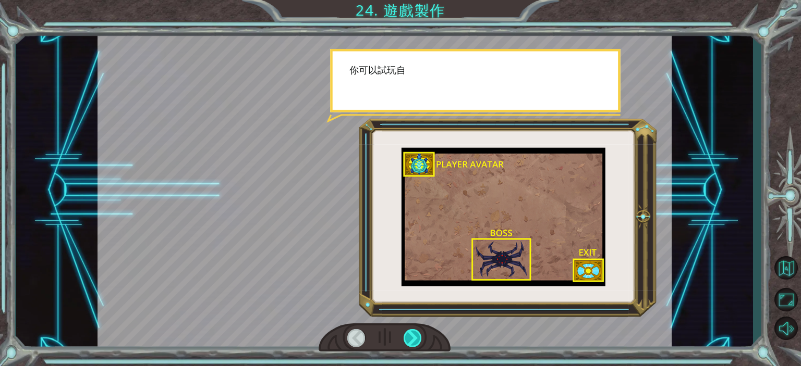
click at [409, 335] on div at bounding box center [412, 337] width 18 height 17
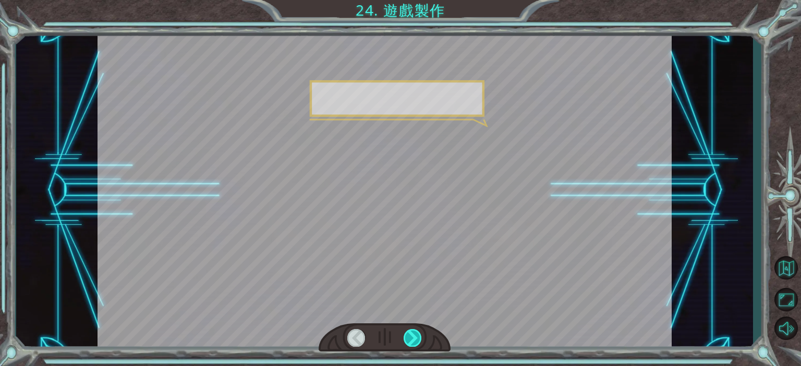
click at [409, 335] on div at bounding box center [412, 337] width 18 height 17
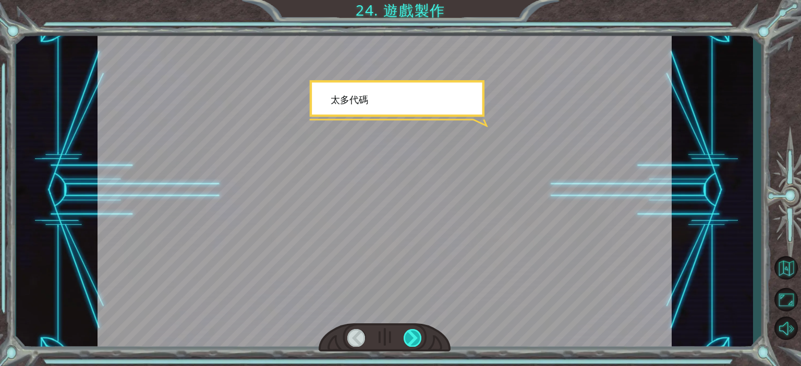
click at [409, 335] on div at bounding box center [412, 337] width 18 height 17
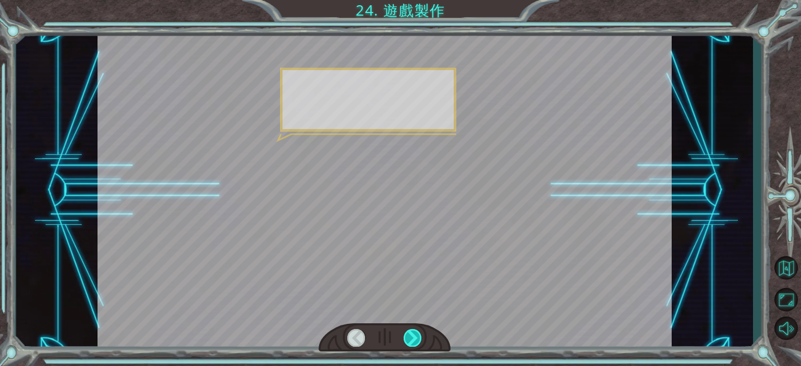
click at [409, 335] on div at bounding box center [412, 337] width 18 height 17
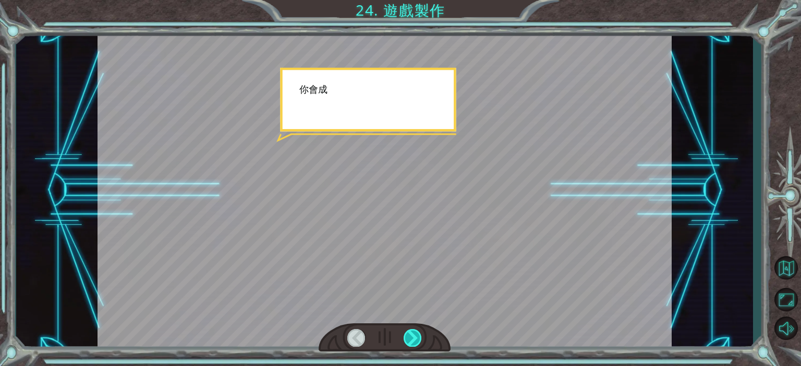
click at [409, 335] on div at bounding box center [412, 337] width 18 height 17
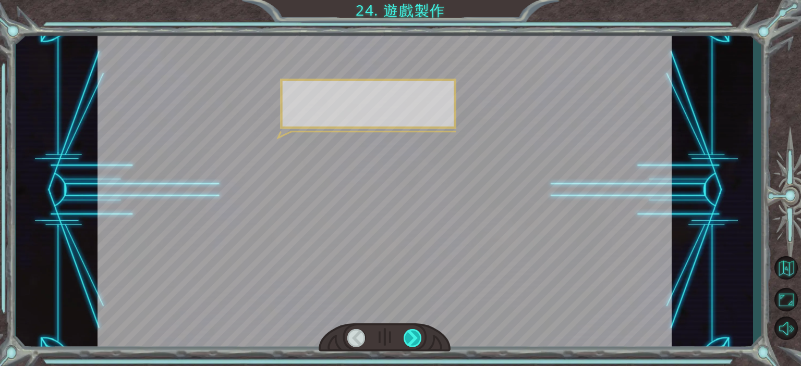
click at [409, 335] on div at bounding box center [412, 337] width 18 height 17
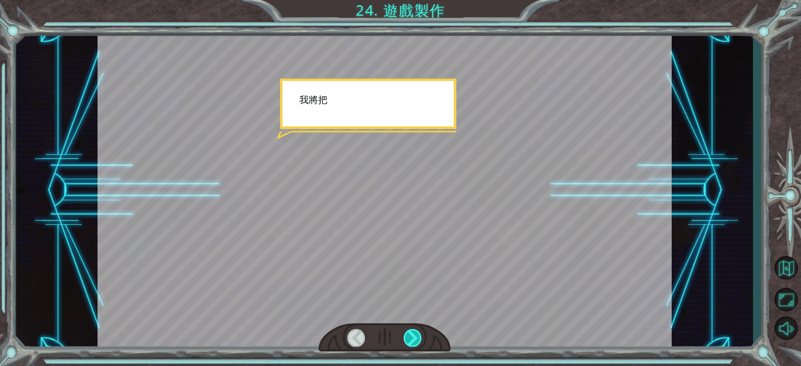
click at [409, 335] on div at bounding box center [412, 337] width 18 height 17
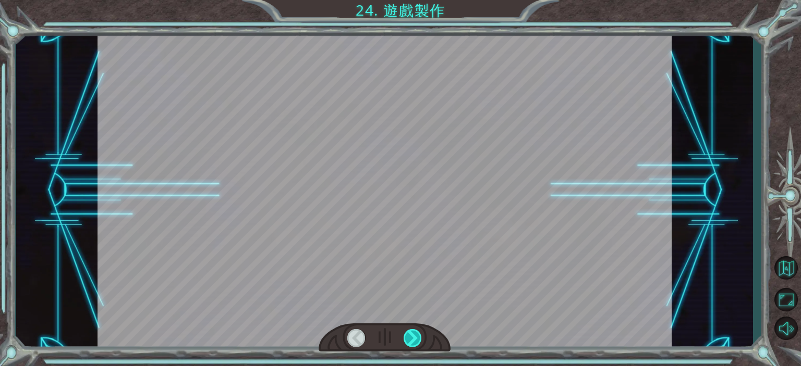
click at [409, 335] on div at bounding box center [412, 337] width 18 height 17
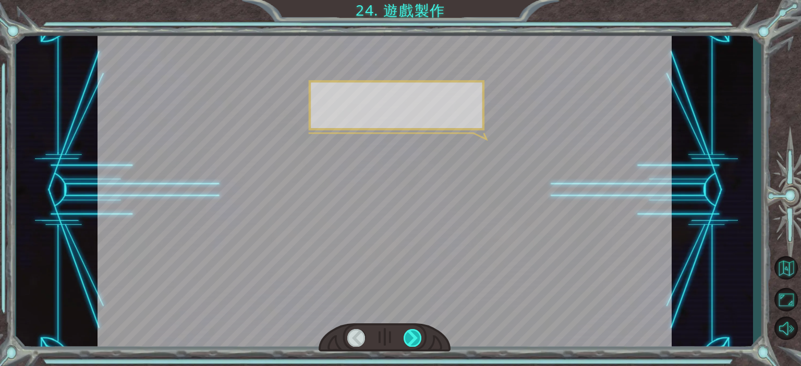
click at [409, 335] on div at bounding box center [412, 337] width 18 height 17
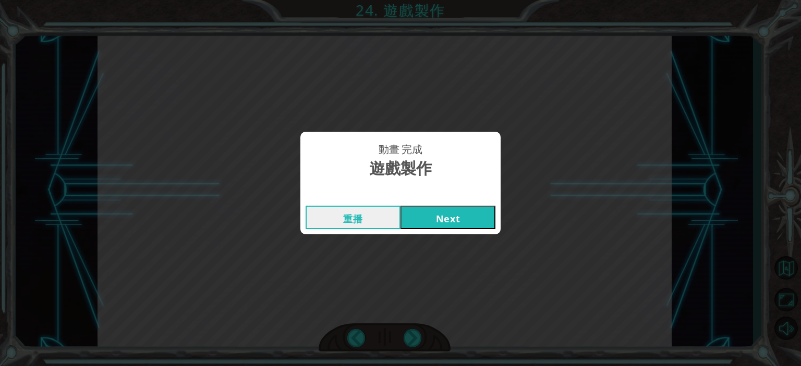
click at [447, 218] on button "Next" at bounding box center [447, 217] width 95 height 23
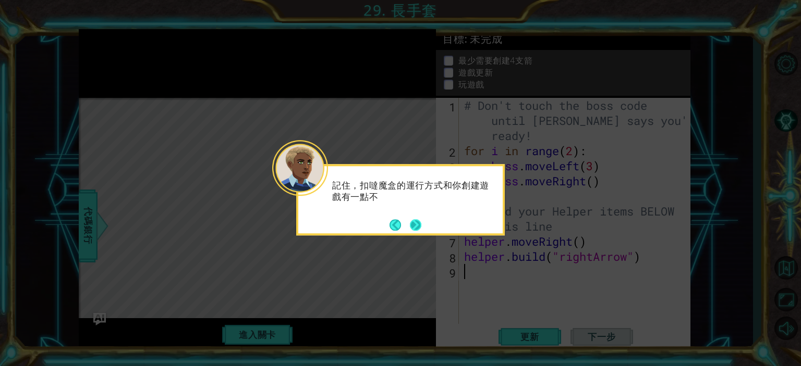
click at [421, 227] on button "Next" at bounding box center [415, 224] width 11 height 11
